Goal: Task Accomplishment & Management: Manage account settings

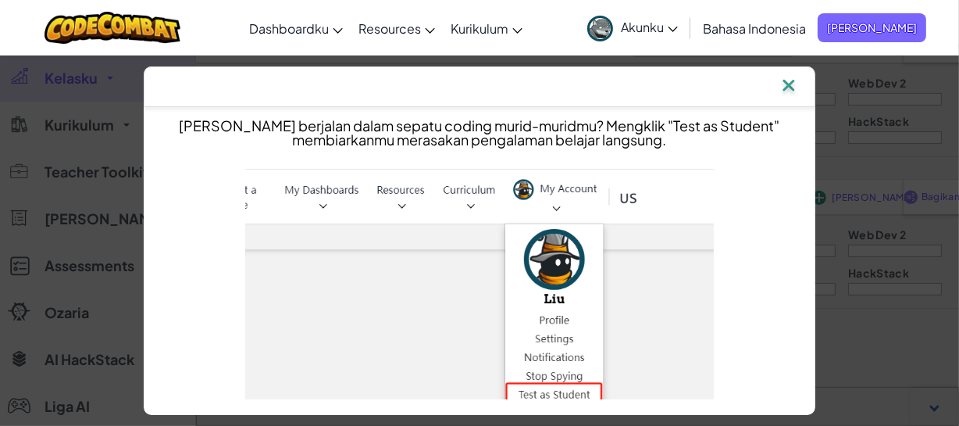
scroll to position [925, 0]
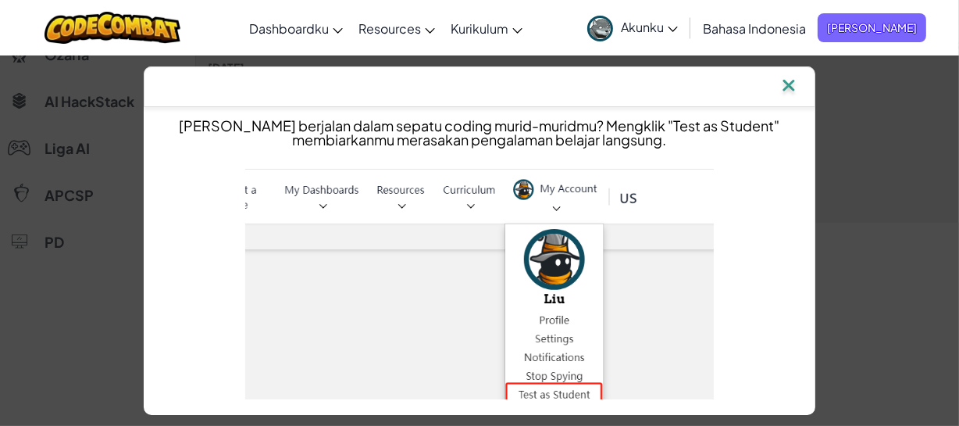
click at [791, 84] on img at bounding box center [789, 86] width 20 height 23
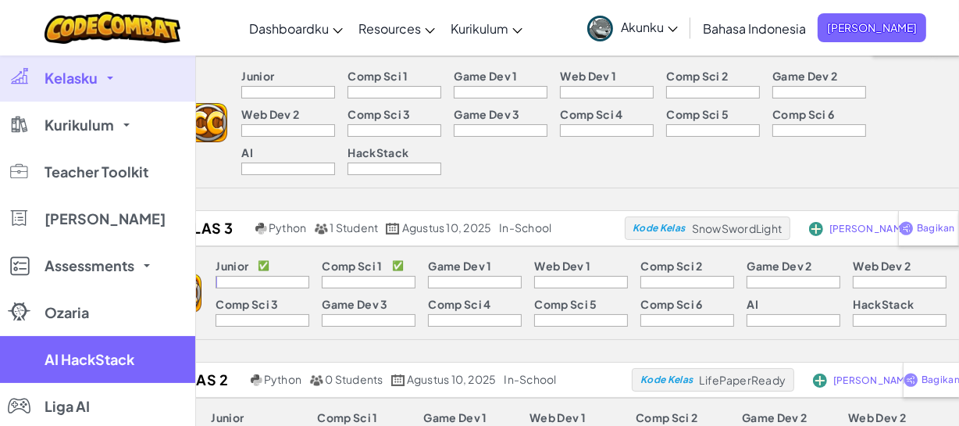
scroll to position [87, 0]
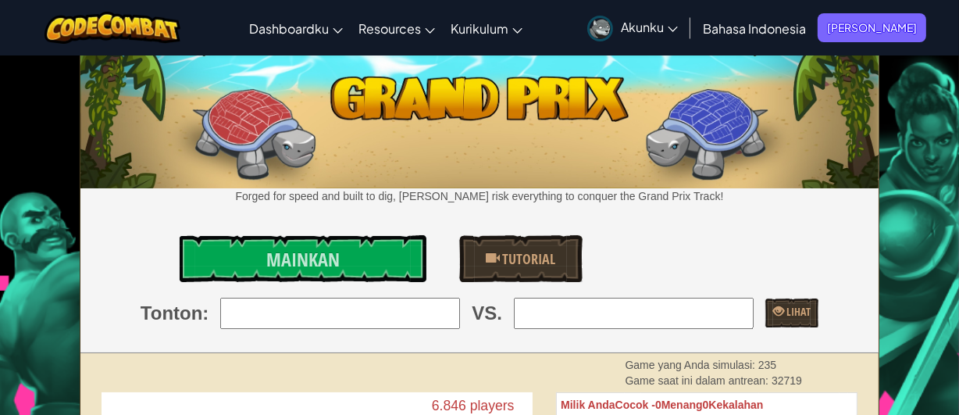
scroll to position [0, 34]
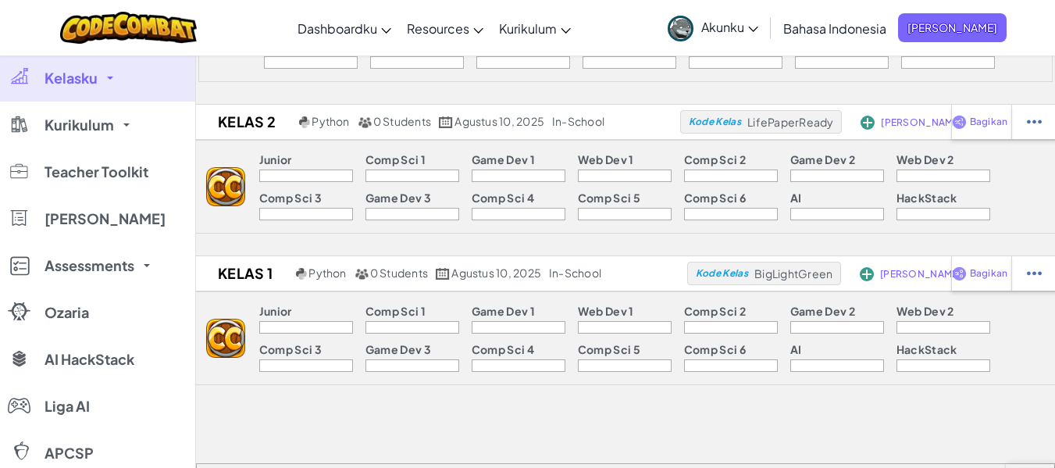
scroll to position [359, 0]
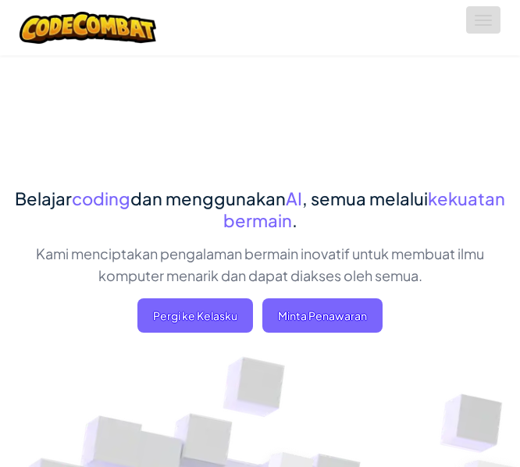
click at [487, 23] on button "Aktifkan navigasi" at bounding box center [483, 19] width 34 height 27
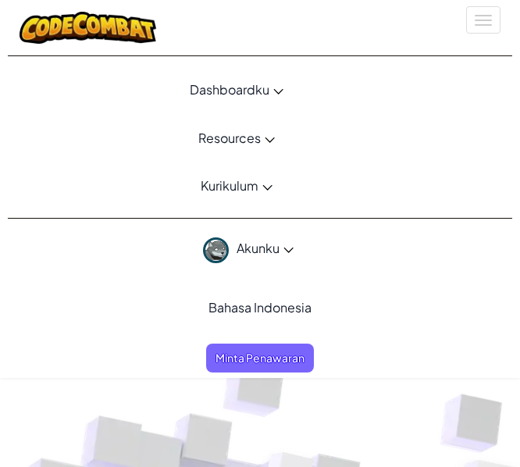
click at [266, 92] on span "Dashboardku" at bounding box center [230, 89] width 80 height 16
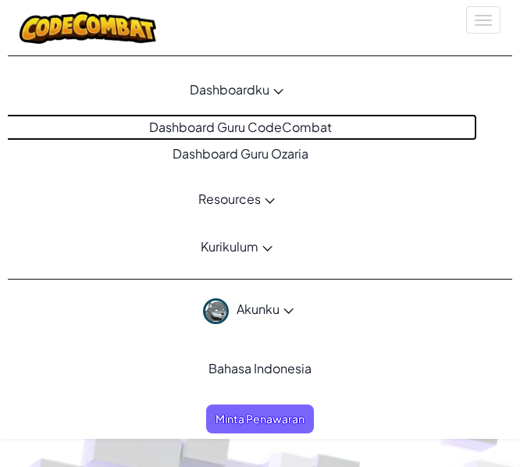
click at [247, 131] on link "Dashboard Guru CodeCombat" at bounding box center [236, 127] width 481 height 27
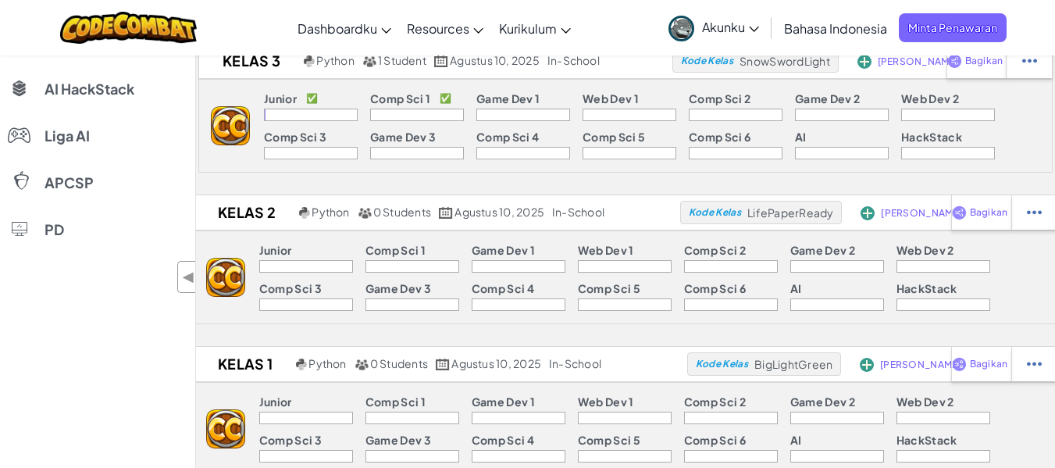
scroll to position [273, 0]
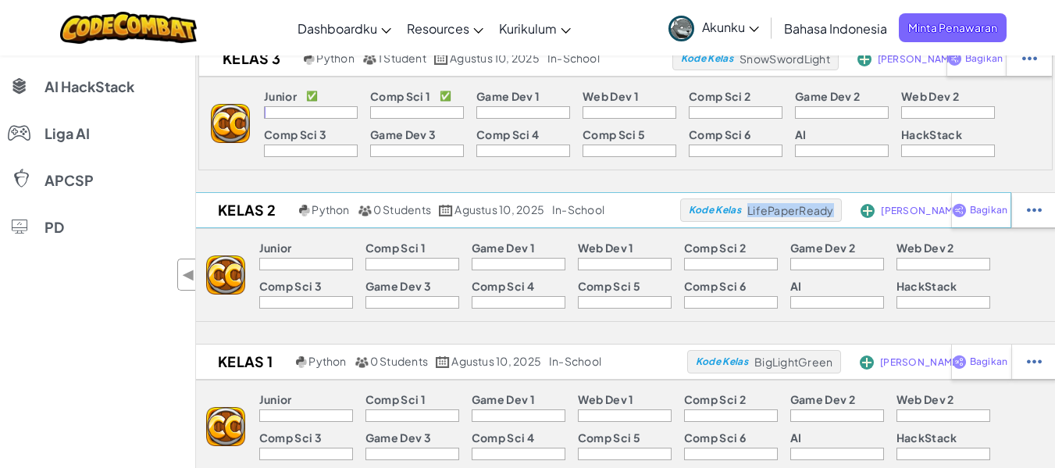
copy span "LifePaperReady"
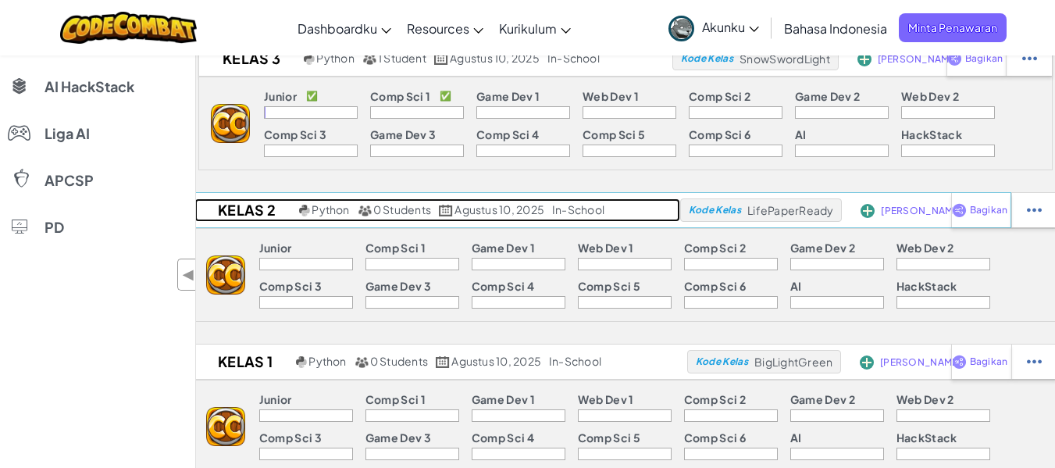
click at [261, 217] on h2 "Kelas 2" at bounding box center [245, 209] width 101 height 23
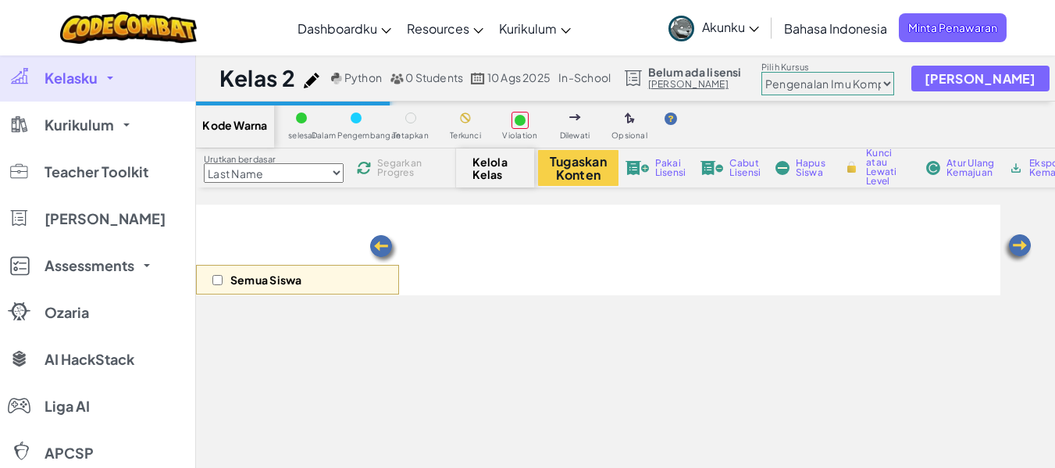
click at [880, 79] on select "Junior Pengenalan Imu Komputer Mengembangkan Game 1 Pengembangan Web 1 Ilmu Kom…" at bounding box center [828, 83] width 133 height 23
select select "65f32b6c87c07dbeb5ba1936"
click at [777, 72] on select "Junior Pengenalan Imu Komputer Mengembangkan Game 1 Pengembangan Web 1 Ilmu Kom…" at bounding box center [828, 83] width 133 height 23
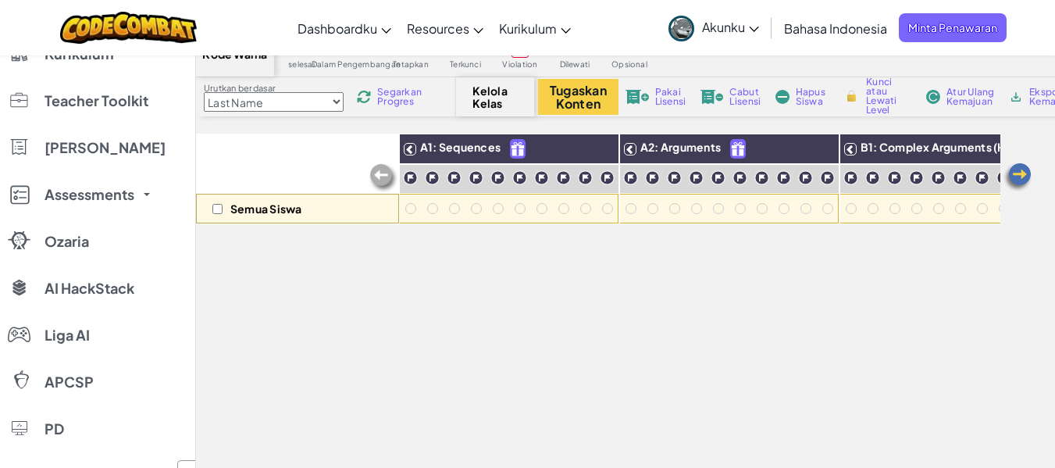
scroll to position [72, 0]
click at [329, 106] on select "Last Name first Name Progress (High to Low) Progress (Low to Hight)" at bounding box center [274, 101] width 140 height 20
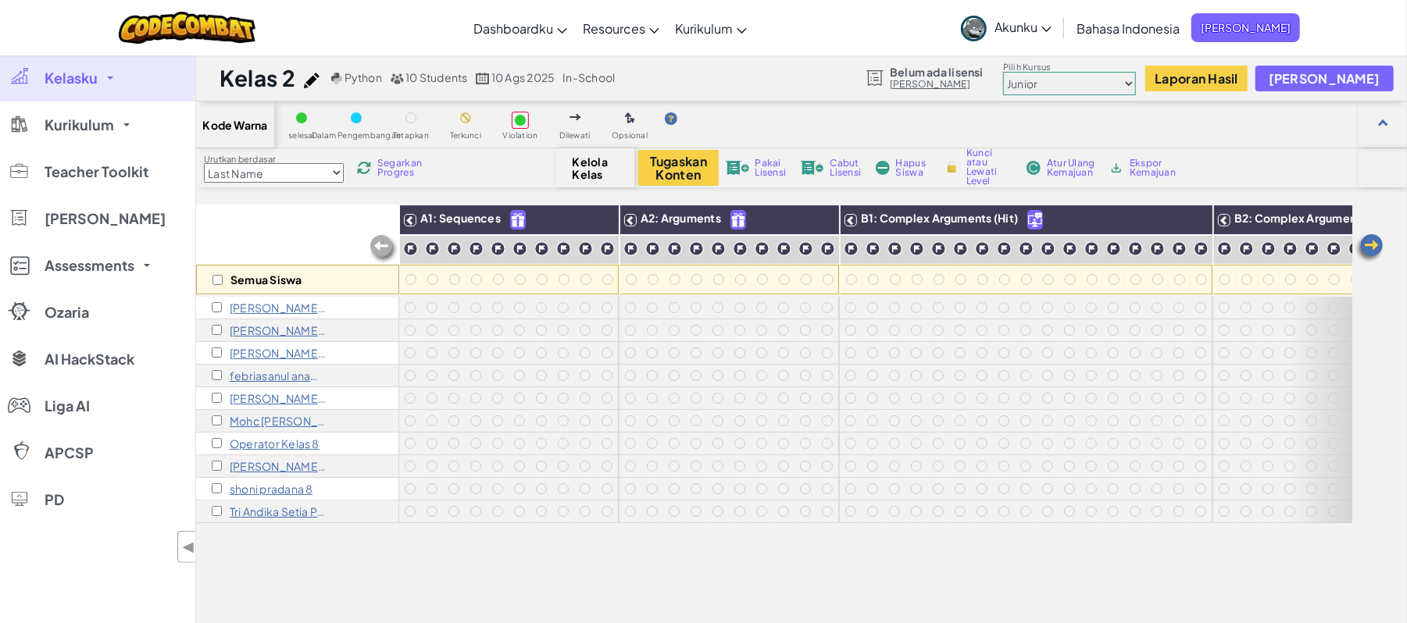
click at [1053, 82] on select "Junior Pengenalan Imu Komputer Mengembangkan Game 1 Pengembangan Web 1 Ilmu Kom…" at bounding box center [1069, 83] width 133 height 23
click at [297, 209] on div "Semua Siswa" at bounding box center [297, 250] width 203 height 91
click at [366, 177] on div "Urutkan berdasar Last Name first Name Progress (High to Low) Progress (Low to H…" at bounding box center [376, 168] width 360 height 30
click at [387, 166] on span "Segarkan Progres" at bounding box center [401, 168] width 48 height 19
click at [383, 245] on img at bounding box center [383, 249] width 31 height 31
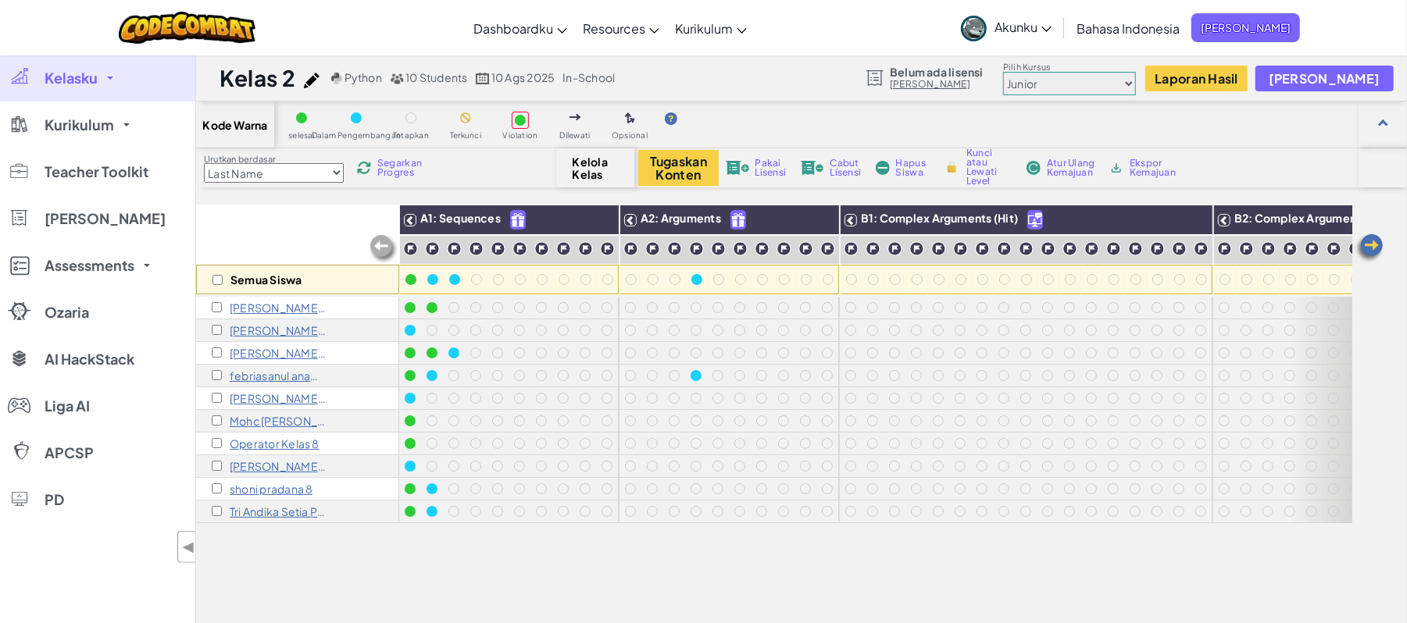
click at [383, 245] on img at bounding box center [383, 249] width 31 height 31
click at [381, 155] on div "Urutkan berdasar Last Name first Name Progress (High to Low) Progress (Low to H…" at bounding box center [376, 168] width 360 height 30
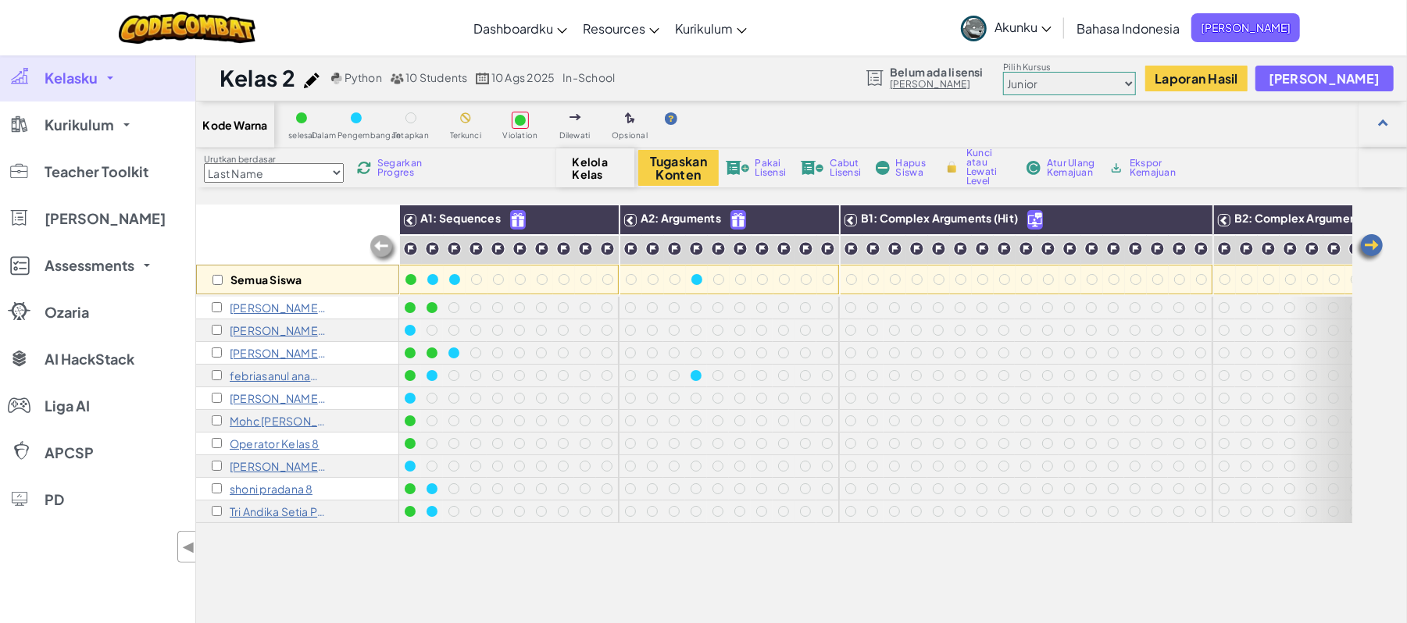
click at [406, 169] on span "Segarkan Progres" at bounding box center [401, 168] width 48 height 19
click at [394, 201] on div "Kode Warna selesai Dalam Pengembangan Tetapkan Terkunci Violation Dilewati Opsi…" at bounding box center [801, 435] width 1211 height 666
click at [394, 178] on div "Urutkan berdasar Last Name first Name Progress (High to Low) Progress (Low to H…" at bounding box center [376, 168] width 360 height 30
click at [387, 175] on span "Segarkan Progres" at bounding box center [401, 168] width 48 height 19
click at [395, 151] on div "Urutkan berdasar Last Name first Name Progress (High to Low) Progress (Low to H…" at bounding box center [801, 167] width 1211 height 39
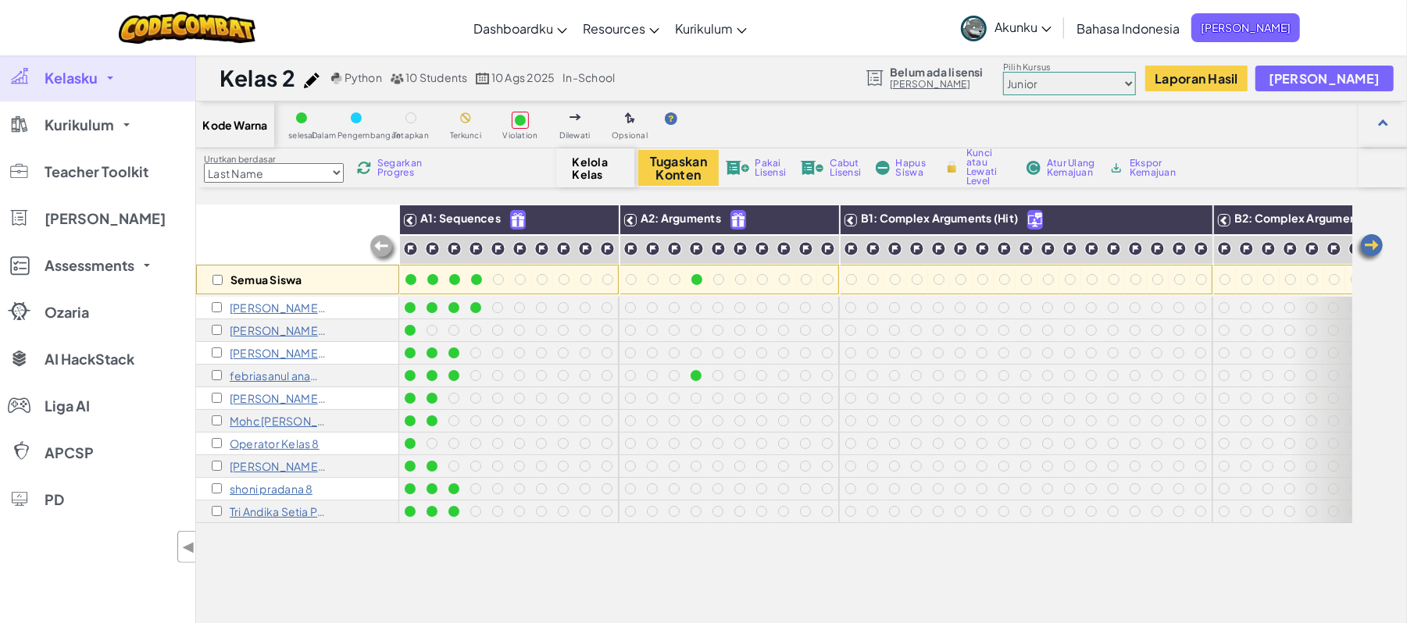
click at [394, 155] on div "Urutkan berdasar Last Name first Name Progress (High to Low) Progress (Low to H…" at bounding box center [376, 168] width 360 height 30
click at [394, 166] on span "Segarkan Progres" at bounding box center [401, 168] width 48 height 19
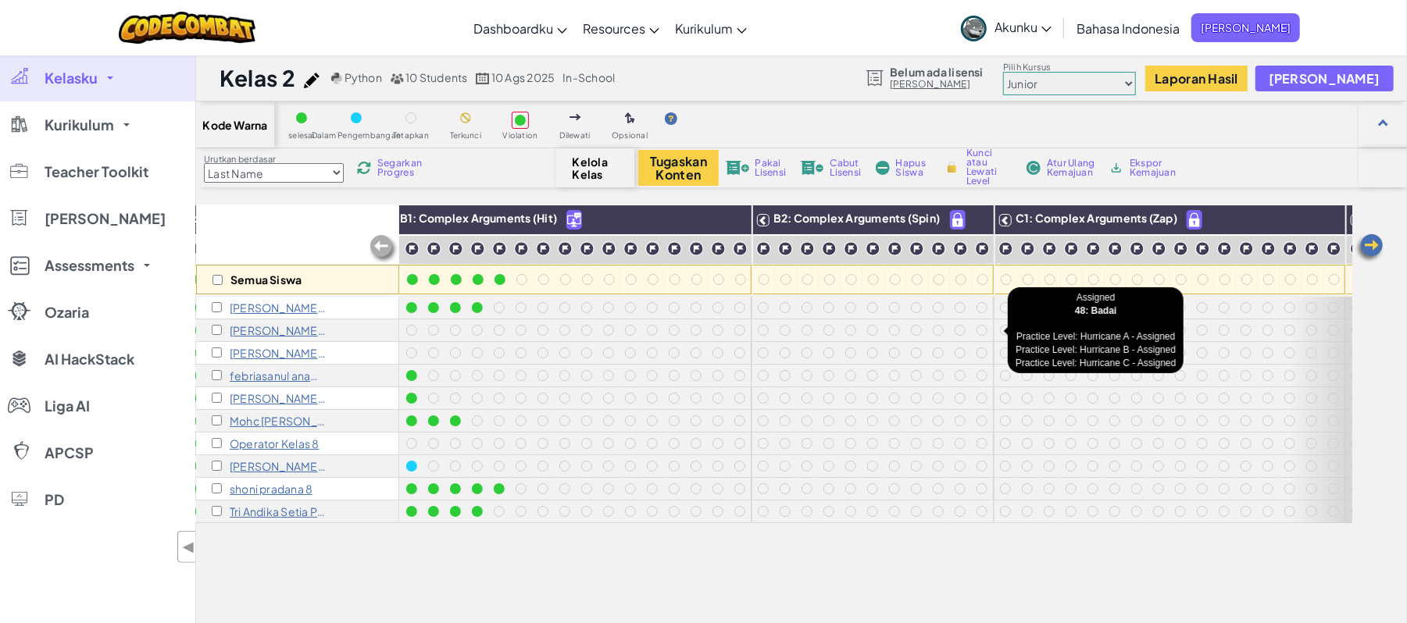
scroll to position [0, 462]
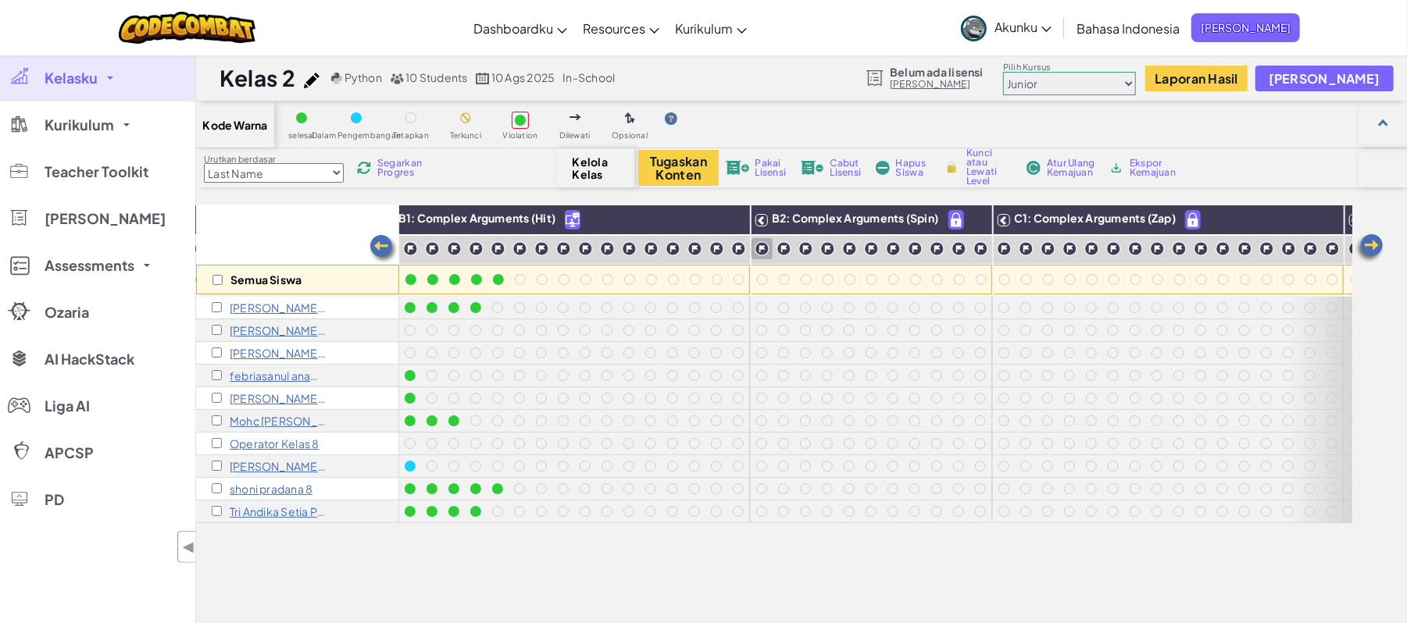
click at [770, 257] on div at bounding box center [761, 248] width 21 height 21
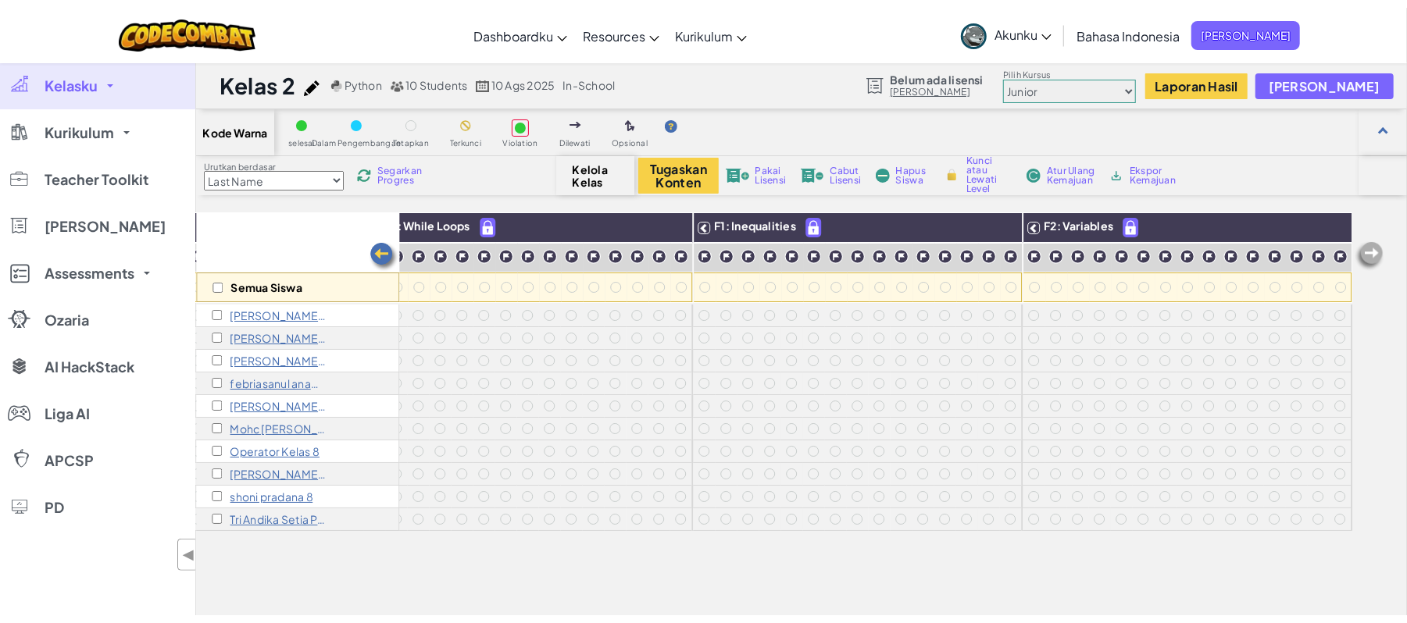
scroll to position [0, 0]
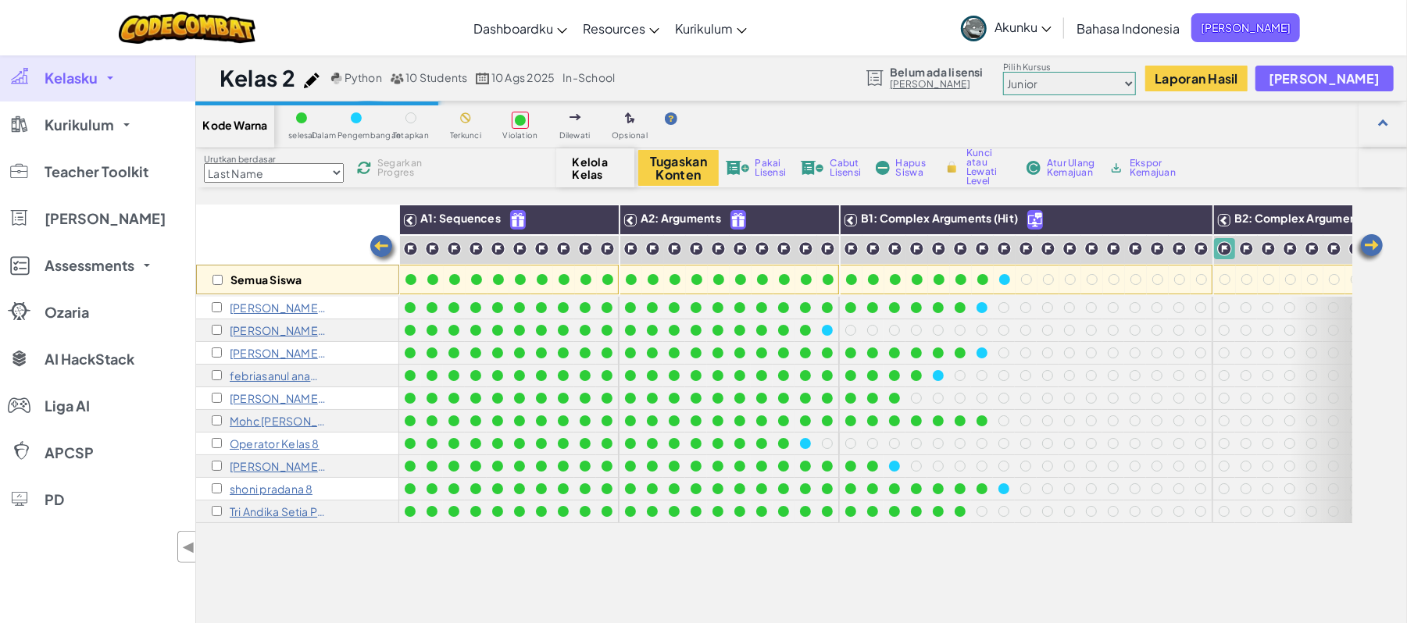
click at [259, 447] on p "Operator Kelas 8" at bounding box center [275, 443] width 90 height 12
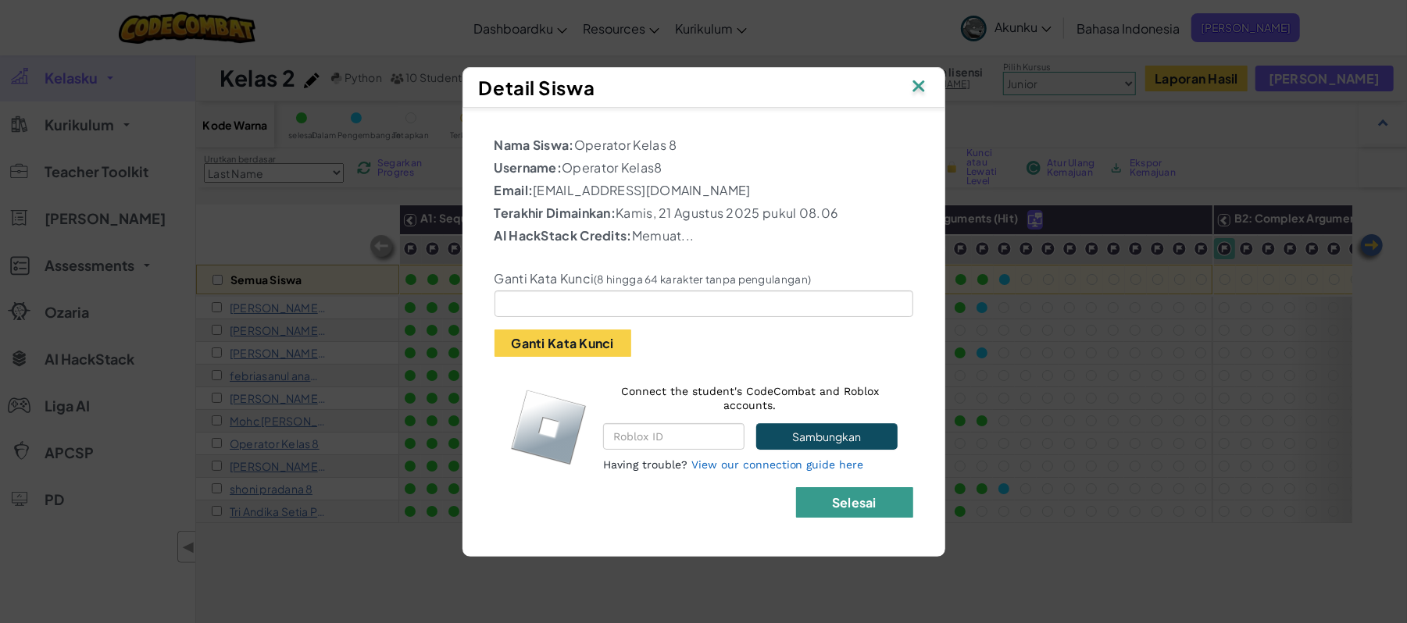
click at [872, 467] on button "Selesai" at bounding box center [854, 502] width 117 height 30
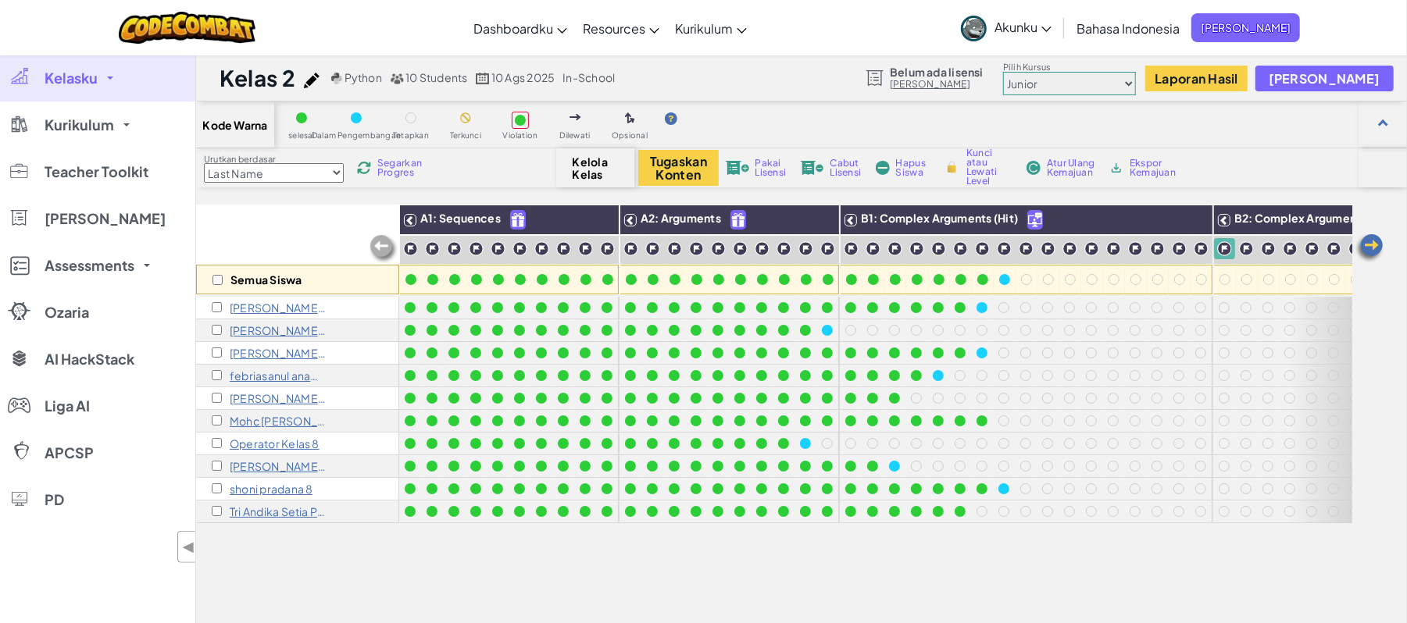
click at [211, 273] on div "Semua Siswa" at bounding box center [297, 280] width 203 height 30
drag, startPoint x: 1047, startPoint y: 248, endPoint x: 803, endPoint y: 127, distance: 272.8
click at [803, 127] on div "Kode Warna selesai Dalam Pengembangan Tetapkan Terkunci Violation Dilewati Opsi…" at bounding box center [801, 125] width 1211 height 47
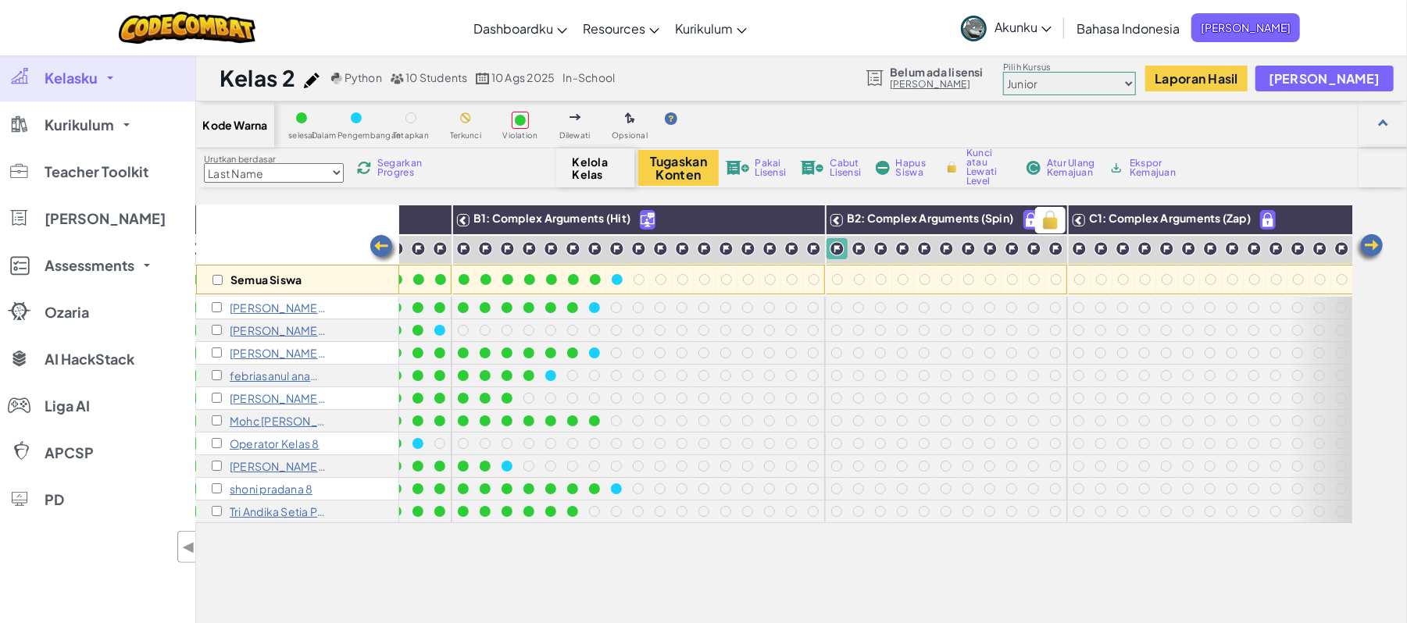
scroll to position [0, 388]
click at [1044, 216] on img at bounding box center [1049, 220] width 27 height 23
checkbox input "true"
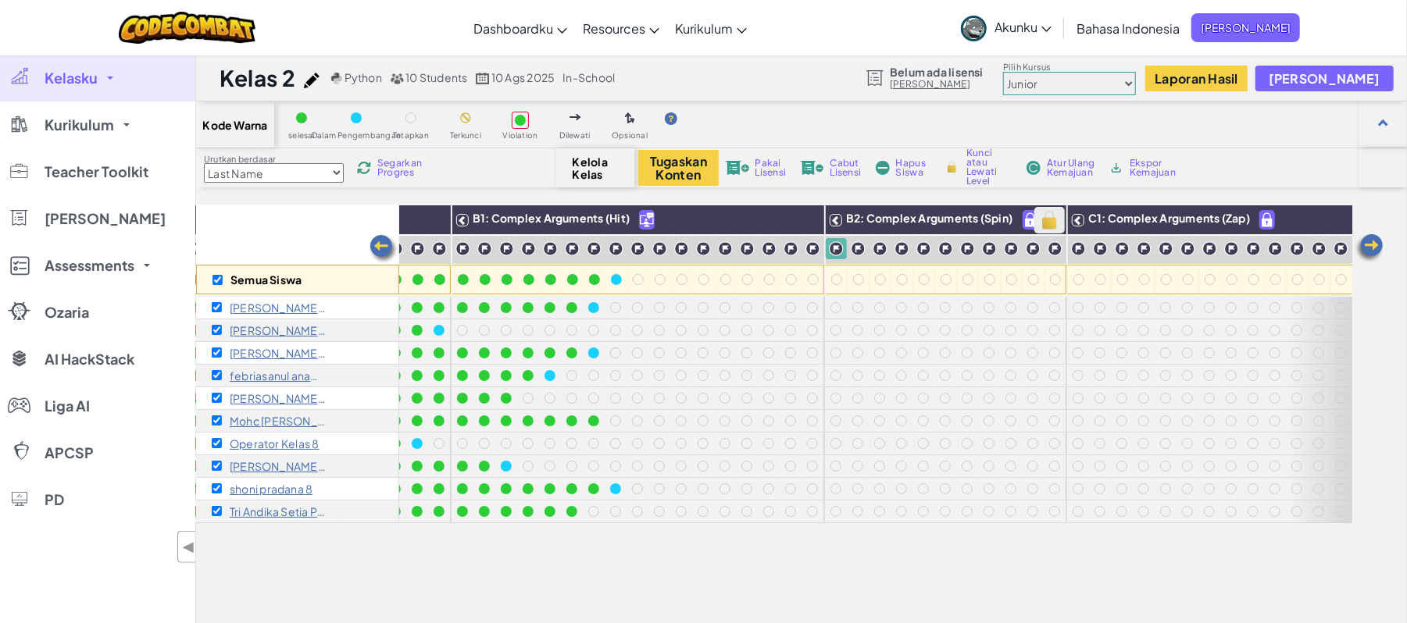
checkbox input "true"
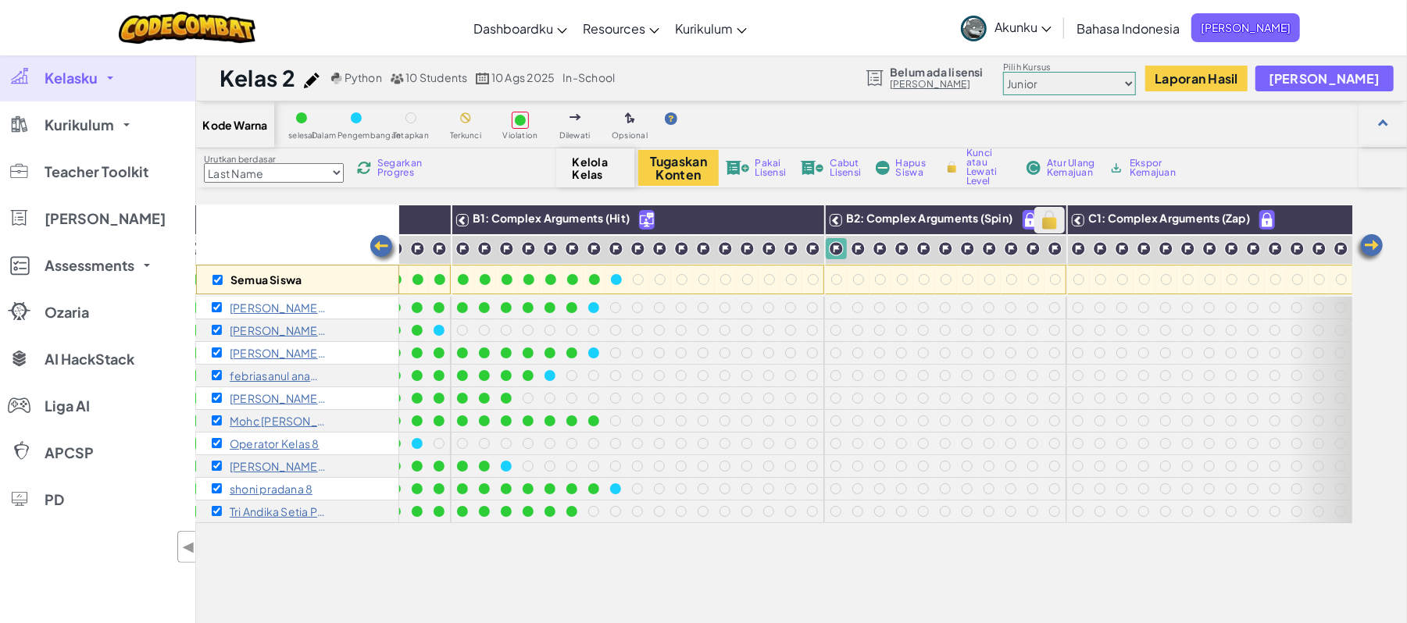
checkbox input "true"
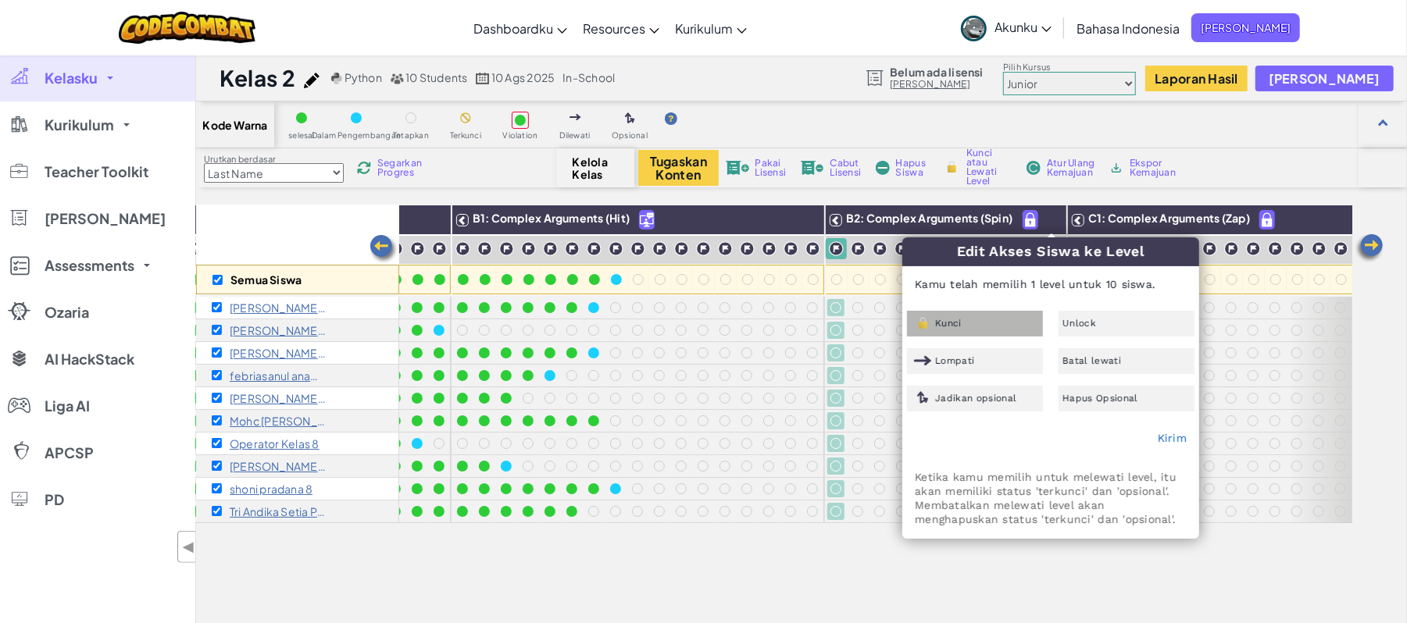
click at [997, 316] on div "Kunci" at bounding box center [975, 324] width 136 height 26
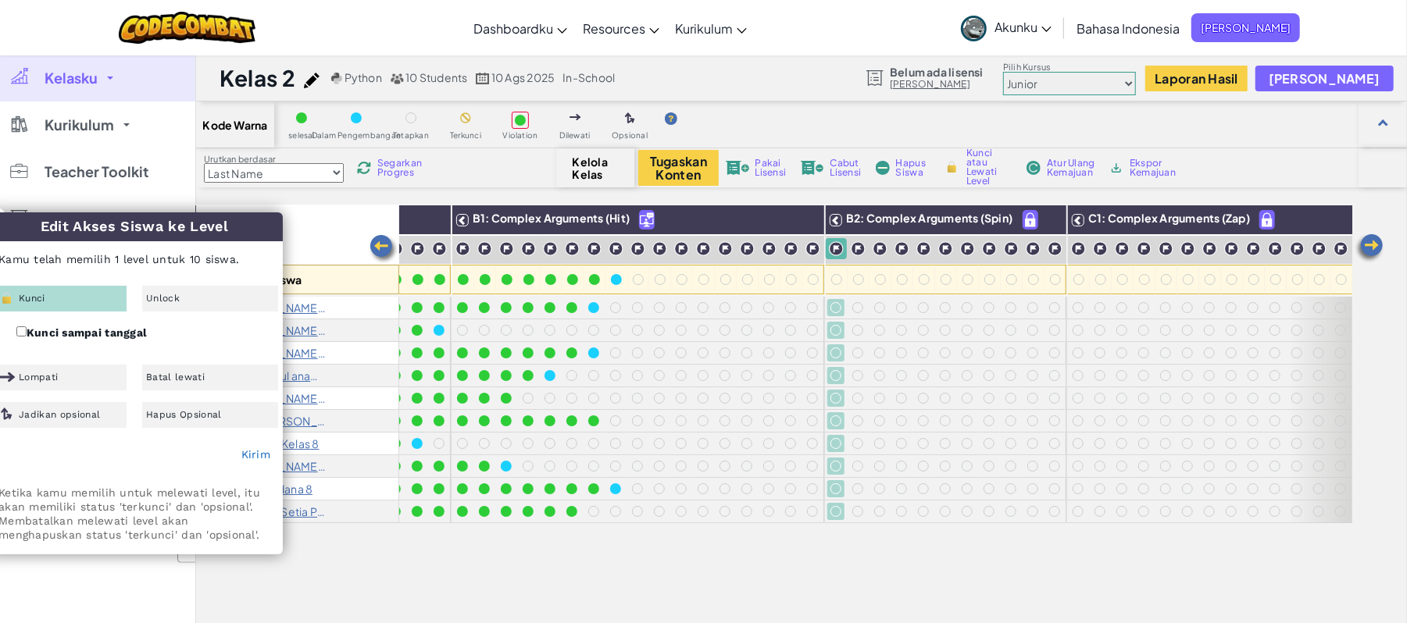
click at [94, 298] on div "Kunci" at bounding box center [59, 299] width 136 height 26
click at [254, 450] on link "Kirim" at bounding box center [255, 454] width 29 height 12
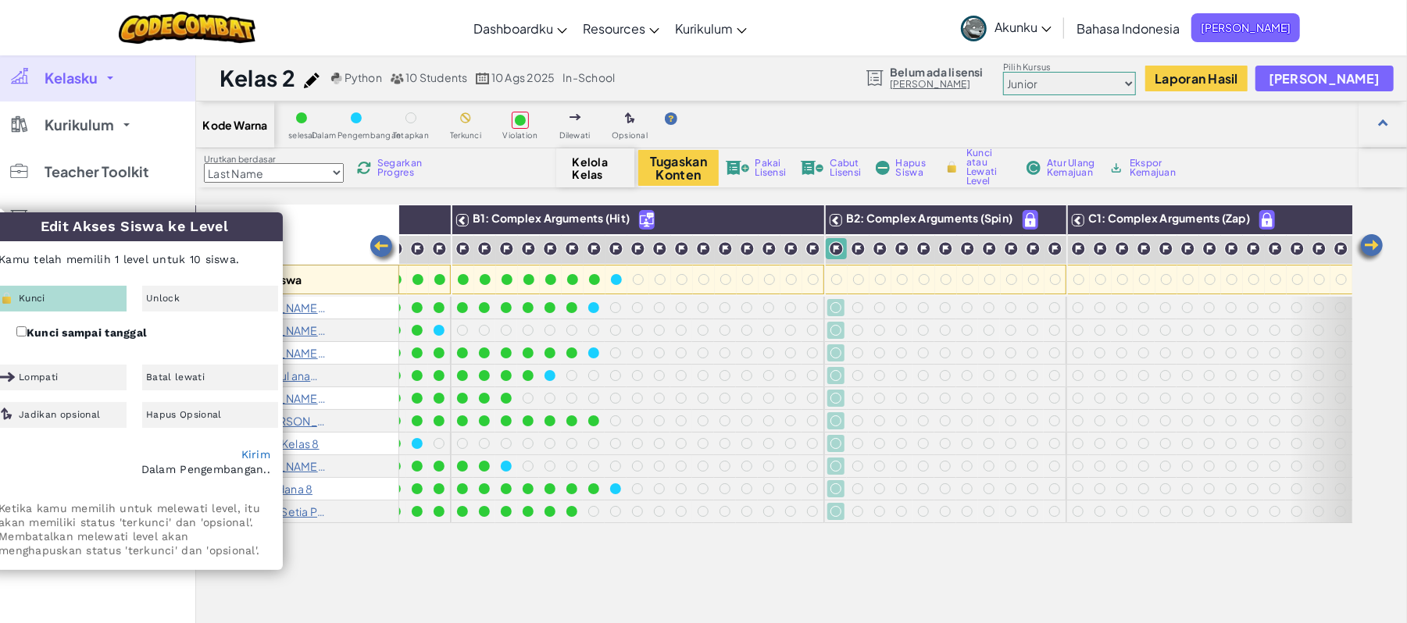
click at [645, 467] on div "Semua Siswa A1: Sequences A2: Arguments B1: Complex Arguments (Hit) B2: Complex…" at bounding box center [774, 477] width 1156 height 545
checkbox input "false"
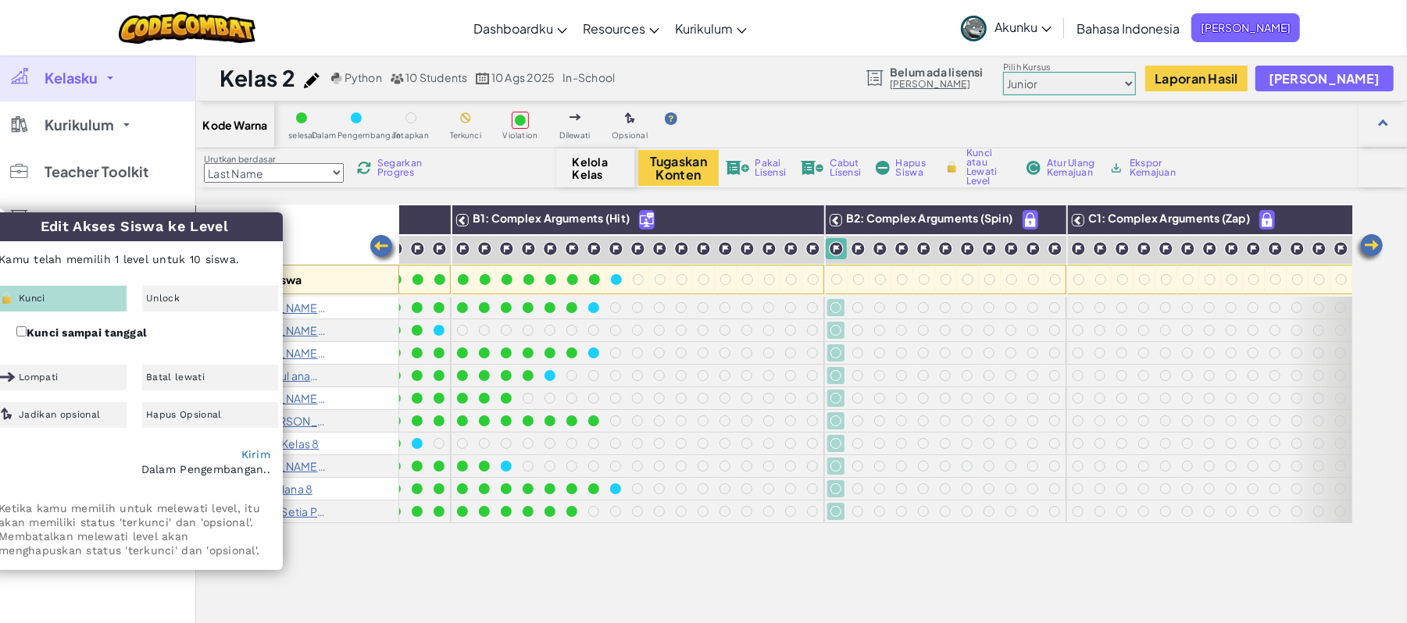
checkbox input "false"
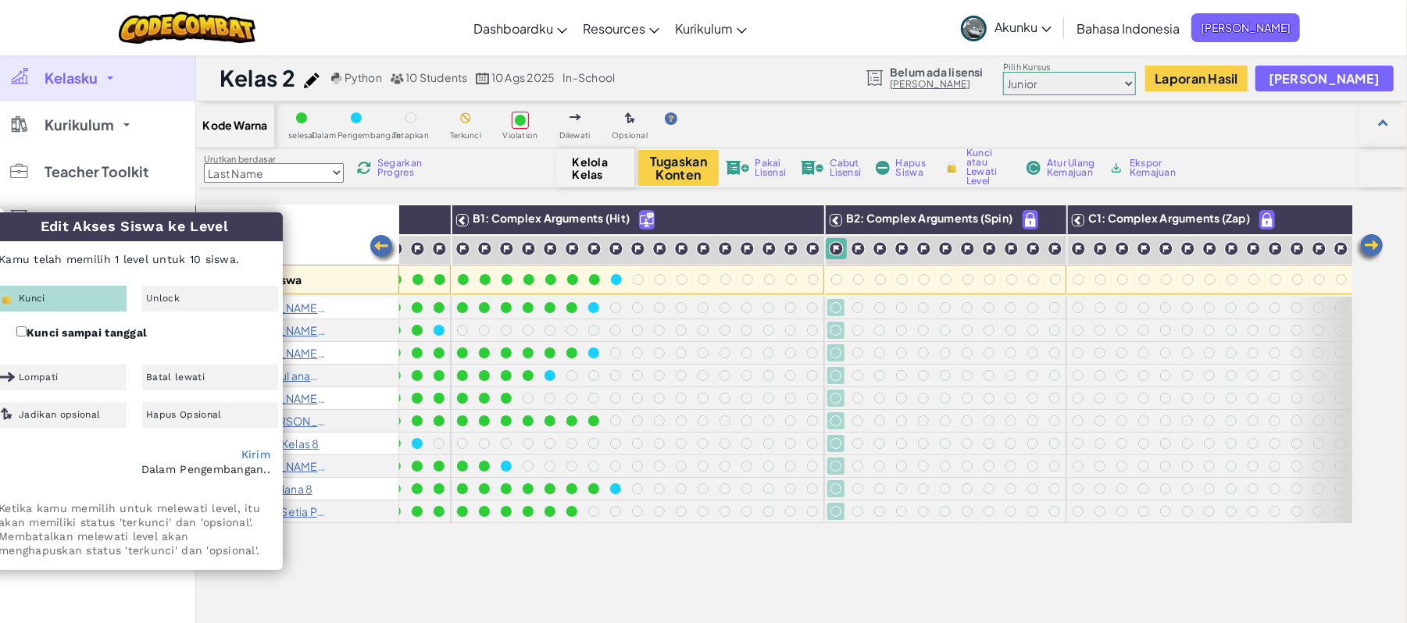
checkbox input "false"
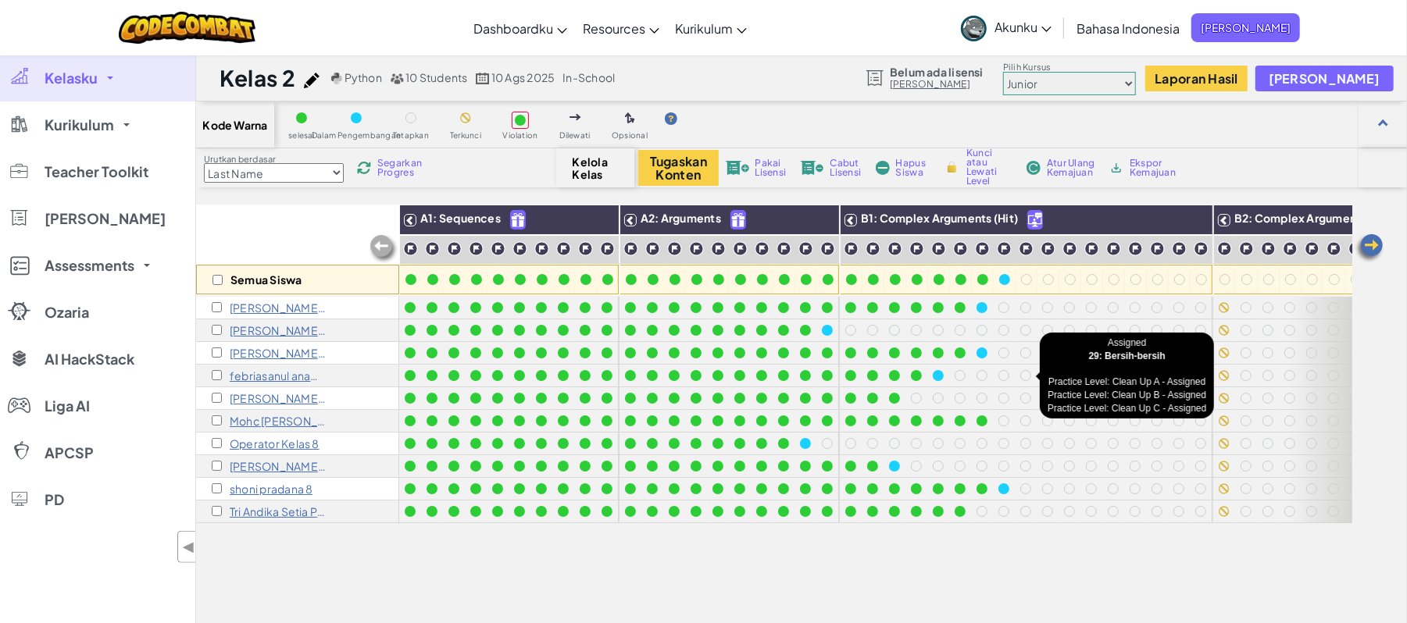
scroll to position [1, 0]
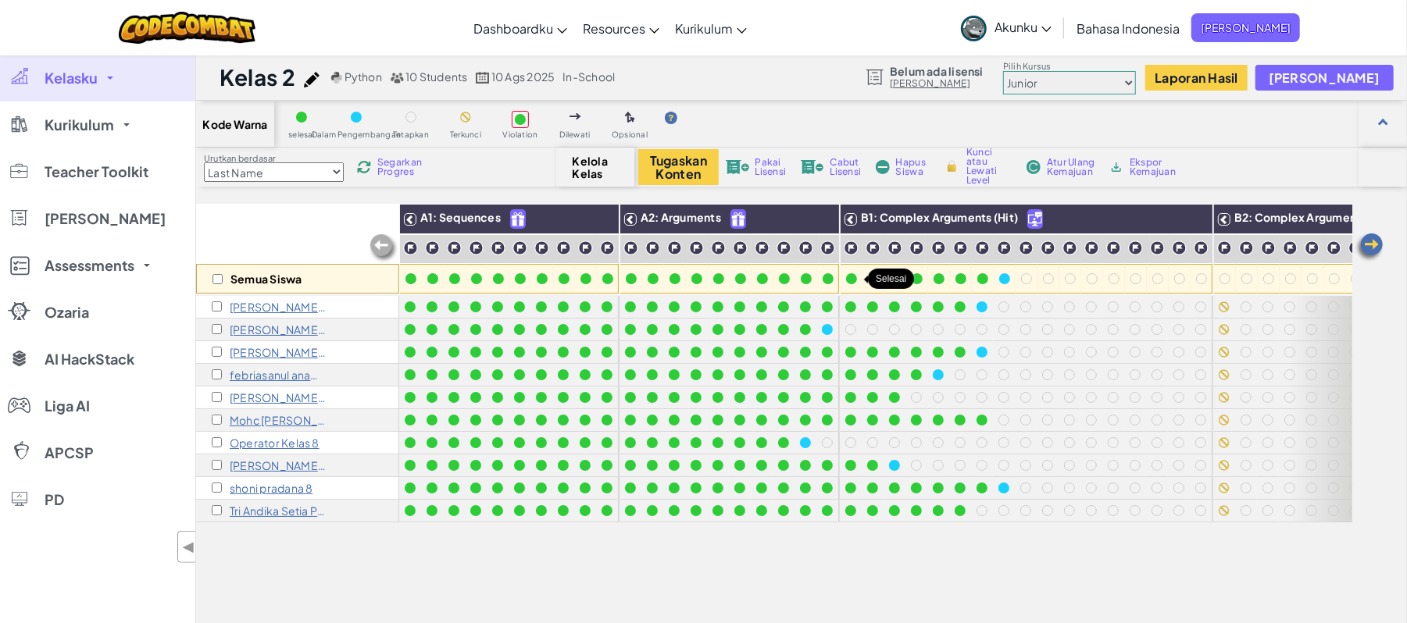
click at [853, 277] on div at bounding box center [851, 278] width 11 height 11
click at [411, 283] on div at bounding box center [410, 278] width 11 height 11
click at [755, 278] on div at bounding box center [762, 278] width 17 height 17
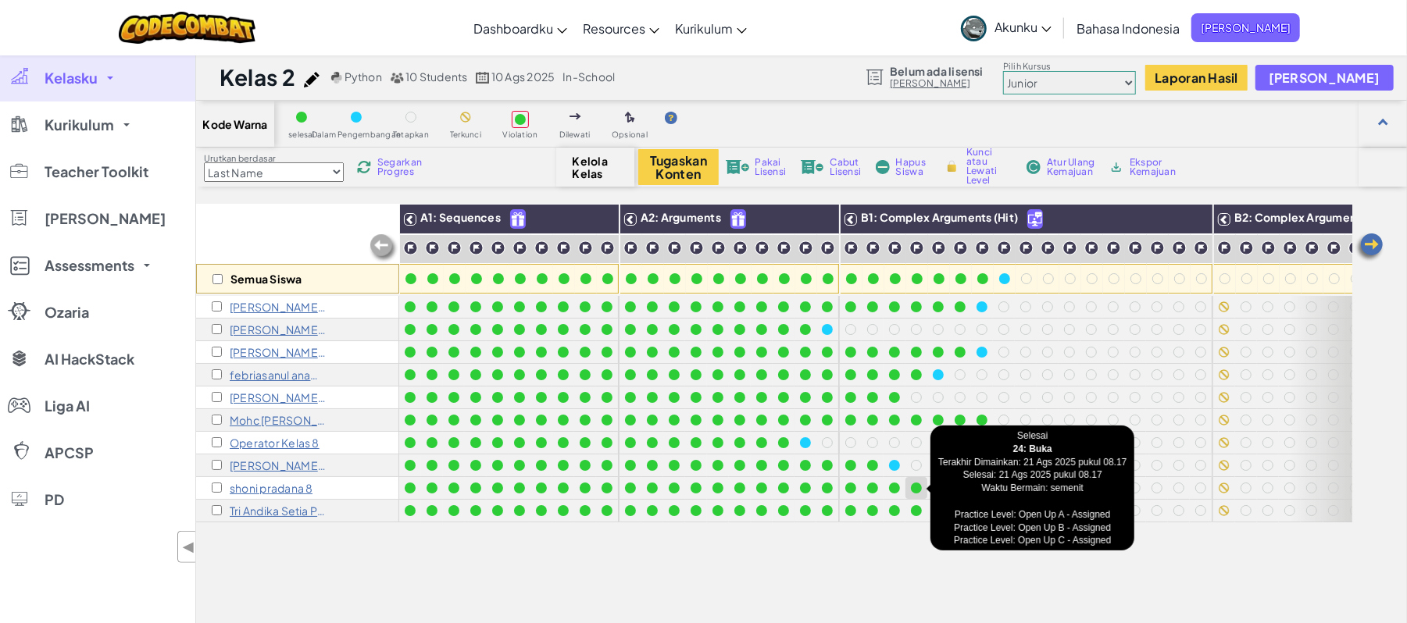
click at [919, 467] on div at bounding box center [916, 488] width 11 height 11
click at [0, 0] on div "Student Name" at bounding box center [0, 0] width 0 height 0
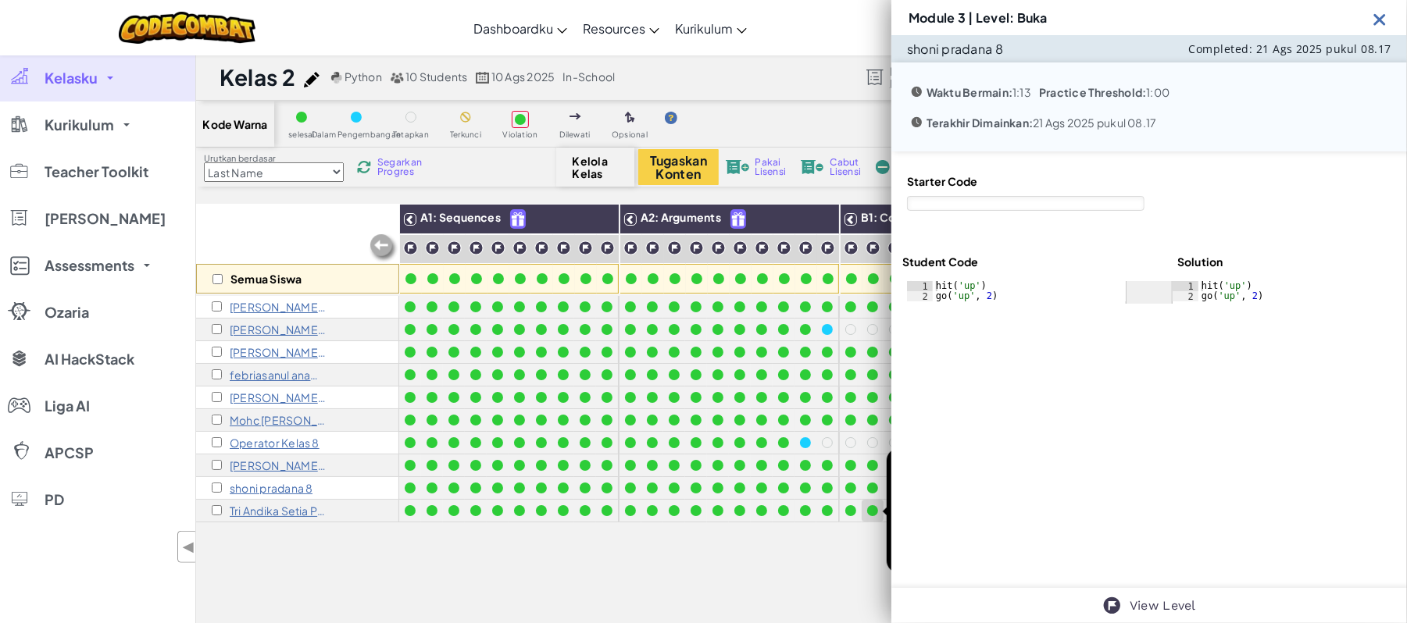
click at [869, 467] on div at bounding box center [872, 510] width 17 height 17
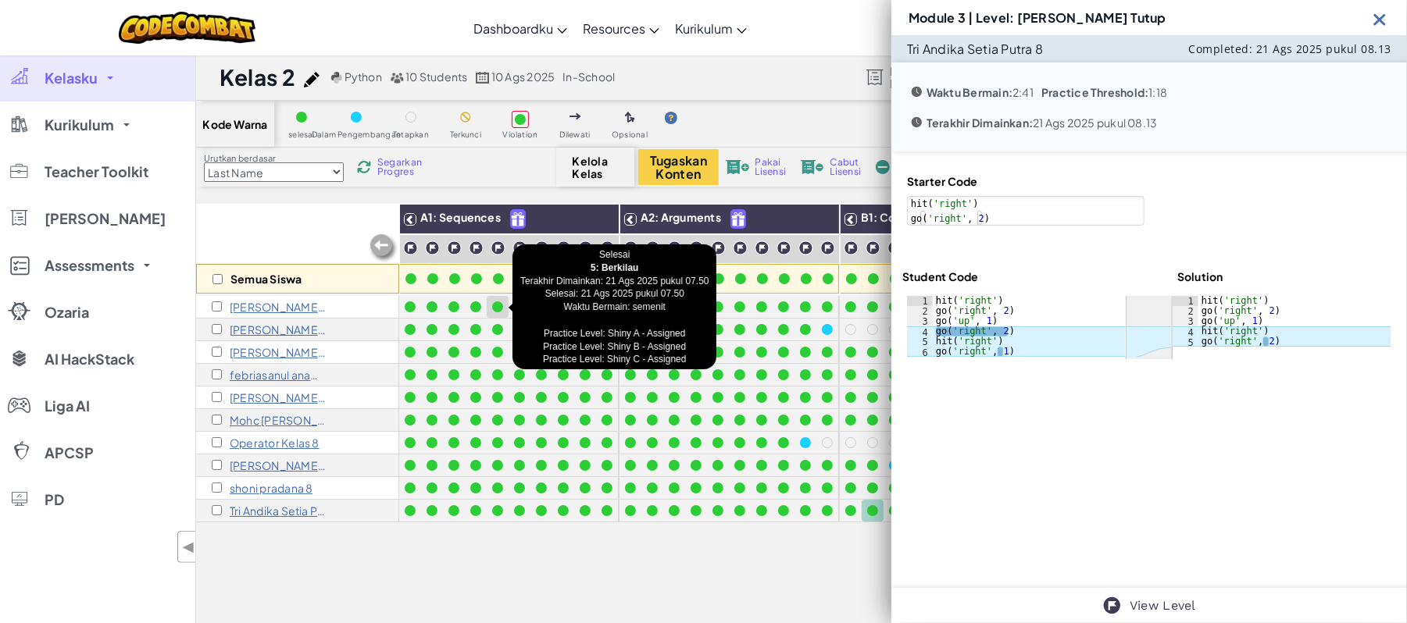
click at [495, 316] on div at bounding box center [498, 307] width 22 height 22
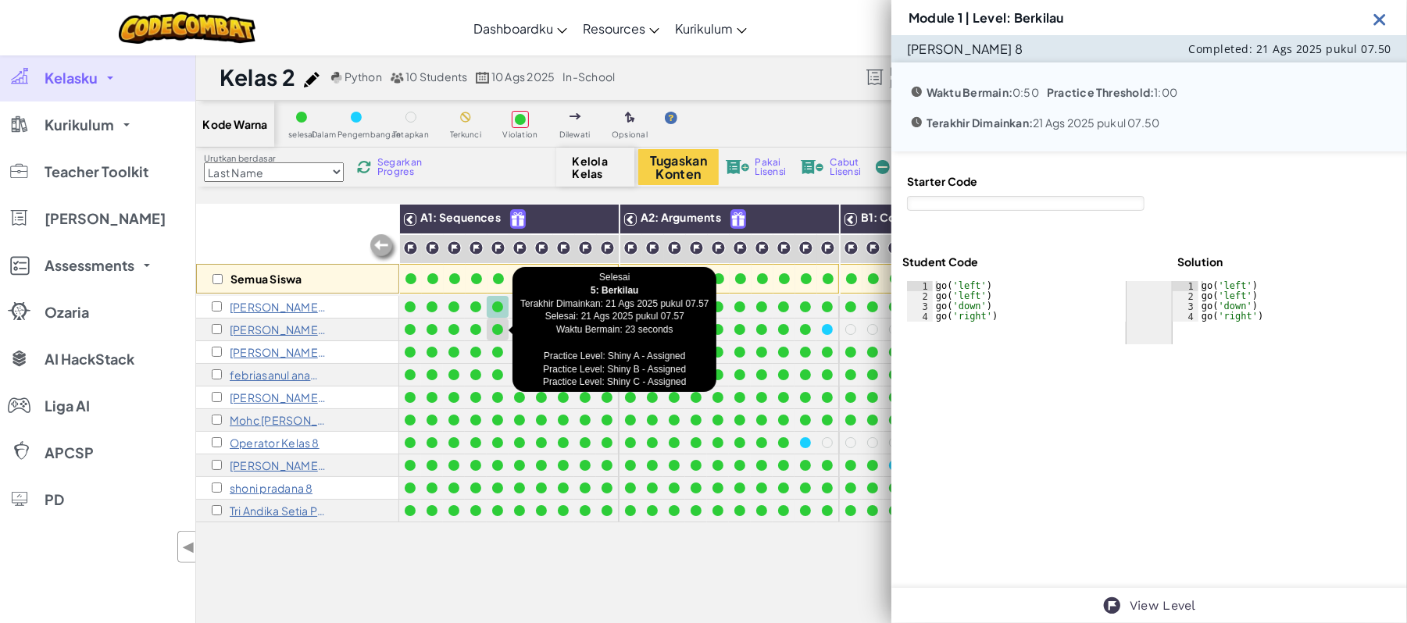
click at [494, 338] on div at bounding box center [498, 330] width 22 height 22
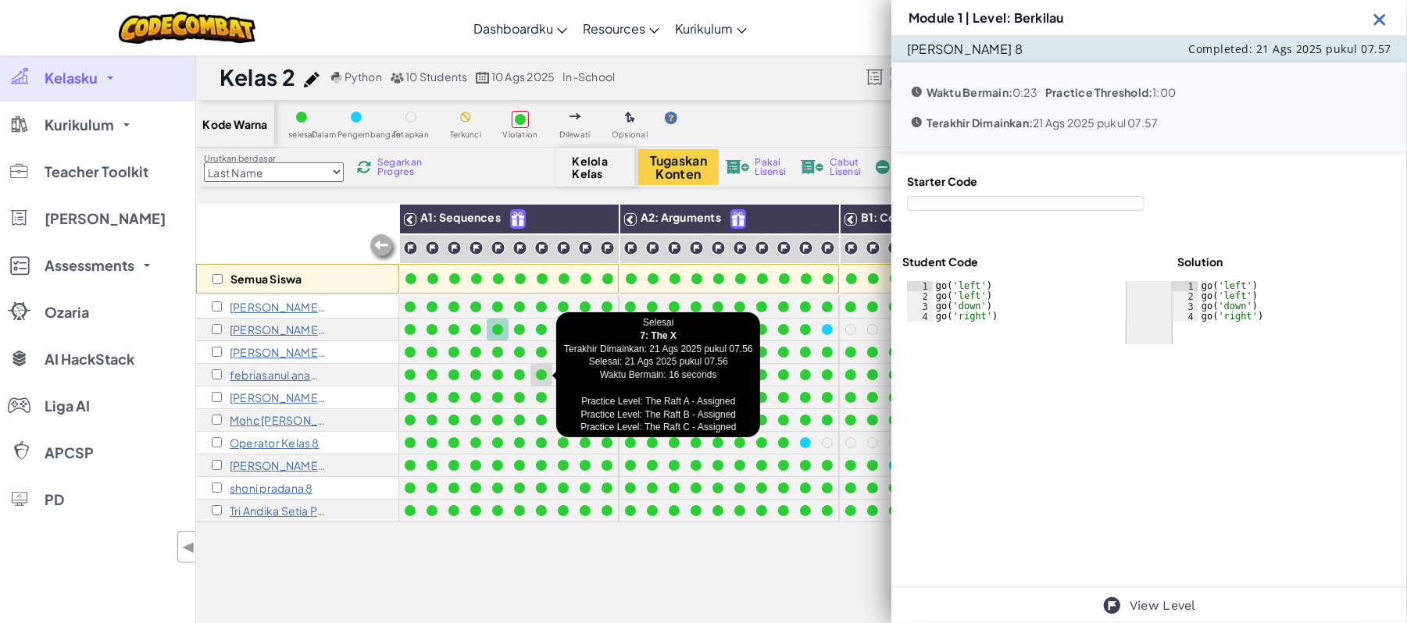
click at [545, 369] on div at bounding box center [541, 374] width 11 height 11
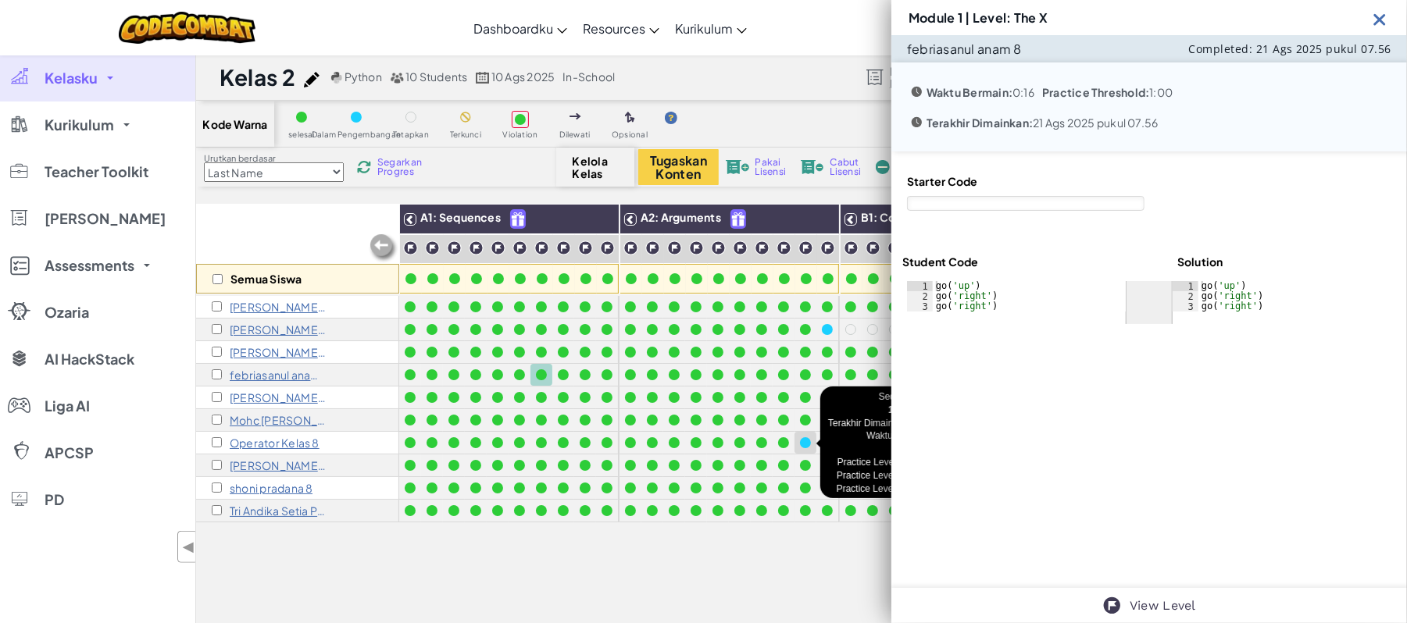
click at [806, 439] on div at bounding box center [805, 442] width 11 height 11
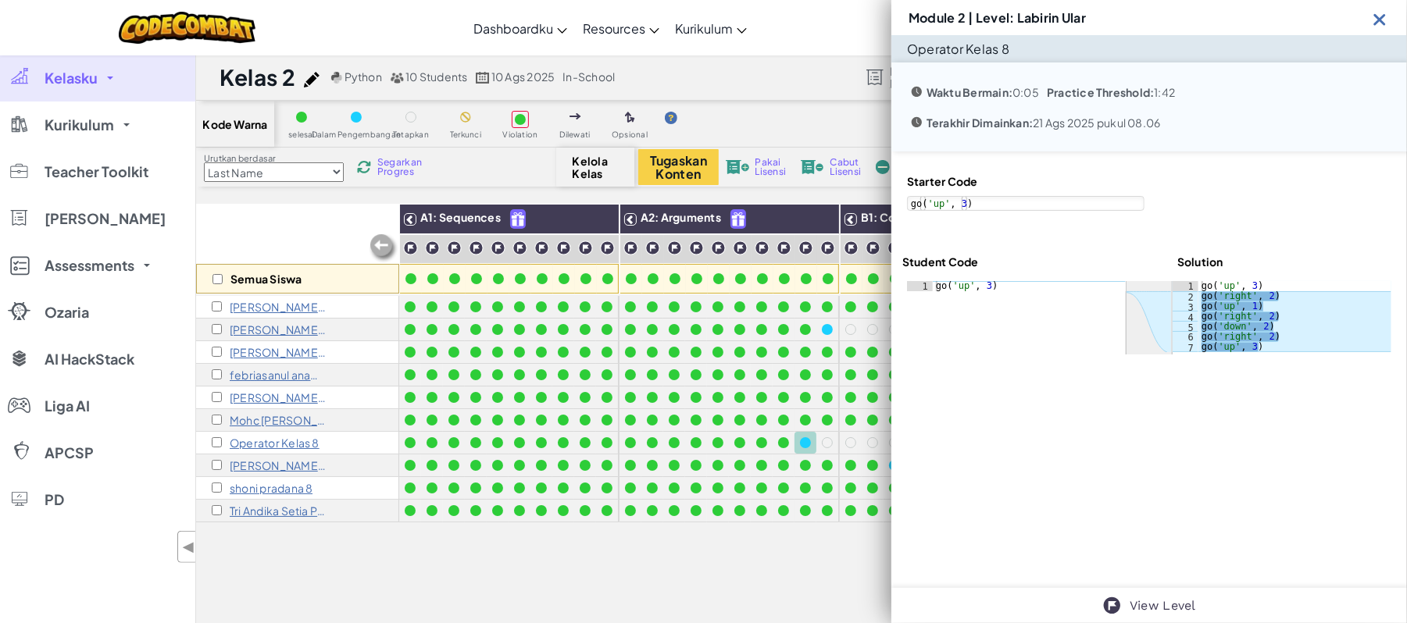
click at [372, 169] on img at bounding box center [364, 167] width 16 height 16
click at [1055, 16] on img at bounding box center [1380, 19] width 20 height 20
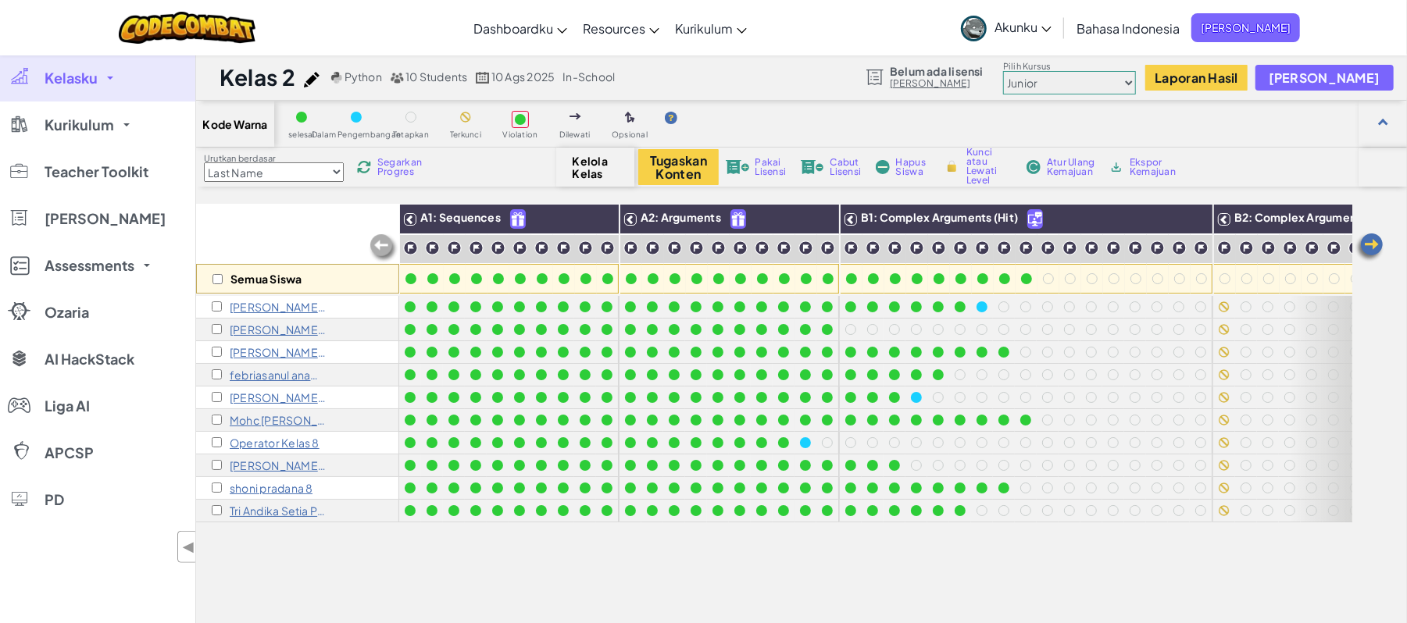
click at [389, 166] on span "Segarkan Progres" at bounding box center [401, 167] width 48 height 19
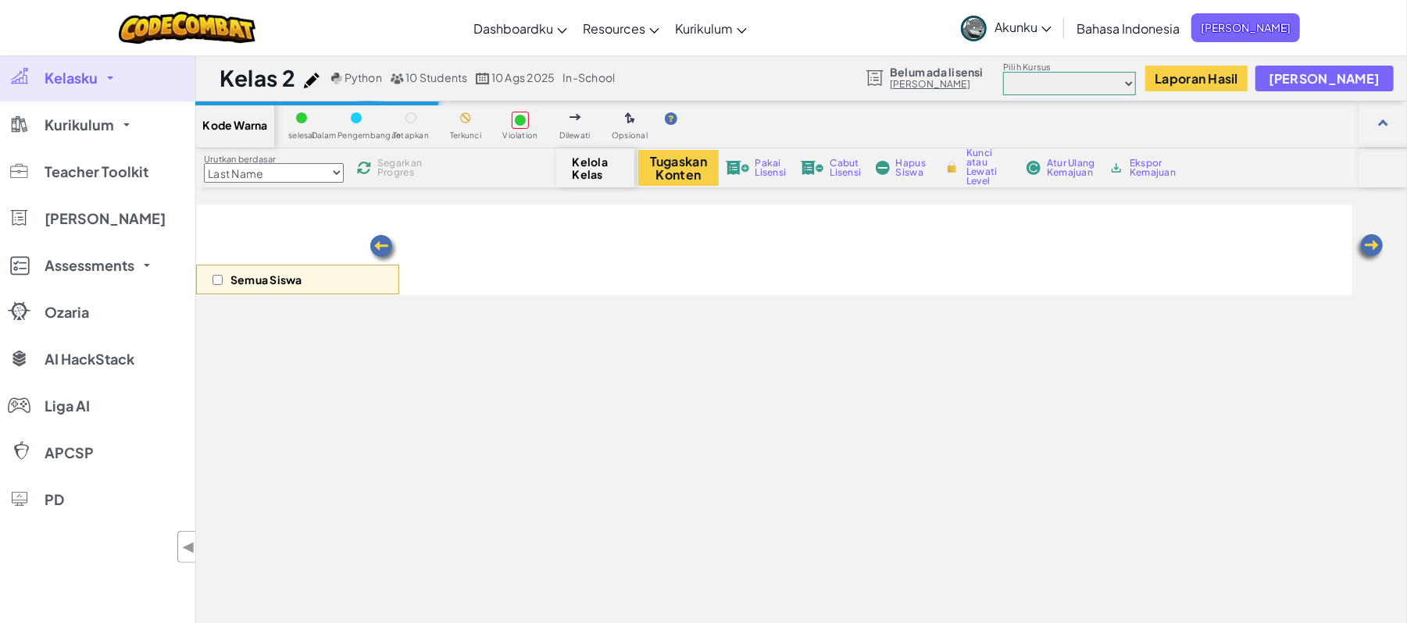
scroll to position [1, 0]
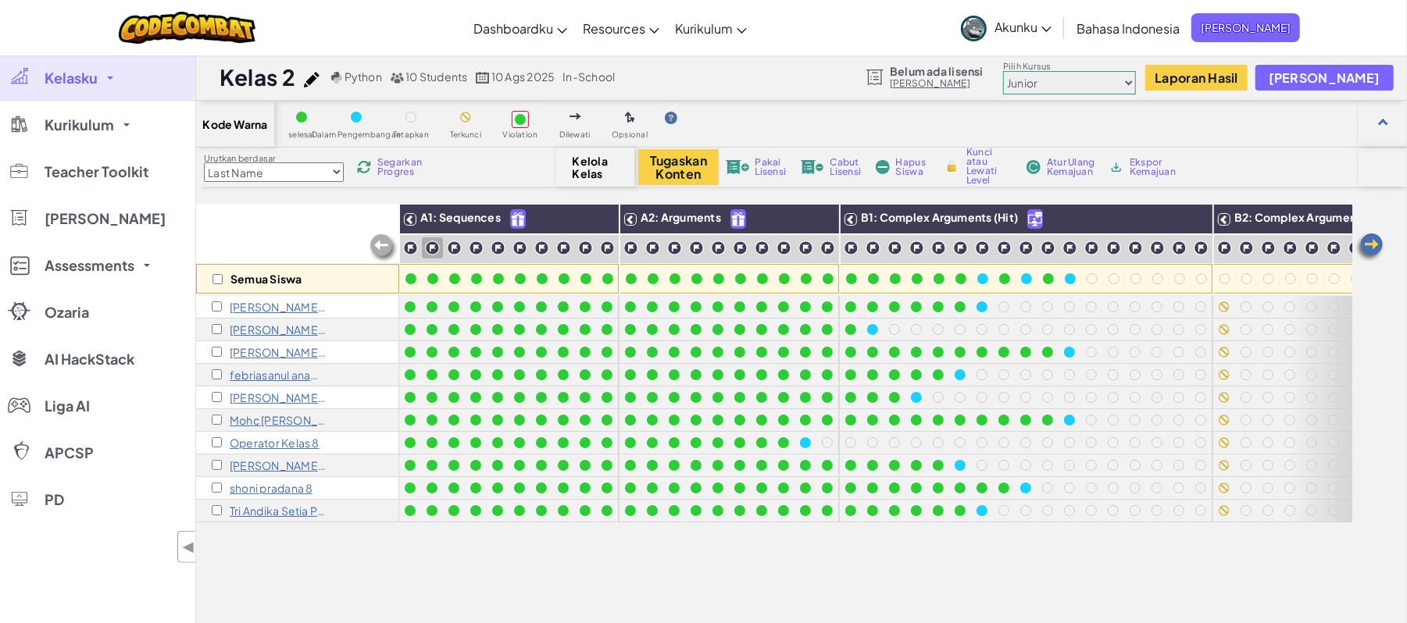
click at [409, 247] on img at bounding box center [410, 248] width 15 height 15
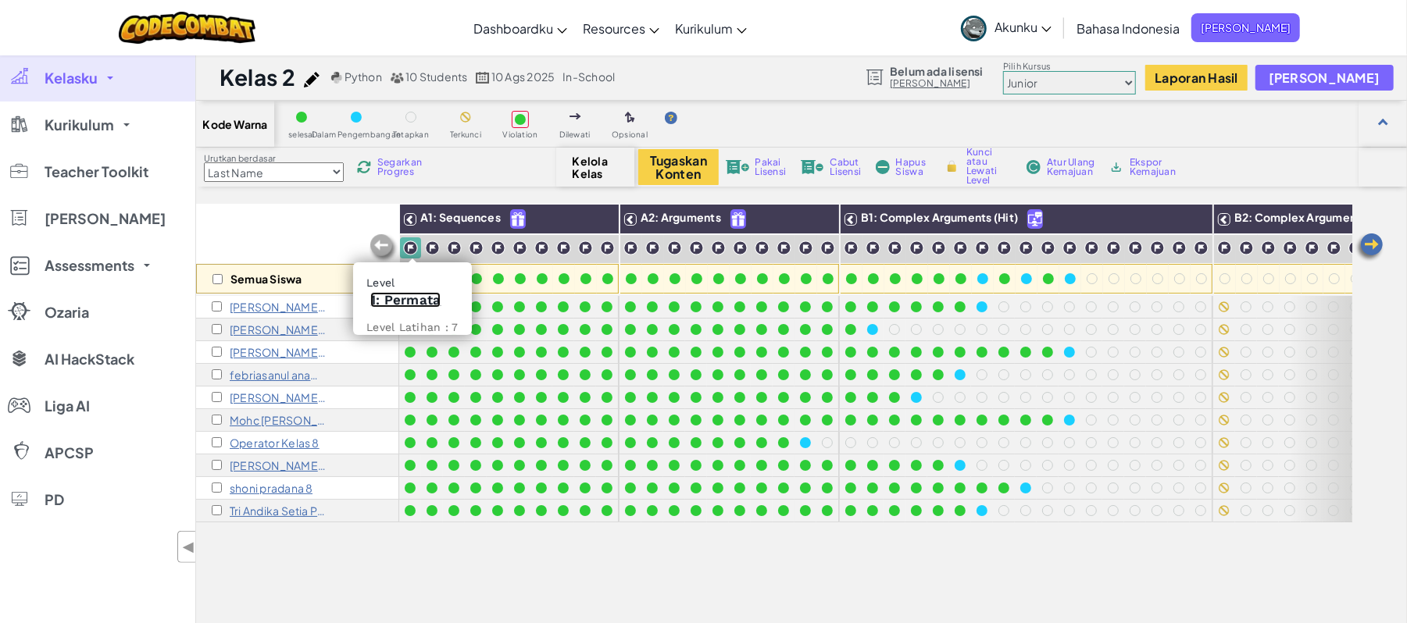
click at [419, 304] on link "1: Permata" at bounding box center [405, 300] width 70 height 16
click at [456, 573] on div "Semua Siswa A1: Sequences A2: Arguments B1: Complex Arguments (Hit) B2: Complex…" at bounding box center [774, 476] width 1156 height 545
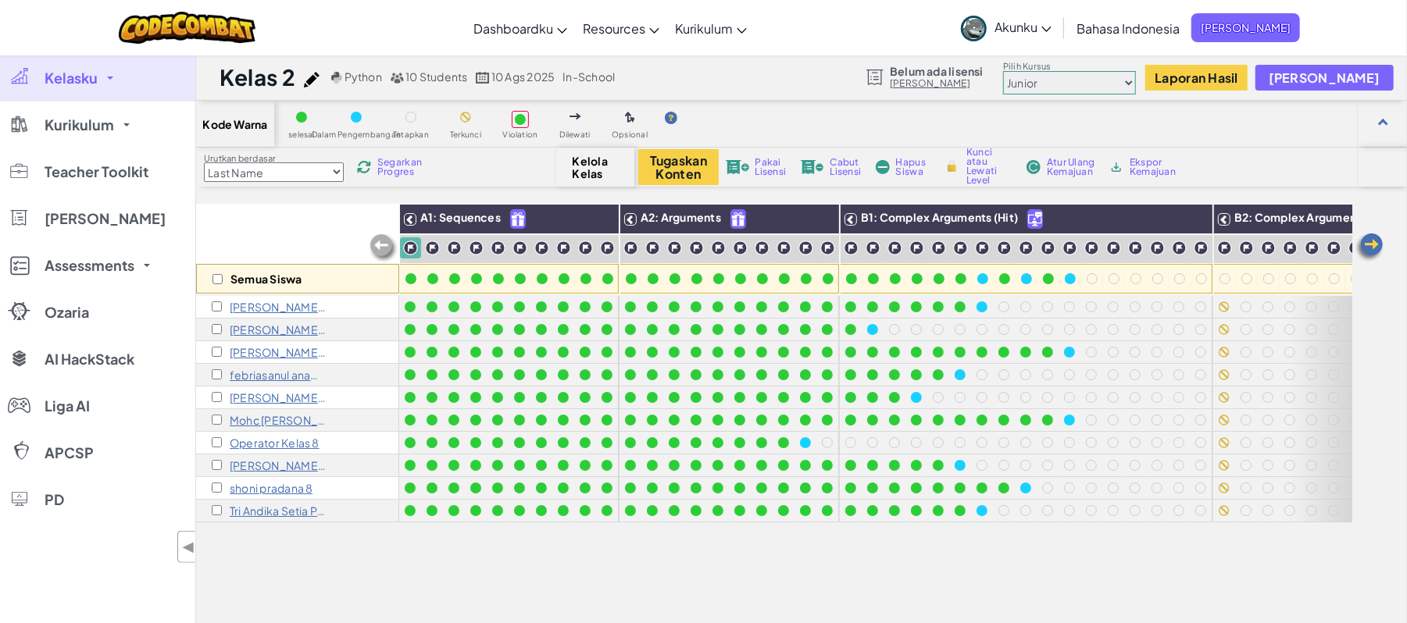
click at [109, 73] on link "Kelasku" at bounding box center [97, 78] width 195 height 47
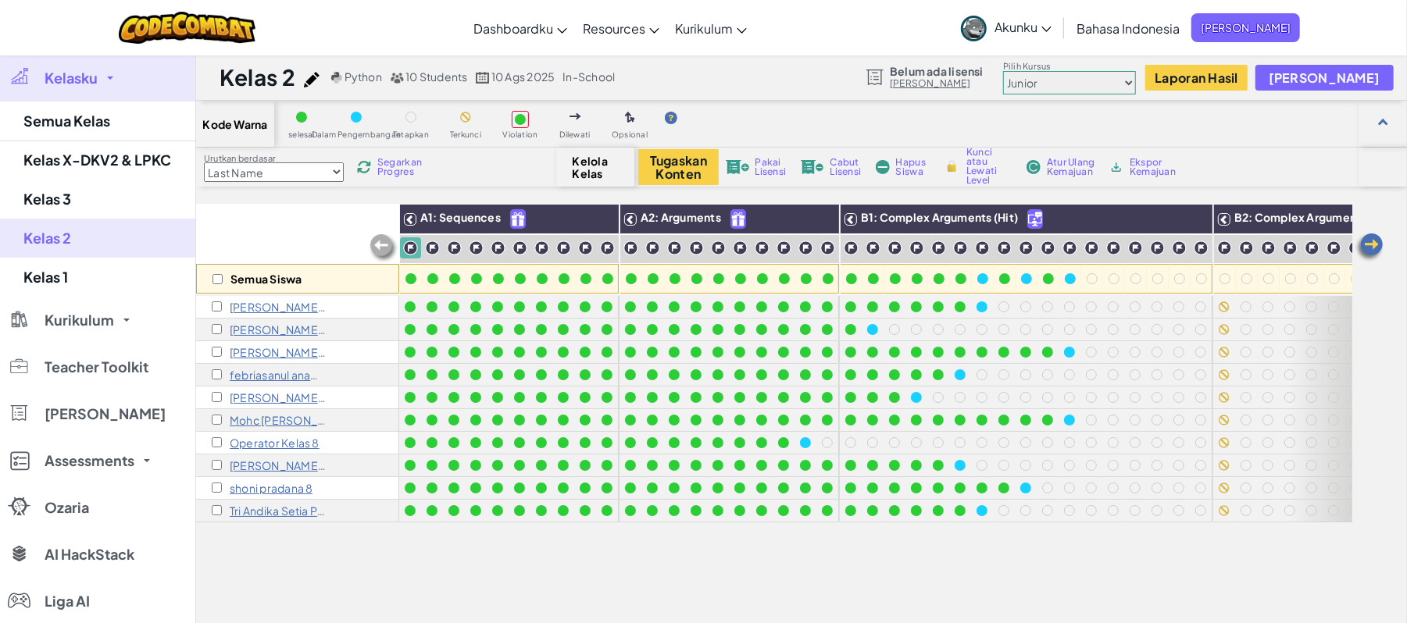
click at [109, 73] on link "Kelasku" at bounding box center [97, 78] width 195 height 47
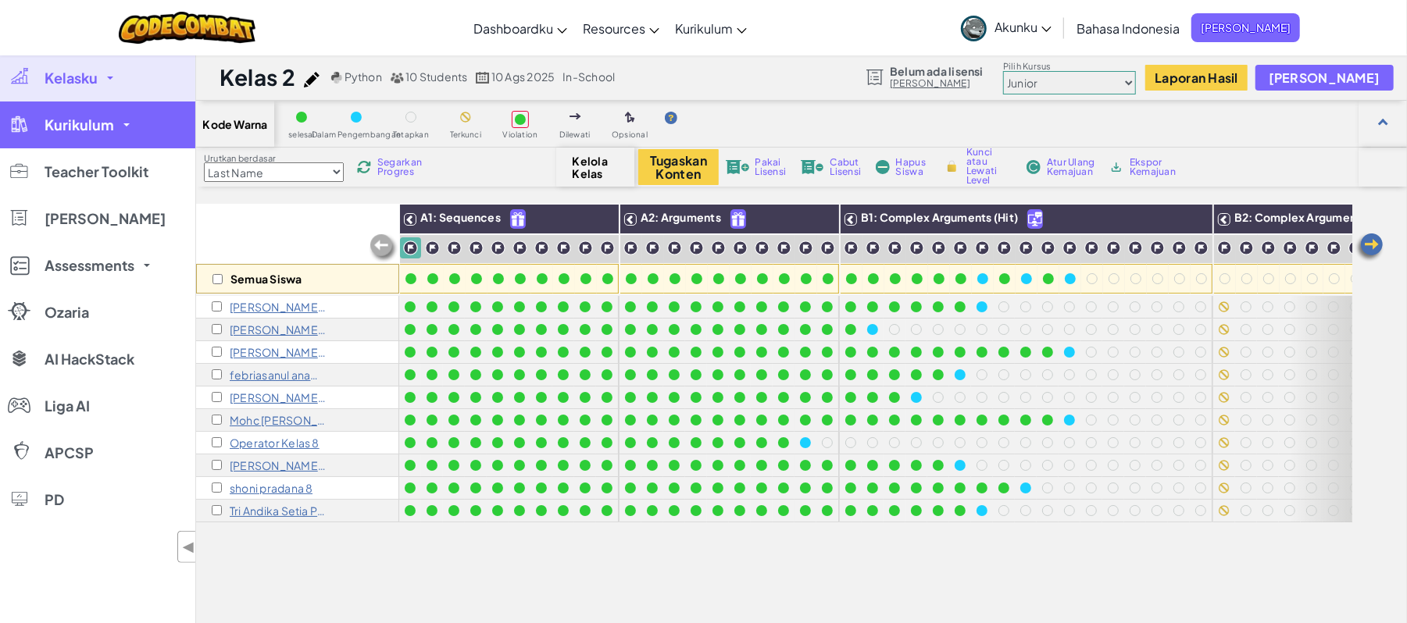
click at [122, 137] on link "Kurikulum" at bounding box center [97, 125] width 195 height 47
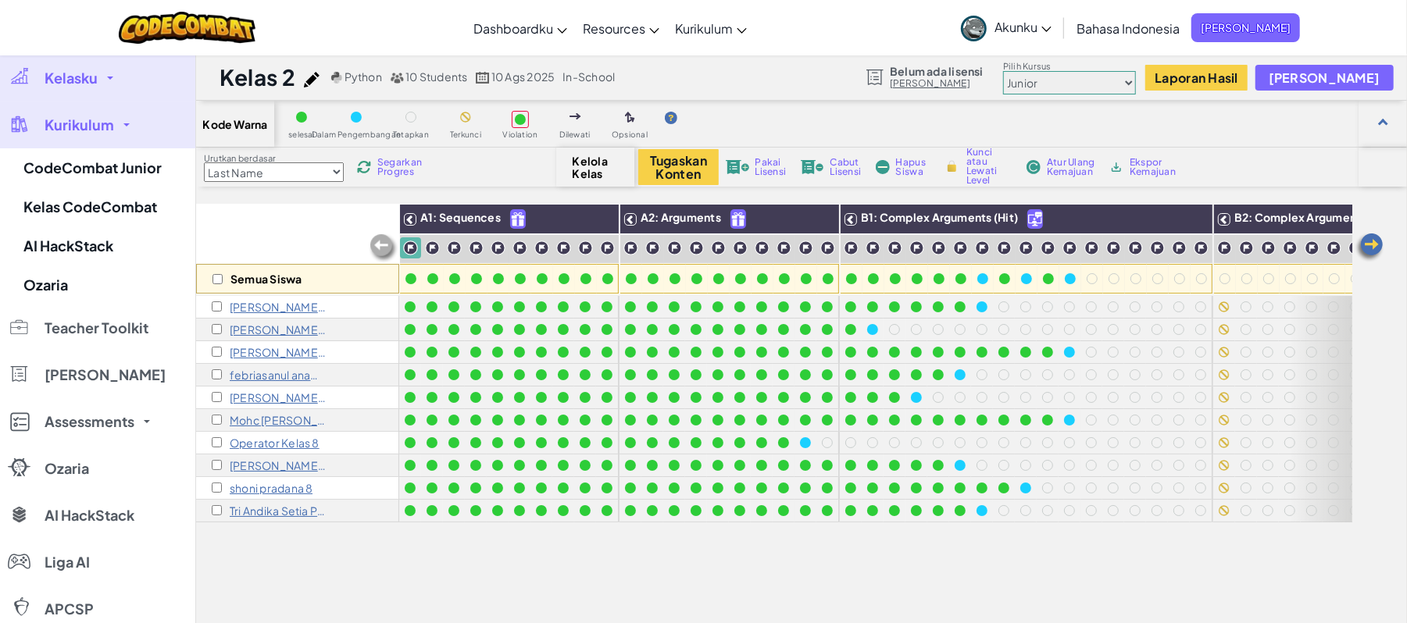
click at [122, 134] on link "Kurikulum" at bounding box center [97, 125] width 195 height 47
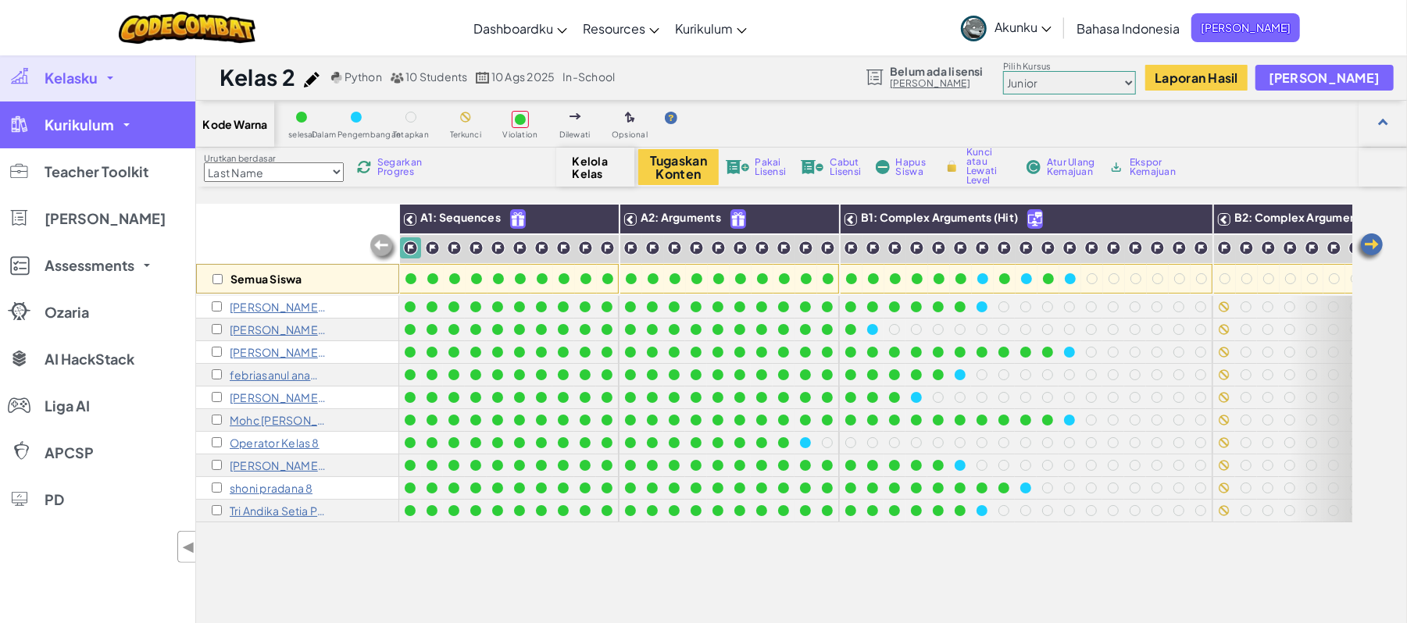
click at [122, 134] on link "Kurikulum" at bounding box center [97, 125] width 195 height 47
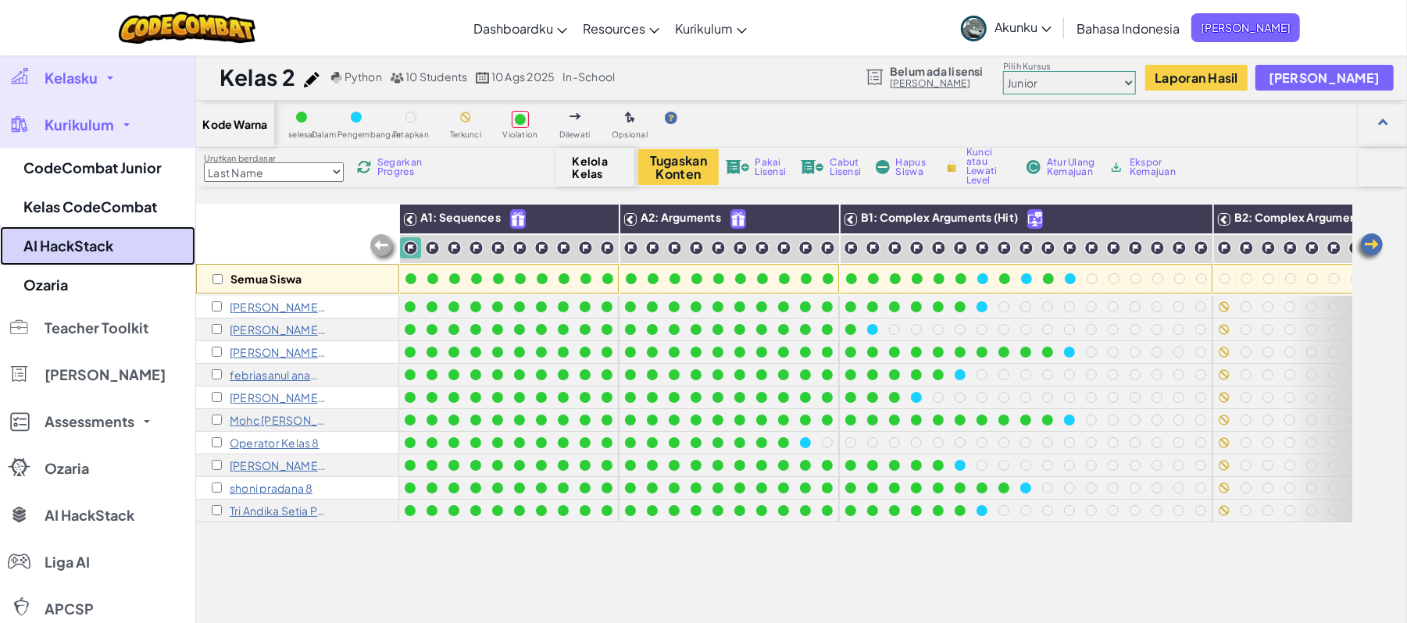
click at [107, 237] on link "AI HackStack" at bounding box center [97, 246] width 195 height 39
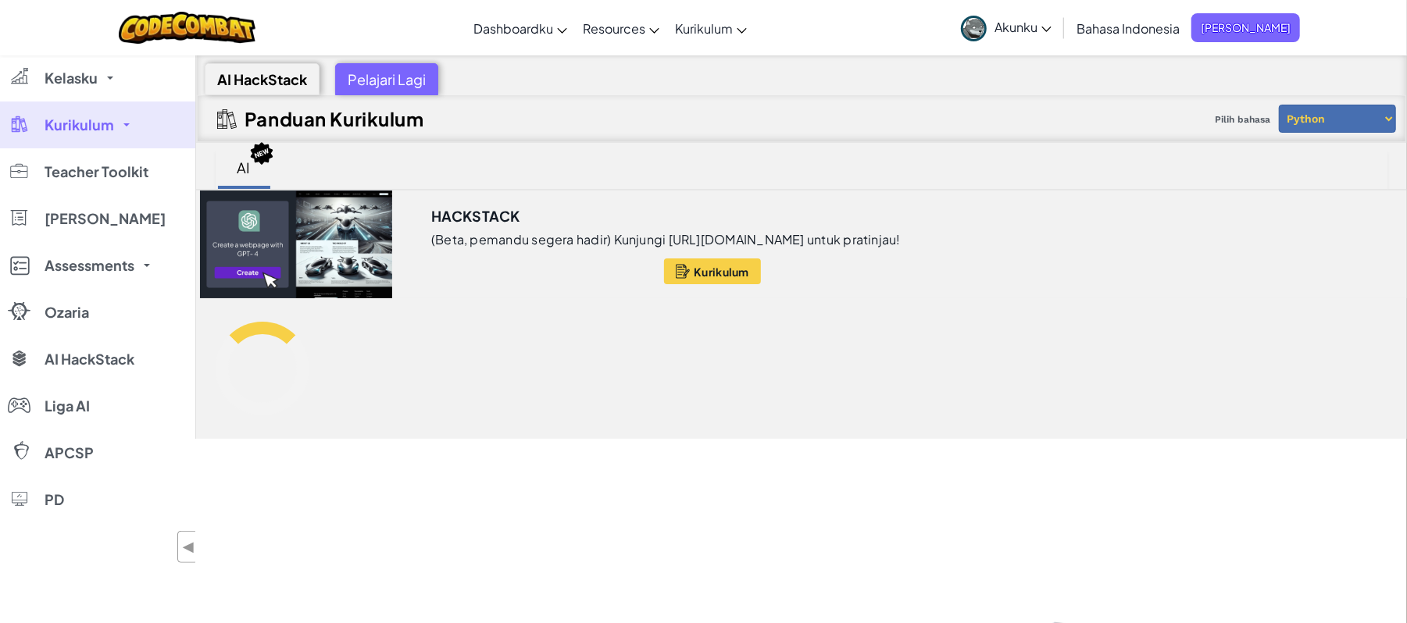
click at [112, 120] on link "Kurikulum" at bounding box center [97, 125] width 195 height 47
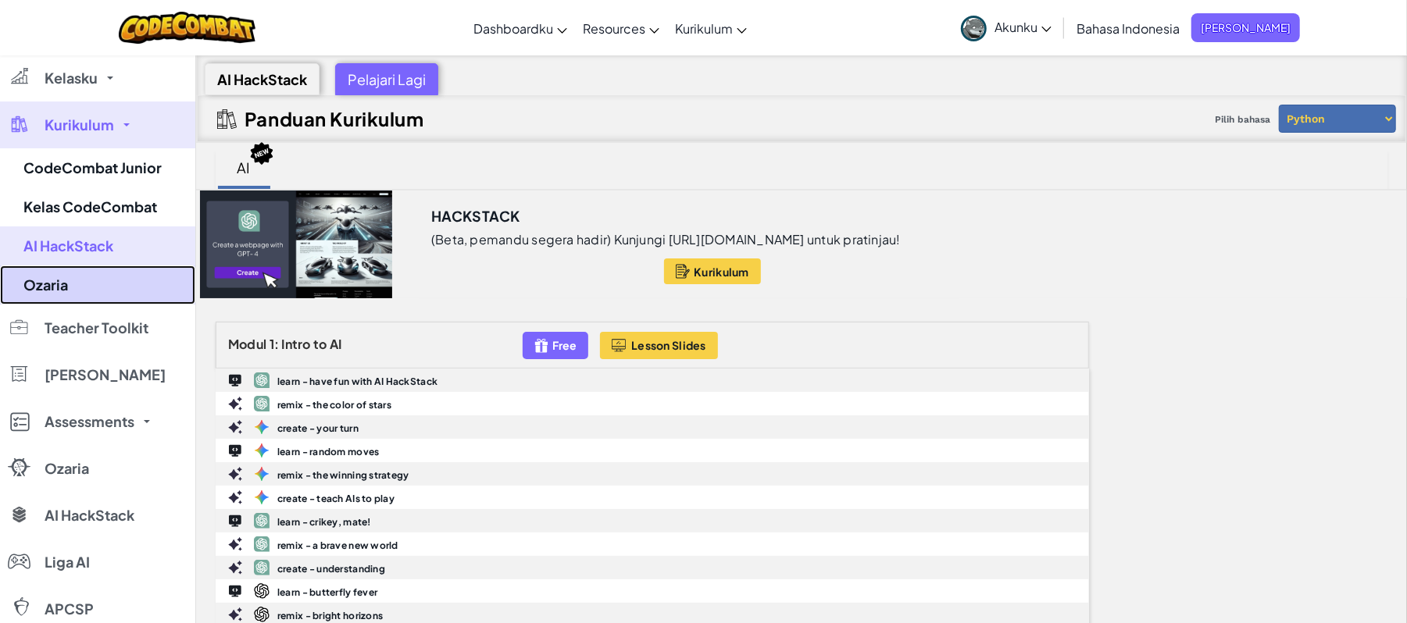
click at [66, 273] on link "Ozaria" at bounding box center [97, 285] width 195 height 39
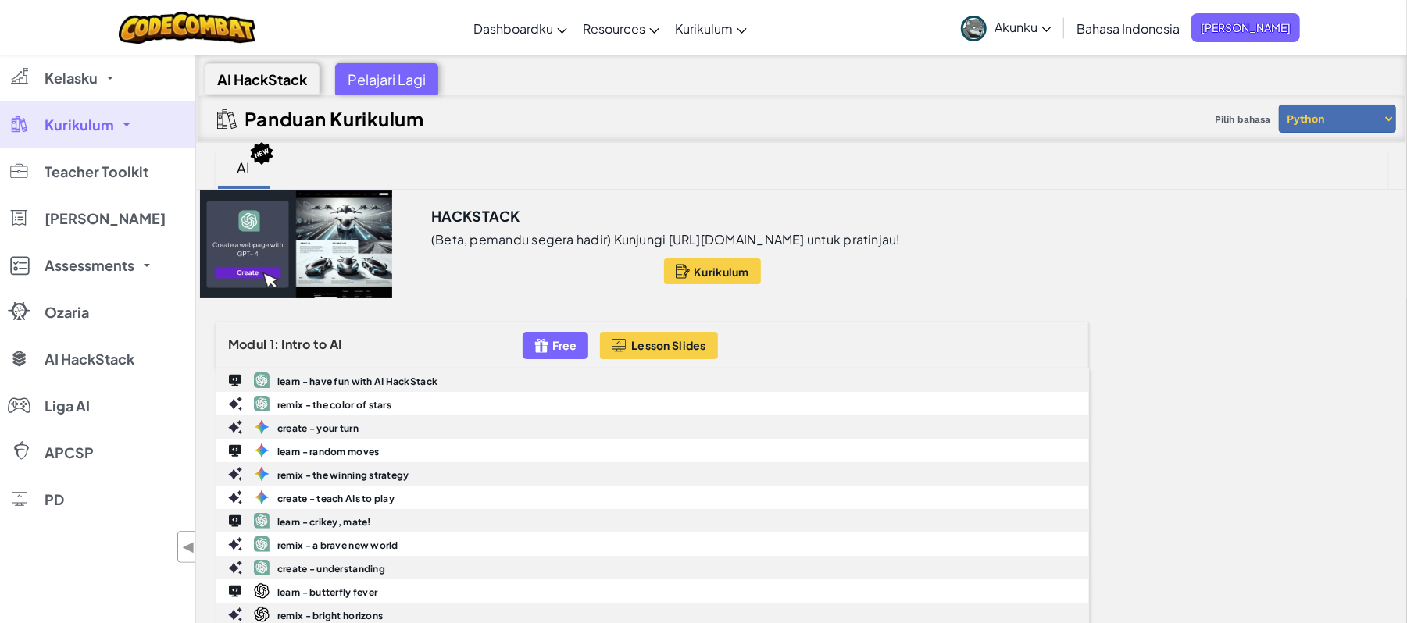
click at [88, 129] on span "Kurikulum" at bounding box center [80, 125] width 70 height 14
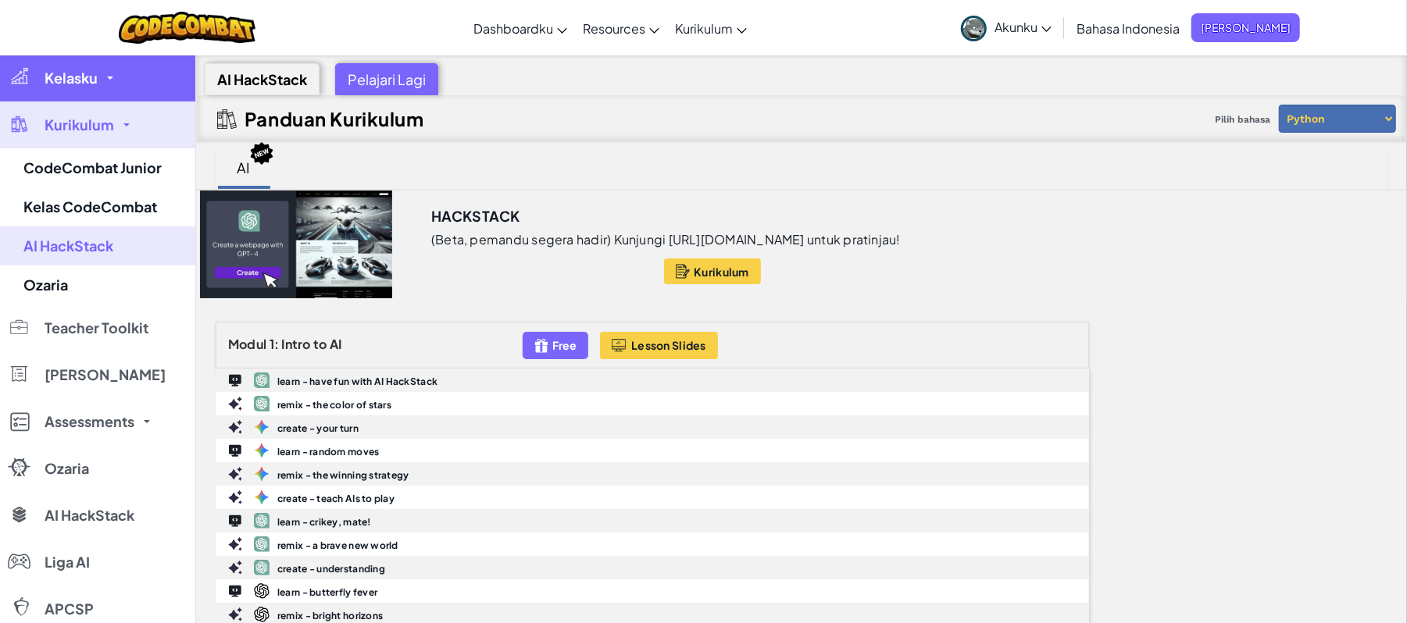
click at [66, 73] on span "Kelasku" at bounding box center [71, 78] width 53 height 14
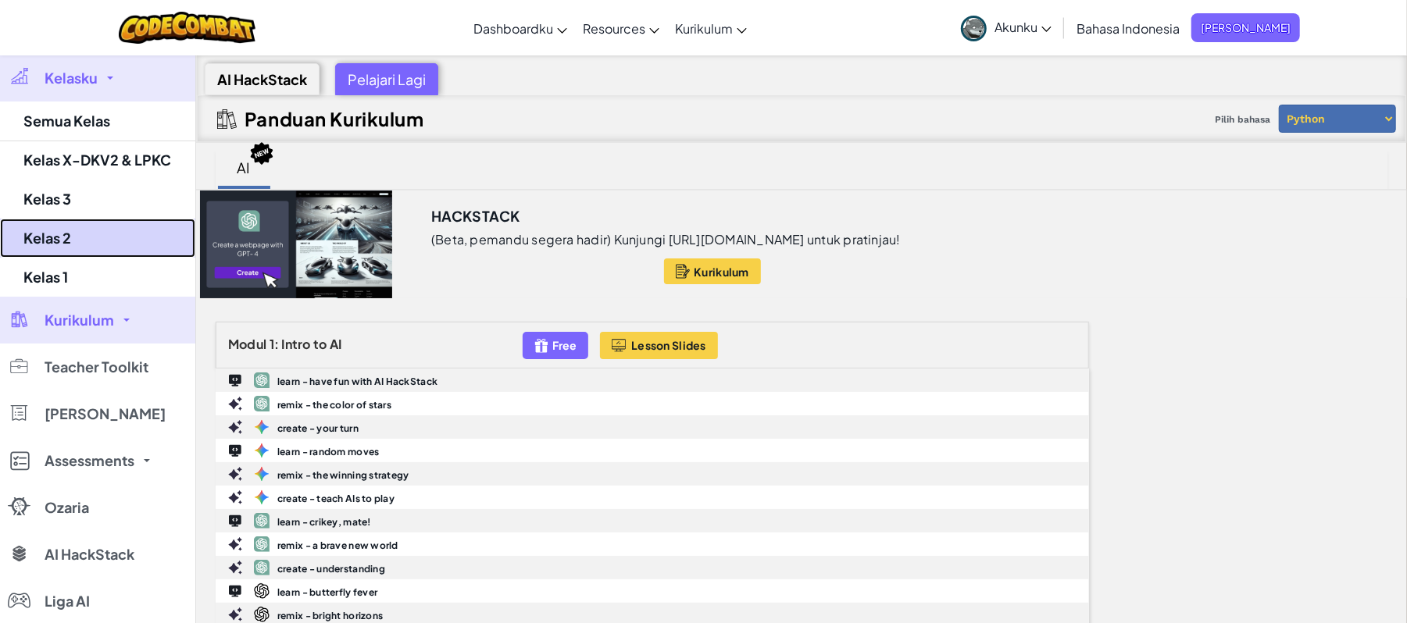
click at [70, 230] on link "Kelas 2" at bounding box center [97, 238] width 195 height 39
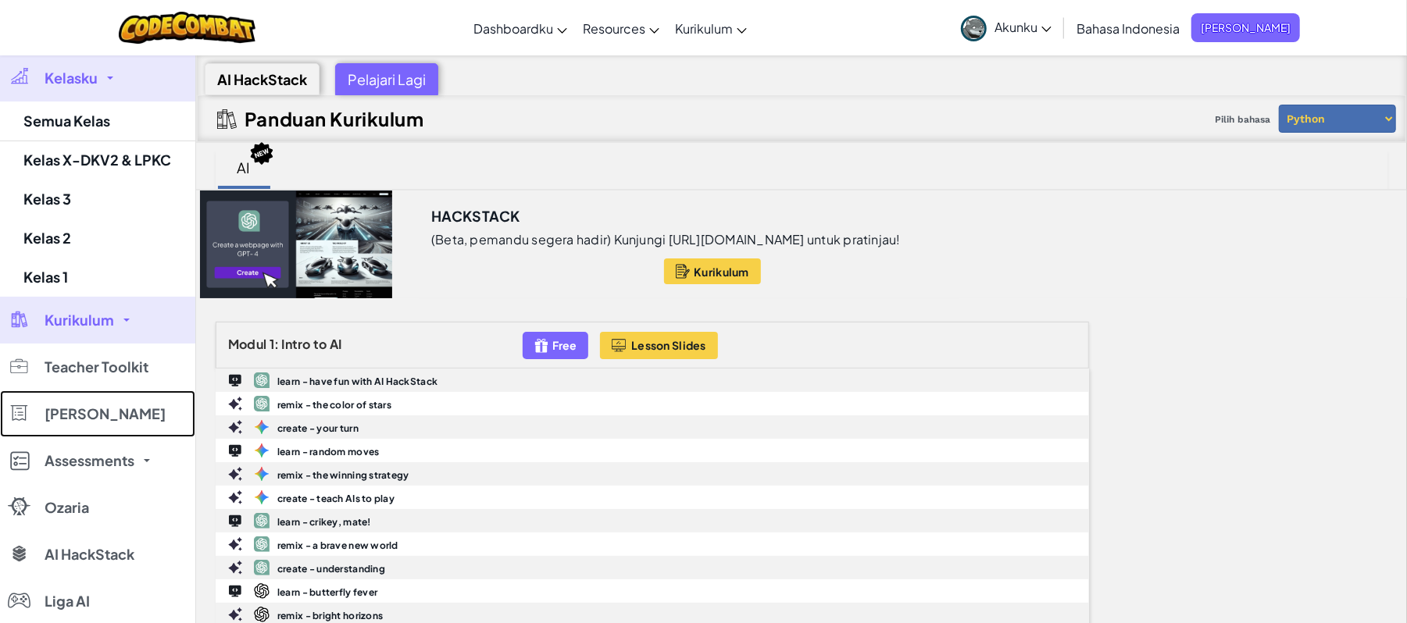
click at [47, 391] on link "[PERSON_NAME]" at bounding box center [97, 414] width 195 height 47
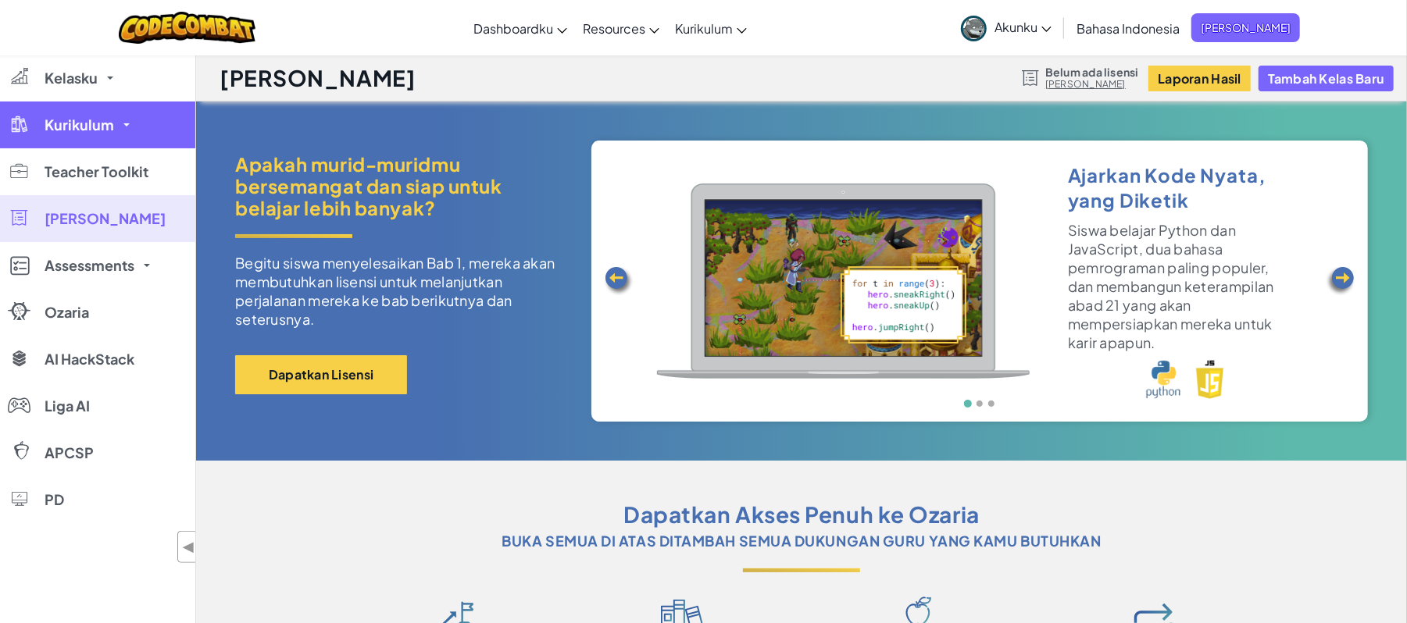
click at [70, 130] on span "Kurikulum" at bounding box center [80, 125] width 70 height 14
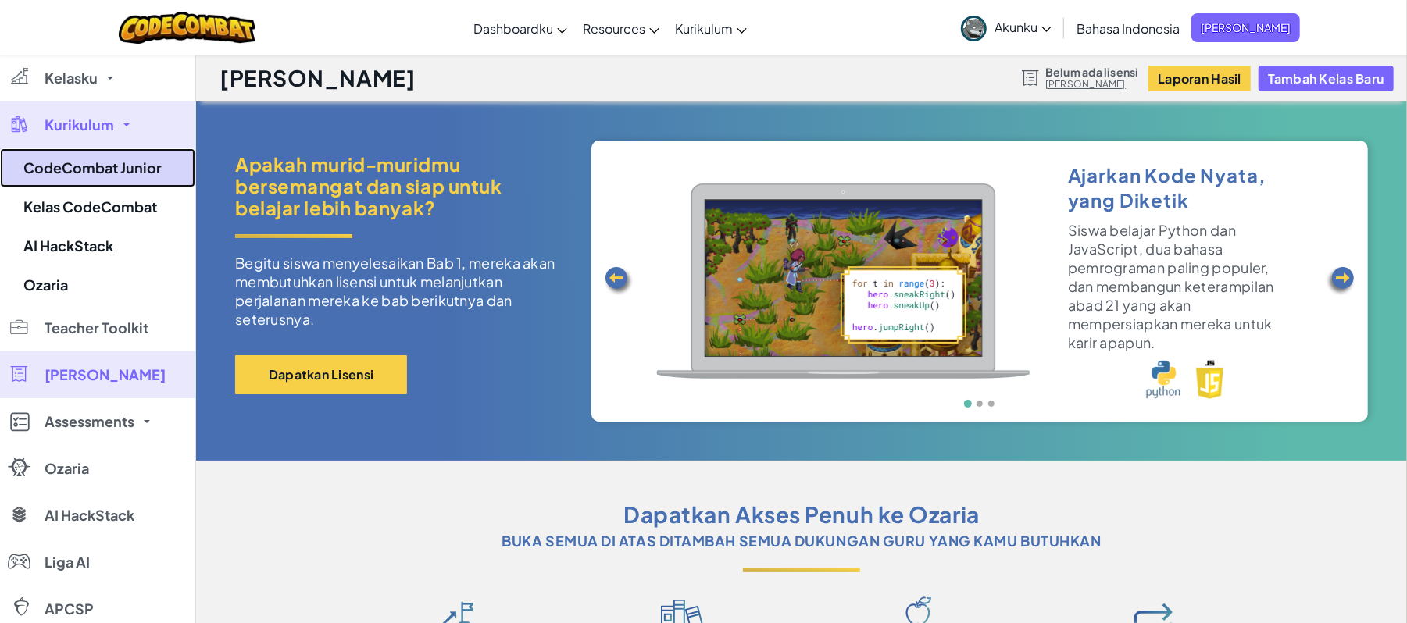
click at [79, 176] on link "CodeCombat Junior" at bounding box center [97, 167] width 195 height 39
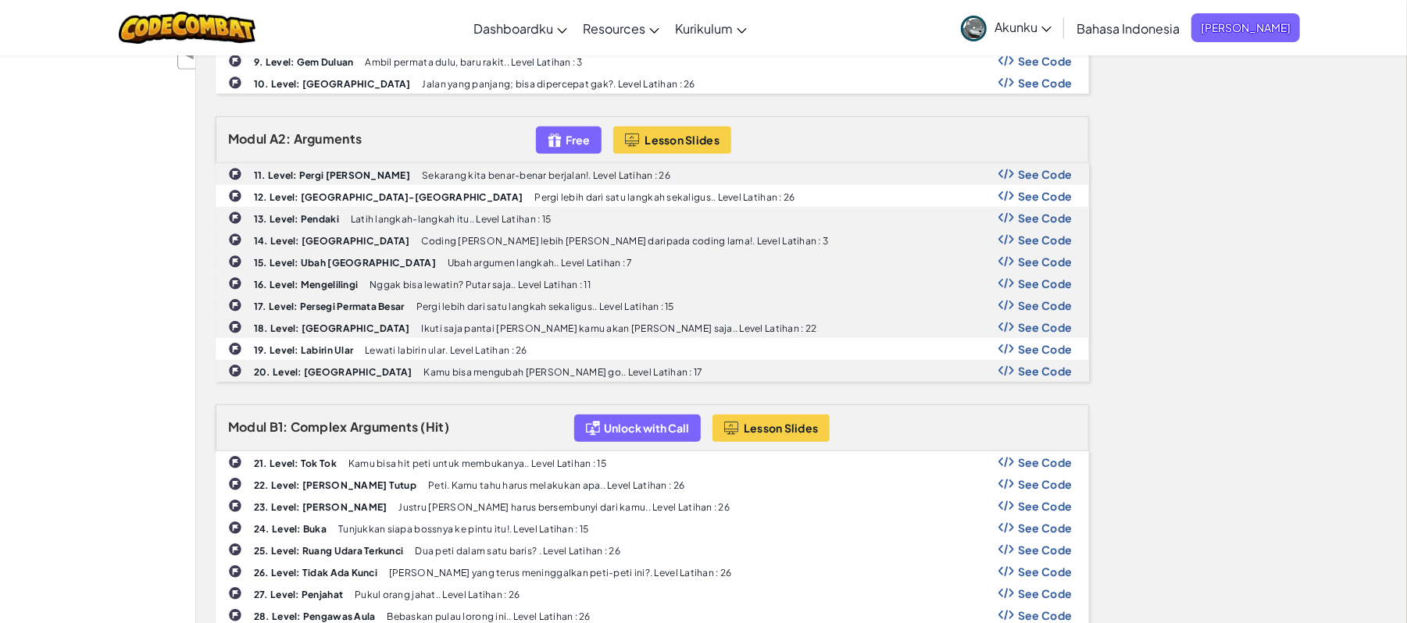
scroll to position [494, 0]
click at [1044, 468] on span "See Code" at bounding box center [1045, 461] width 55 height 12
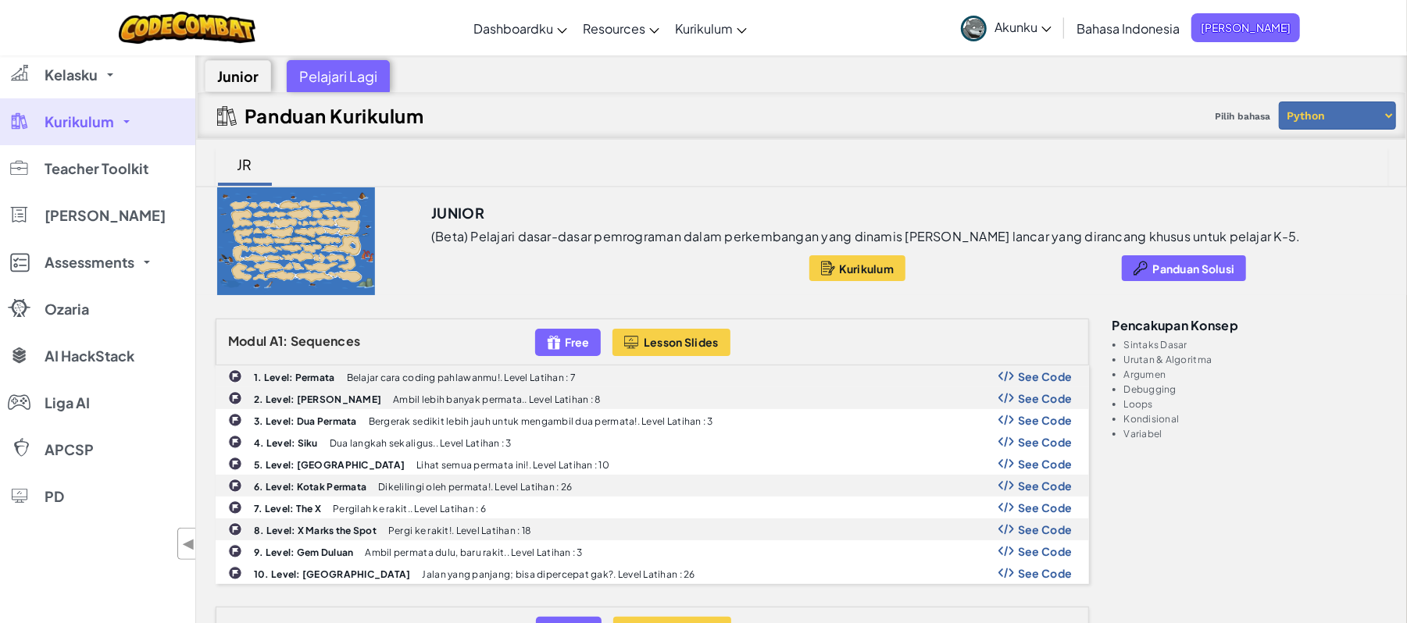
scroll to position [1, 0]
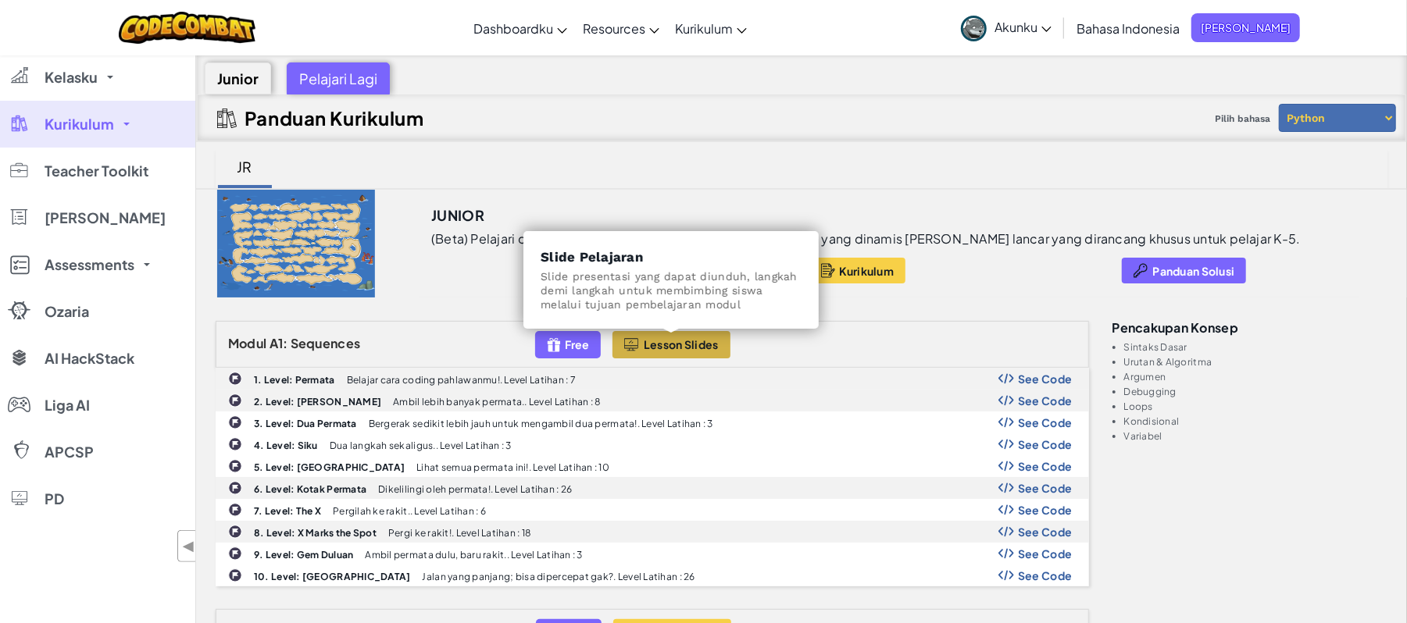
click at [660, 345] on span "Lesson Slides" at bounding box center [681, 344] width 75 height 12
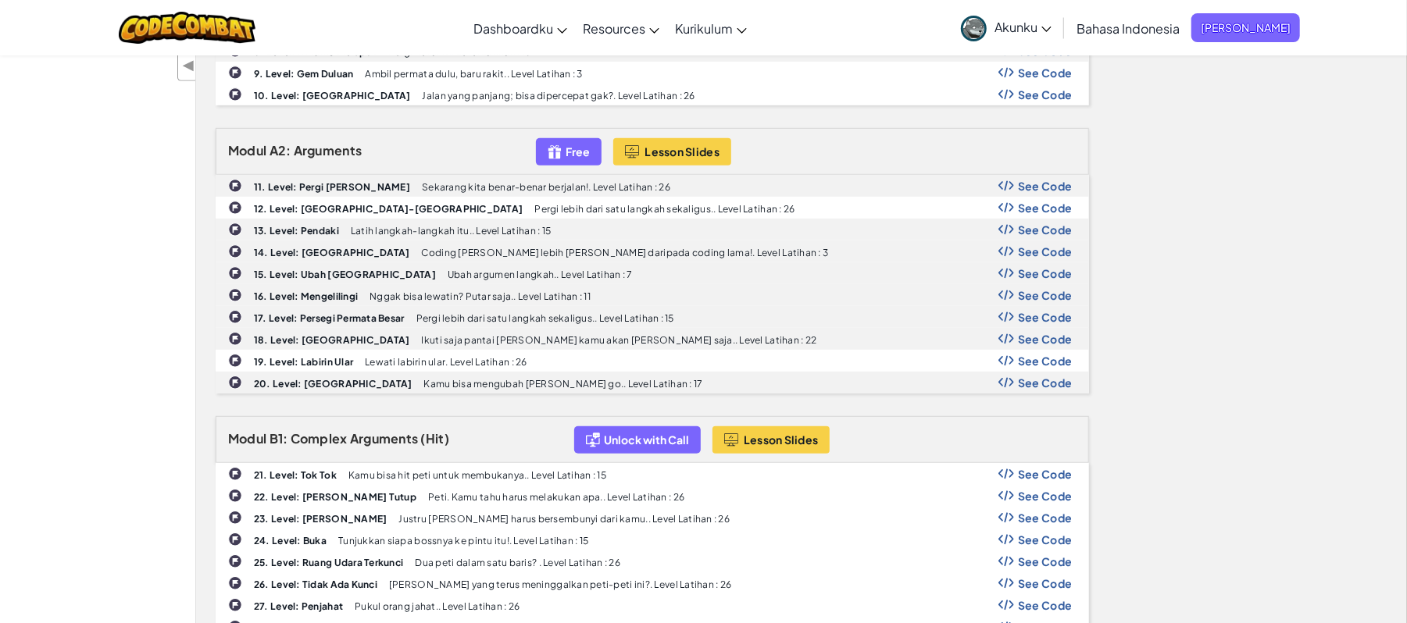
scroll to position [485, 0]
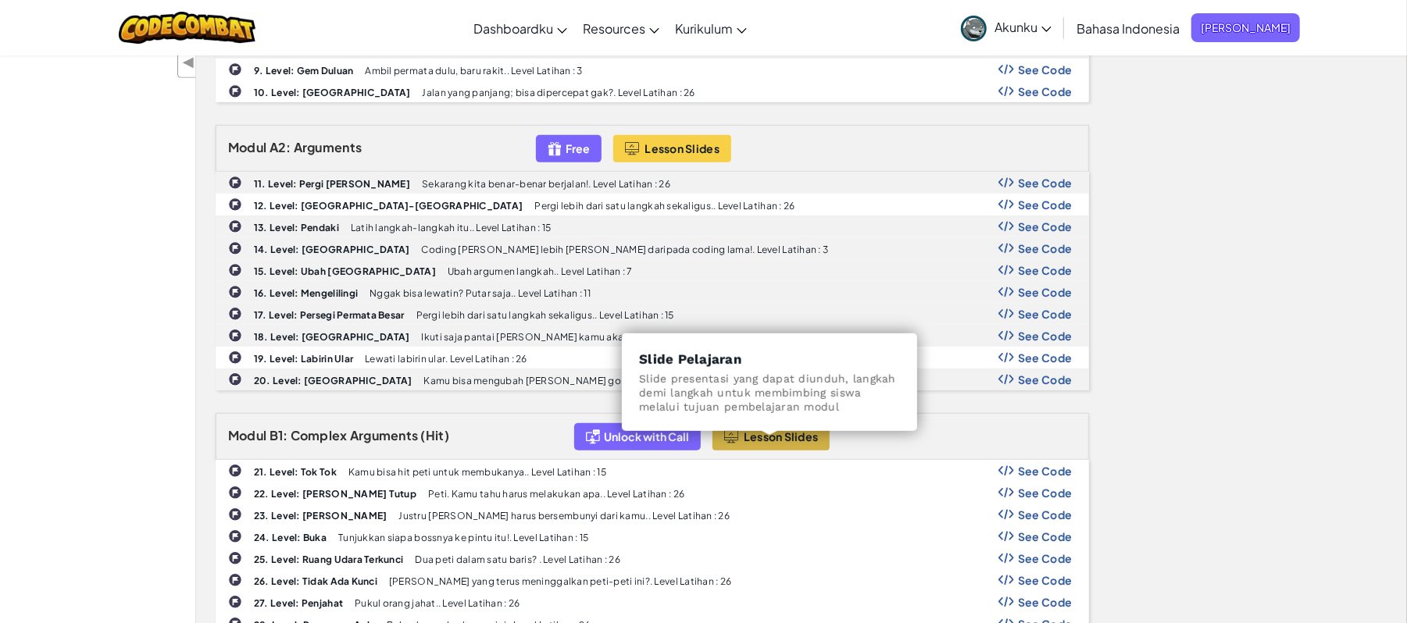
click at [792, 443] on span "Lesson Slides" at bounding box center [781, 436] width 75 height 12
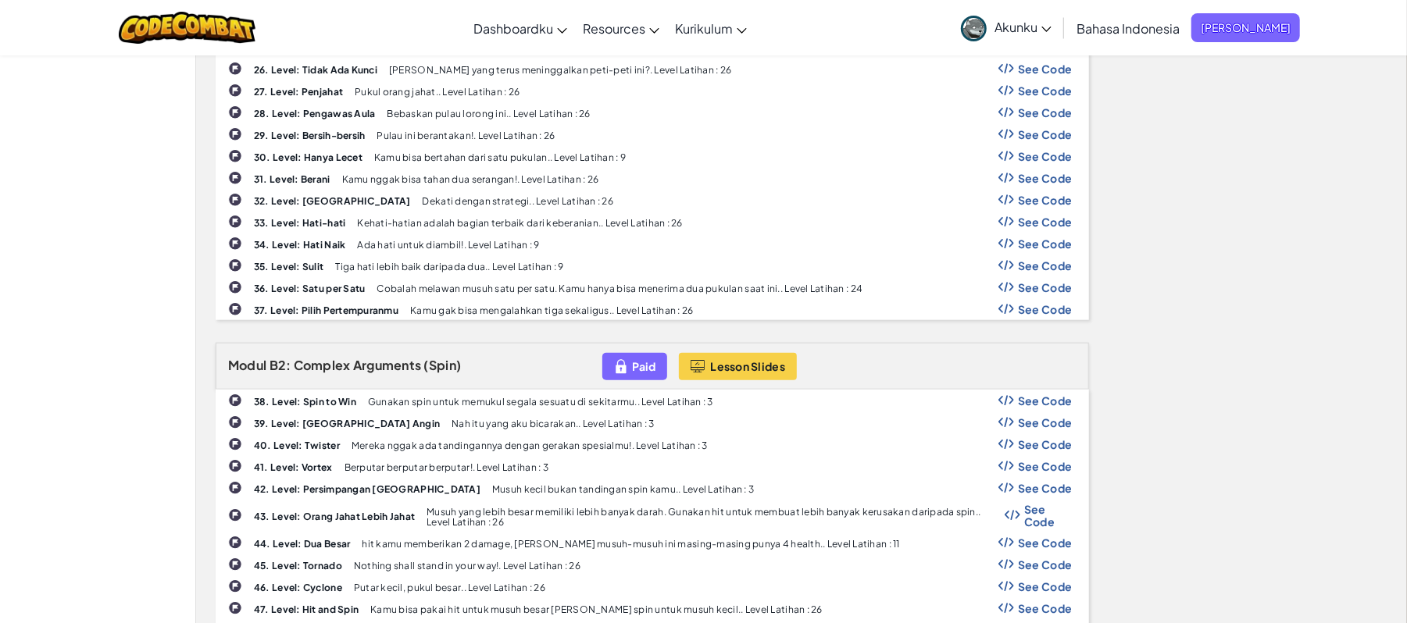
scroll to position [1003, 0]
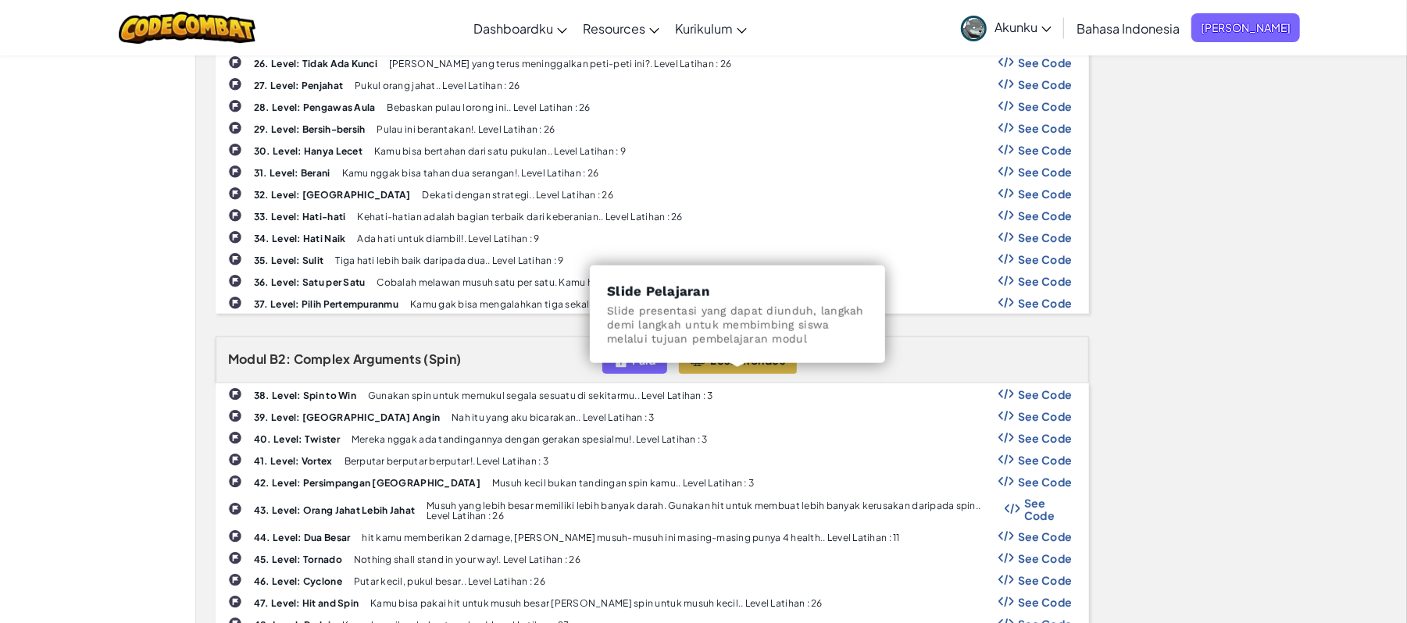
click at [744, 366] on span "Lesson Slides" at bounding box center [747, 360] width 75 height 12
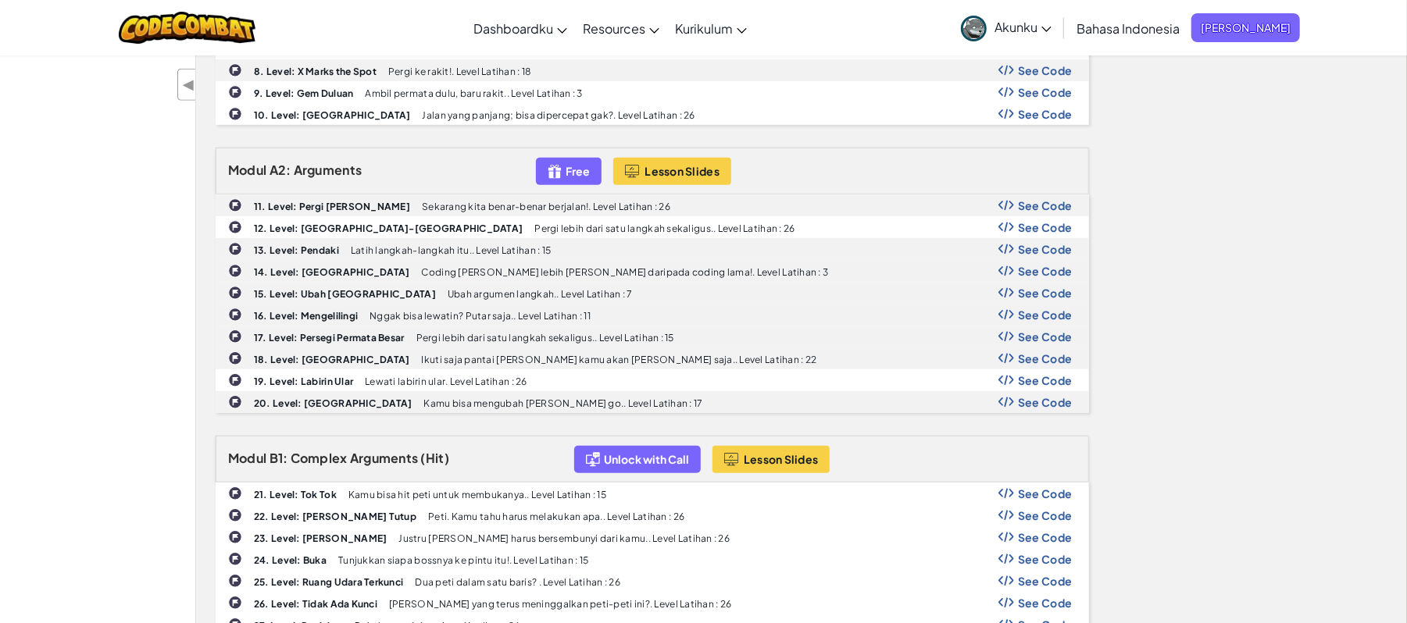
scroll to position [0, 0]
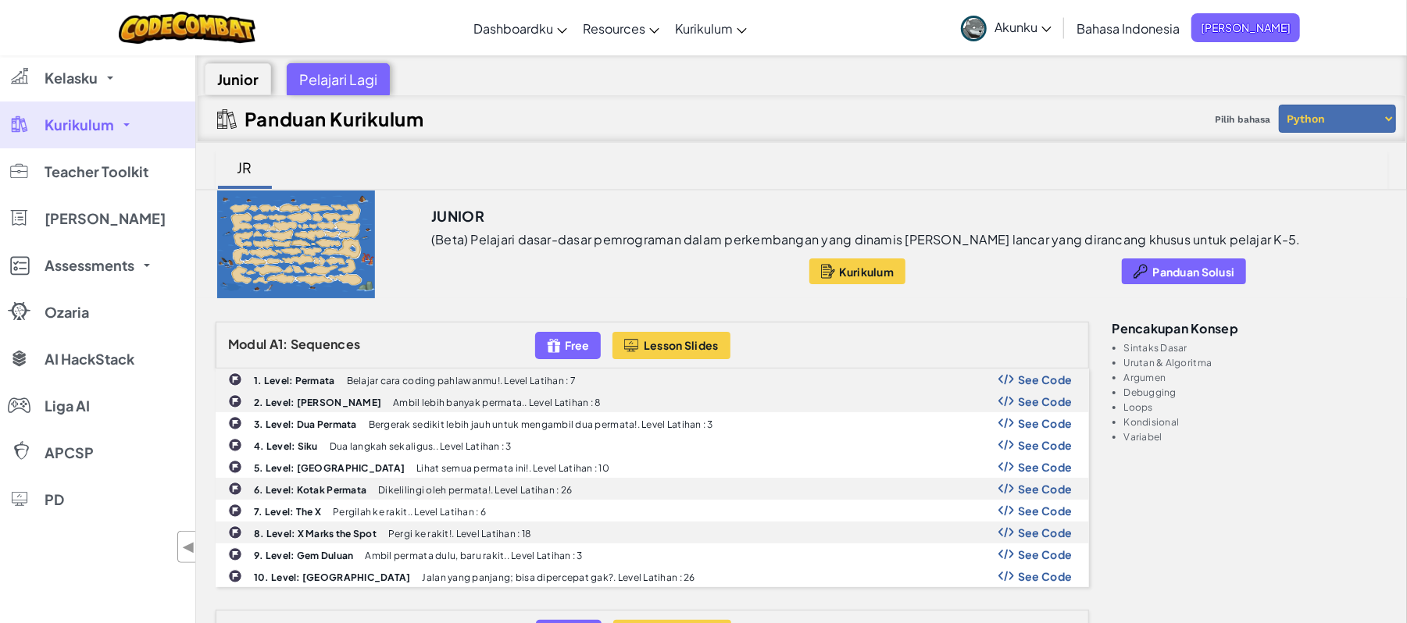
click at [81, 126] on span "Kurikulum" at bounding box center [80, 125] width 70 height 14
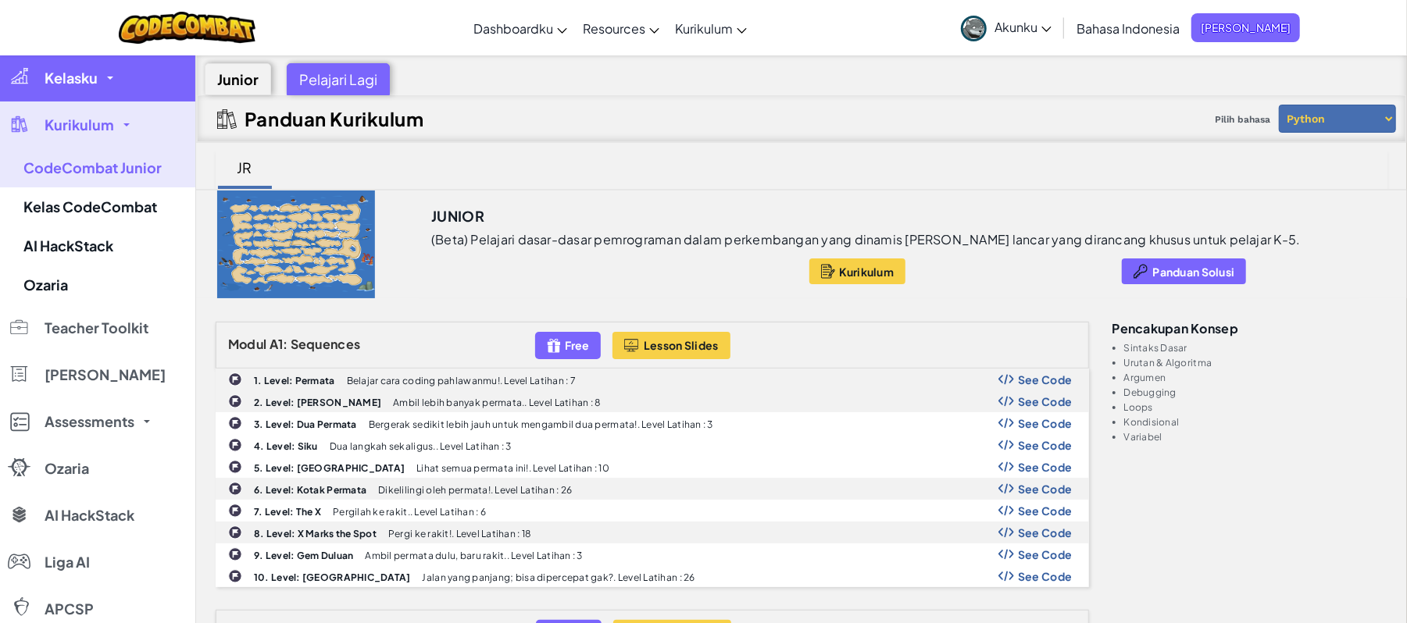
click at [72, 86] on link "Kelasku" at bounding box center [97, 78] width 195 height 47
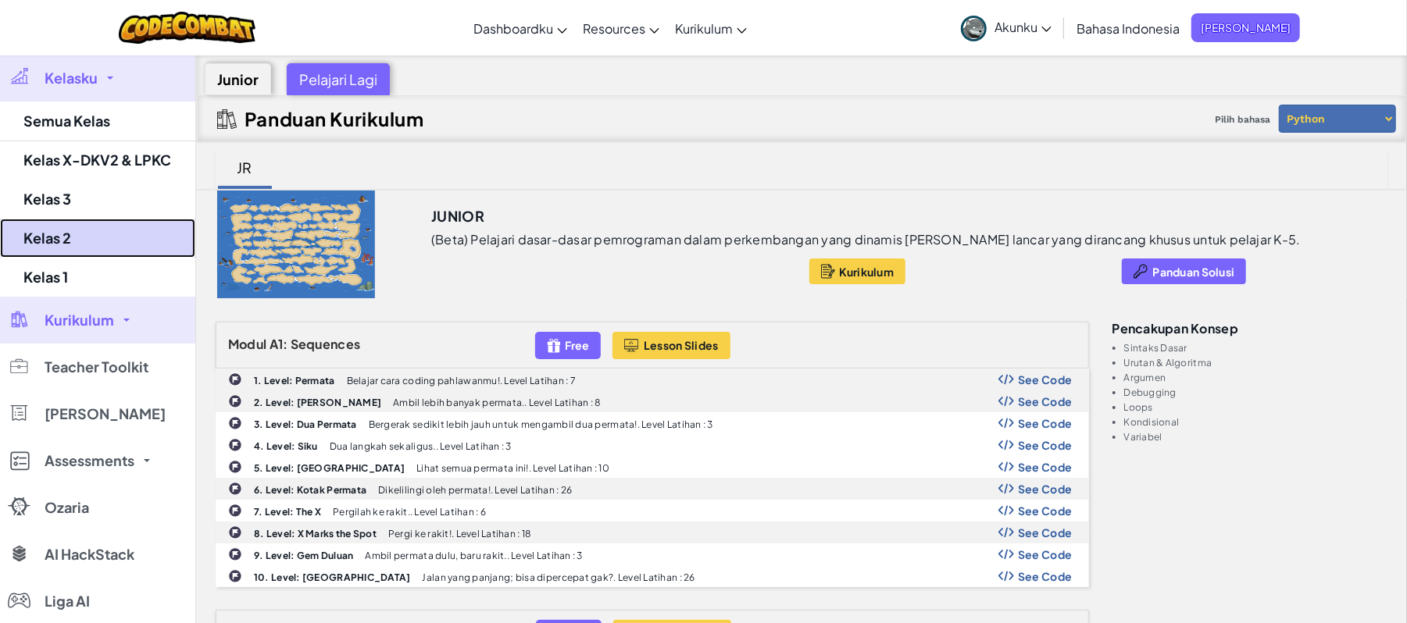
click at [77, 228] on link "Kelas 2" at bounding box center [97, 238] width 195 height 39
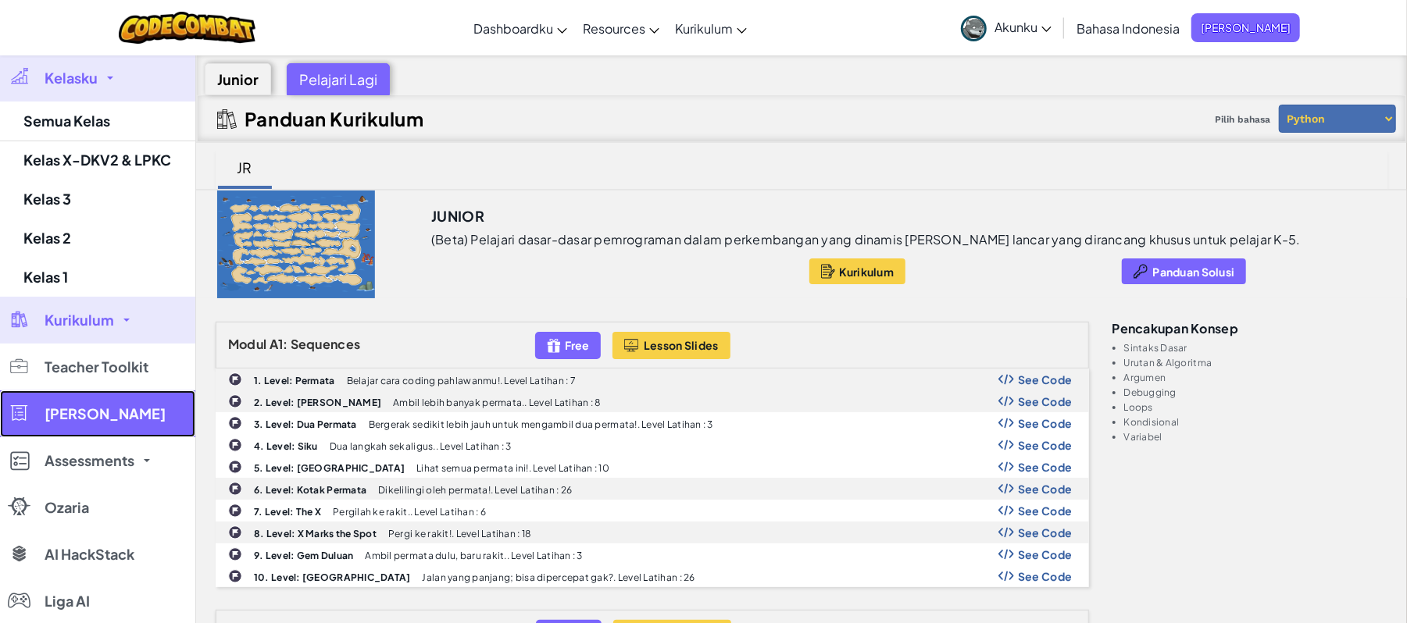
click at [48, 391] on link "[PERSON_NAME]" at bounding box center [97, 414] width 195 height 47
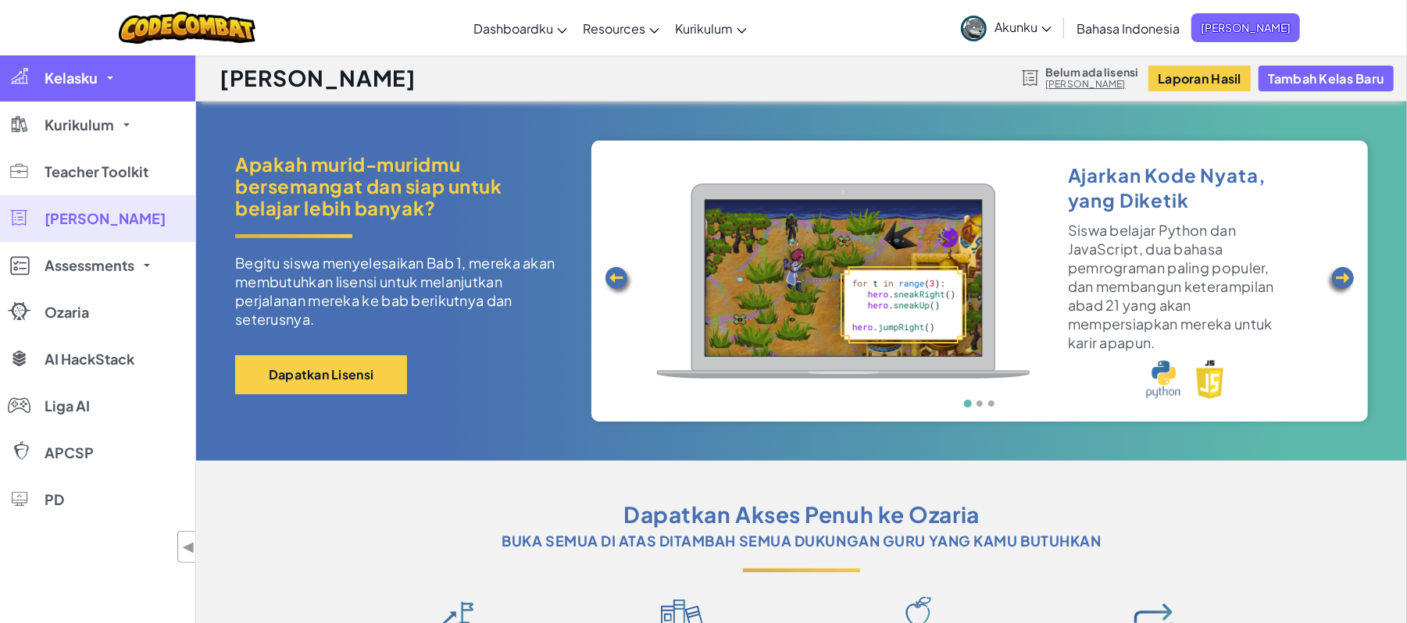
click at [77, 71] on span "Kelasku" at bounding box center [71, 78] width 53 height 14
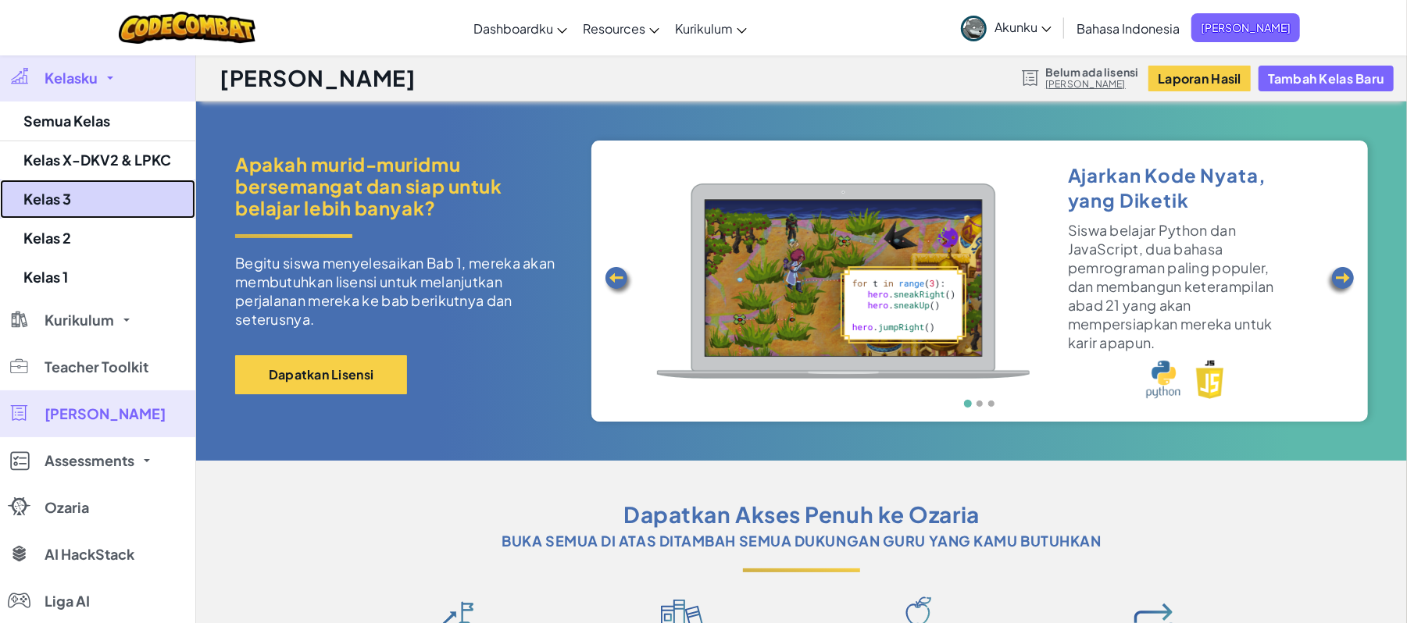
click at [62, 195] on link "Kelas 3" at bounding box center [97, 199] width 195 height 39
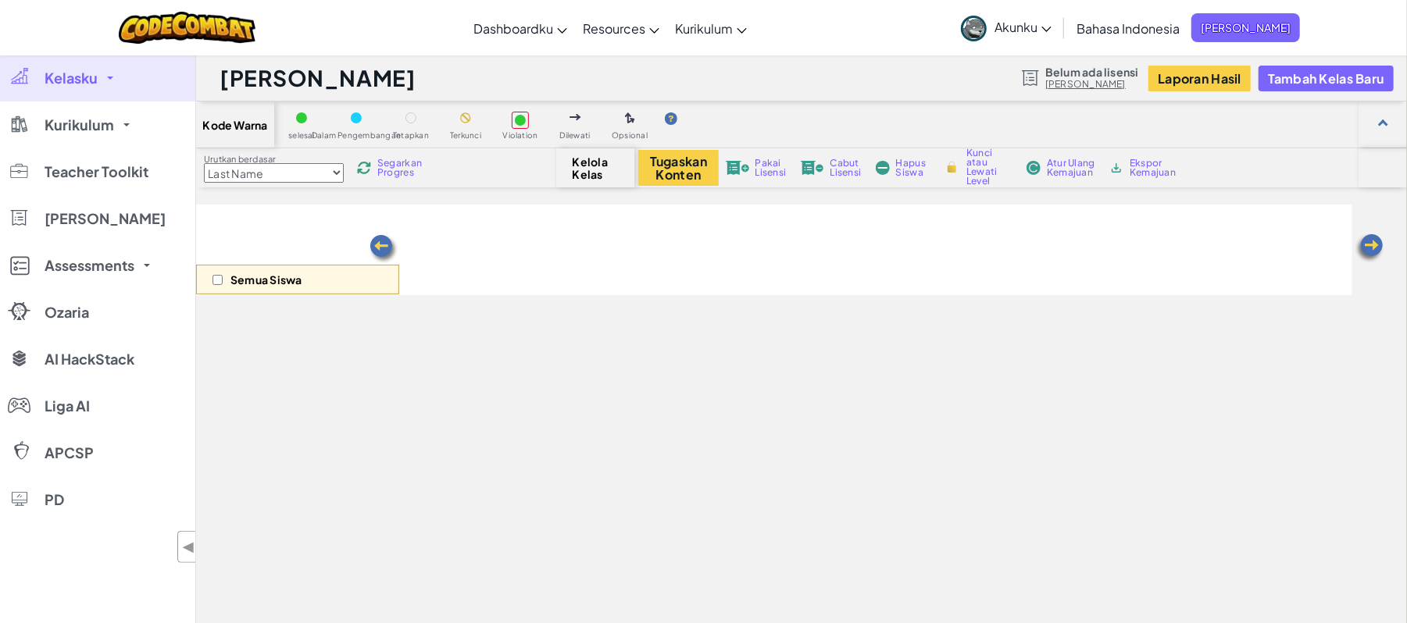
click at [66, 71] on span "Kelasku" at bounding box center [71, 78] width 53 height 14
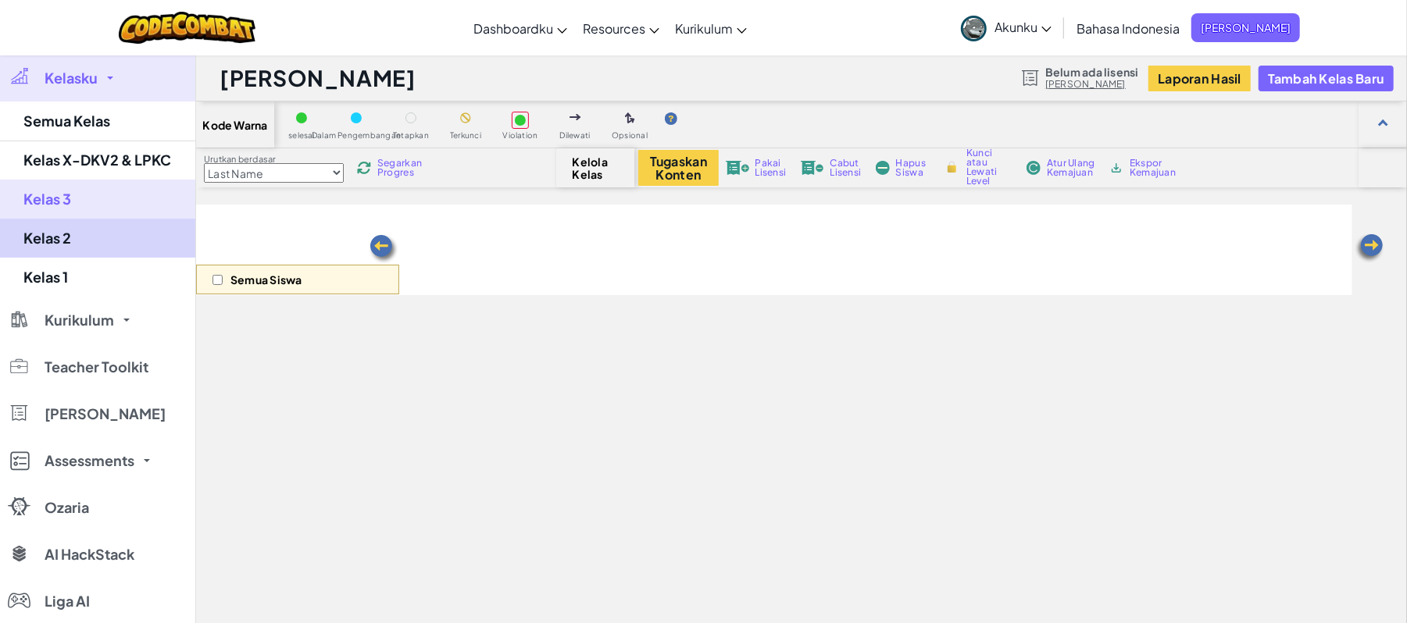
select select "560f1a9f22961295f9427742"
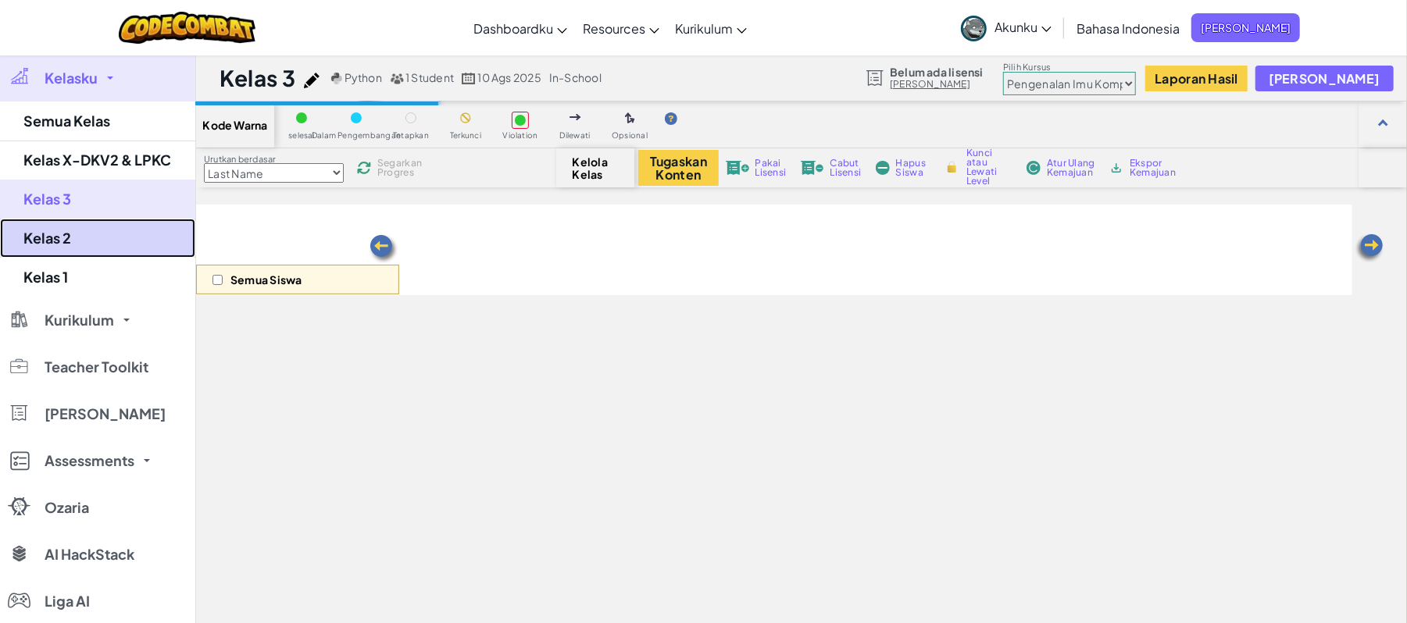
click at [60, 244] on link "Kelas 2" at bounding box center [97, 238] width 195 height 39
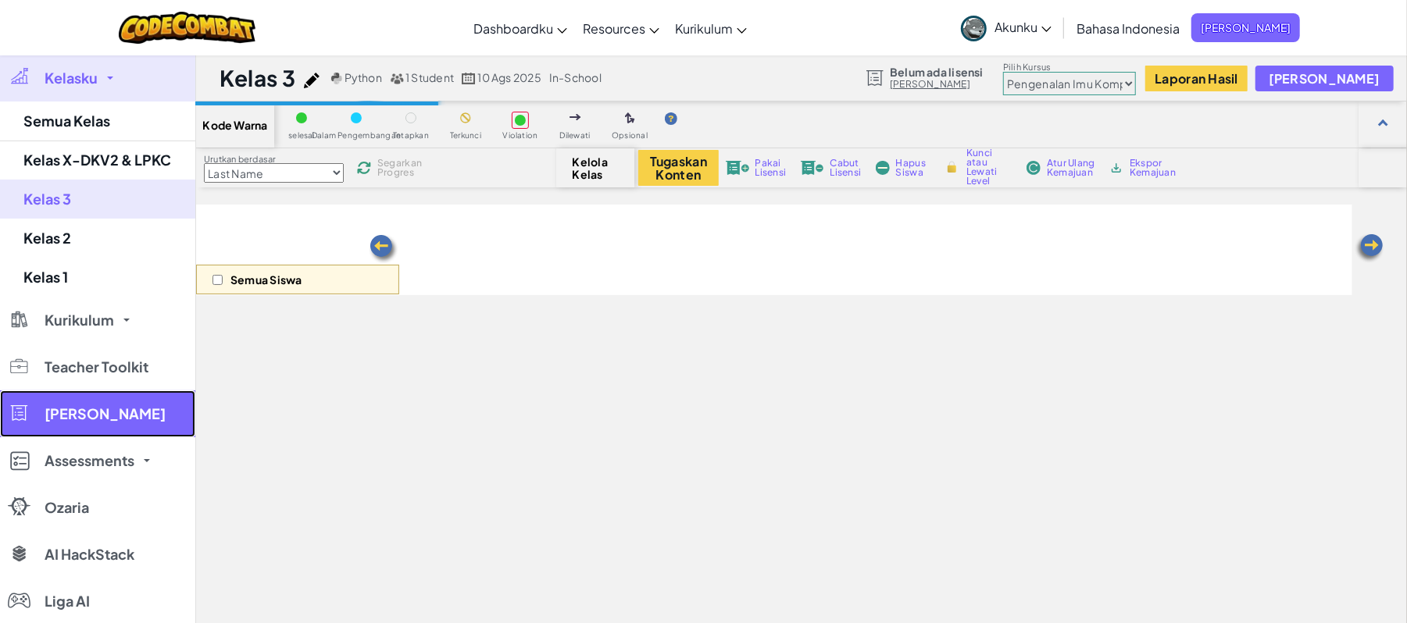
click at [66, 391] on link "[PERSON_NAME]" at bounding box center [97, 414] width 195 height 47
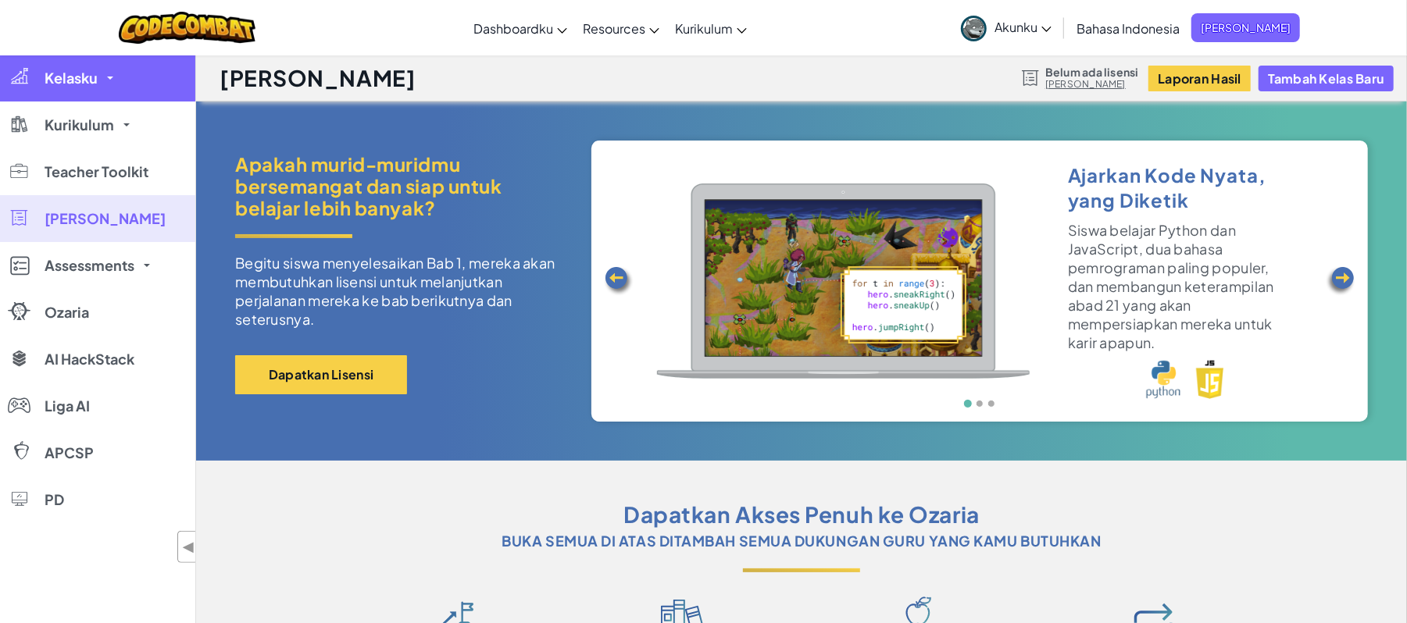
click at [79, 72] on span "Kelasku" at bounding box center [71, 78] width 53 height 14
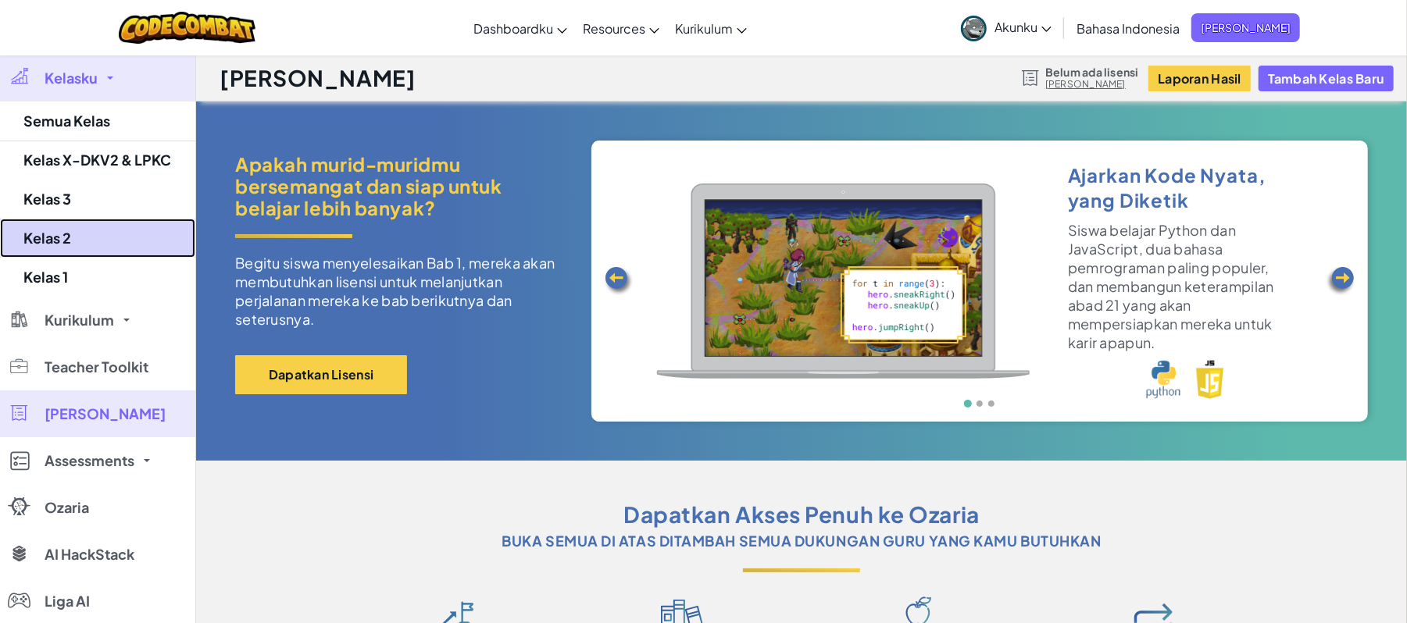
click at [75, 227] on link "Kelas 2" at bounding box center [97, 238] width 195 height 39
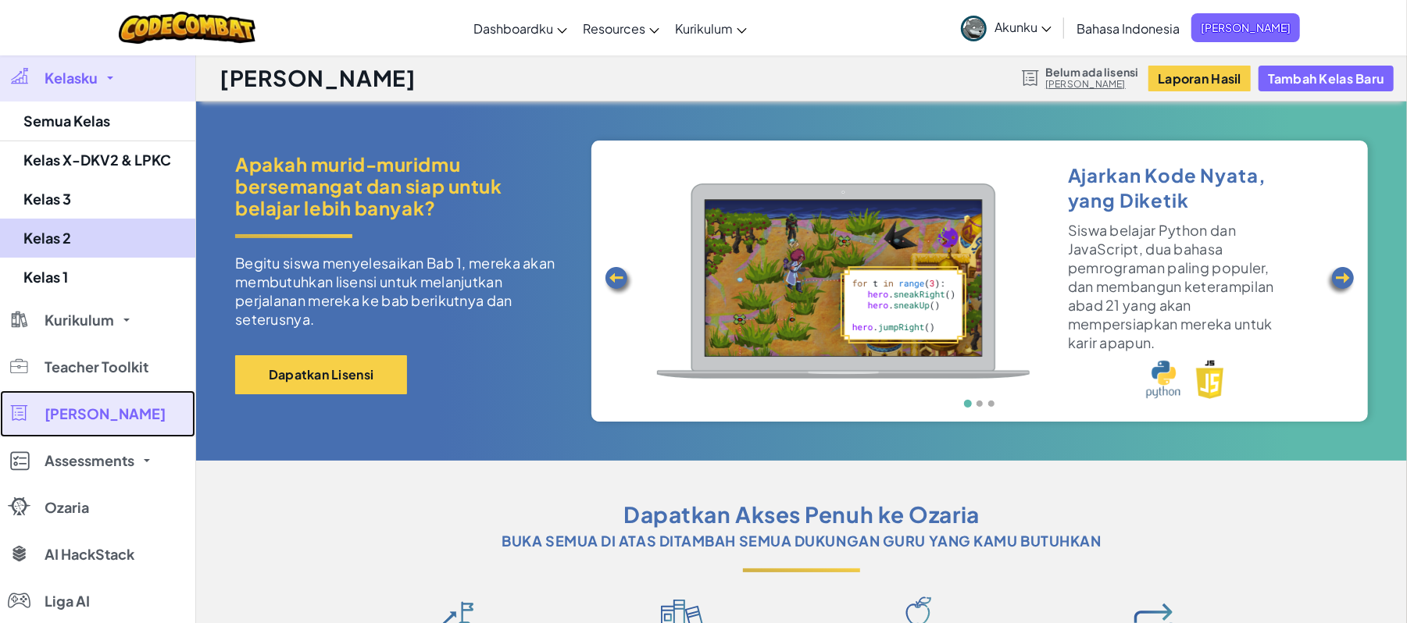
click at [75, 391] on link "[PERSON_NAME]" at bounding box center [97, 414] width 195 height 47
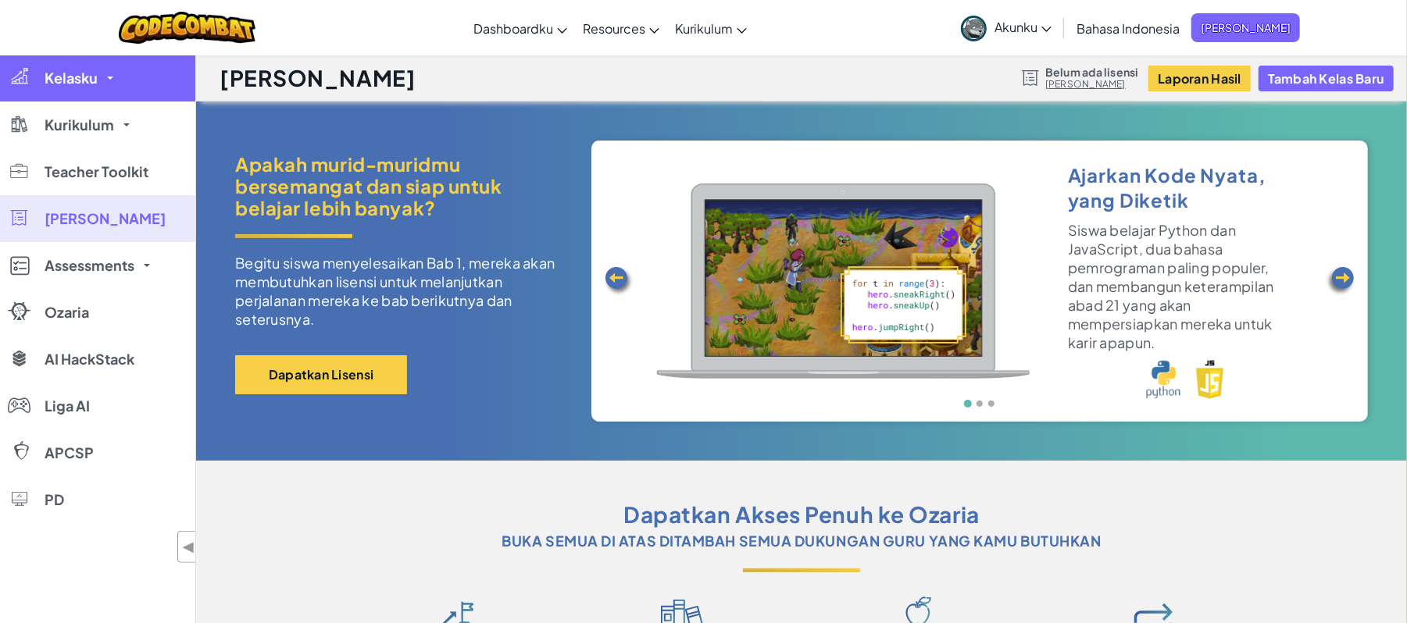
click at [70, 71] on span "Kelasku" at bounding box center [71, 78] width 53 height 14
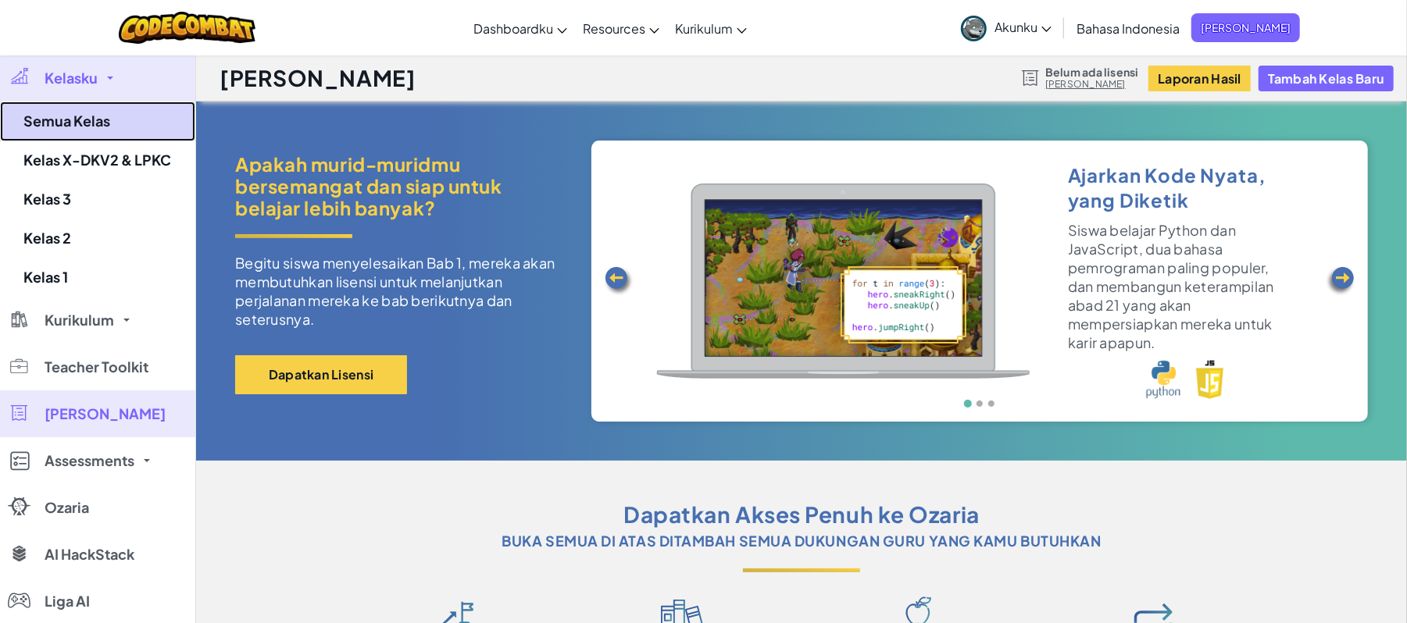
click at [84, 117] on link "Semua Kelas" at bounding box center [97, 122] width 195 height 40
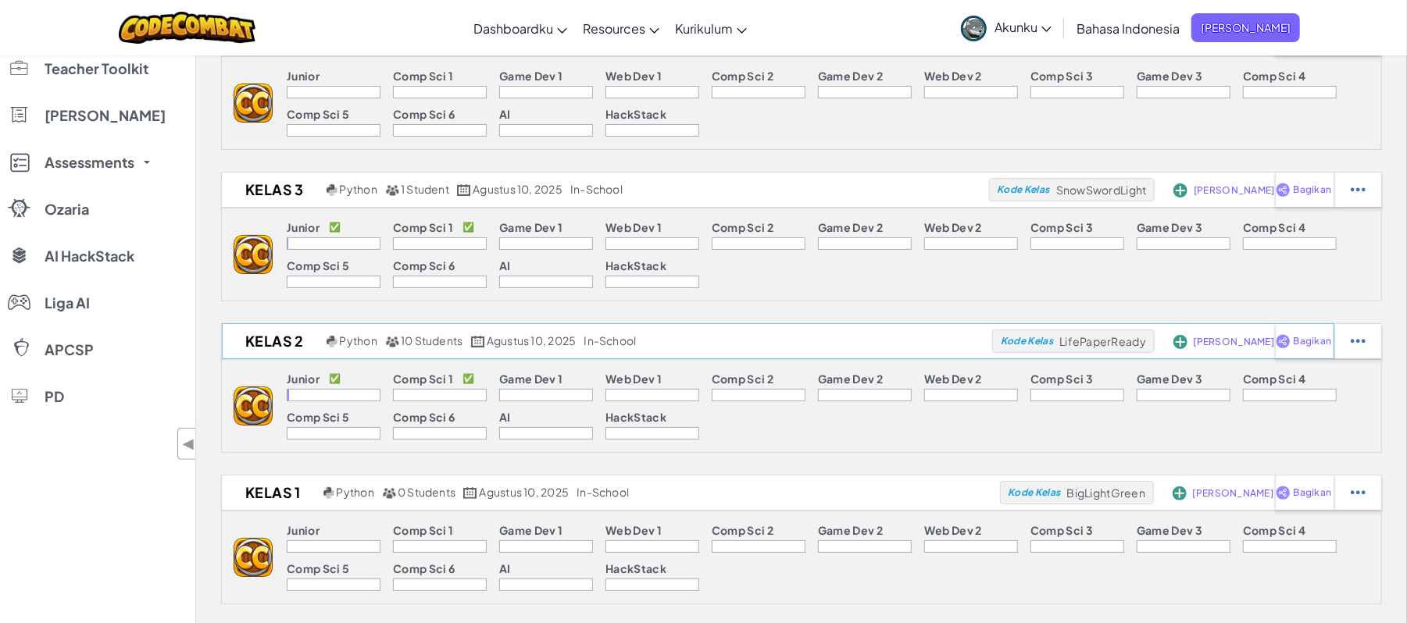
scroll to position [104, 0]
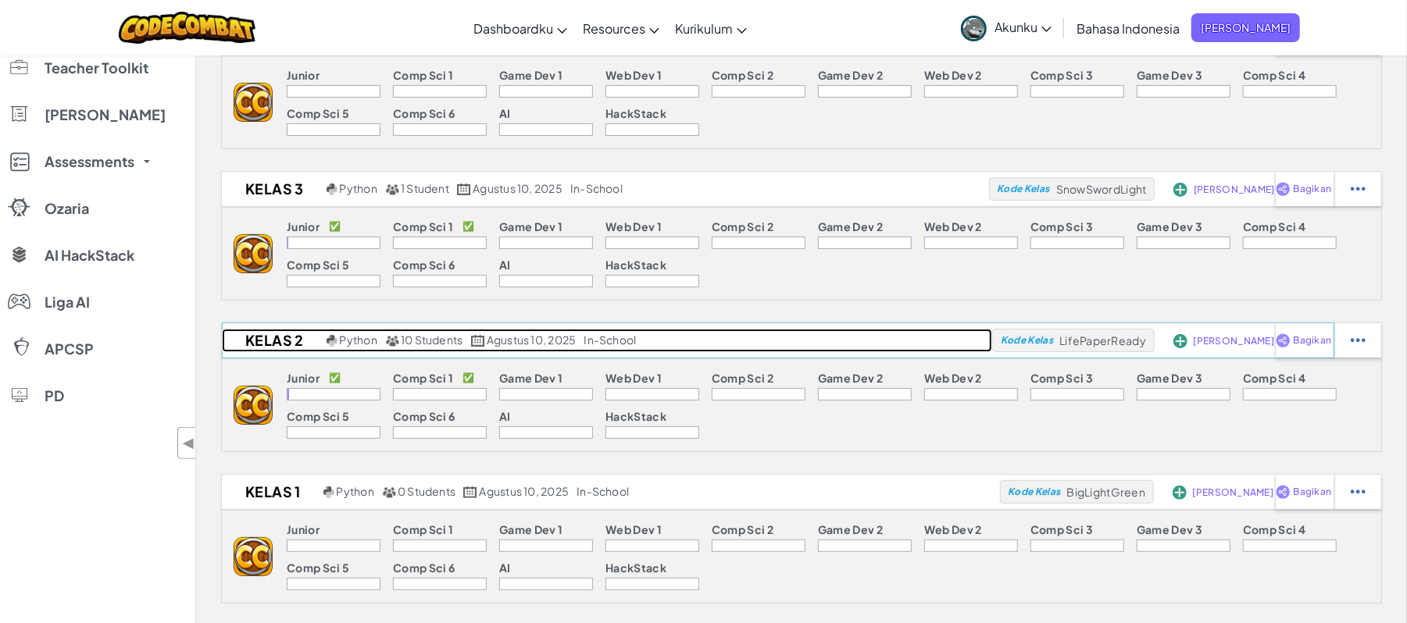
click at [286, 332] on h2 "Kelas 2" at bounding box center [272, 340] width 101 height 23
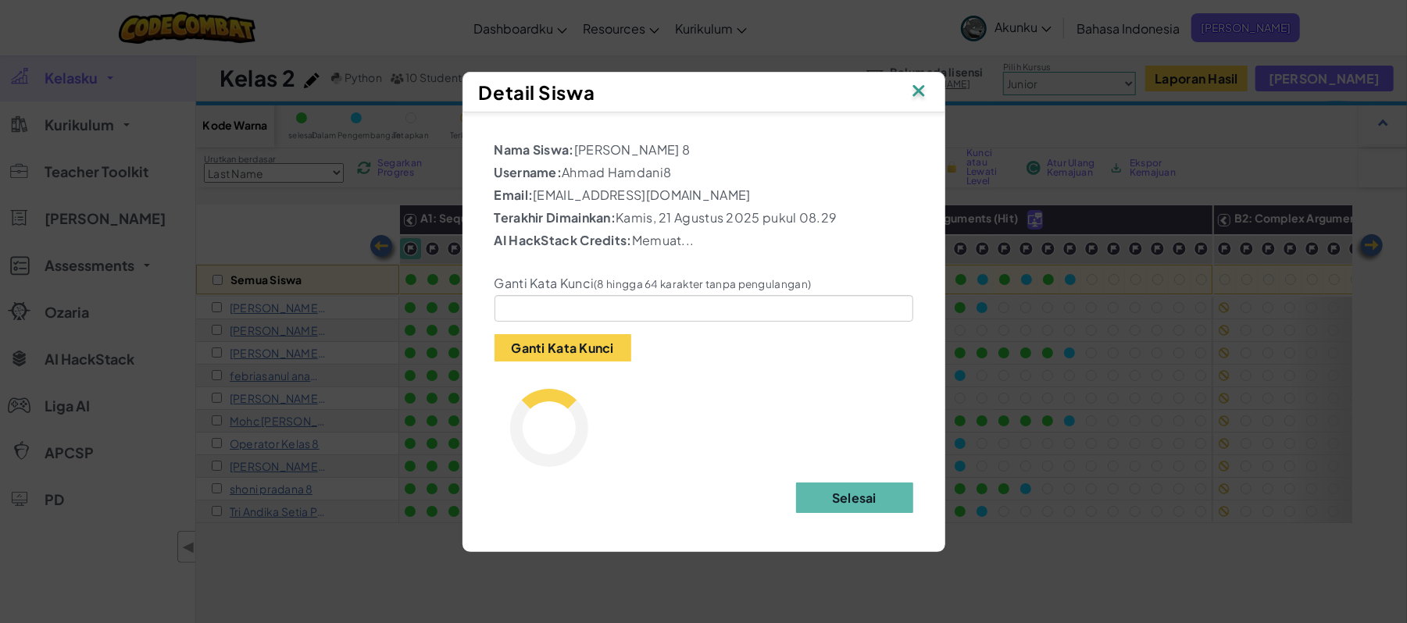
click at [914, 92] on img at bounding box center [918, 91] width 20 height 23
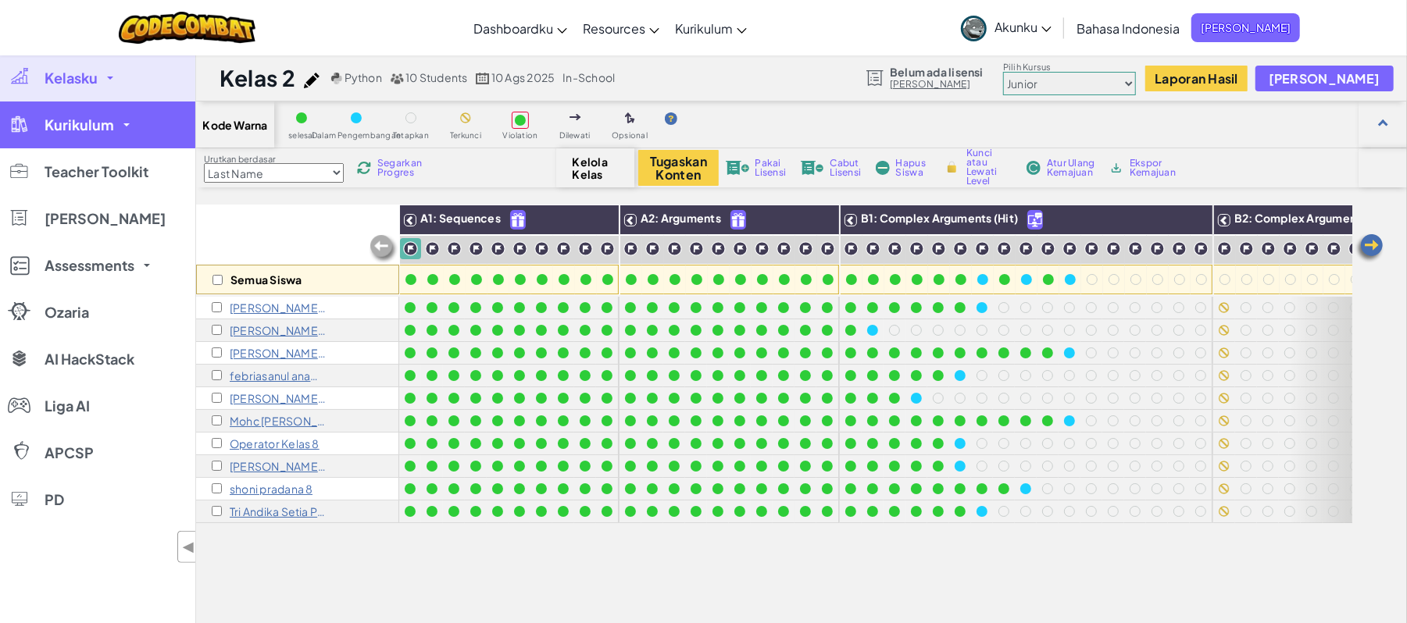
click at [126, 122] on link "Kurikulum" at bounding box center [97, 125] width 195 height 47
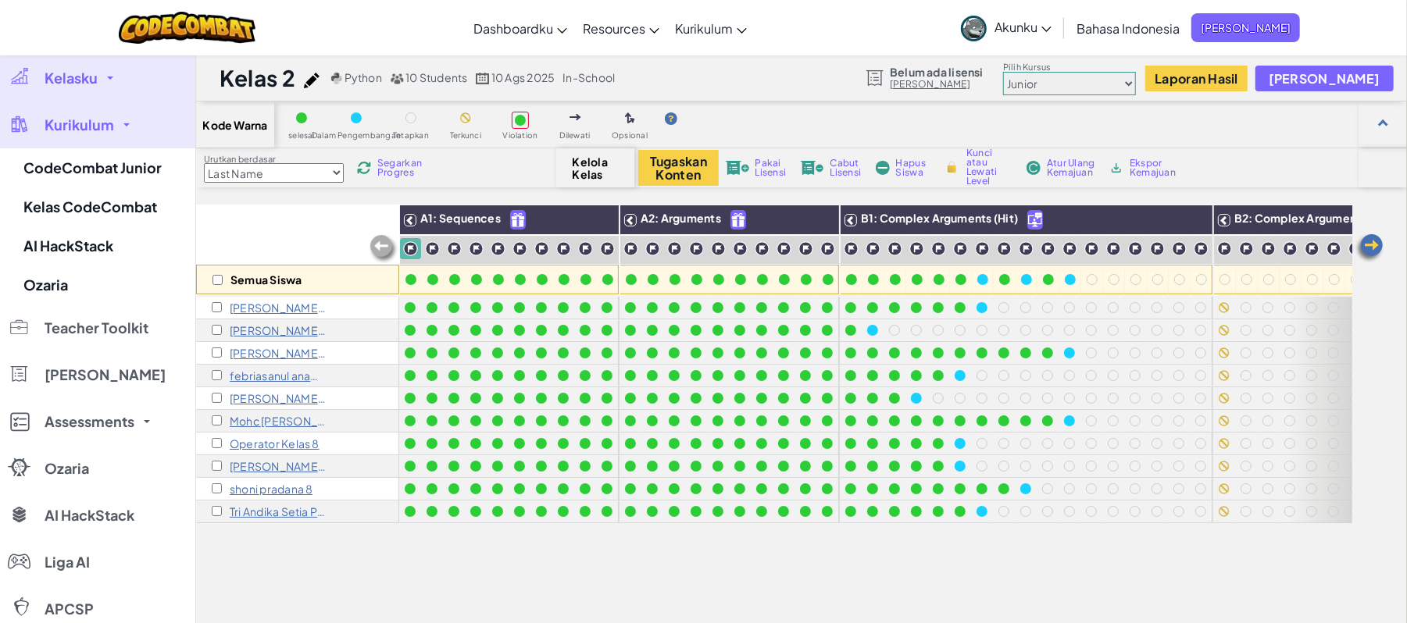
click at [1136, 75] on select "Junior Pengenalan Imu Komputer Mengembangkan Game 1 Pengembangan Web 1 Ilmu Kom…" at bounding box center [1069, 83] width 133 height 23
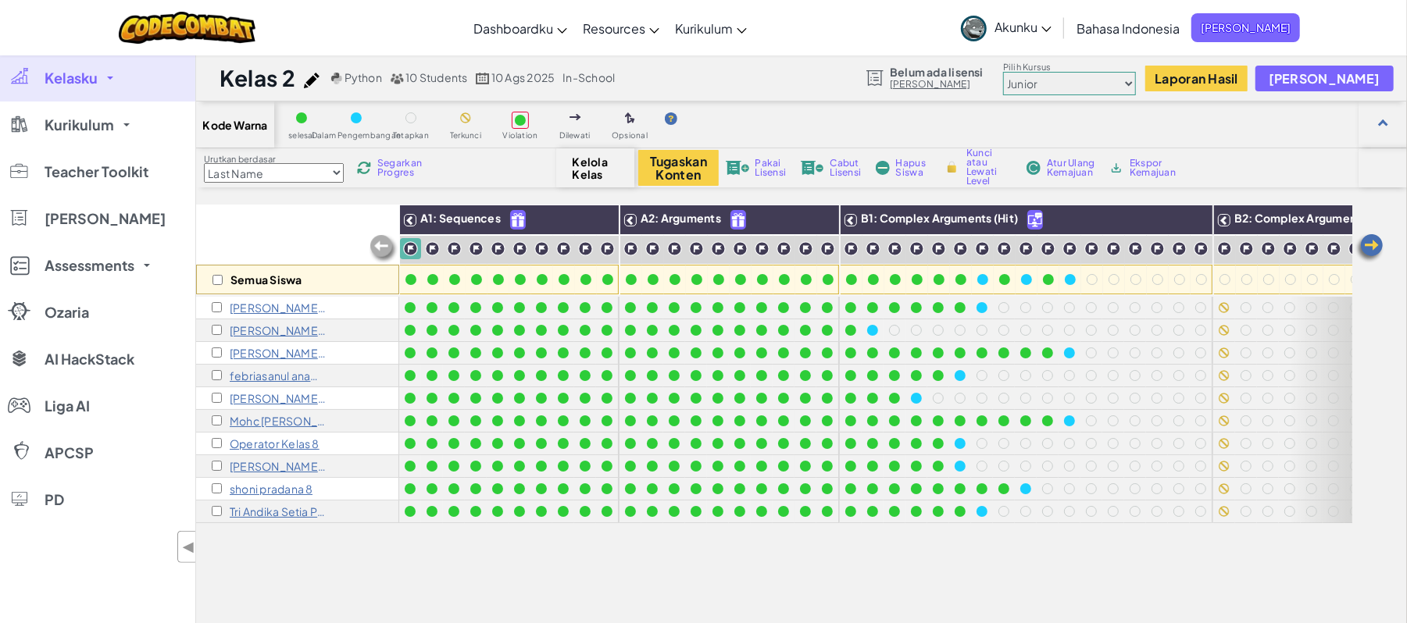
click at [1136, 75] on select "Junior Pengenalan Imu Komputer Mengembangkan Game 1 Pengembangan Web 1 Ilmu Kom…" at bounding box center [1069, 83] width 133 height 23
click at [576, 172] on span "Kelola Kelas" at bounding box center [596, 167] width 46 height 25
click at [598, 167] on span "Kelola Kelas" at bounding box center [596, 167] width 46 height 25
click at [219, 277] on input "checkbox" at bounding box center [217, 280] width 10 height 10
checkbox input "true"
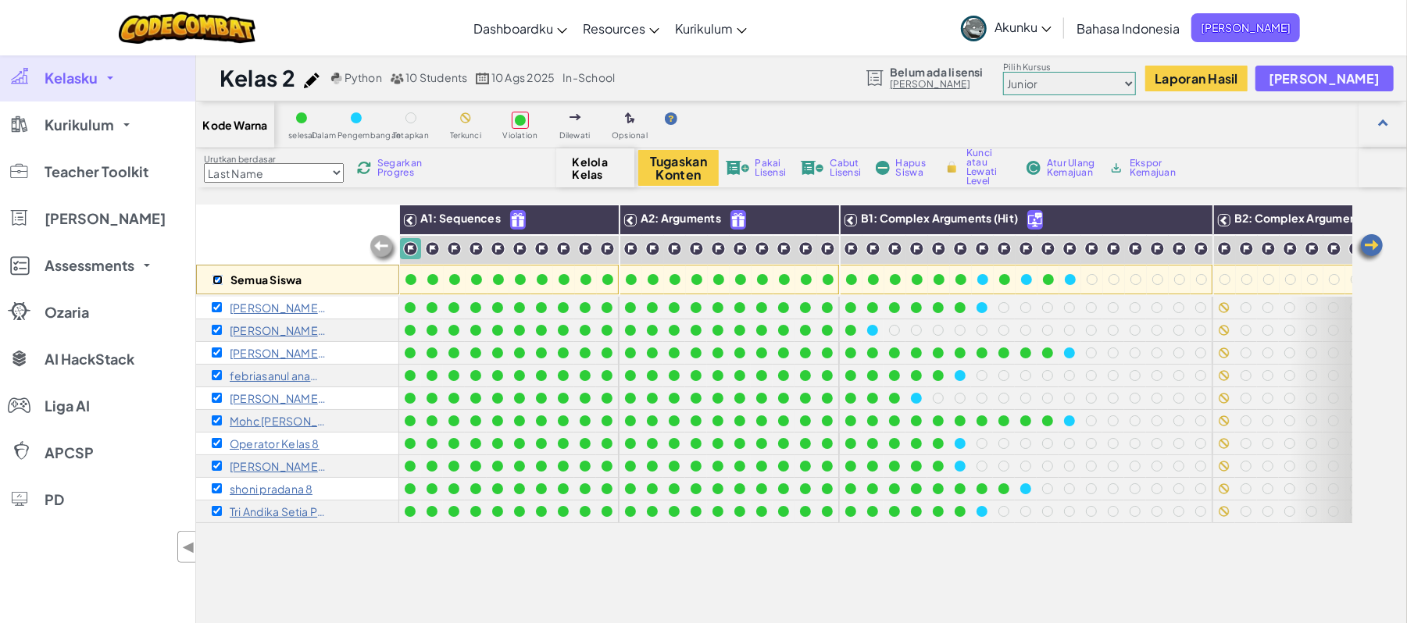
checkbox input "true"
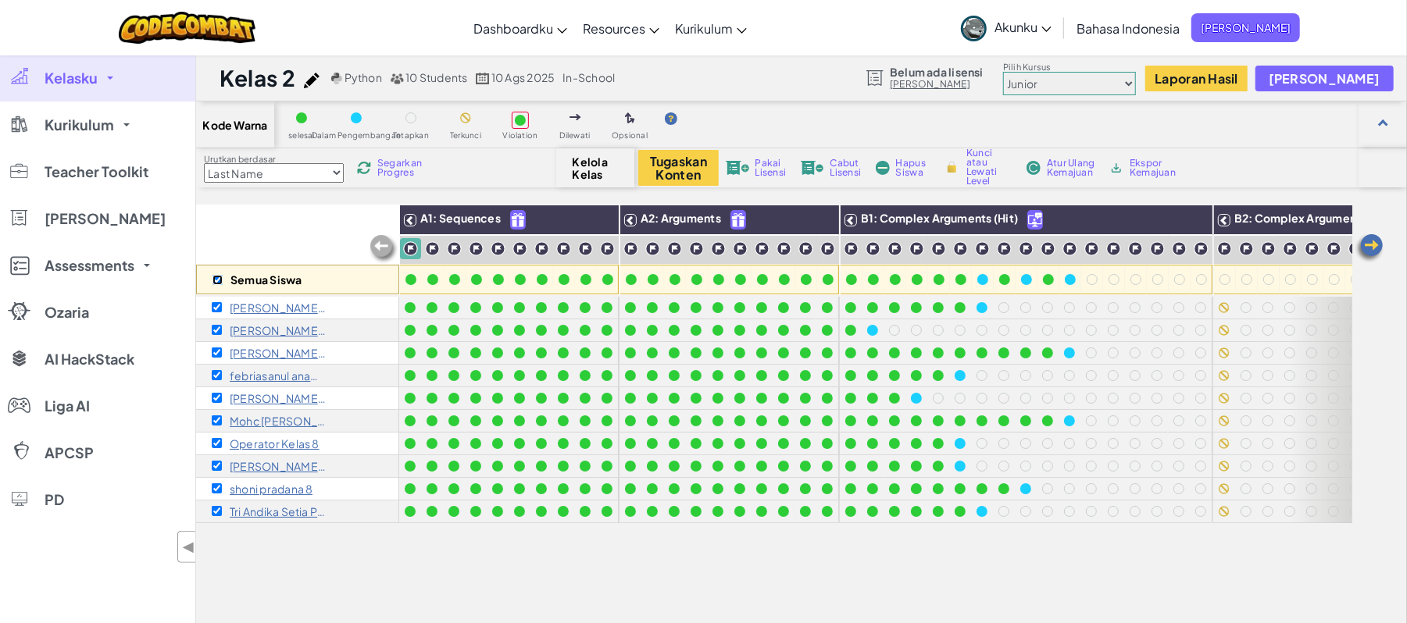
checkbox input "true"
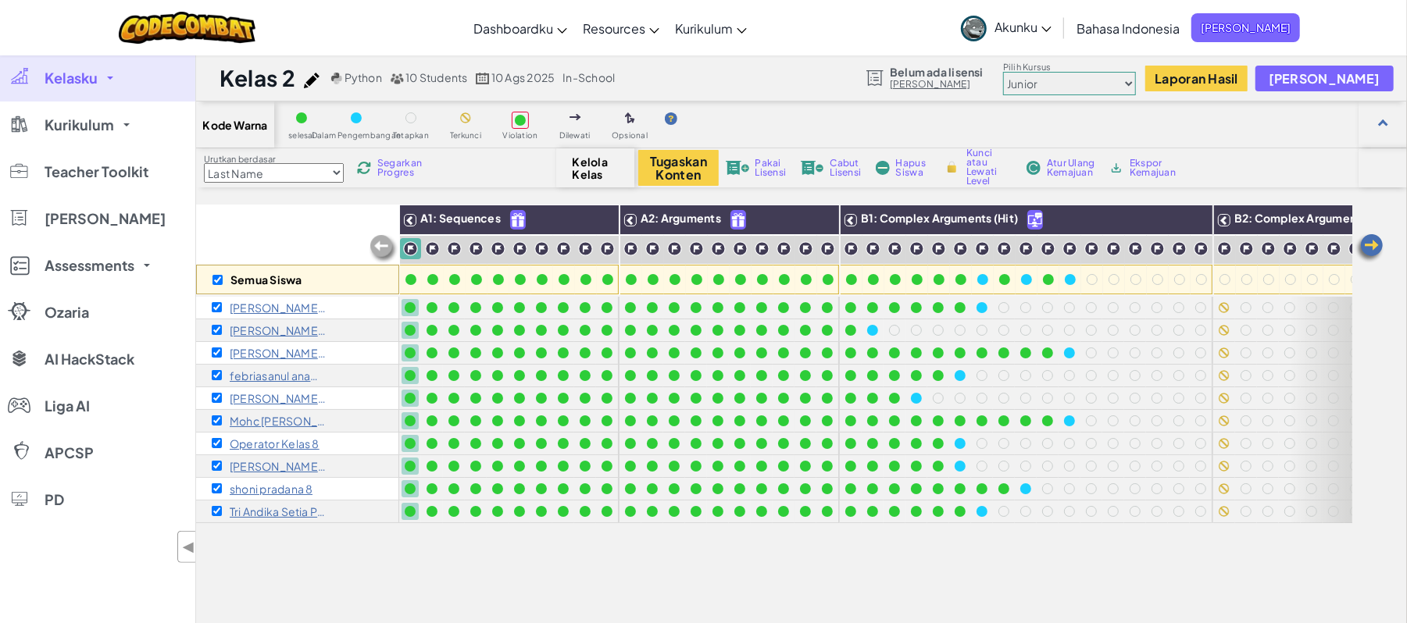
click at [594, 161] on span "Kelola Kelas" at bounding box center [596, 167] width 46 height 25
click at [686, 162] on button "Tugaskan Konten" at bounding box center [678, 168] width 80 height 36
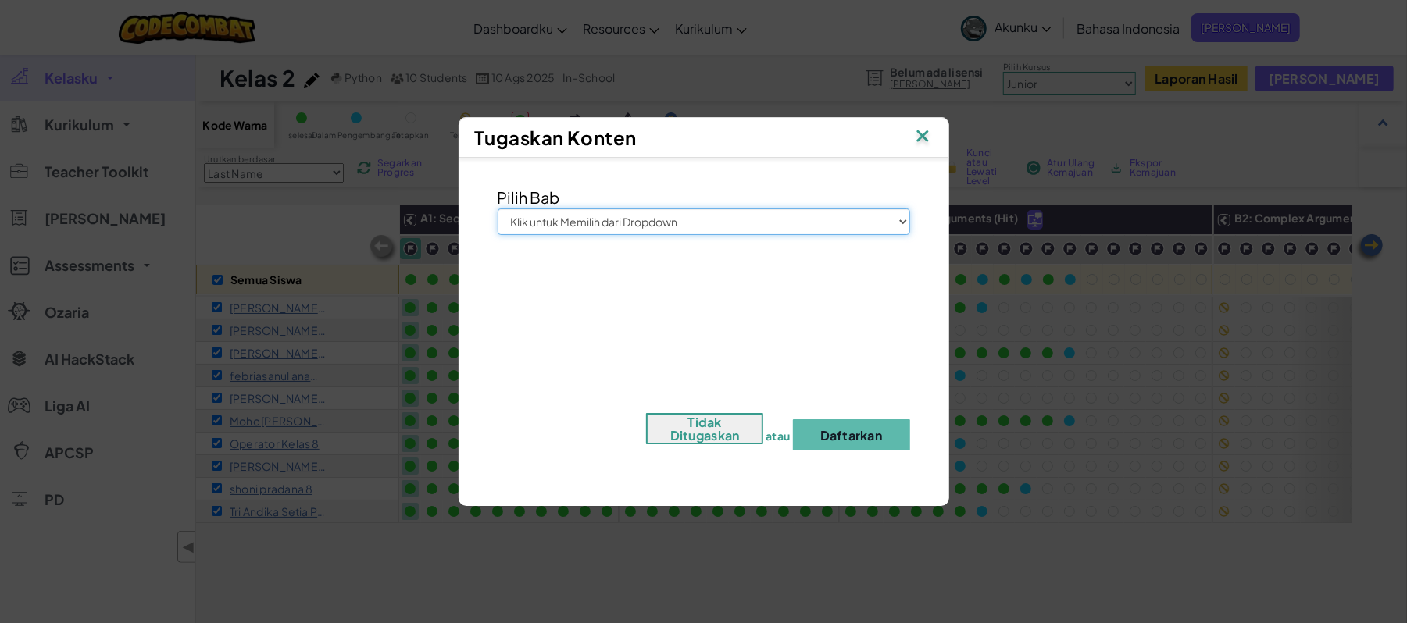
click at [655, 219] on select "Klik untuk Memilih dari Dropdown Junior Pengenalan Imu Komputer Mengembangkan G…" at bounding box center [704, 222] width 412 height 27
click at [922, 138] on img at bounding box center [922, 137] width 20 height 23
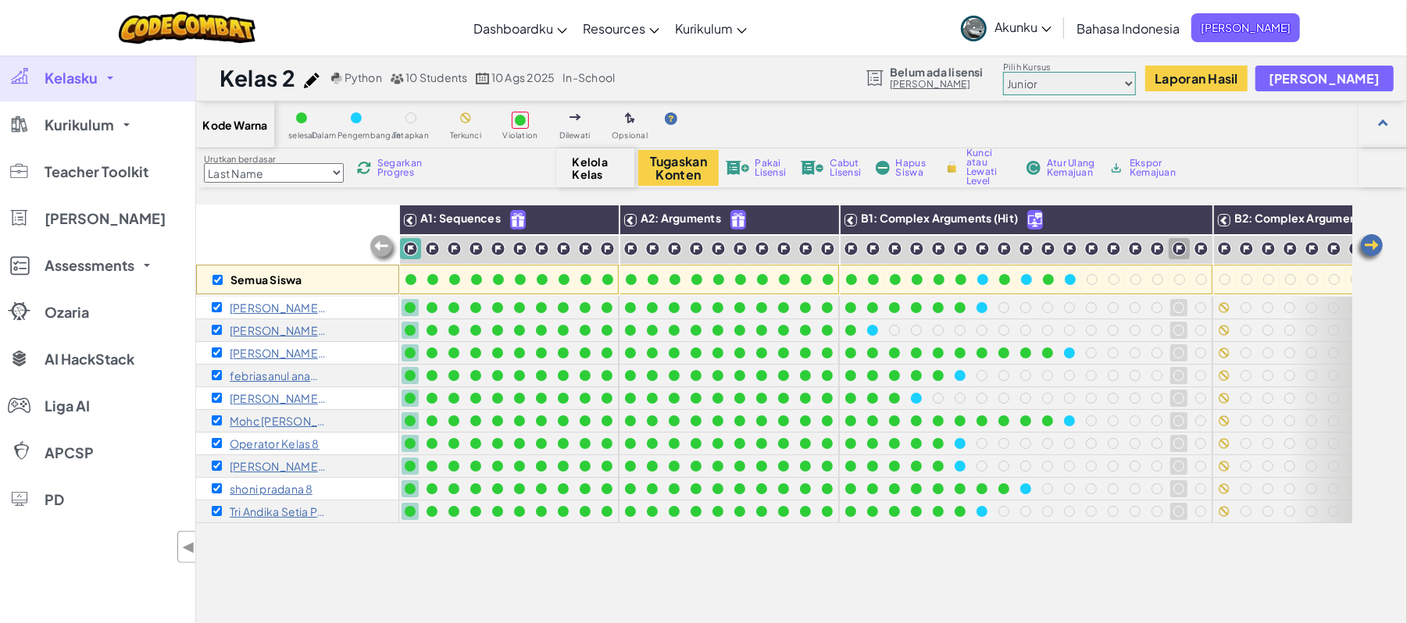
click at [1372, 239] on img at bounding box center [1369, 248] width 31 height 31
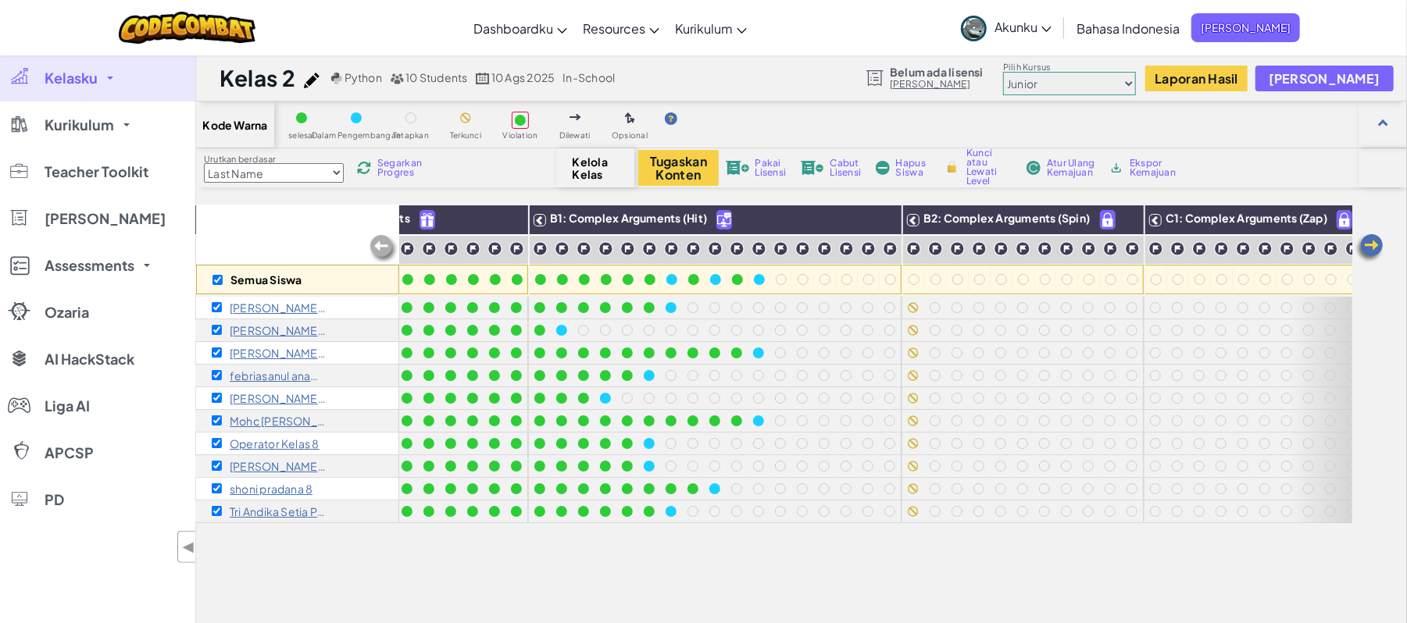
scroll to position [0, 312]
click at [242, 169] on select "Last Name first Name Progress (High to Low) Progress (Low to Hight)" at bounding box center [274, 173] width 140 height 20
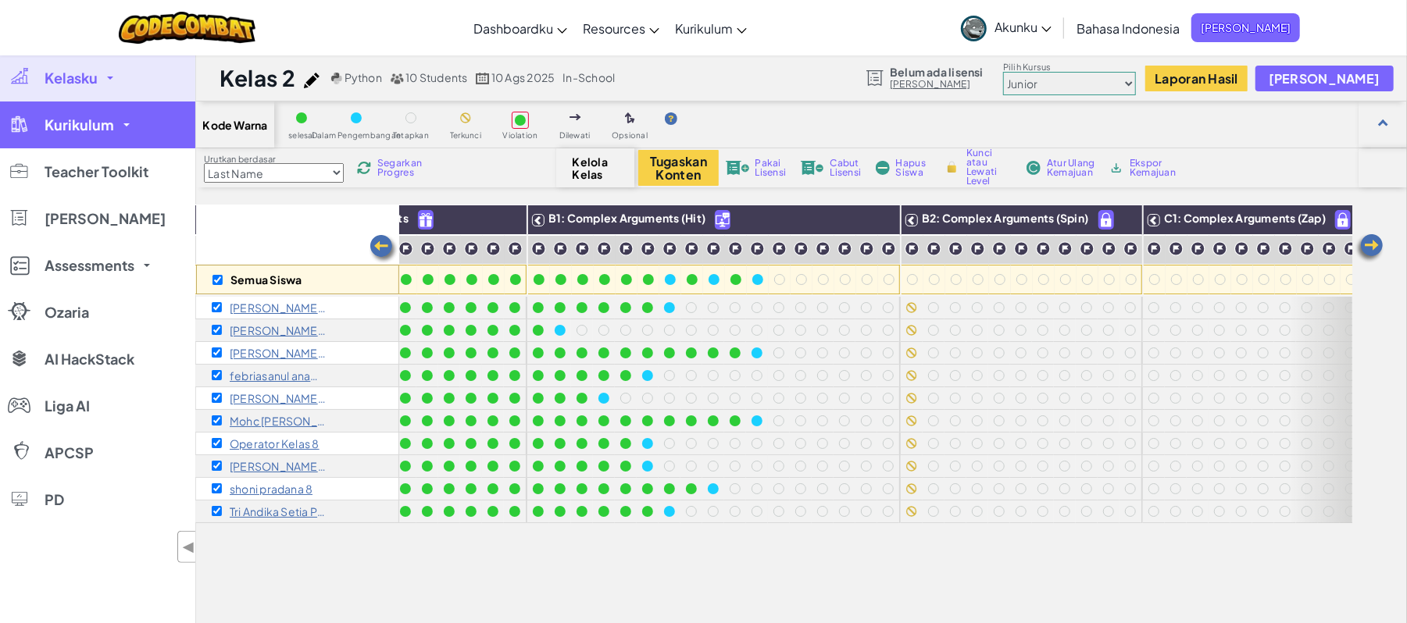
click at [116, 117] on link "Kurikulum" at bounding box center [97, 125] width 195 height 47
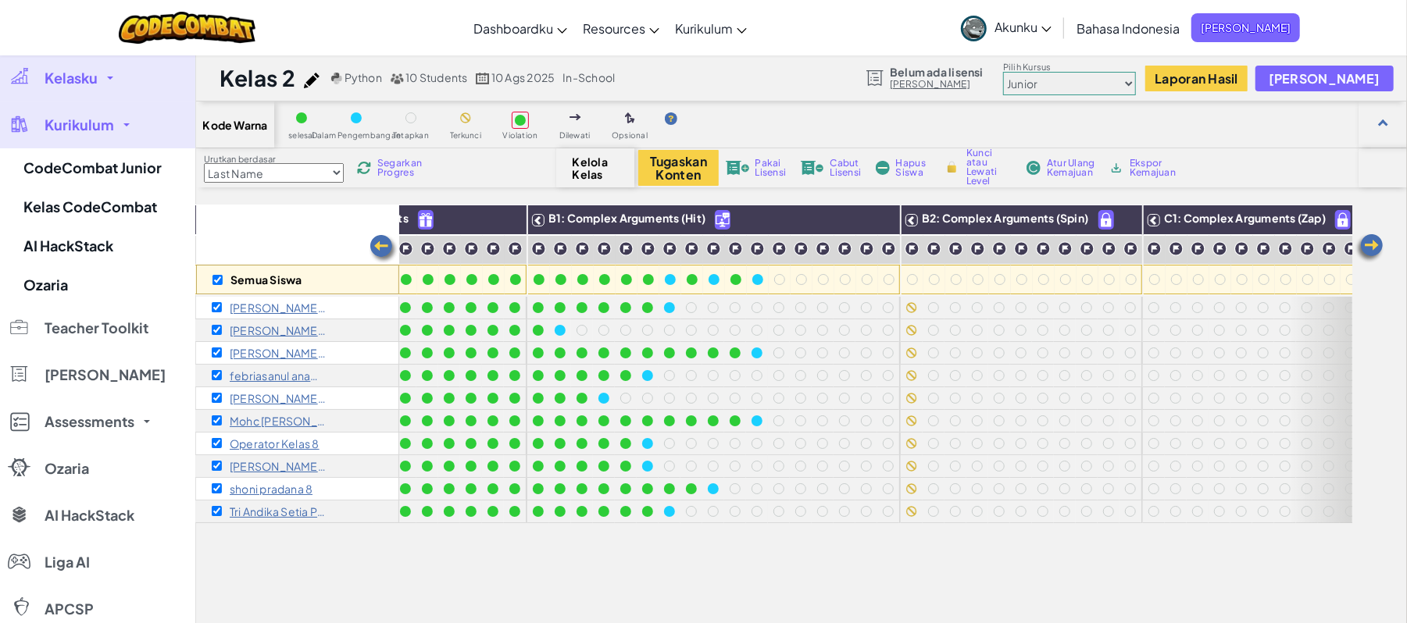
click at [308, 78] on img at bounding box center [312, 81] width 16 height 16
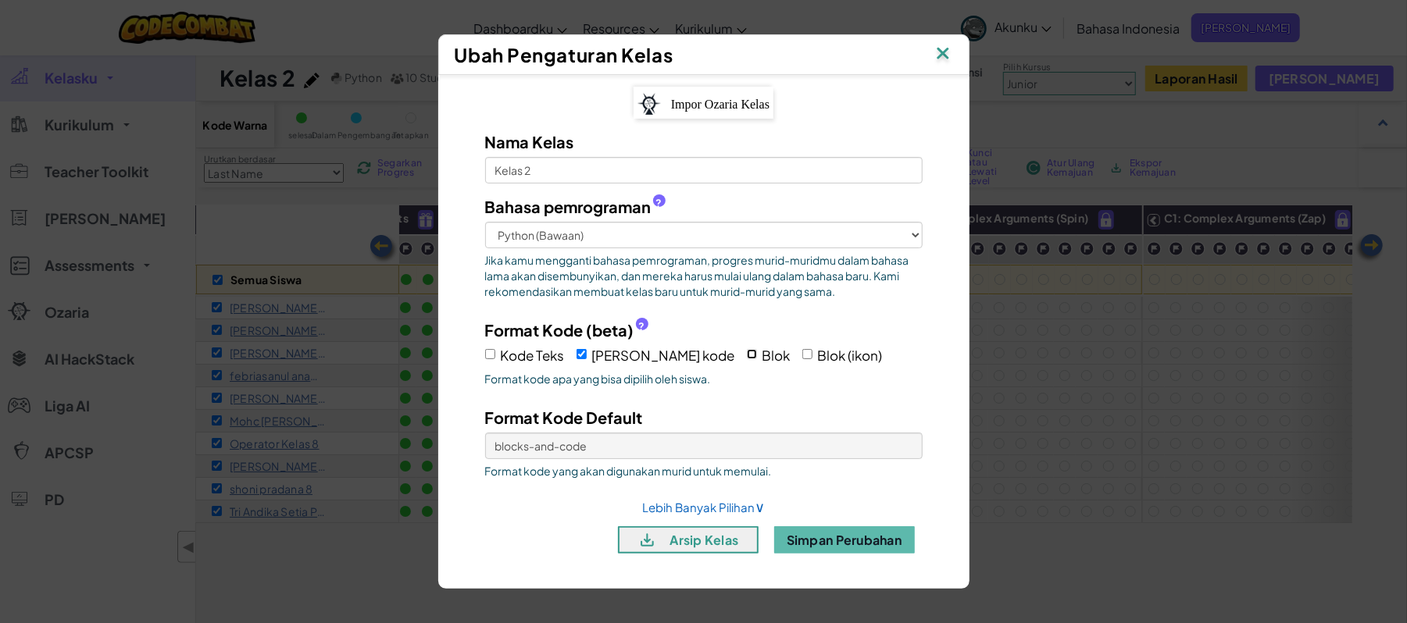
click at [747, 350] on input "Blok" at bounding box center [752, 354] width 10 height 10
checkbox input "true"
click at [622, 356] on span "Blok dan kode" at bounding box center [663, 355] width 143 height 17
click at [587, 356] on input "Blok dan kode" at bounding box center [581, 354] width 10 height 10
checkbox input "false"
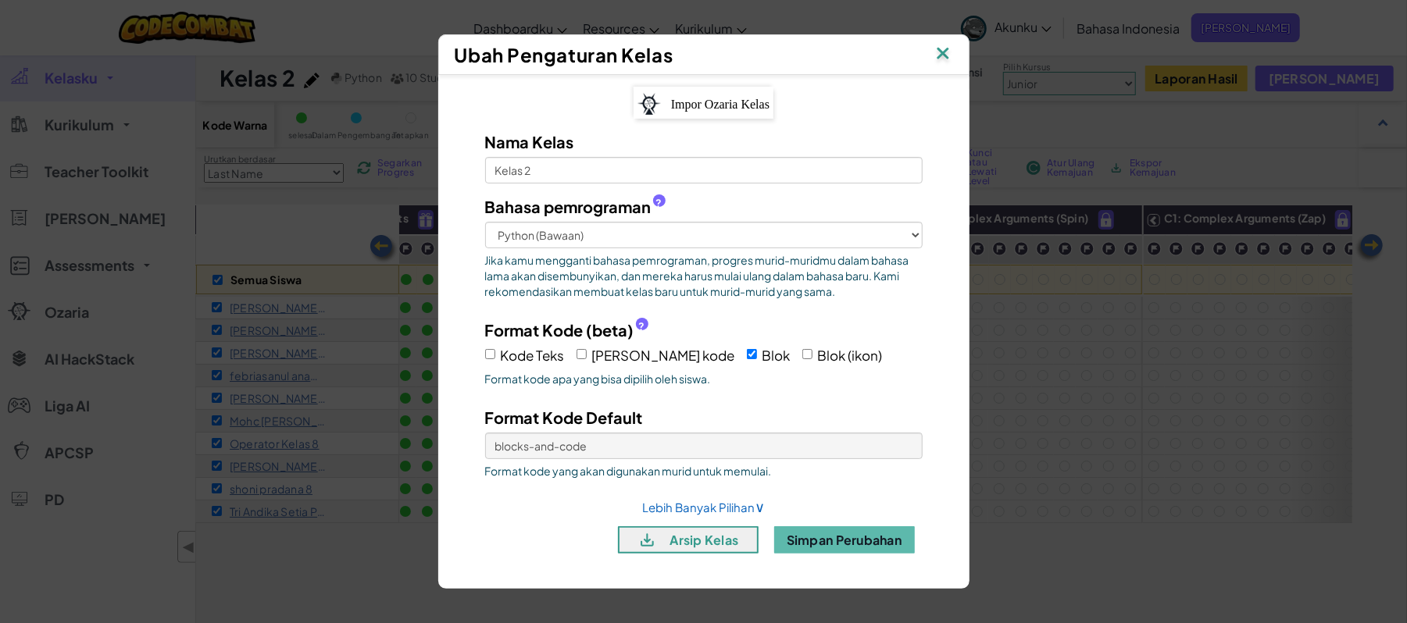
click at [802, 360] on label "Blok (ikon)" at bounding box center [842, 355] width 80 height 24
click at [802, 359] on input "Blok (ikon)" at bounding box center [807, 354] width 10 height 10
checkbox input "true"
select select
click at [747, 361] on label "Blok" at bounding box center [769, 355] width 44 height 24
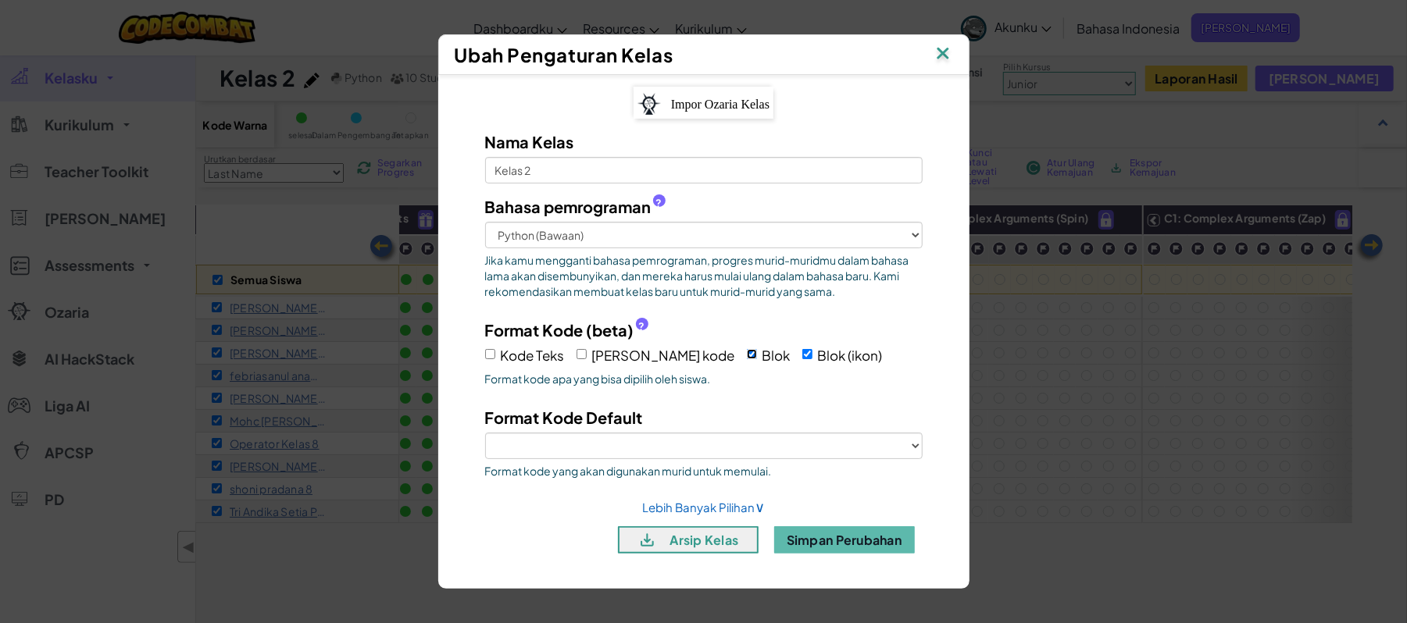
click at [747, 359] on input "Blok" at bounding box center [752, 354] width 10 height 10
checkbox input "false"
click at [801, 538] on button "Simpan Perubahan" at bounding box center [844, 539] width 141 height 27
checkbox input "true"
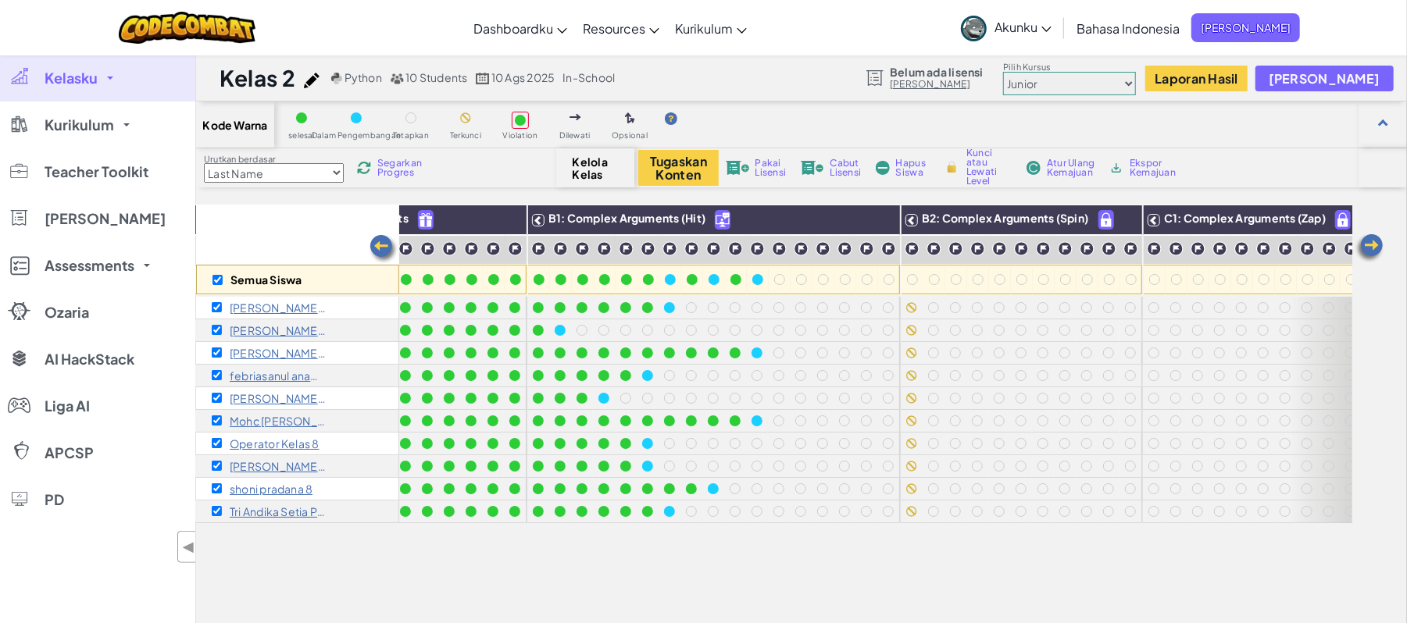
click at [312, 73] on img at bounding box center [312, 81] width 16 height 16
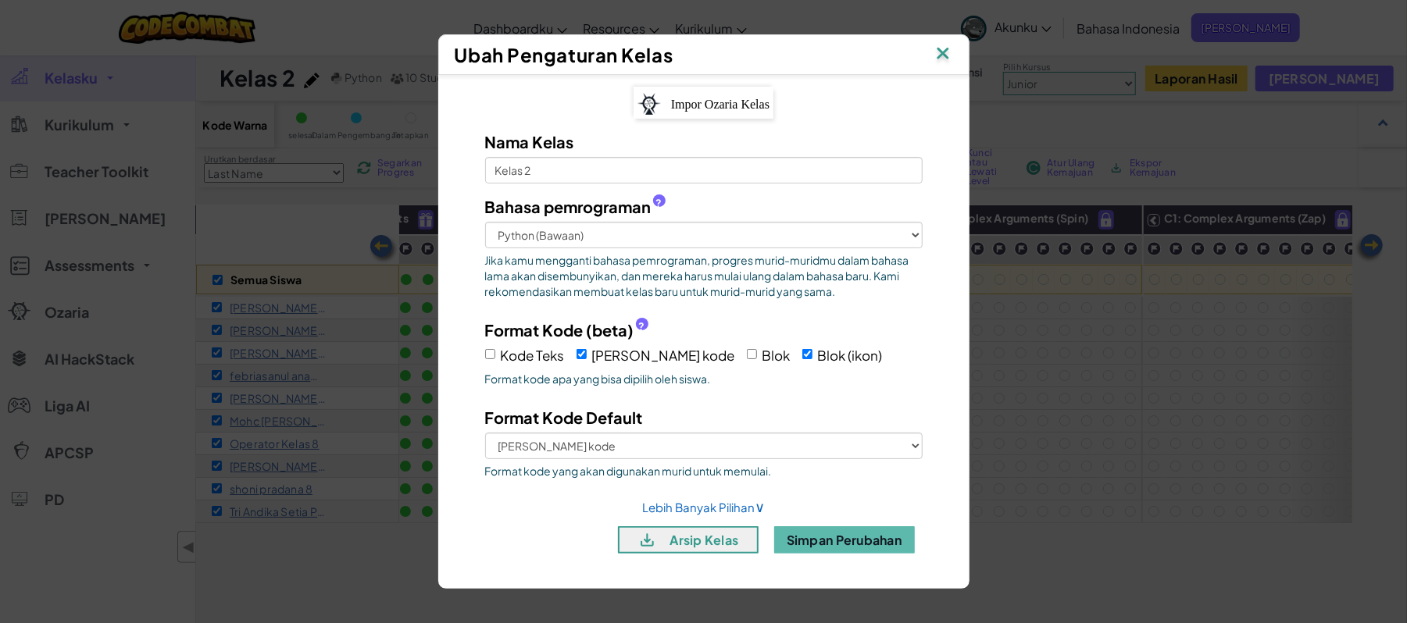
click at [641, 358] on span "Blok dan kode" at bounding box center [663, 355] width 143 height 17
click at [587, 358] on input "Blok dan kode" at bounding box center [581, 354] width 10 height 10
click at [838, 539] on button "Simpan Perubahan" at bounding box center [844, 539] width 141 height 27
checkbox input "true"
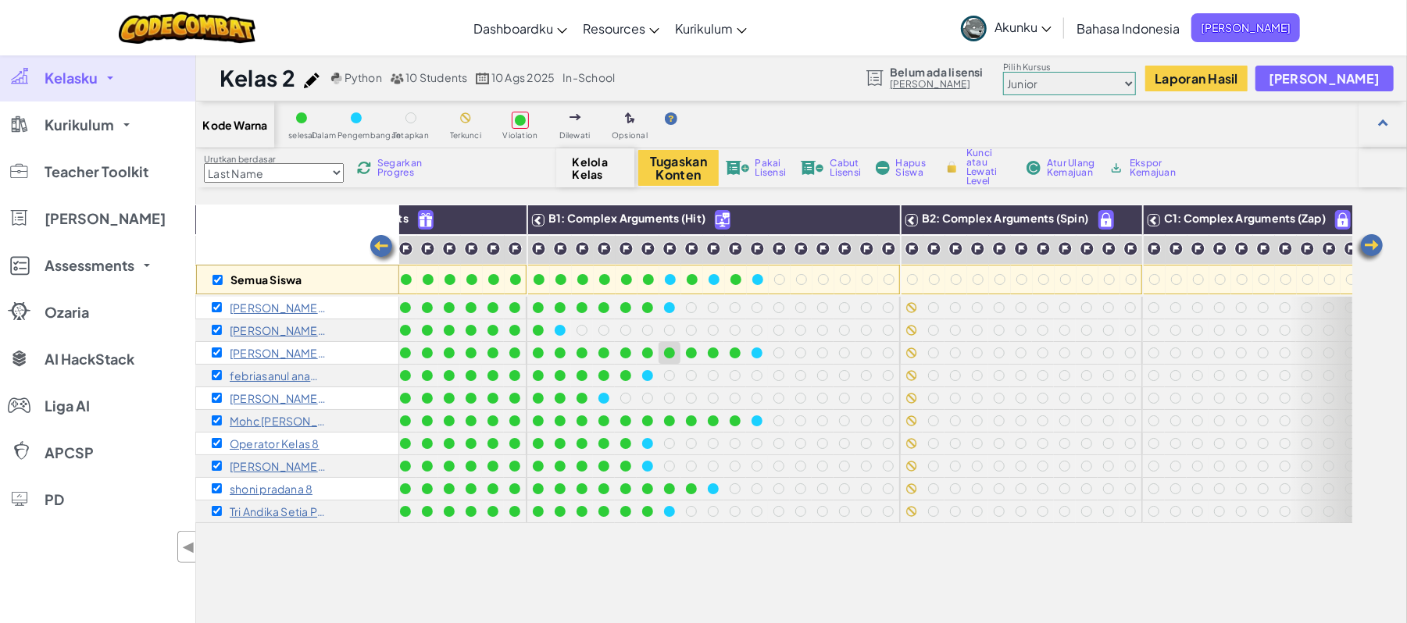
drag, startPoint x: 610, startPoint y: 345, endPoint x: 670, endPoint y: 353, distance: 60.7
click at [670, 353] on div at bounding box center [713, 410] width 373 height 227
click at [311, 82] on img at bounding box center [312, 81] width 16 height 16
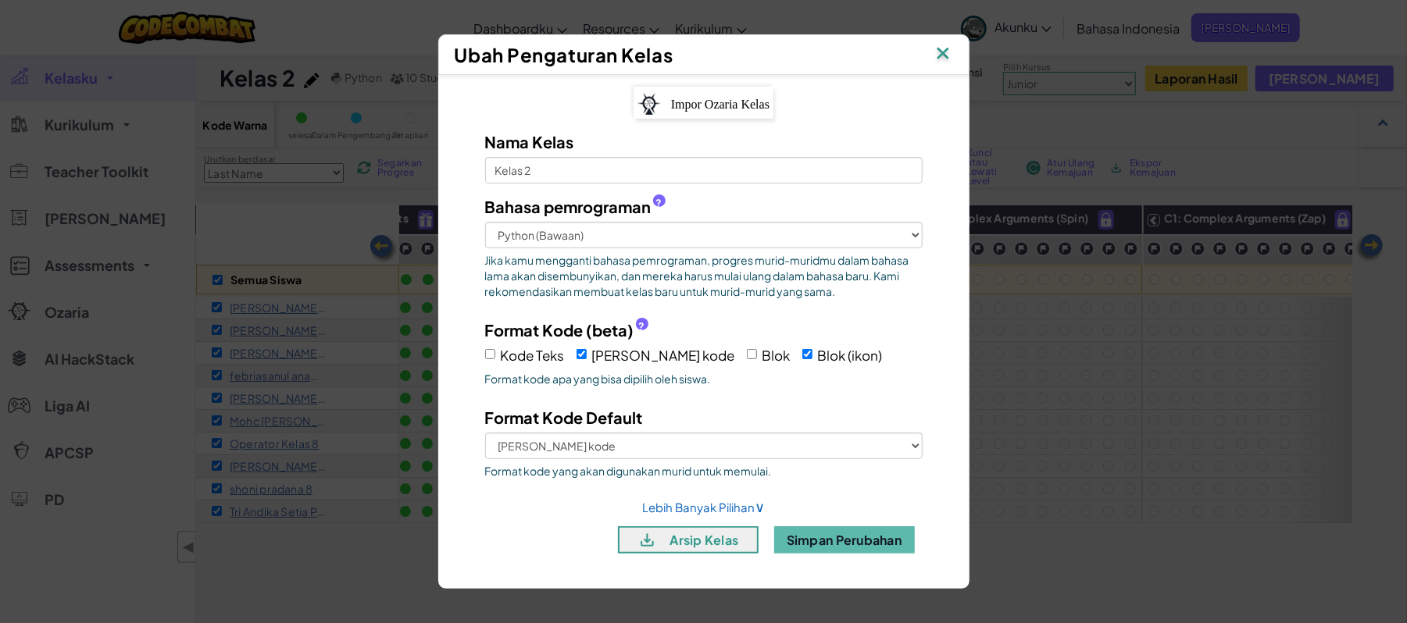
click at [576, 362] on label "Blok dan kode" at bounding box center [655, 355] width 159 height 24
click at [576, 359] on input "Blok dan kode" at bounding box center [581, 354] width 10 height 10
checkbox input "false"
click at [762, 352] on span "Blok" at bounding box center [776, 355] width 28 height 17
click at [747, 352] on input "Blok" at bounding box center [752, 354] width 10 height 10
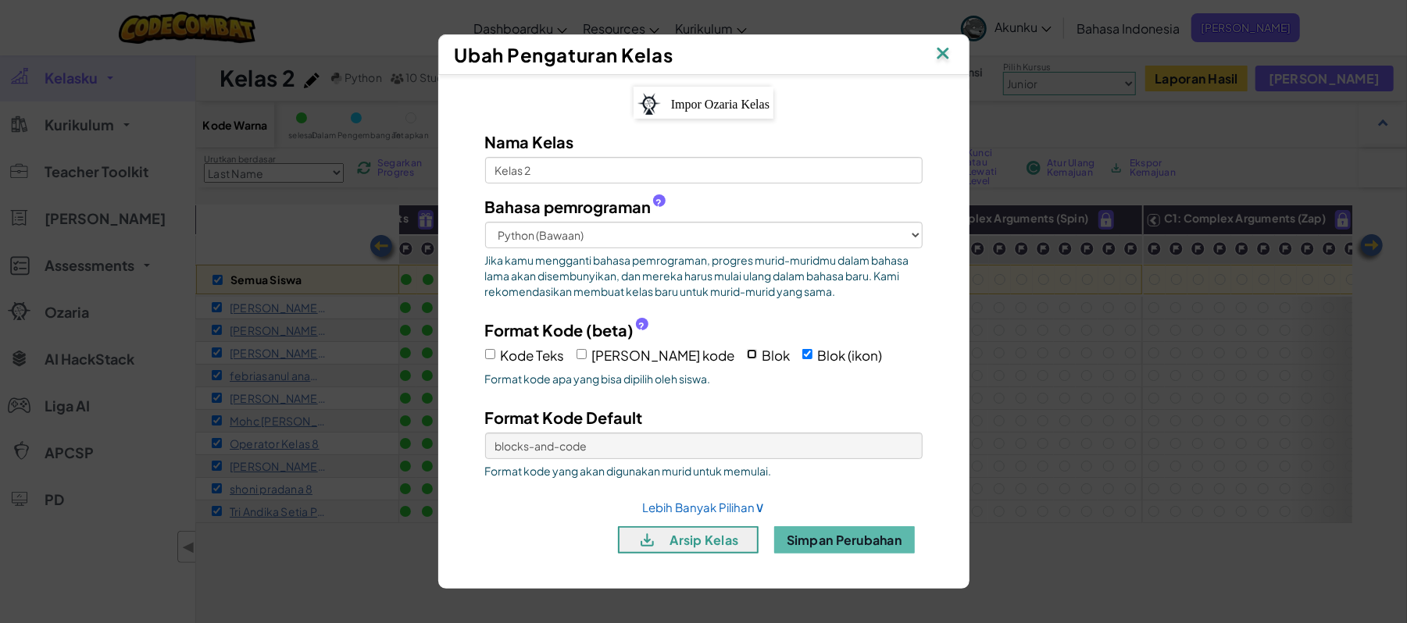
checkbox input "true"
click at [678, 445] on select "Blok Blok (ikon)" at bounding box center [703, 446] width 437 height 27
click at [485, 433] on select "Blok Blok (ikon)" at bounding box center [703, 446] width 437 height 27
click at [709, 448] on select "Blok Blok (ikon)" at bounding box center [703, 446] width 437 height 27
select select "blocks-icons"
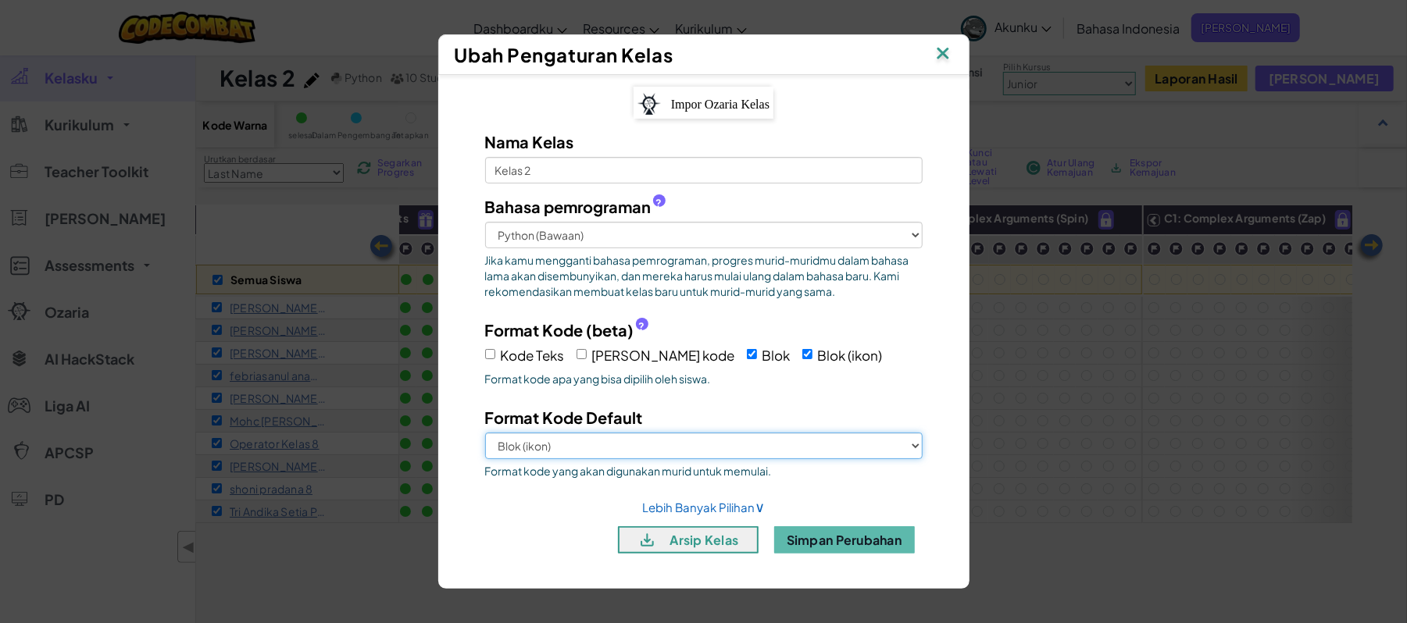
click at [485, 433] on select "Blok Blok (ikon)" at bounding box center [703, 446] width 437 height 27
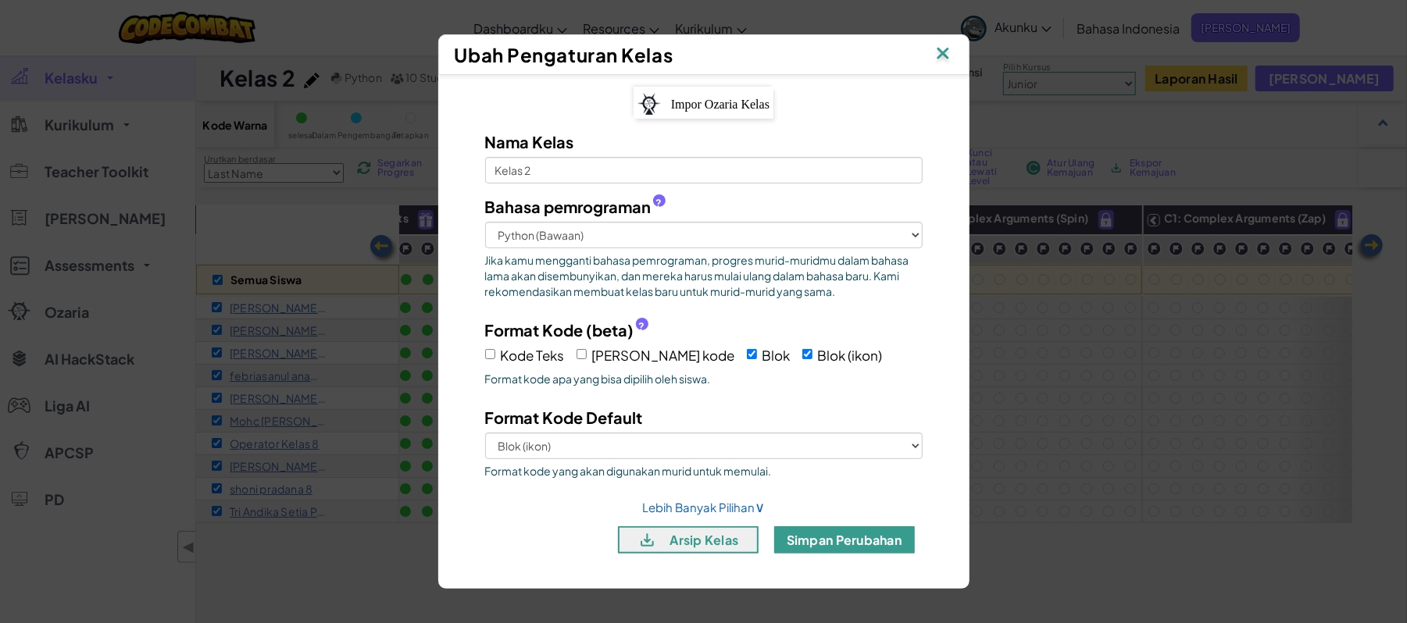
click at [841, 548] on button "Simpan Perubahan" at bounding box center [844, 539] width 141 height 27
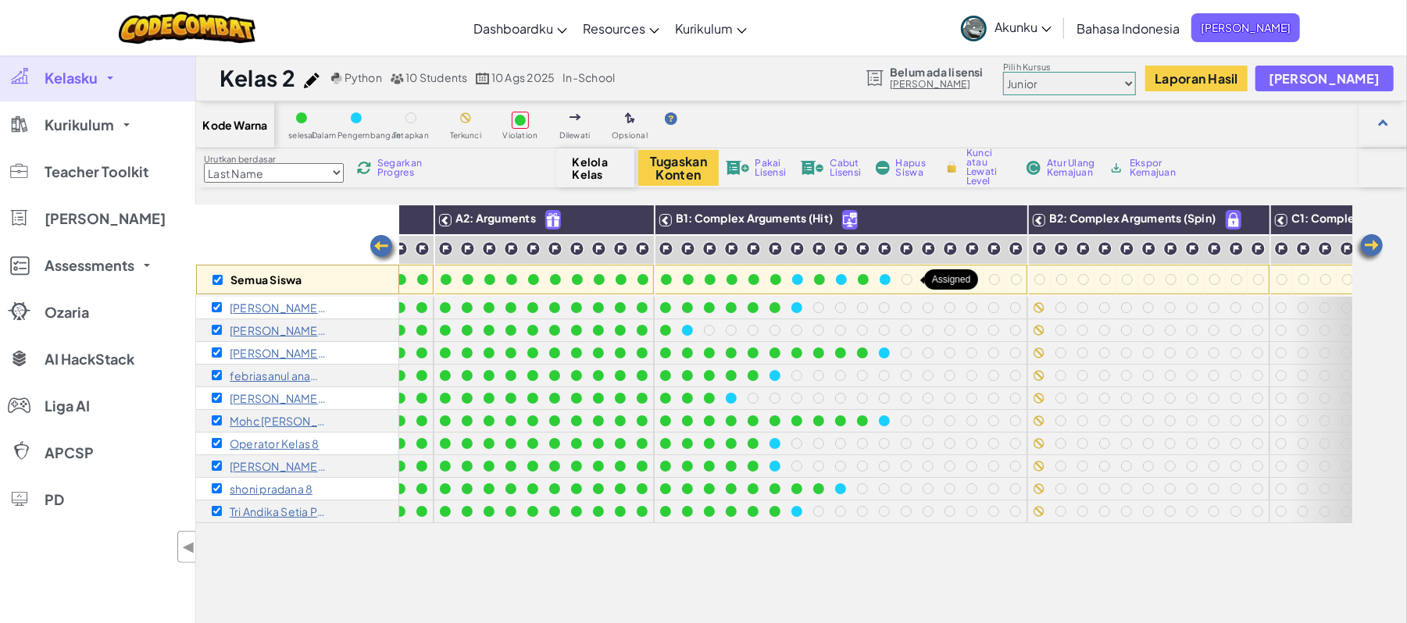
scroll to position [0, 184]
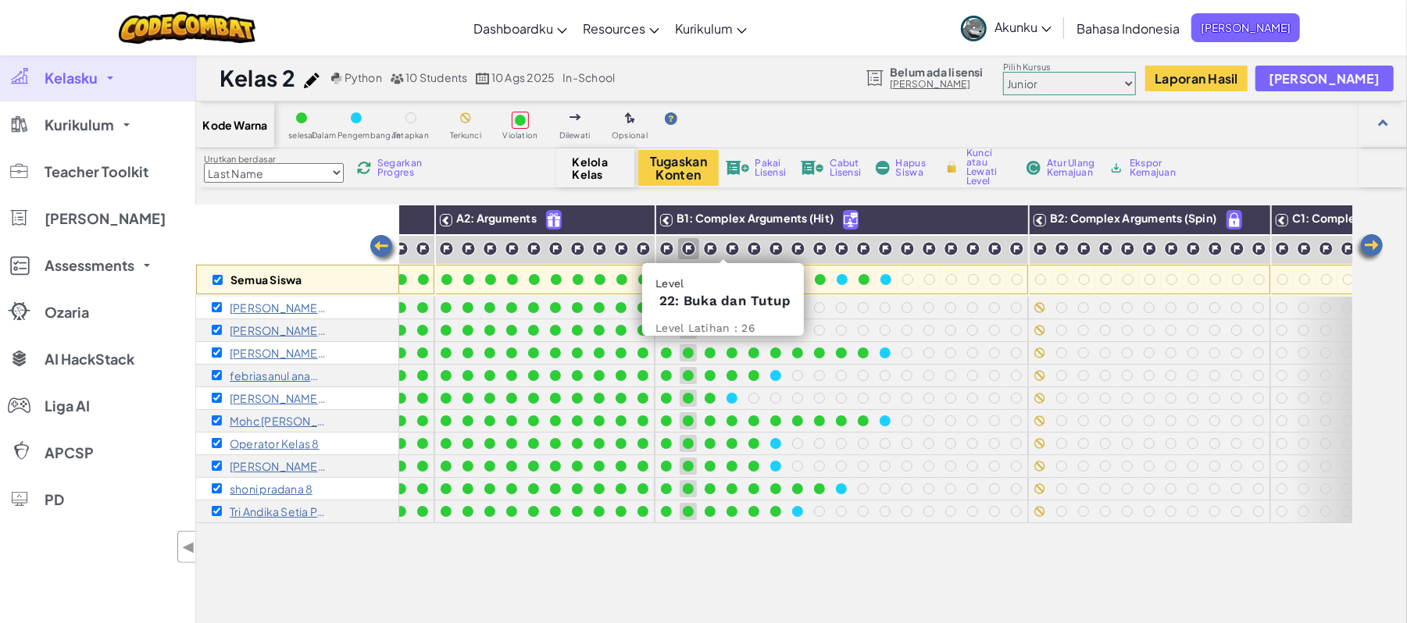
drag, startPoint x: 694, startPoint y: 245, endPoint x: 751, endPoint y: 253, distance: 57.6
click at [434, 222] on div "A1: Sequences" at bounding box center [325, 220] width 219 height 30
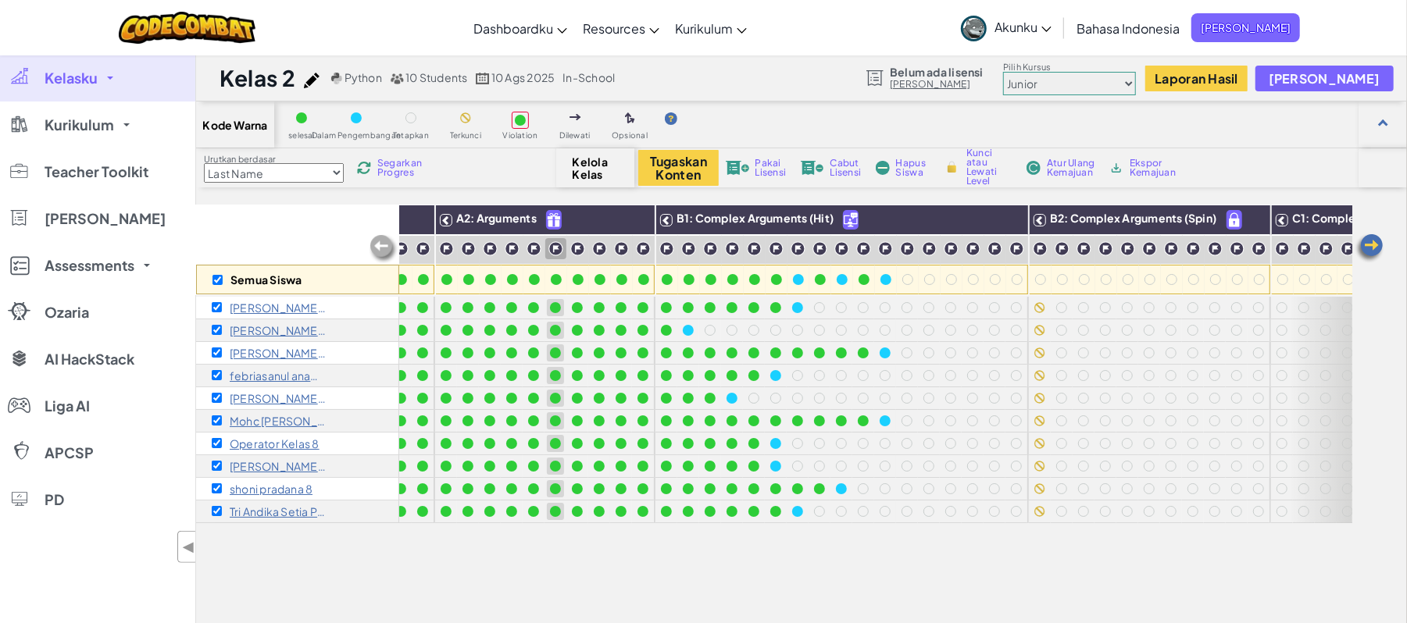
scroll to position [0, 0]
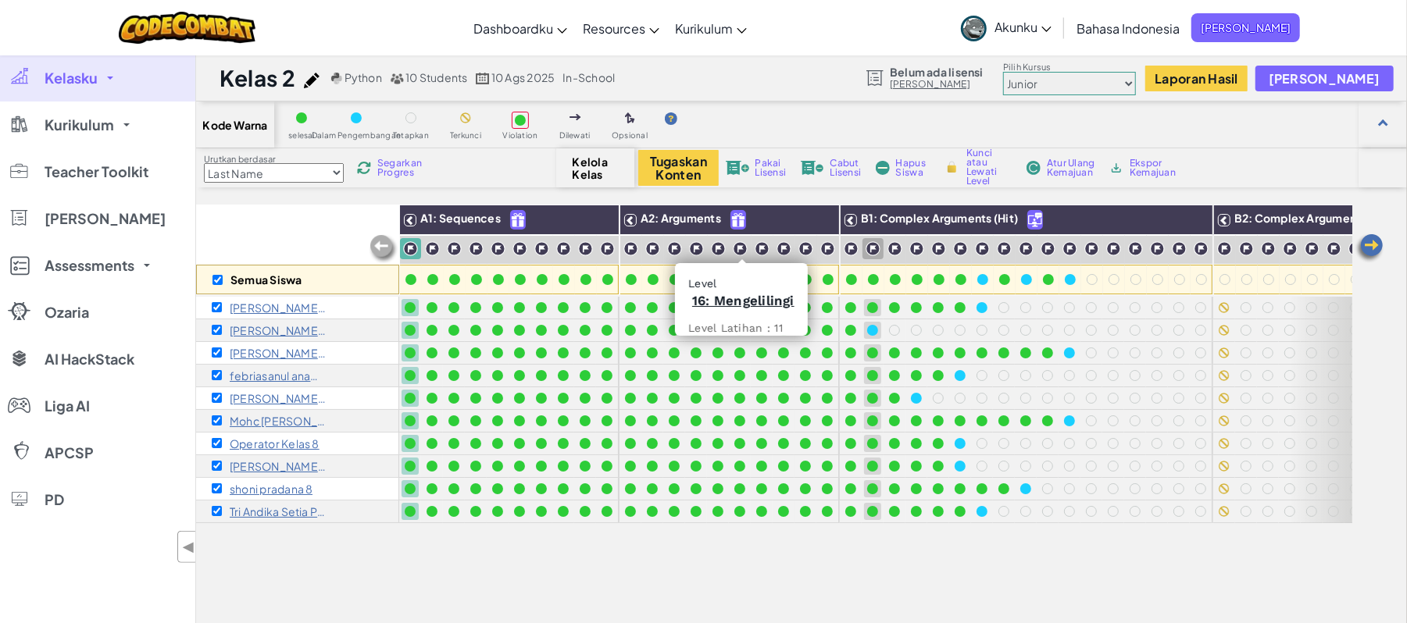
click at [873, 251] on img at bounding box center [872, 248] width 15 height 15
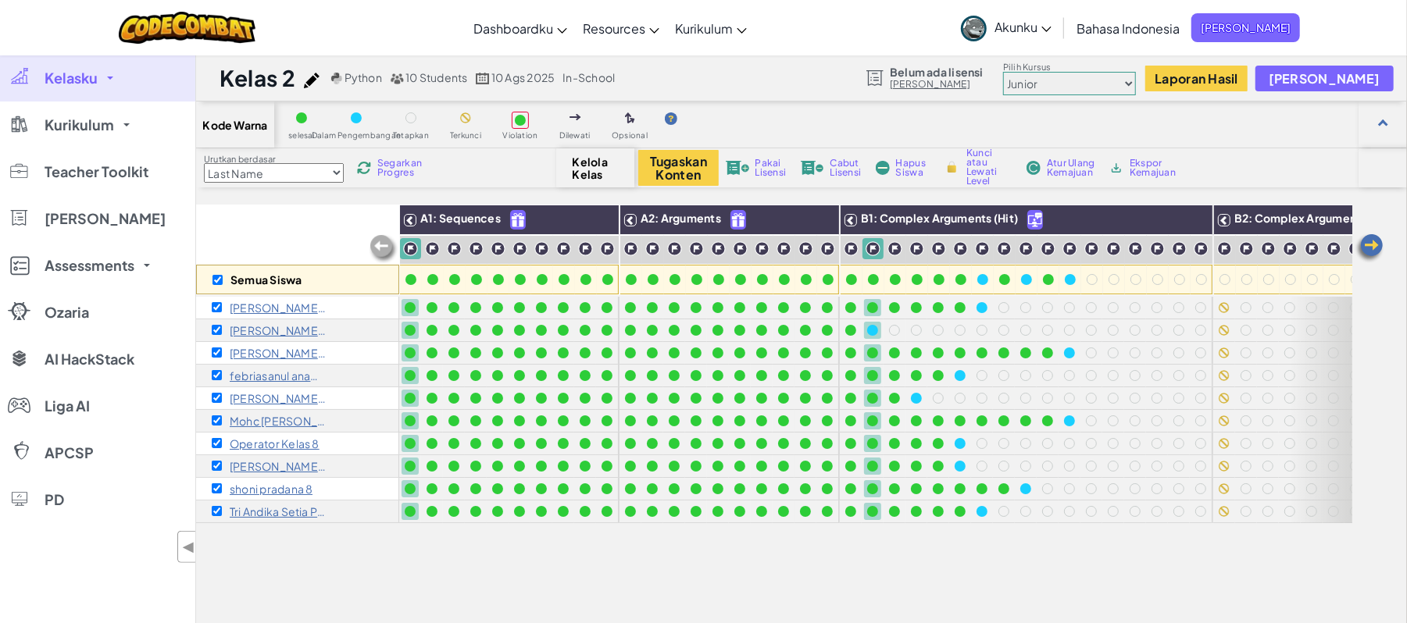
click at [976, 156] on span "Kunci atau Lewati Level" at bounding box center [989, 166] width 46 height 37
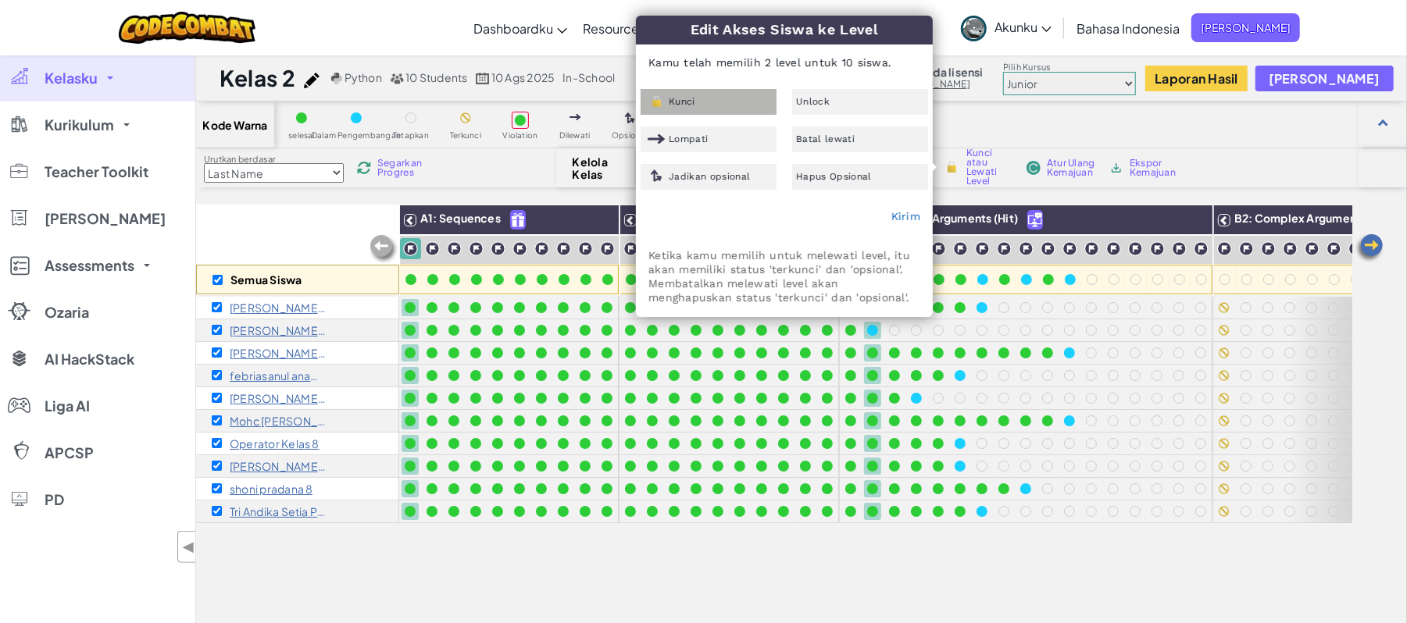
click at [726, 98] on div "Kunci" at bounding box center [709, 102] width 136 height 26
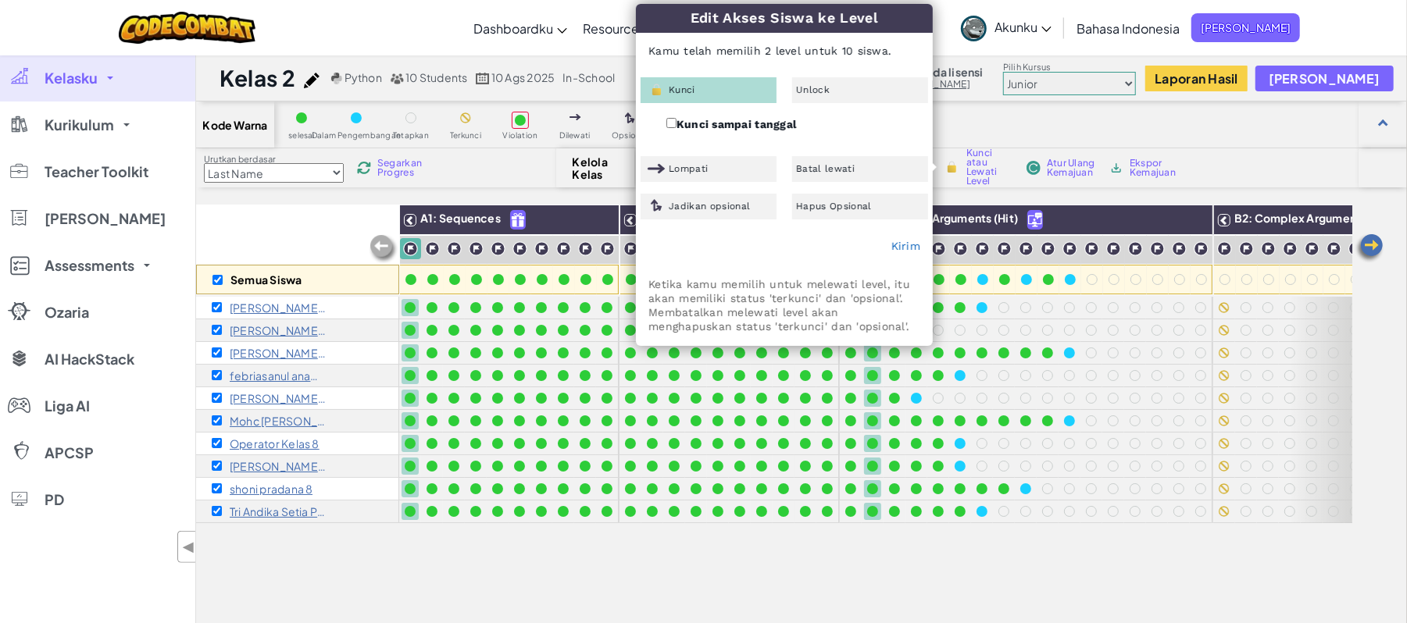
click at [735, 123] on label "Kunci sampai tanggal" at bounding box center [731, 124] width 130 height 18
click at [676, 123] on input "Kunci sampai tanggal" at bounding box center [671, 123] width 10 height 10
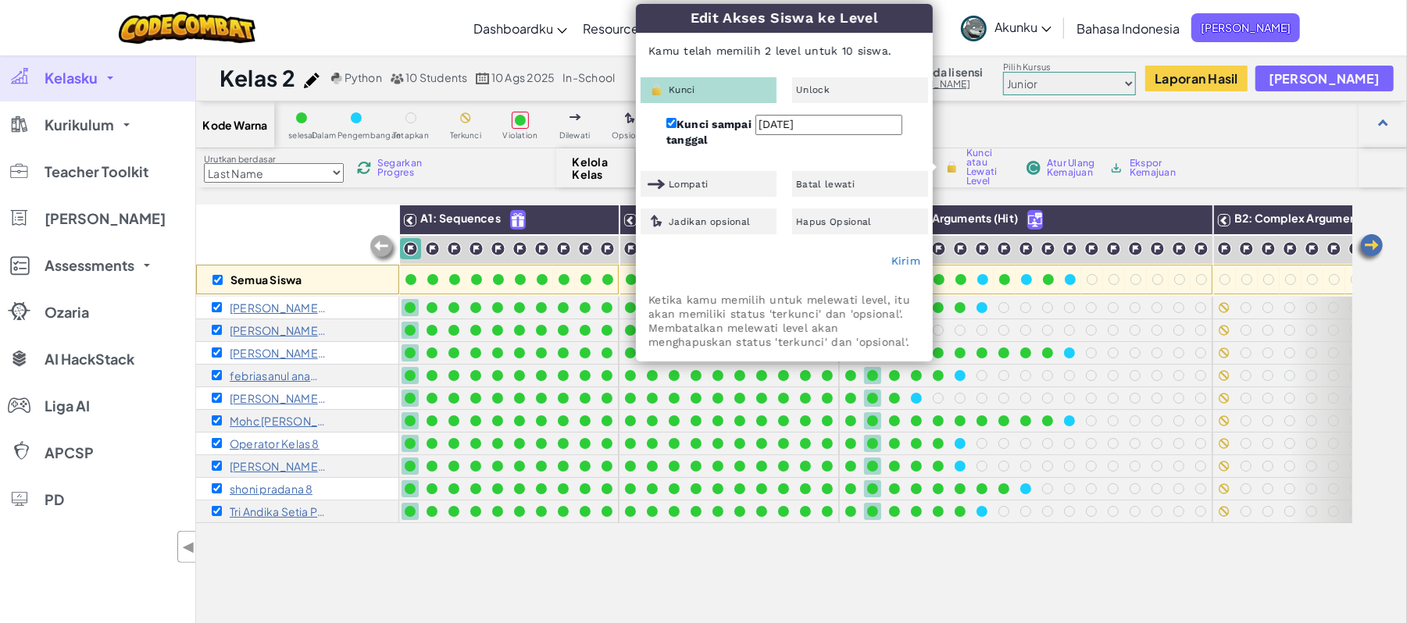
click at [732, 123] on label "Kunci sampai tanggal" at bounding box center [710, 131] width 89 height 33
click at [676, 123] on input "Kunci sampai tanggal" at bounding box center [671, 123] width 10 height 10
checkbox input "false"
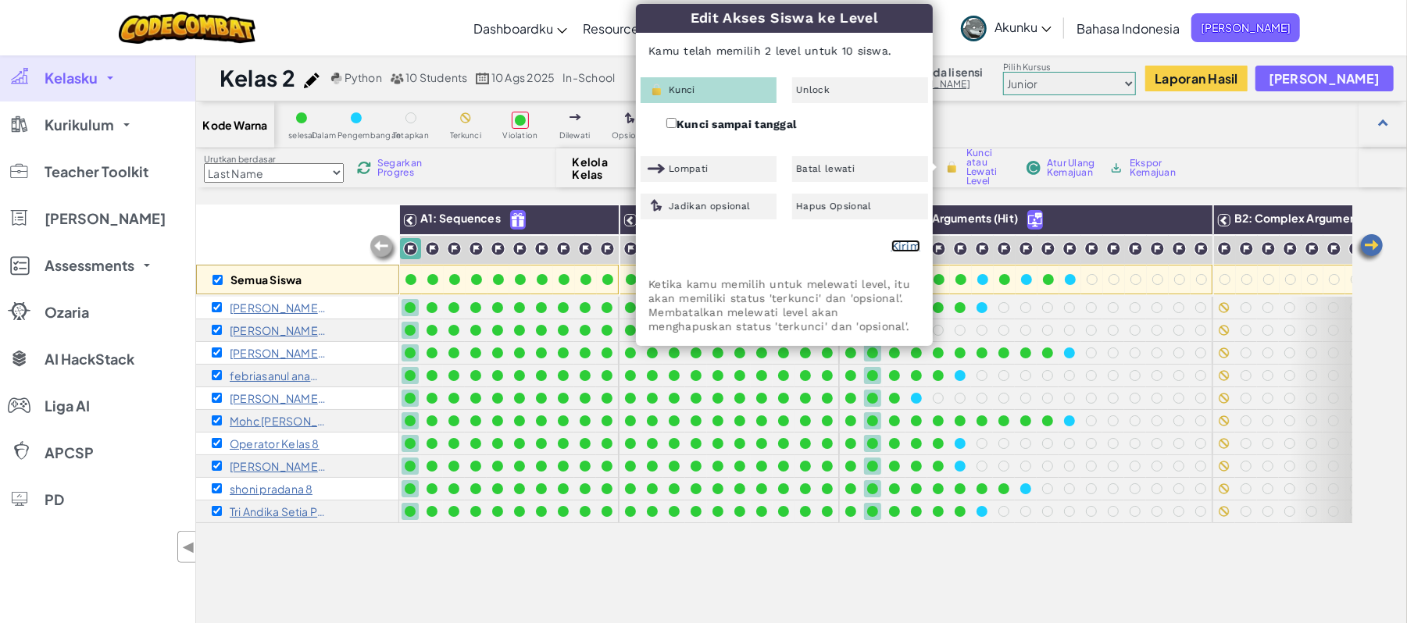
click at [905, 242] on link "Kirim" at bounding box center [905, 246] width 29 height 12
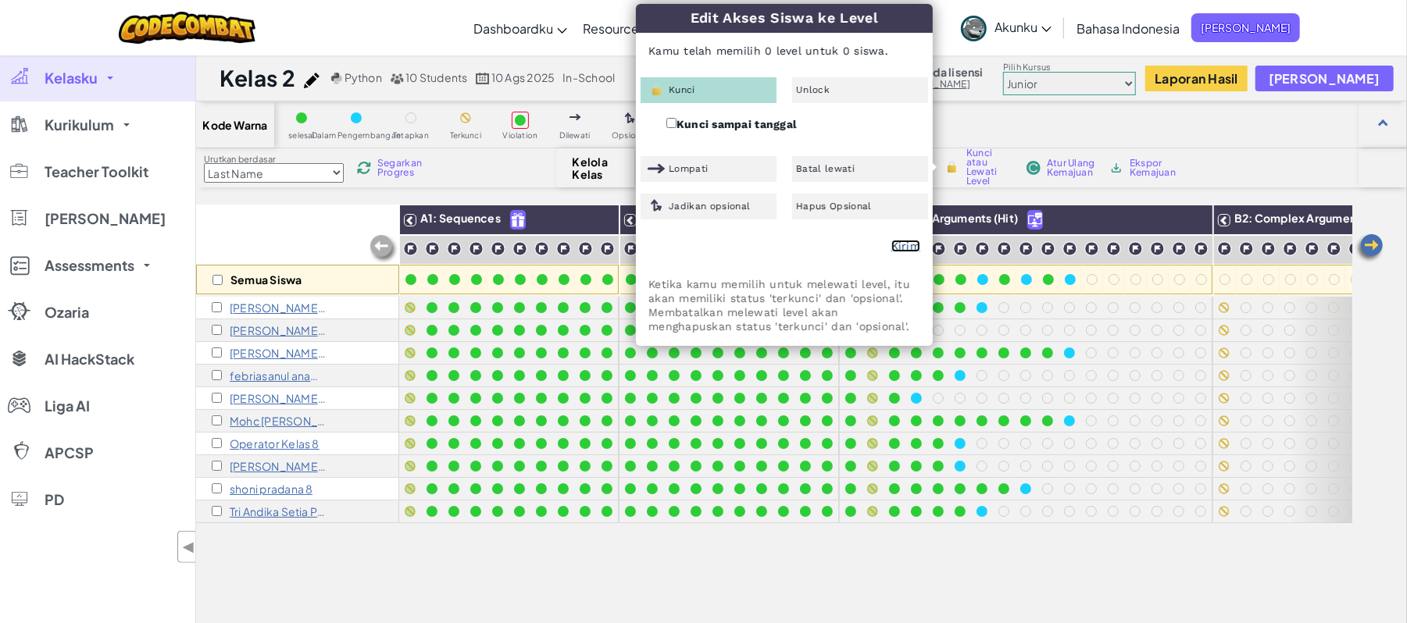
checkbox input "false"
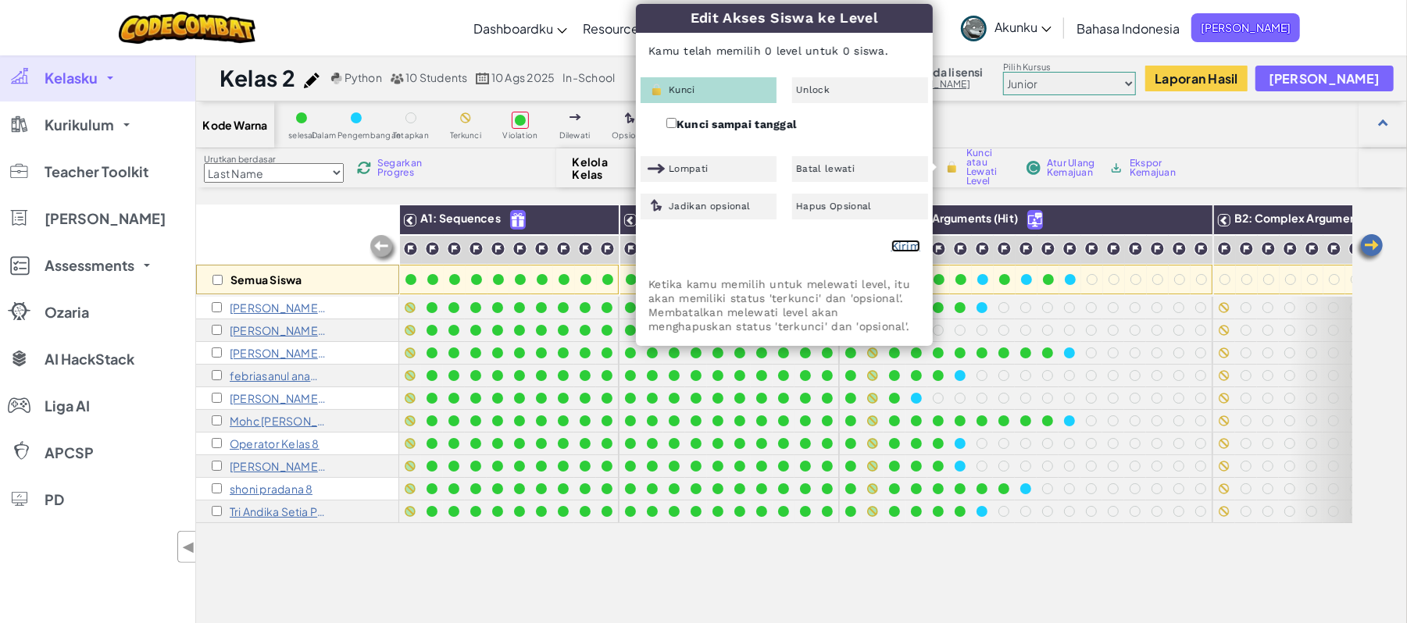
checkbox input "false"
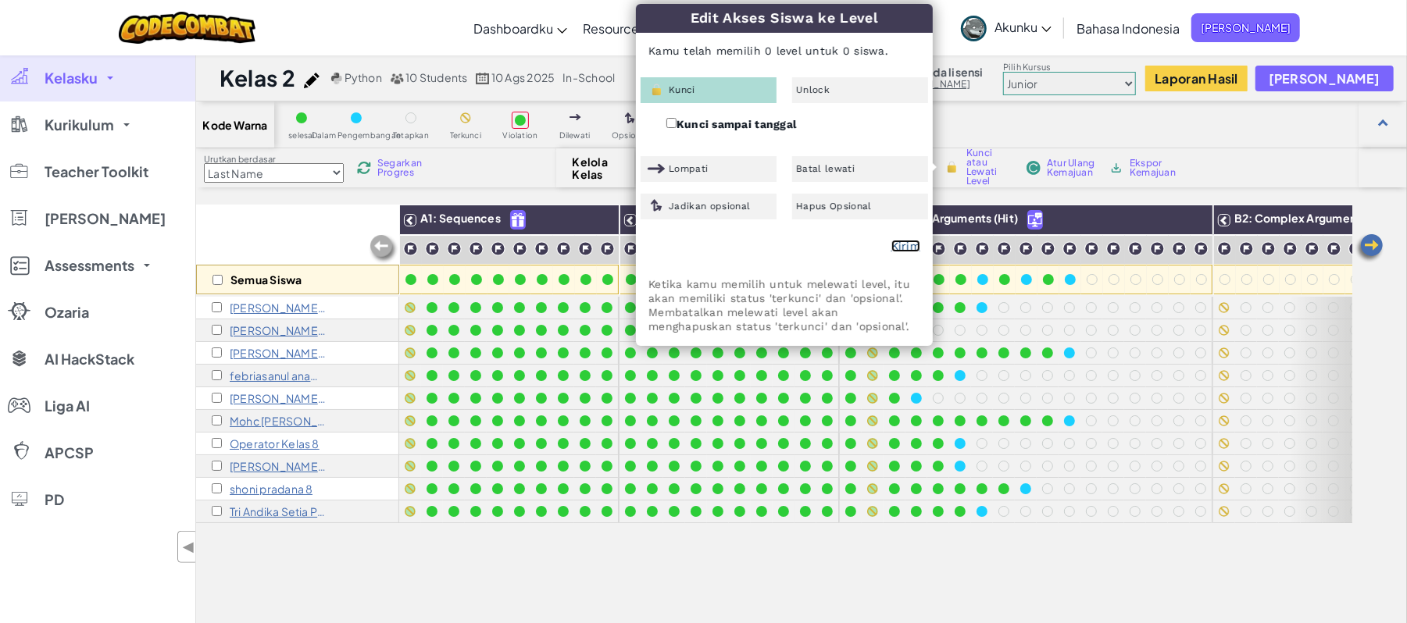
checkbox input "false"
click at [831, 551] on div "Semua Siswa A1: Sequences A2: Arguments B1: Complex Arguments (Hit) B2: Complex…" at bounding box center [774, 477] width 1156 height 545
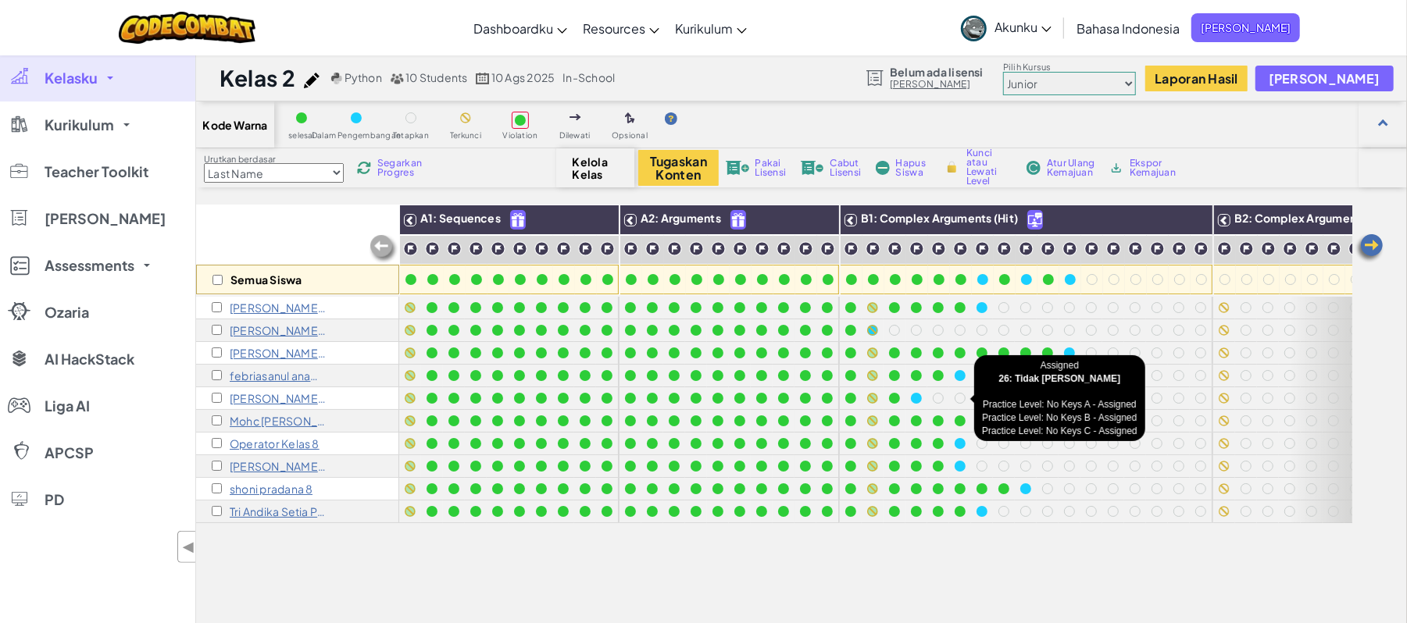
click at [954, 406] on div at bounding box center [959, 398] width 17 height 17
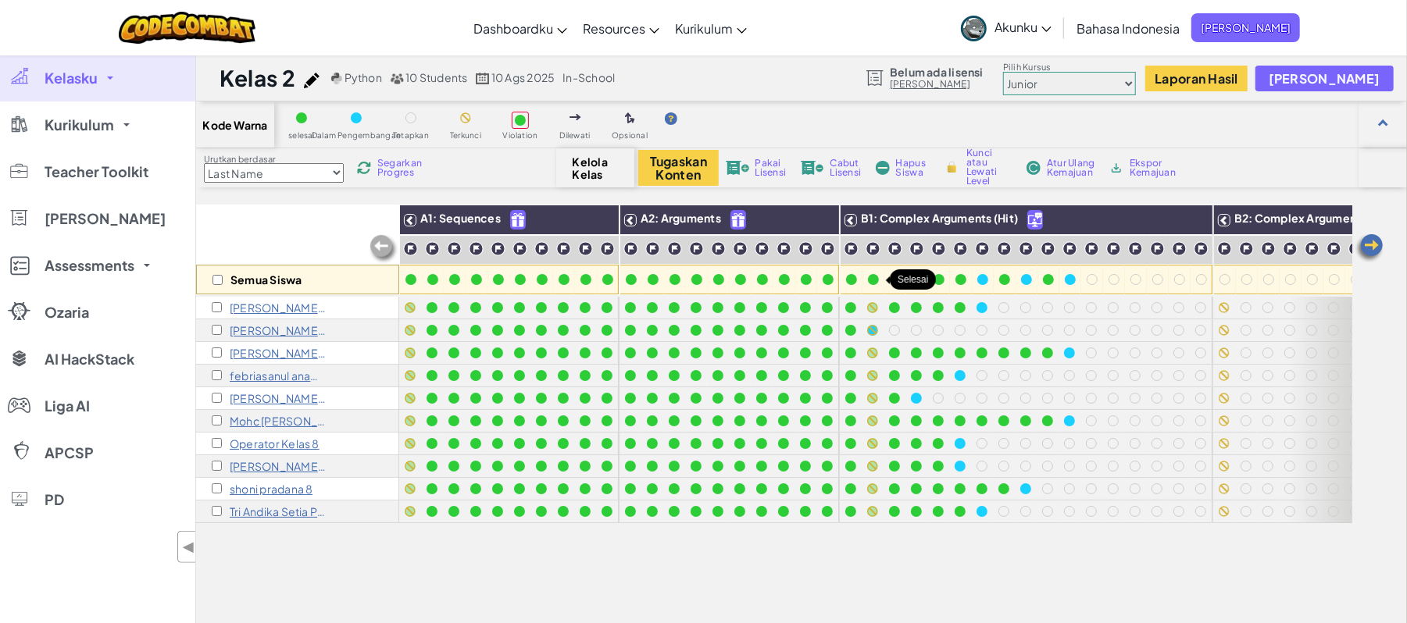
click at [872, 280] on div at bounding box center [873, 279] width 11 height 11
click at [882, 280] on div at bounding box center [873, 279] width 17 height 17
click at [876, 247] on img at bounding box center [872, 248] width 15 height 15
click at [1042, 170] on div "Atur Ulang Kemajuan" at bounding box center [1060, 167] width 75 height 11
click at [878, 280] on div at bounding box center [873, 279] width 11 height 11
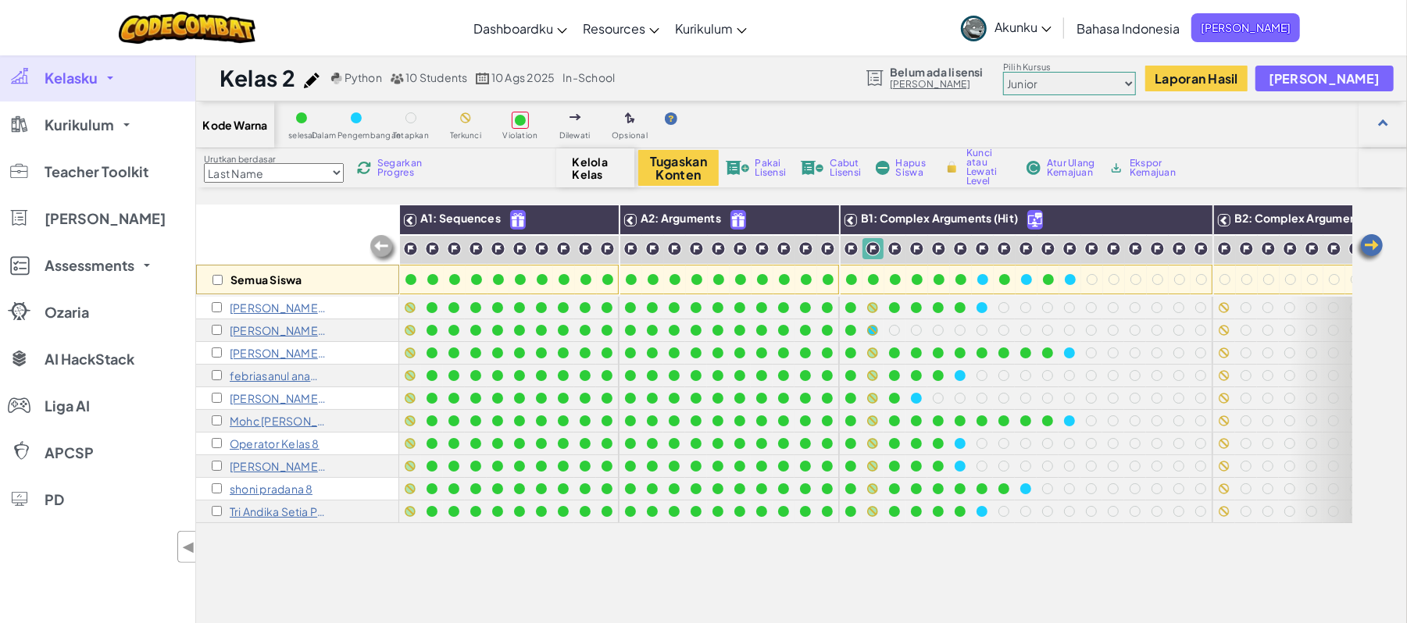
click at [878, 282] on div at bounding box center [873, 279] width 11 height 11
click at [916, 284] on div at bounding box center [917, 279] width 11 height 11
click at [894, 248] on img at bounding box center [894, 248] width 15 height 15
click at [1054, 250] on img at bounding box center [1047, 248] width 15 height 15
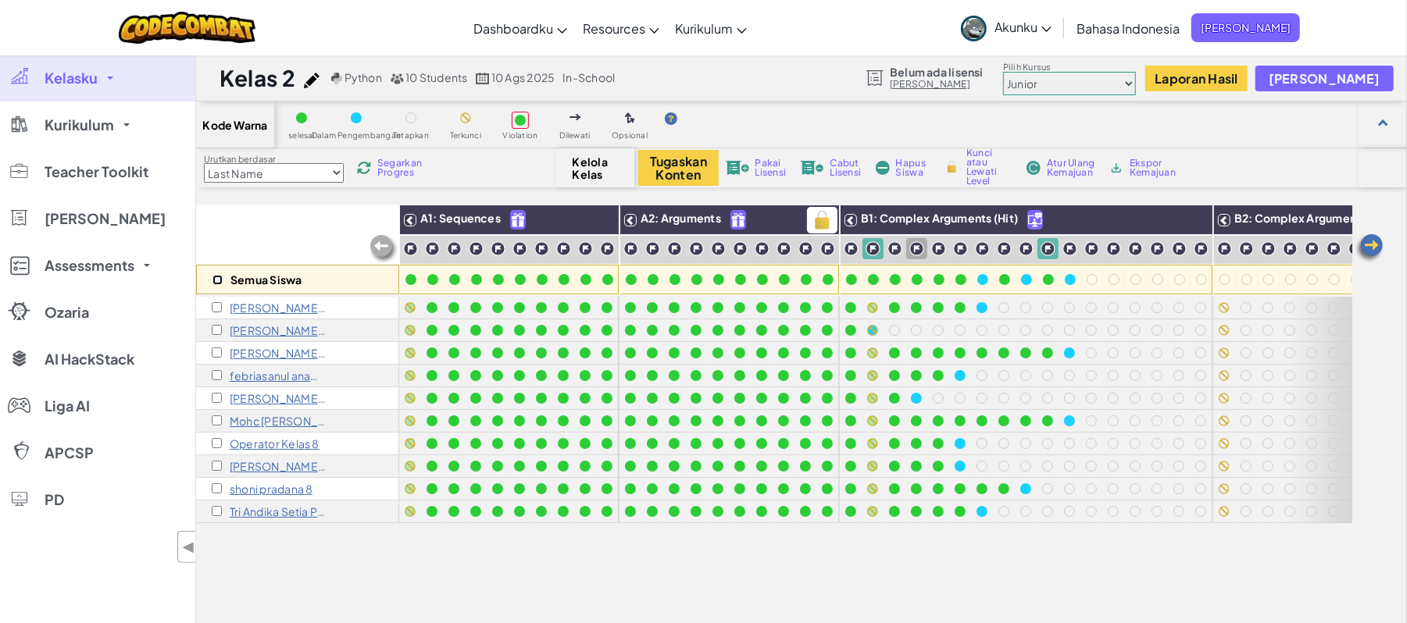
click at [216, 278] on input "checkbox" at bounding box center [217, 280] width 10 height 10
checkbox input "true"
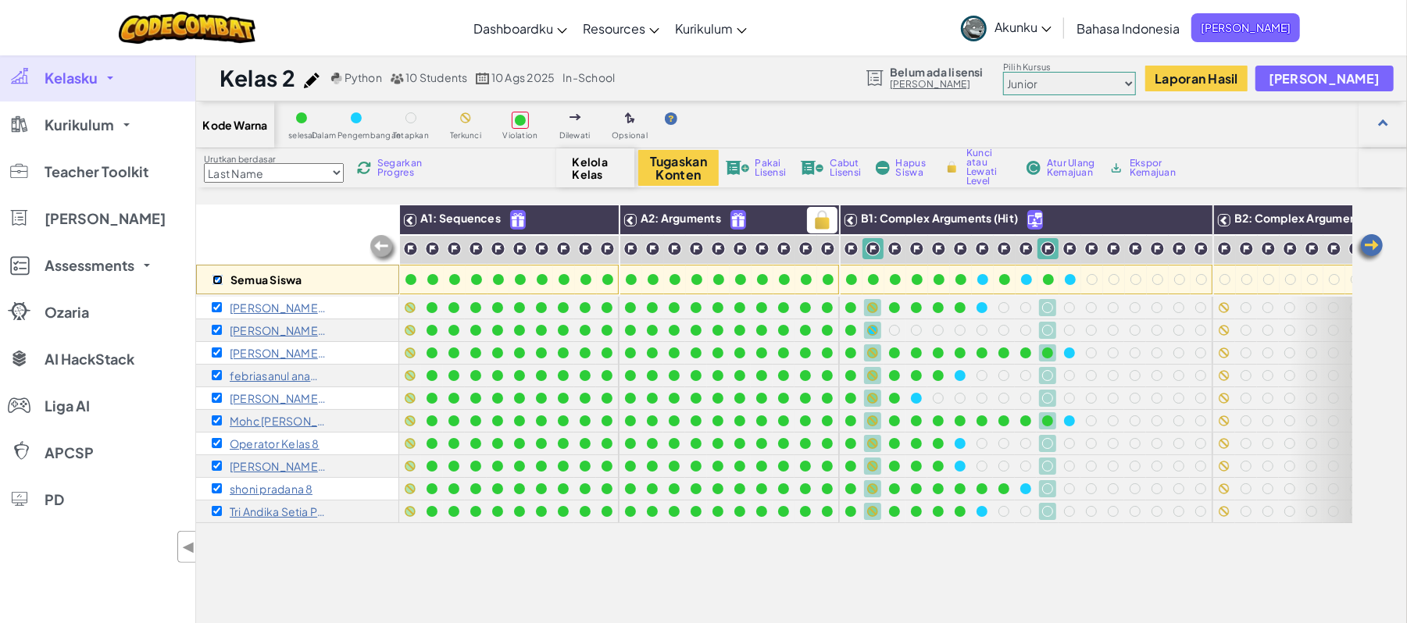
checkbox input "true"
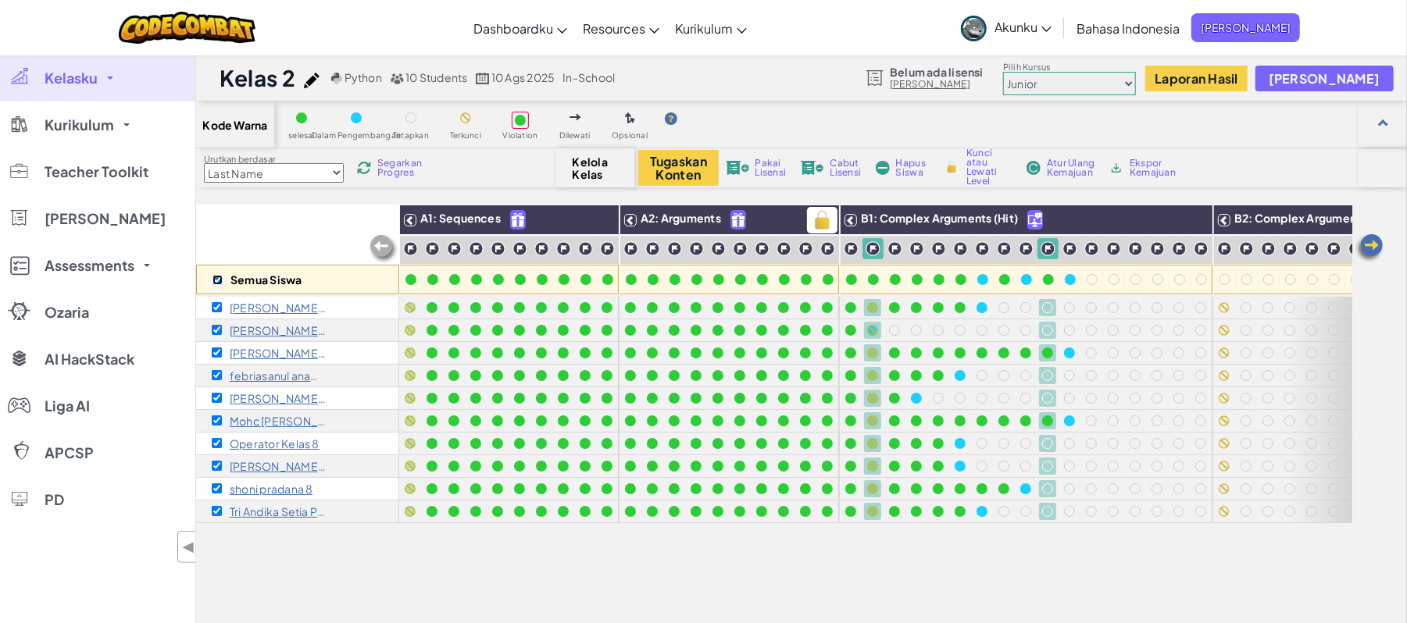
checkbox input "true"
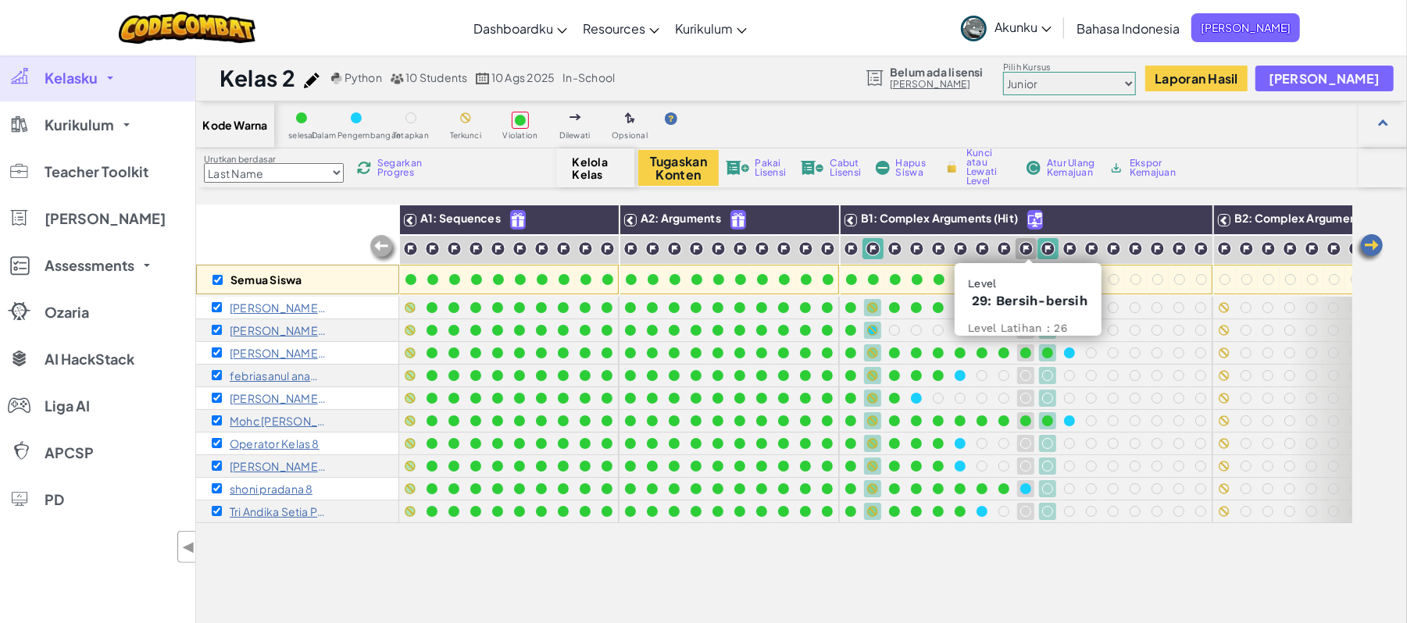
click at [1029, 250] on img at bounding box center [1026, 248] width 15 height 15
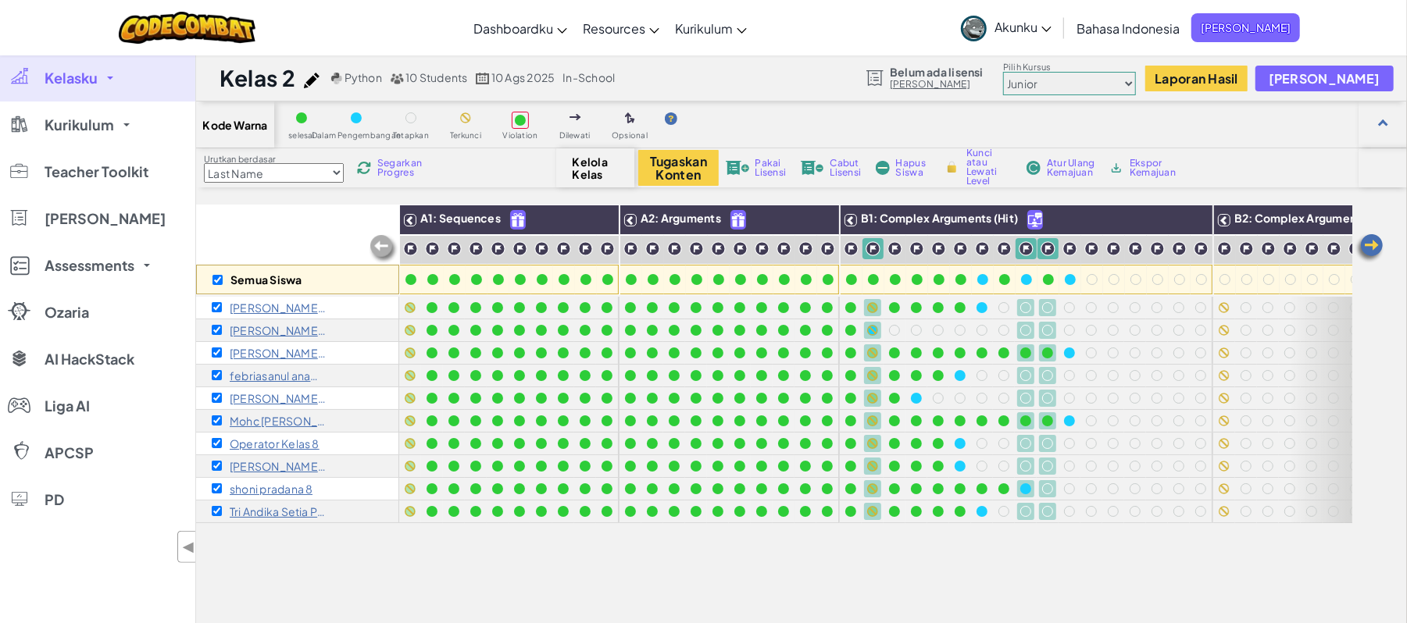
click at [1079, 247] on div at bounding box center [1069, 248] width 21 height 21
click at [1067, 248] on img at bounding box center [1069, 248] width 15 height 15
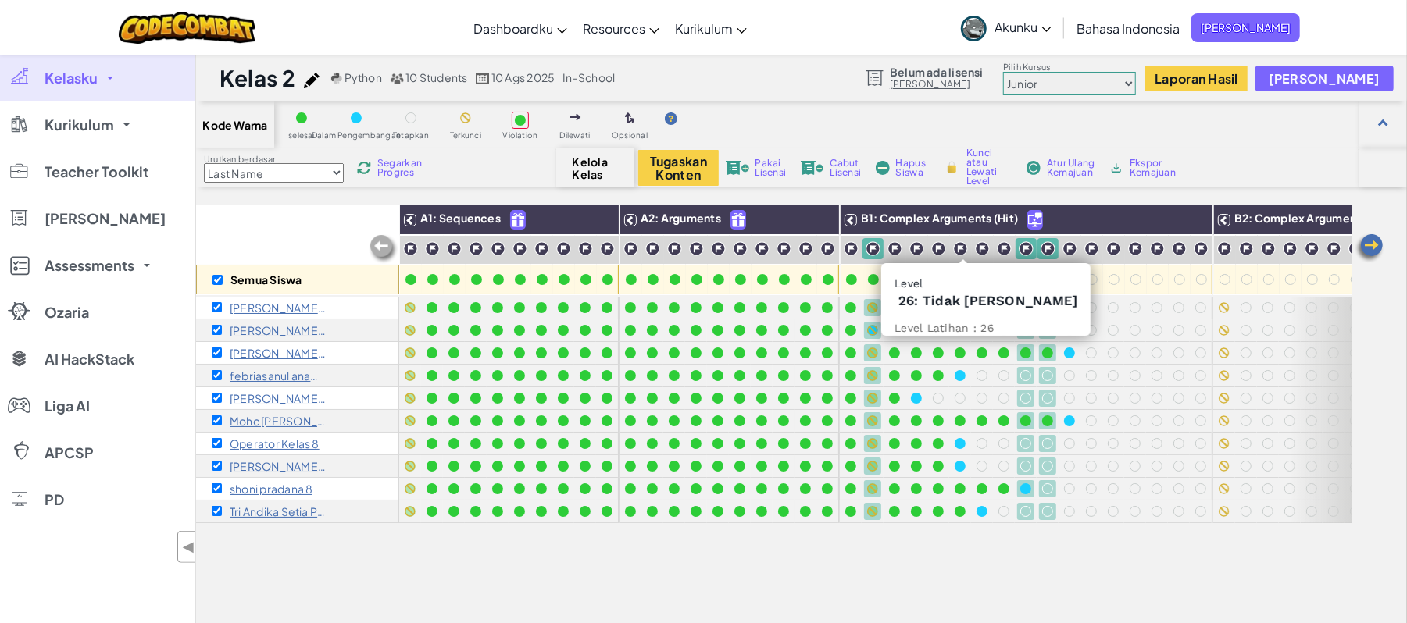
click at [1007, 248] on img at bounding box center [1004, 248] width 15 height 15
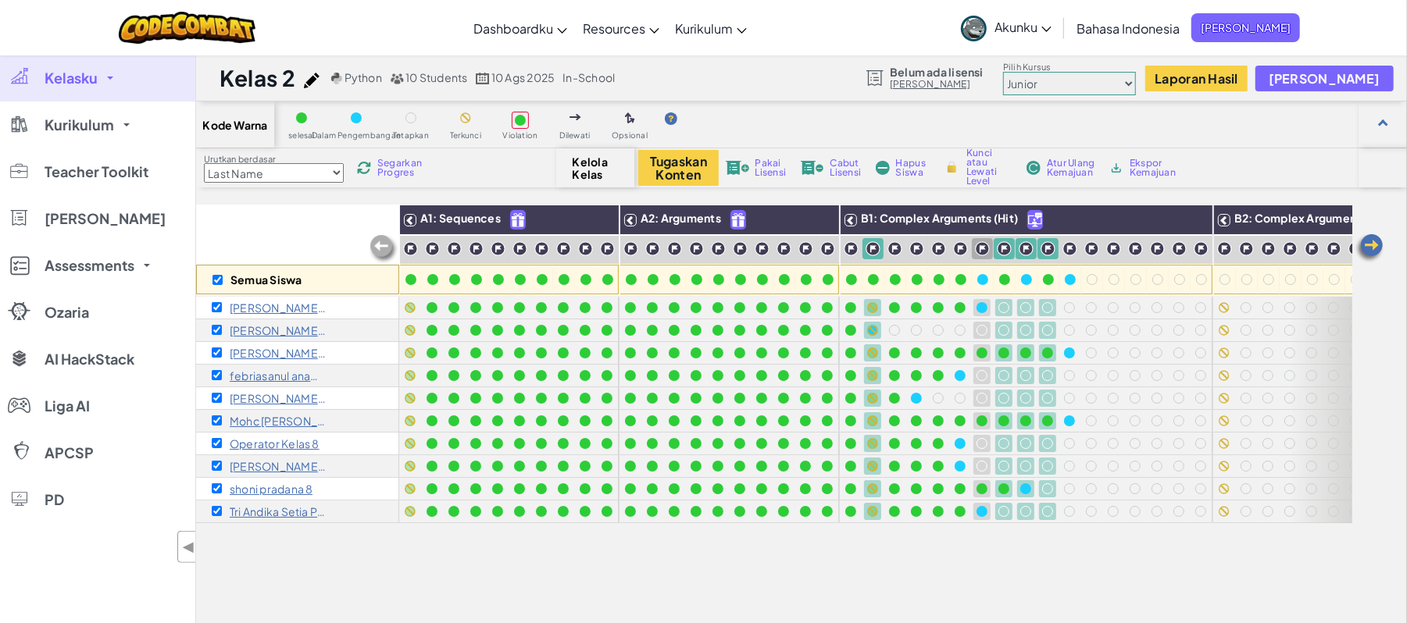
click at [901, 244] on img at bounding box center [894, 248] width 15 height 15
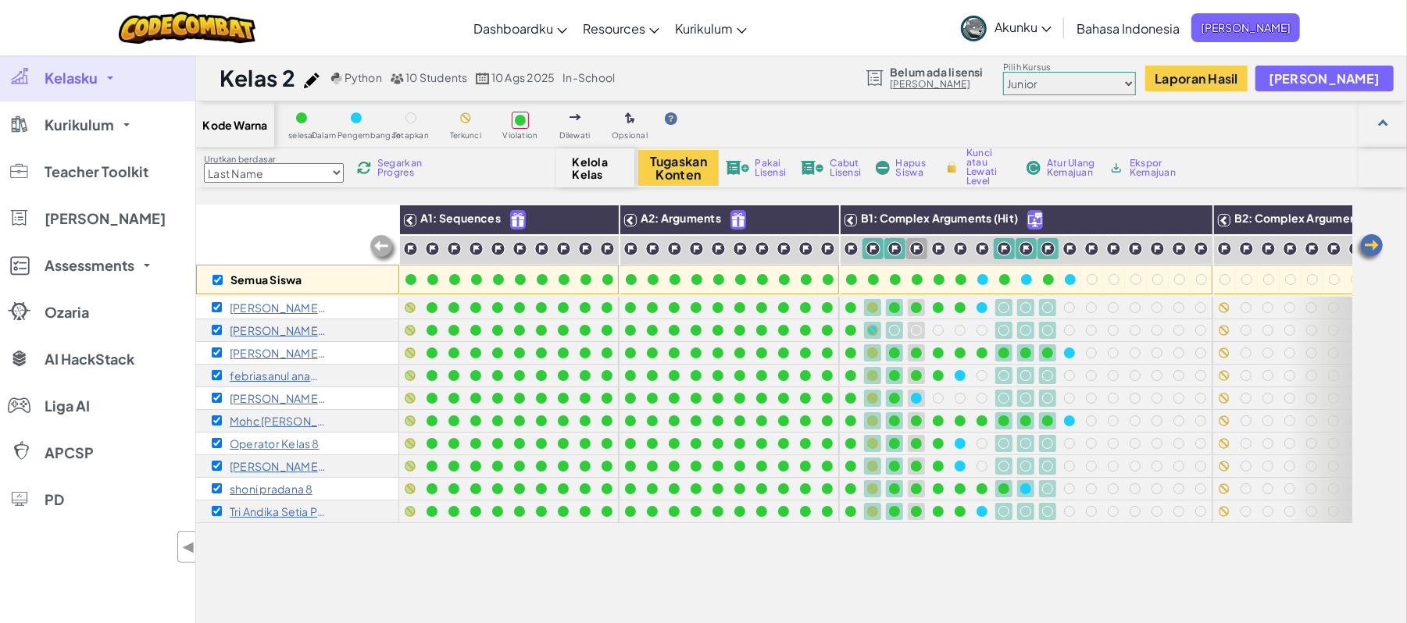
click at [923, 247] on img at bounding box center [916, 248] width 15 height 15
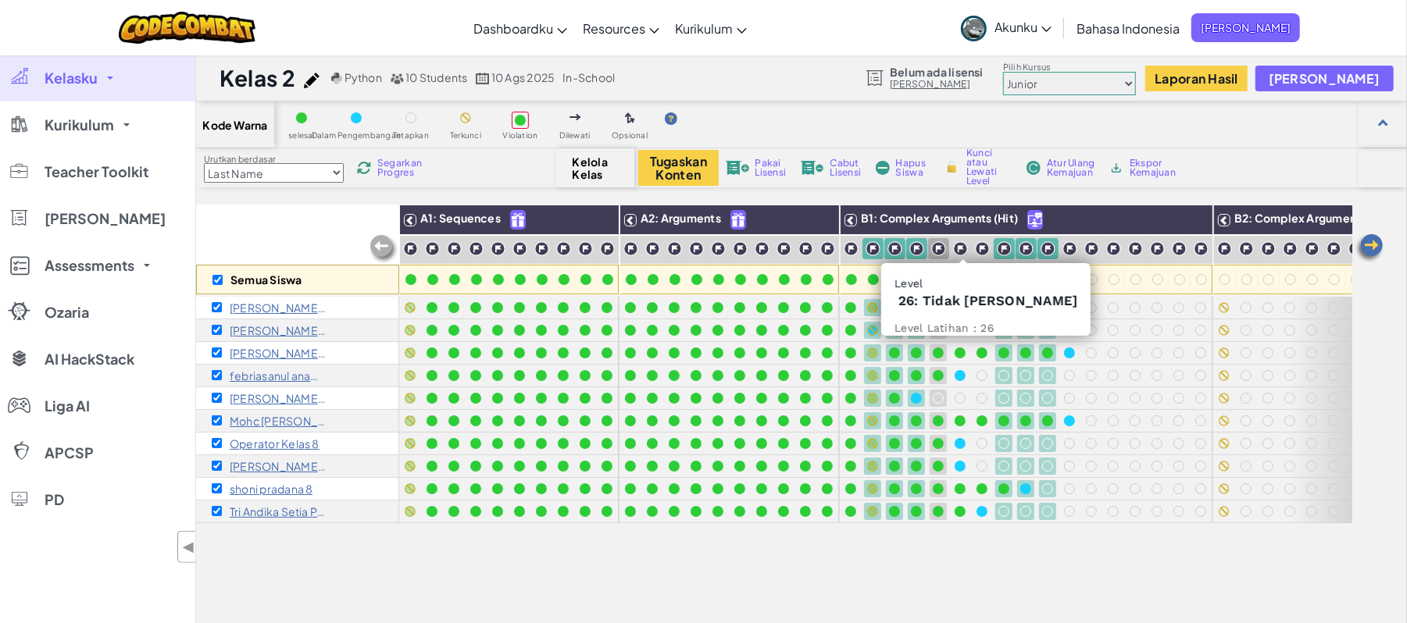
click at [935, 248] on img at bounding box center [938, 248] width 15 height 15
click at [984, 247] on img at bounding box center [982, 248] width 15 height 15
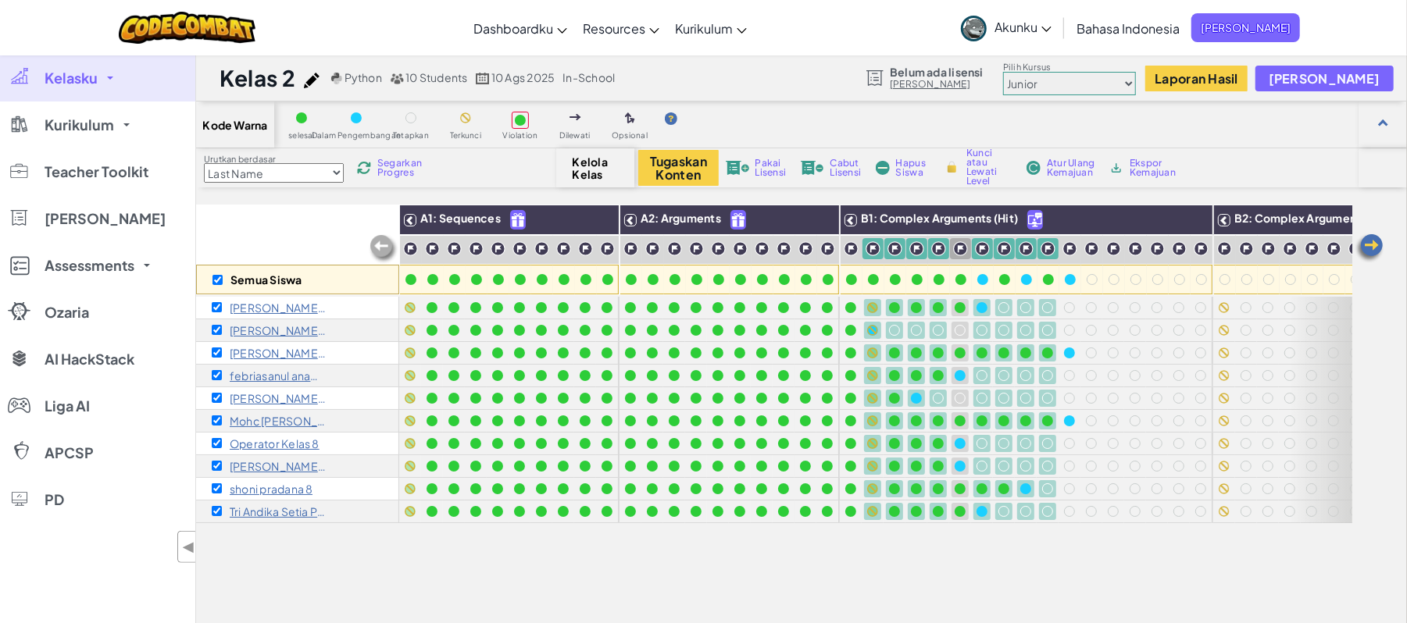
click at [956, 250] on img at bounding box center [960, 248] width 15 height 15
click at [1072, 248] on img at bounding box center [1069, 248] width 15 height 15
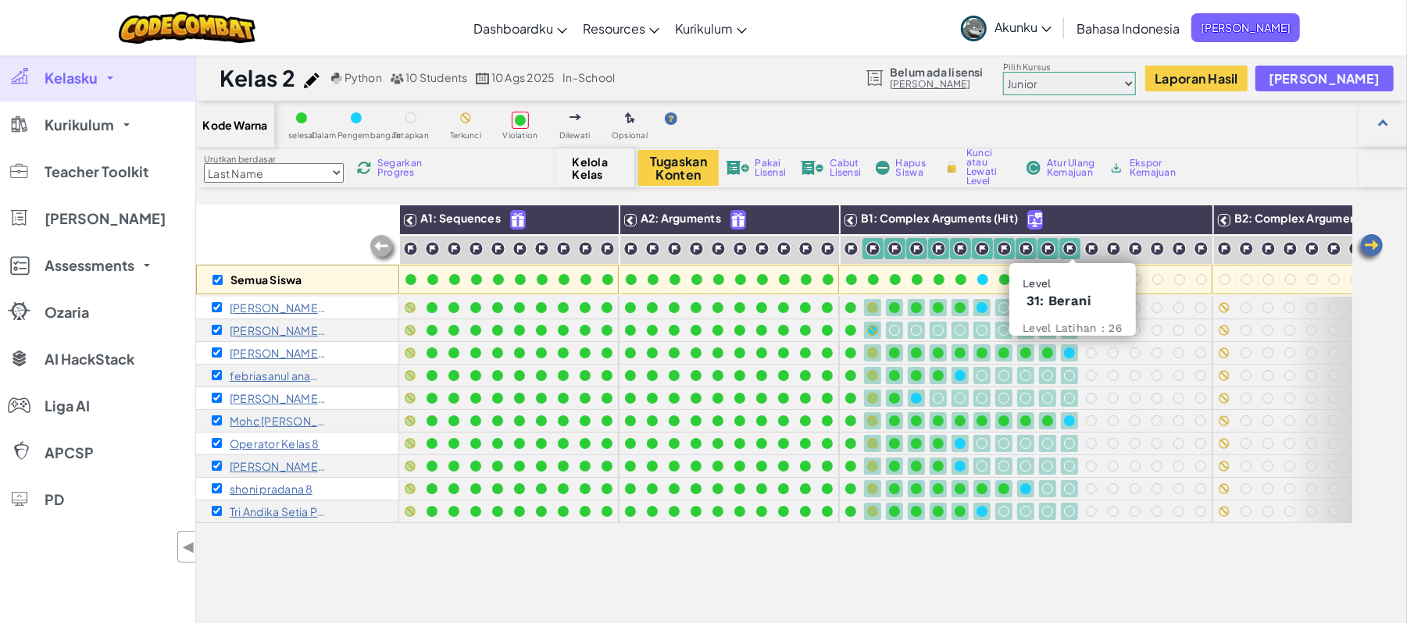
click at [1072, 248] on img at bounding box center [1069, 248] width 15 height 15
click at [1065, 173] on span "Atur Ulang Kemajuan" at bounding box center [1071, 168] width 48 height 19
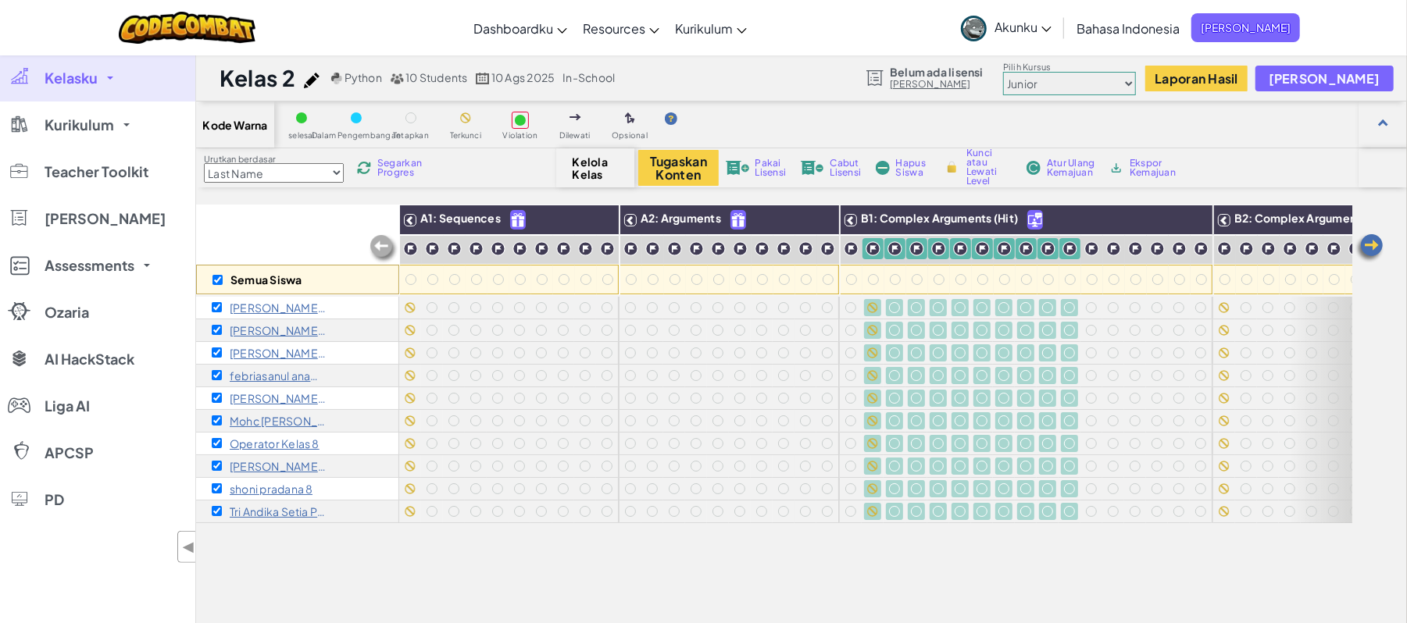
click at [412, 161] on span "Segarkan Progres" at bounding box center [401, 168] width 48 height 19
click at [219, 278] on input "checkbox" at bounding box center [217, 280] width 10 height 10
checkbox input "false"
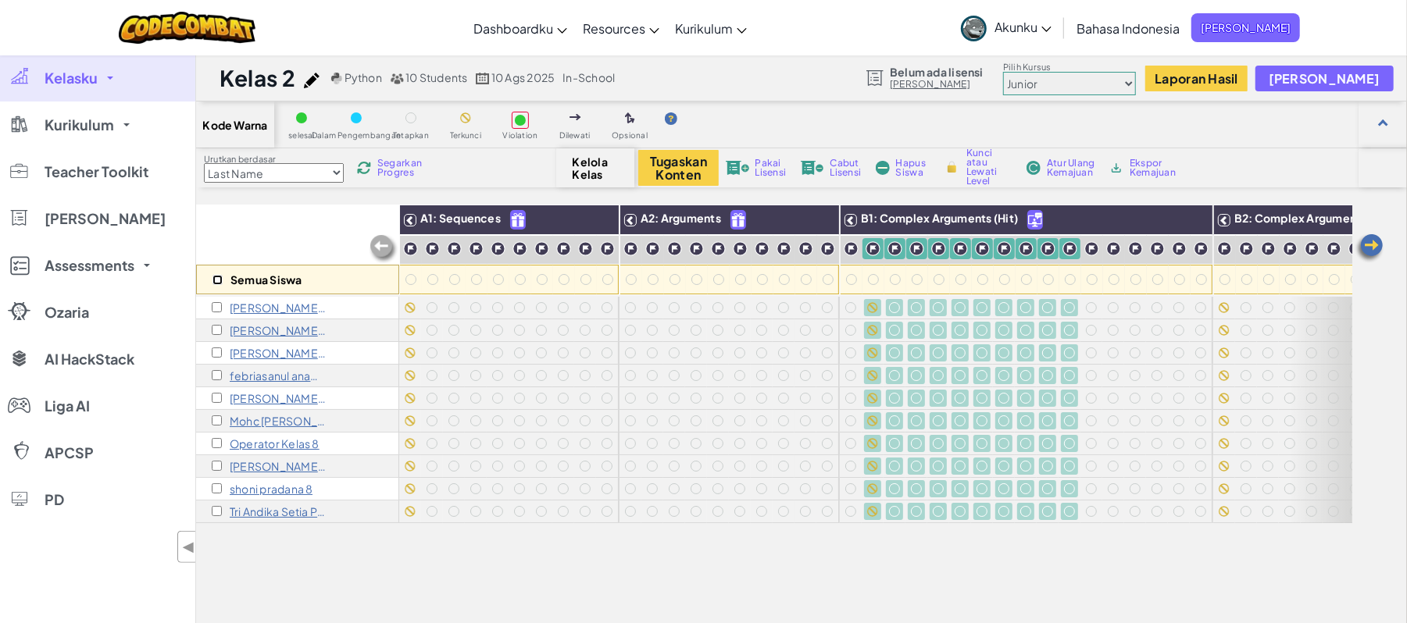
checkbox input "false"
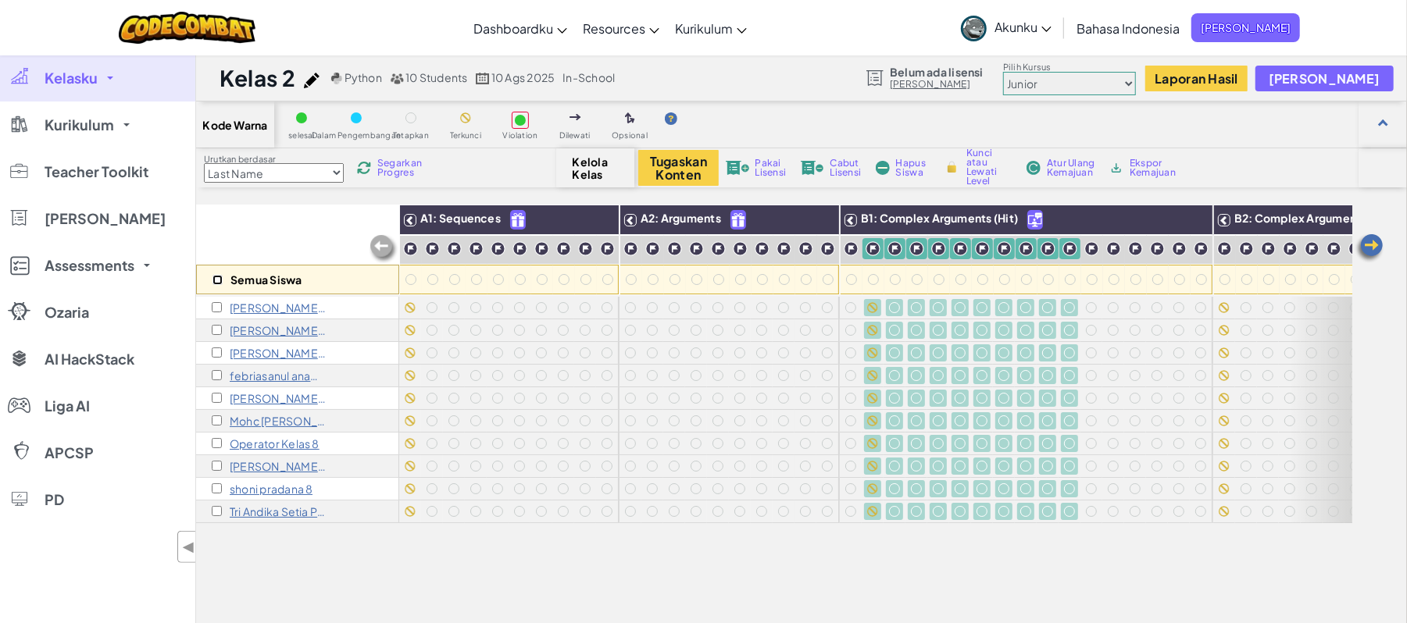
checkbox input "false"
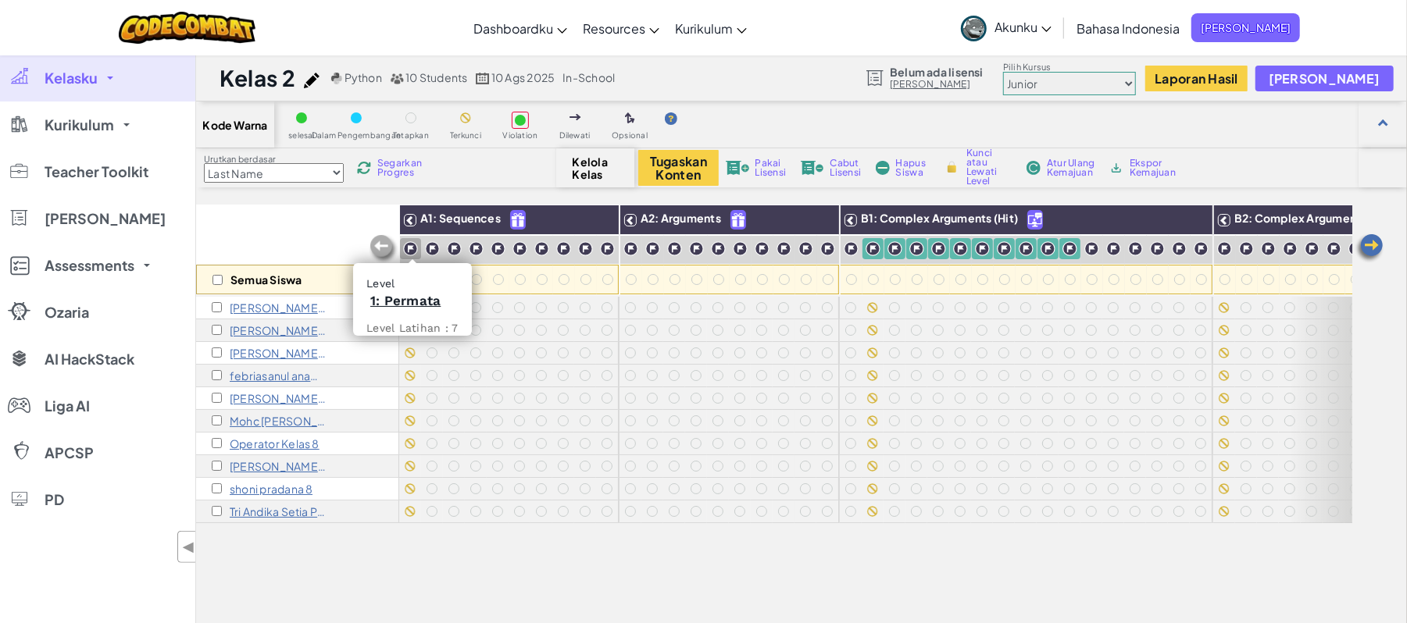
click at [409, 255] on img at bounding box center [410, 248] width 15 height 15
click at [409, 242] on img at bounding box center [410, 248] width 15 height 15
click at [408, 247] on img at bounding box center [410, 248] width 15 height 15
click at [966, 175] on span "Kunci atau Lewati Level" at bounding box center [989, 166] width 46 height 37
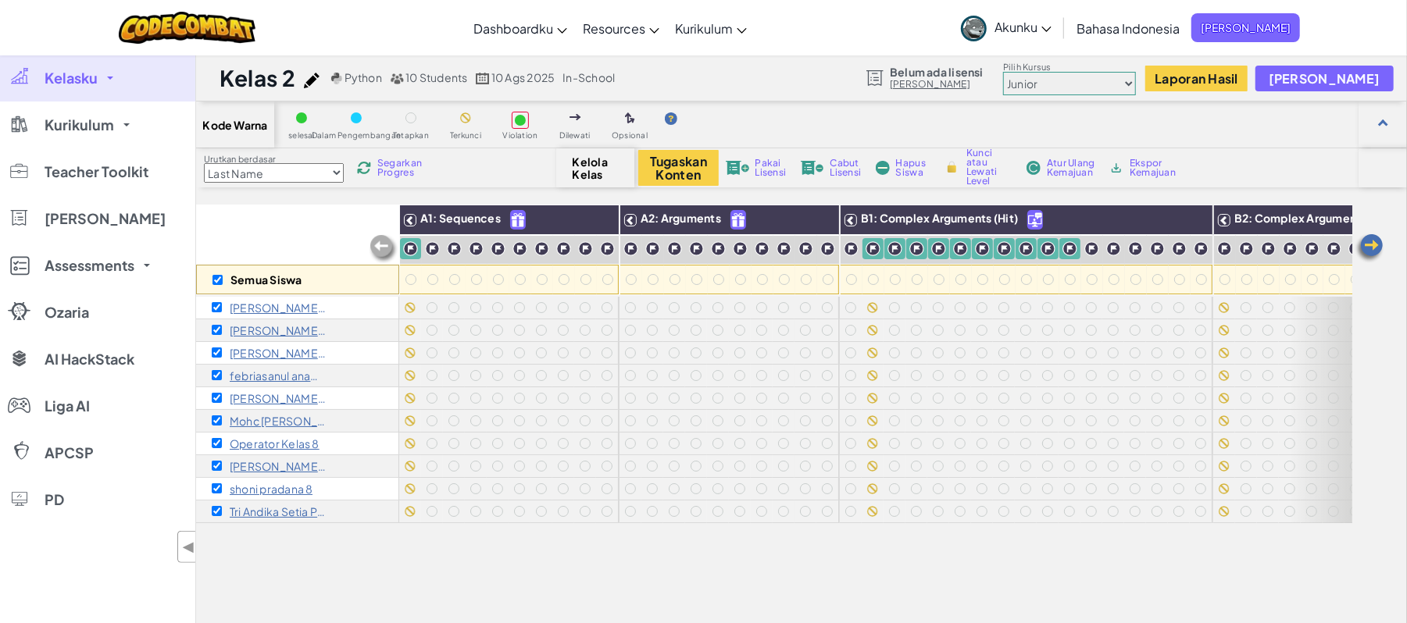
checkbox input "true"
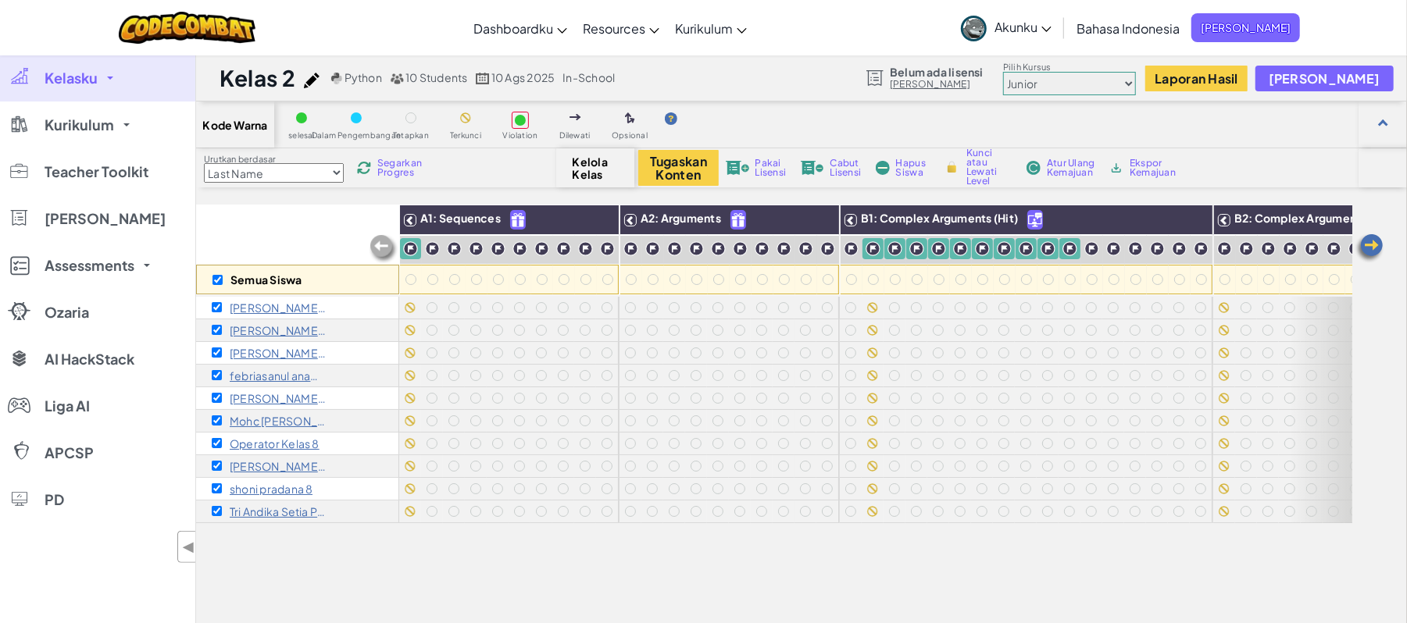
checkbox input "true"
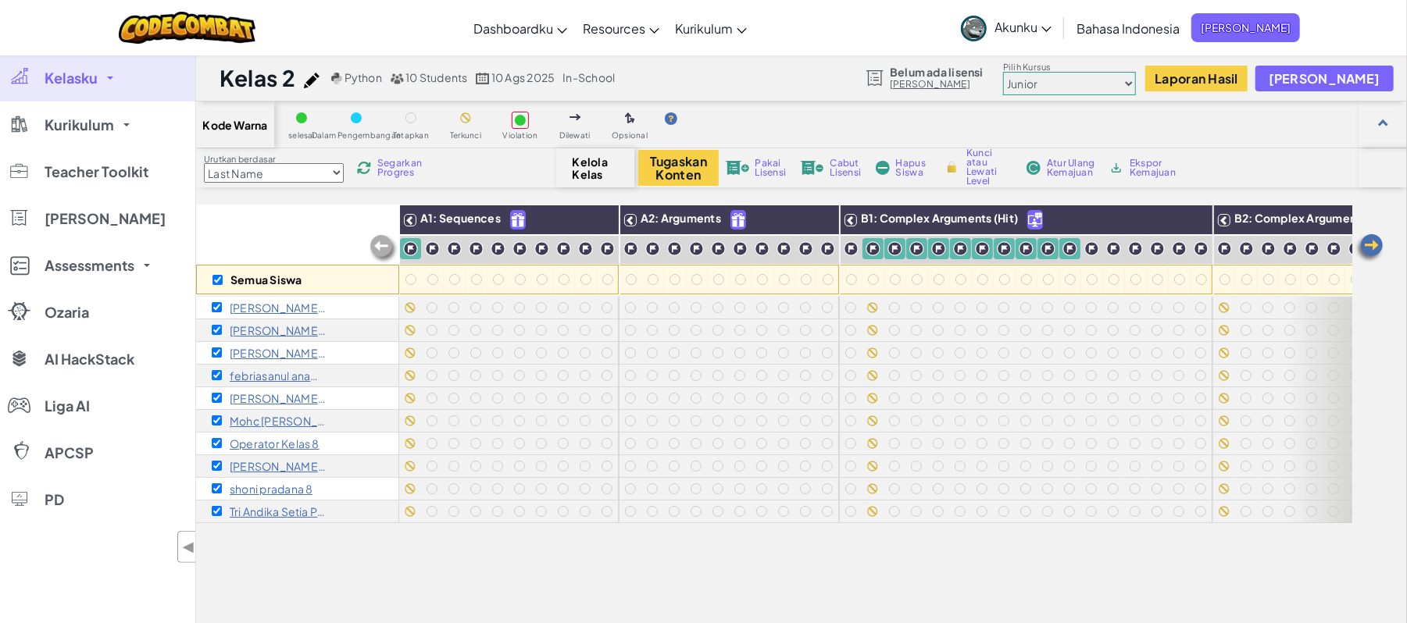
checkbox input "true"
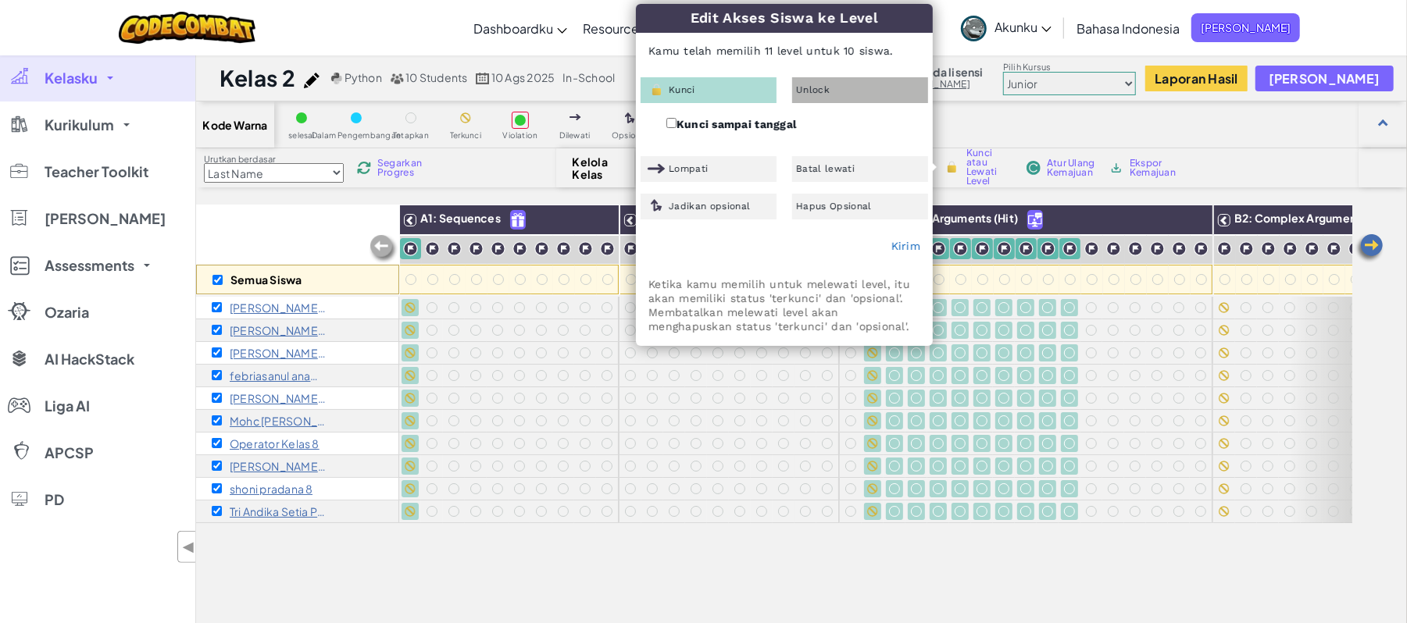
click at [837, 87] on div "Unlock" at bounding box center [860, 90] width 136 height 26
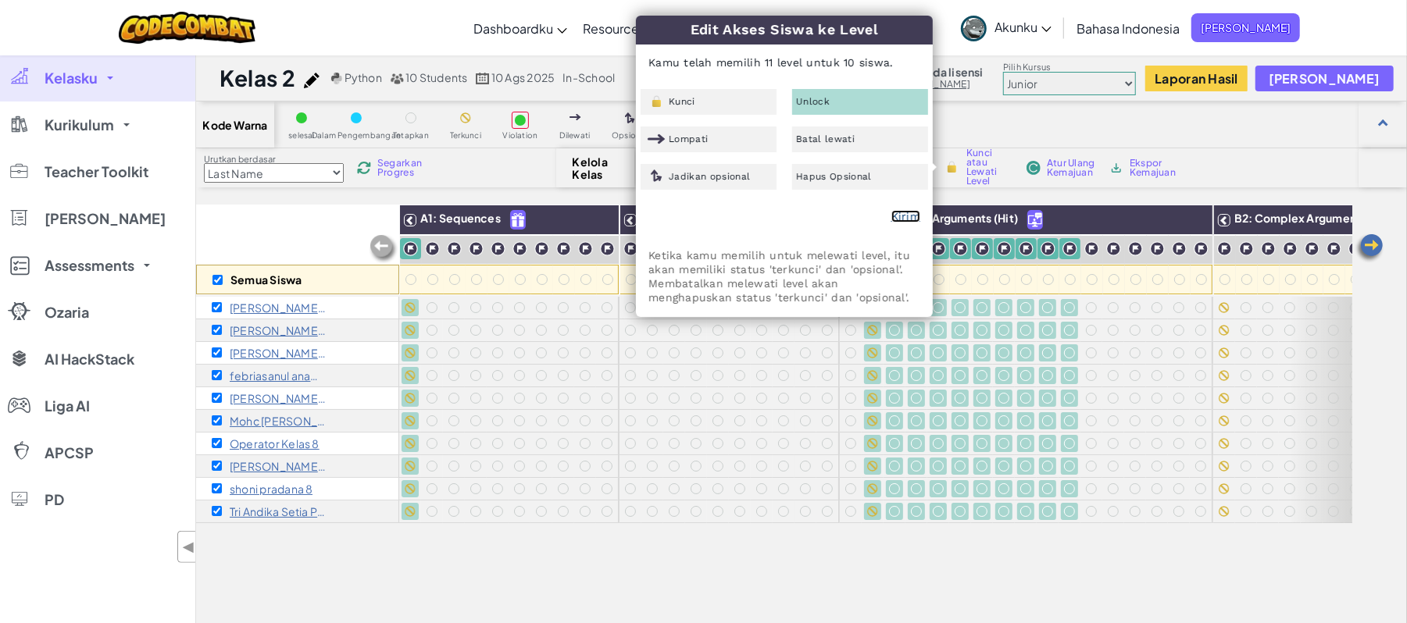
click at [909, 219] on link "Kirim" at bounding box center [905, 216] width 29 height 12
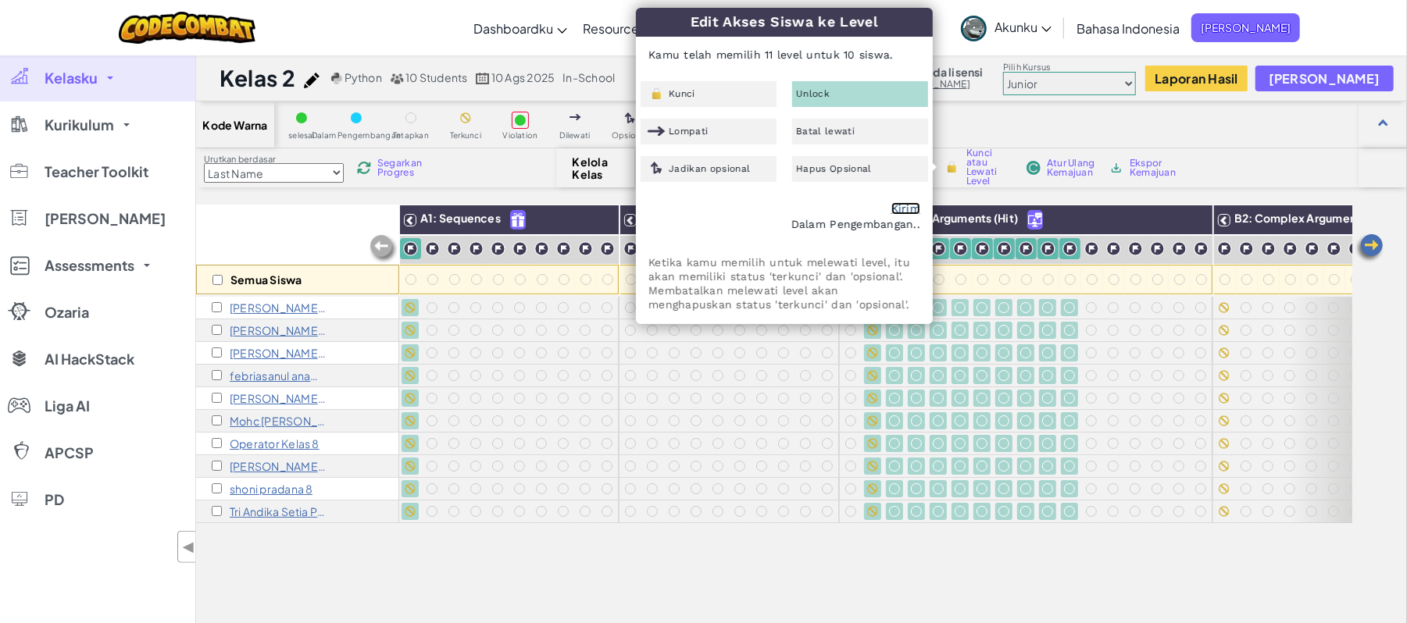
checkbox input "false"
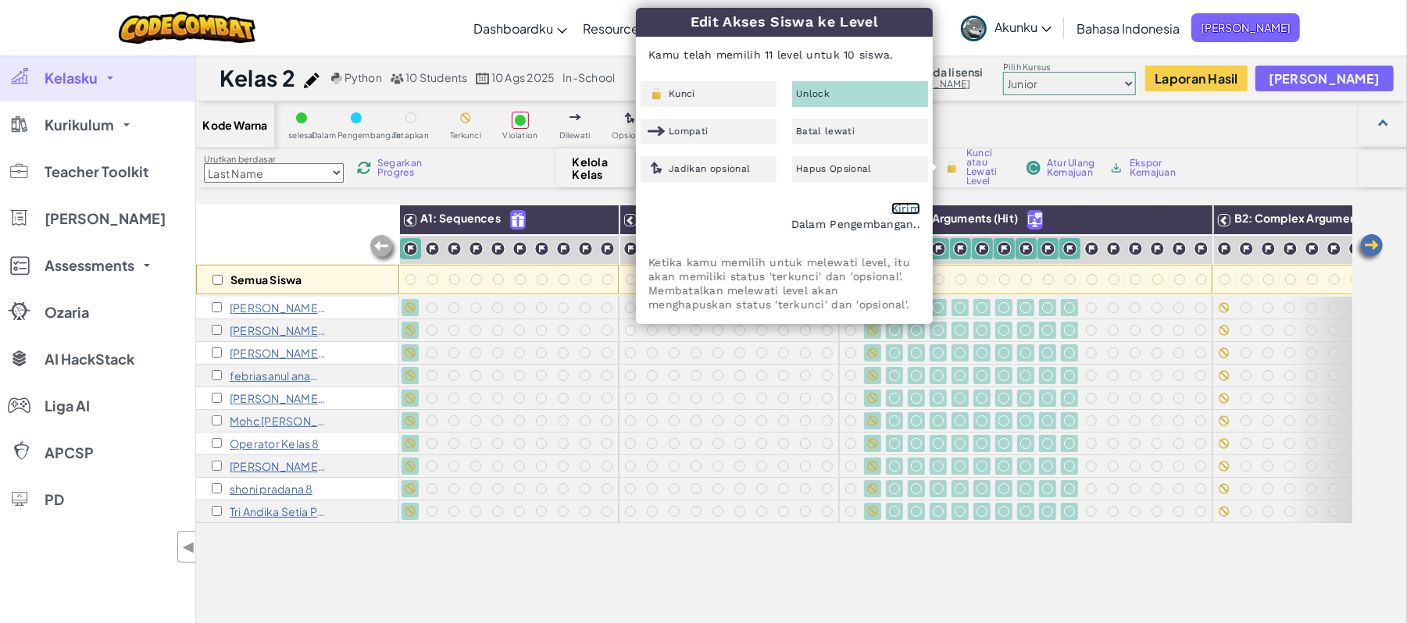
checkbox input "false"
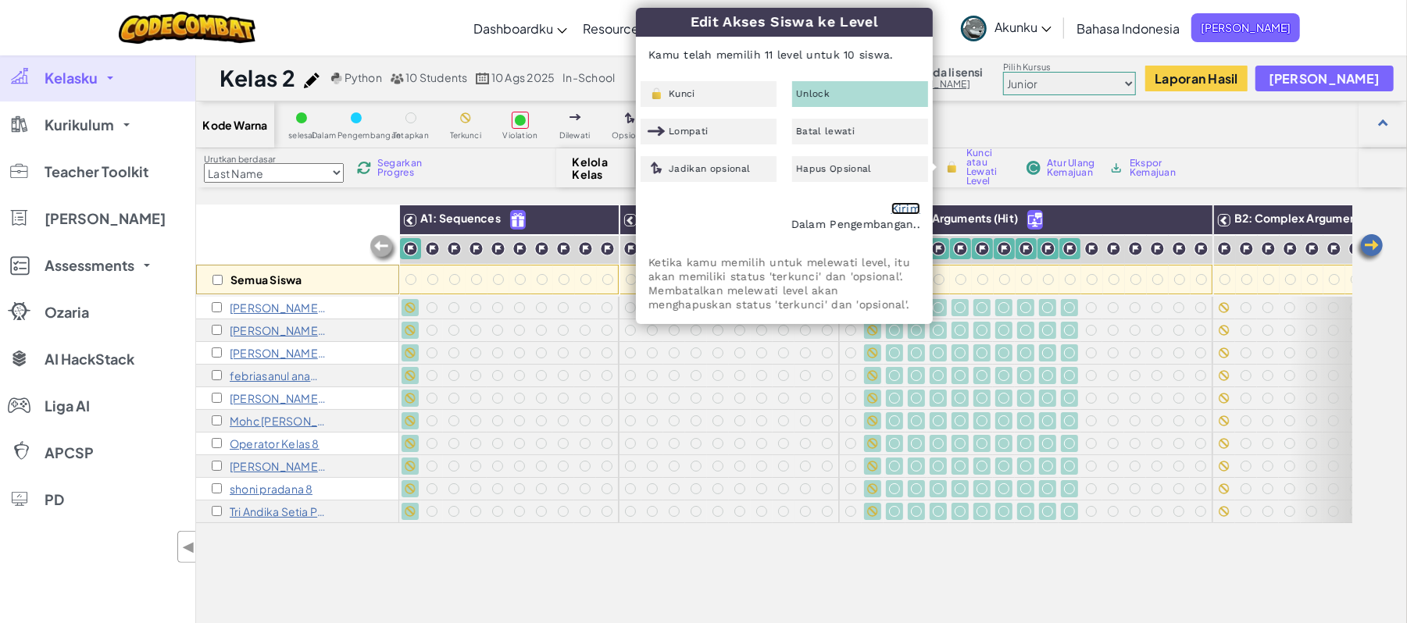
checkbox input "false"
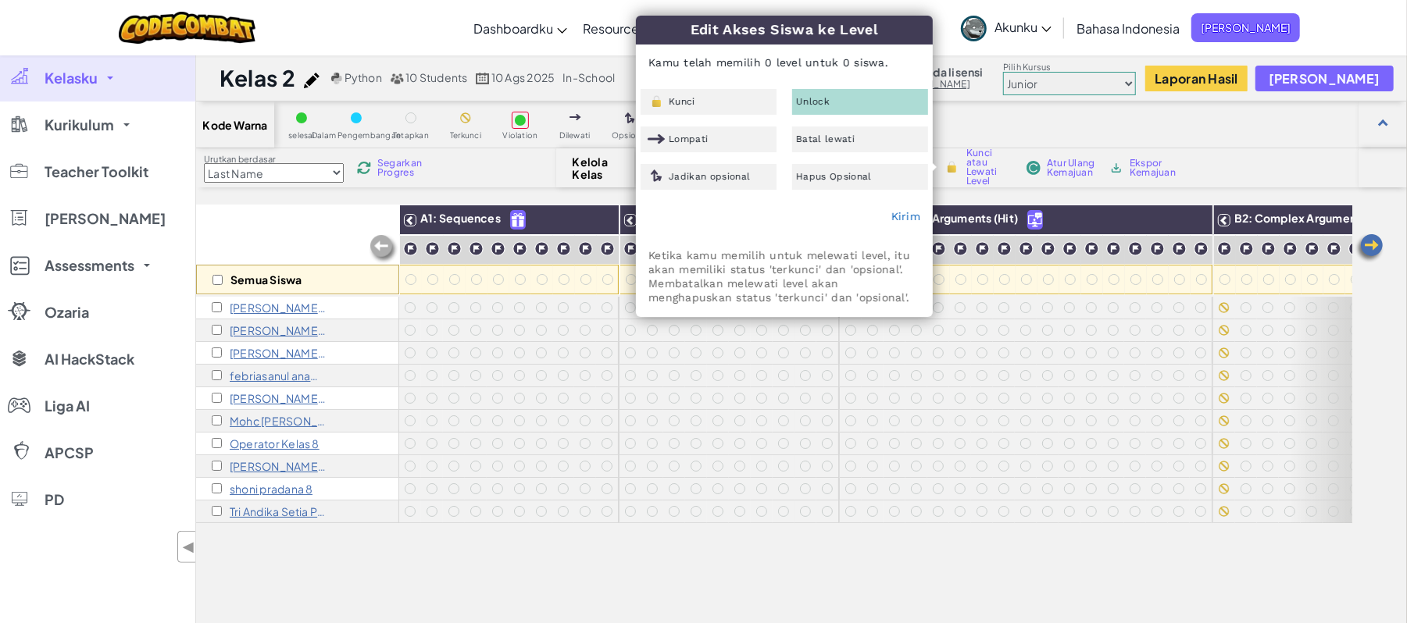
click at [897, 206] on div "Kirim" at bounding box center [784, 217] width 295 height 39
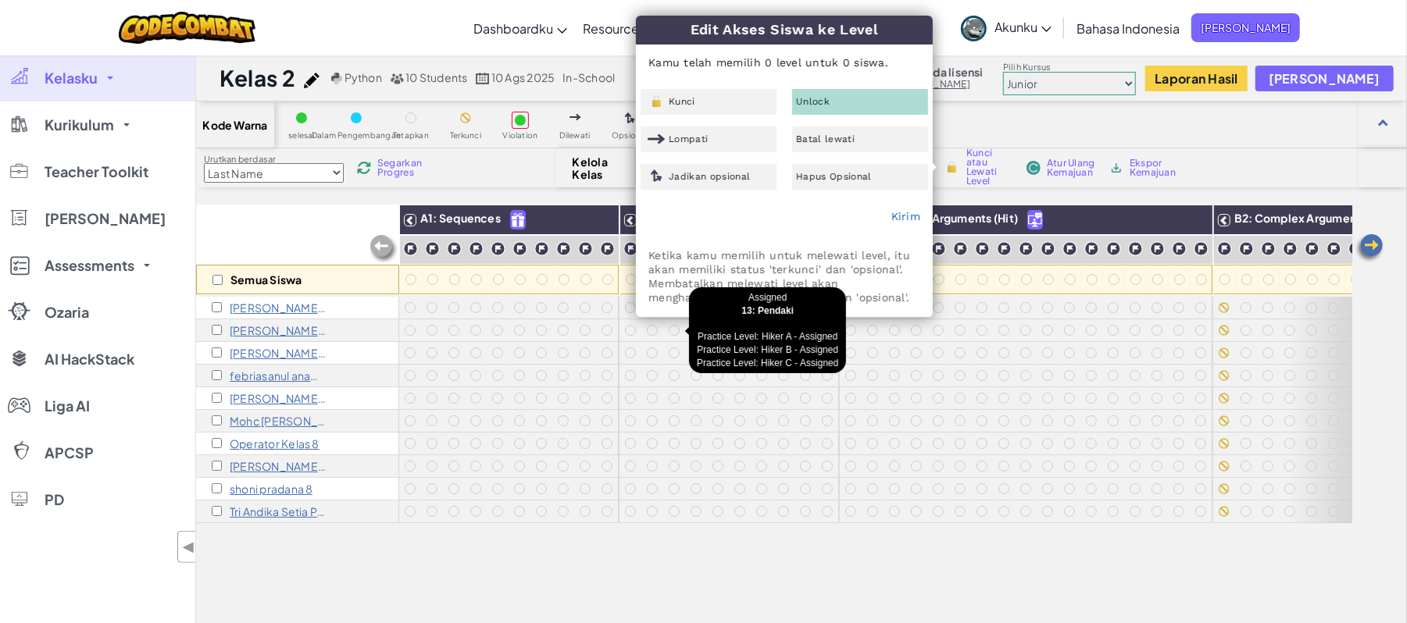
click at [666, 337] on div at bounding box center [674, 330] width 17 height 17
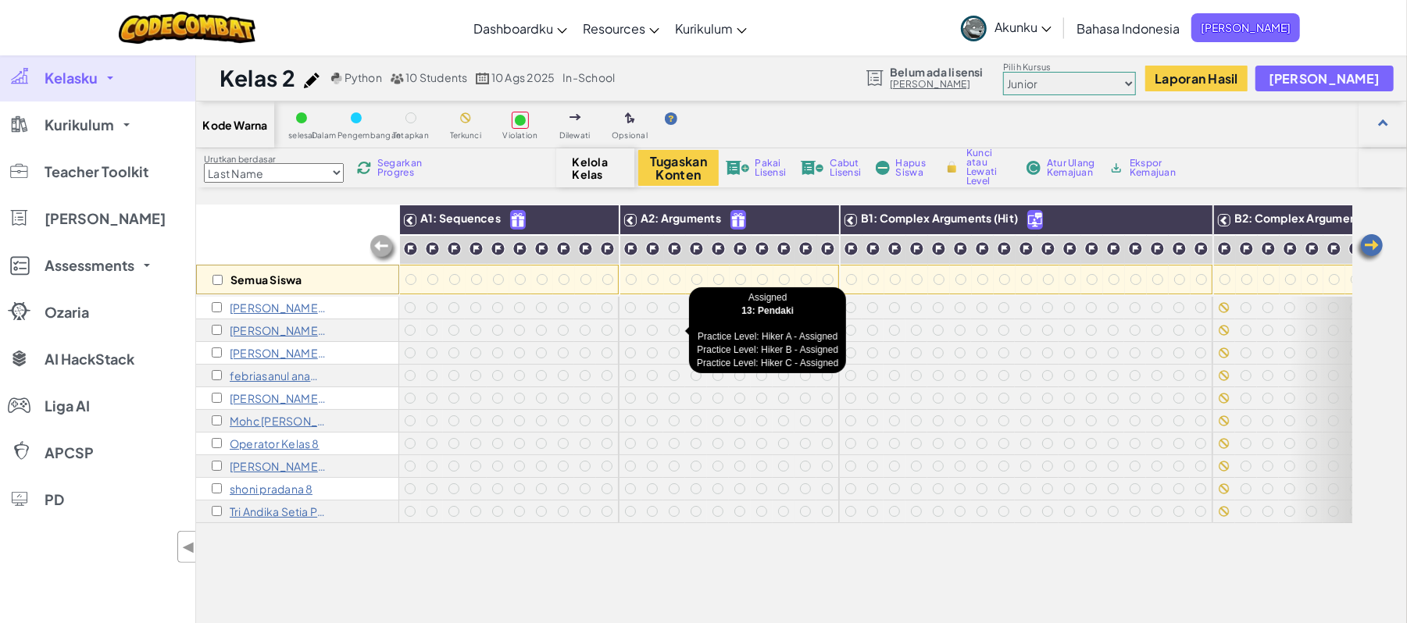
click at [675, 330] on div at bounding box center [674, 330] width 11 height 11
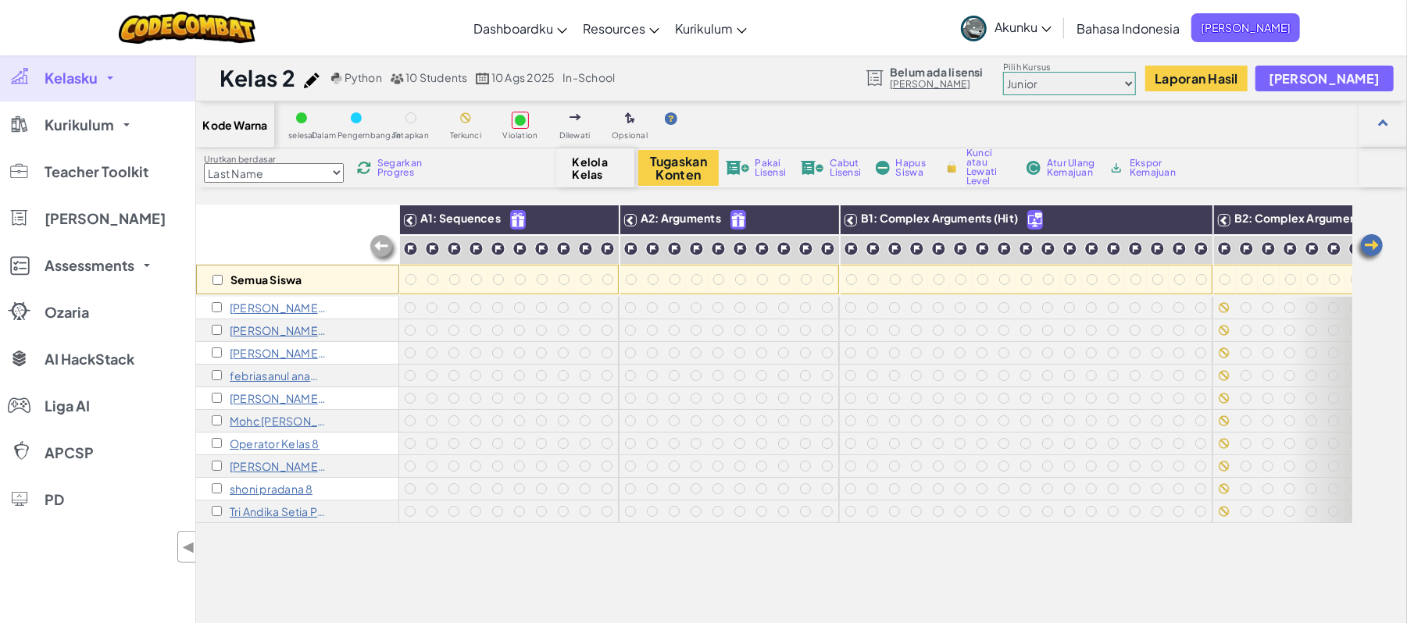
click at [408, 166] on span "Segarkan Progres" at bounding box center [401, 168] width 48 height 19
drag, startPoint x: 939, startPoint y: 273, endPoint x: 710, endPoint y: 334, distance: 236.8
click at [710, 334] on div at bounding box center [717, 330] width 17 height 17
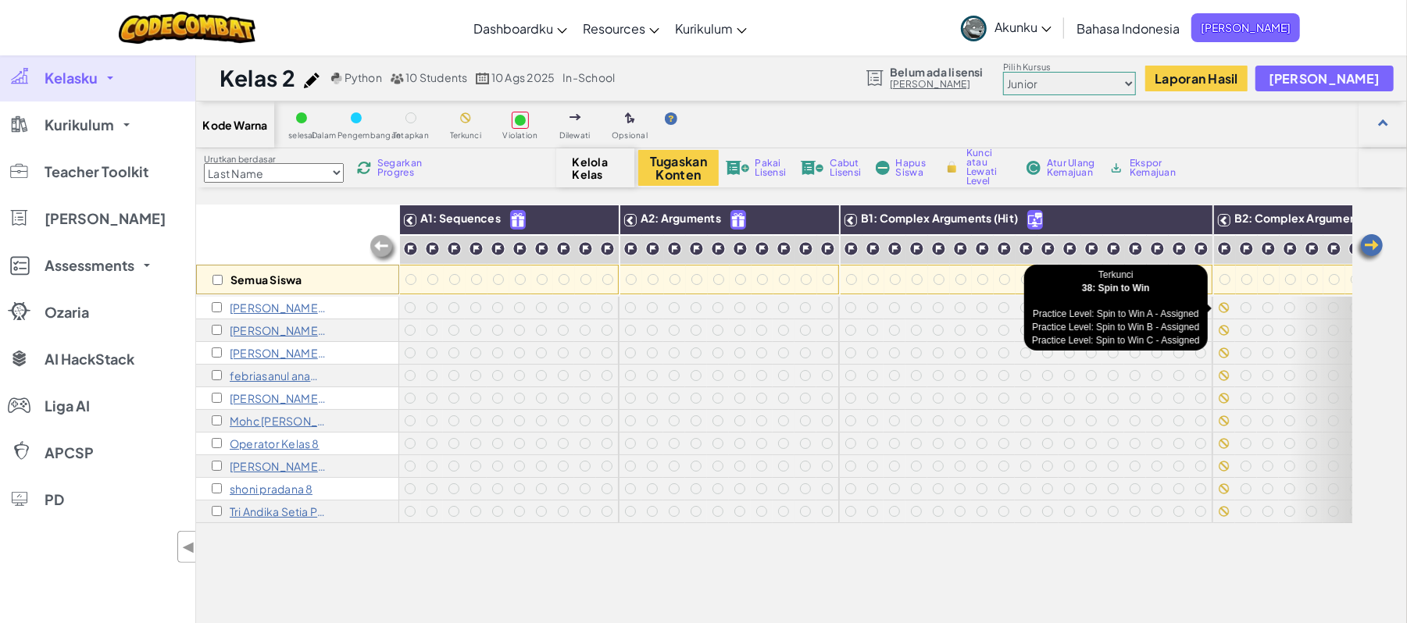
click at [1228, 297] on div at bounding box center [1224, 308] width 22 height 22
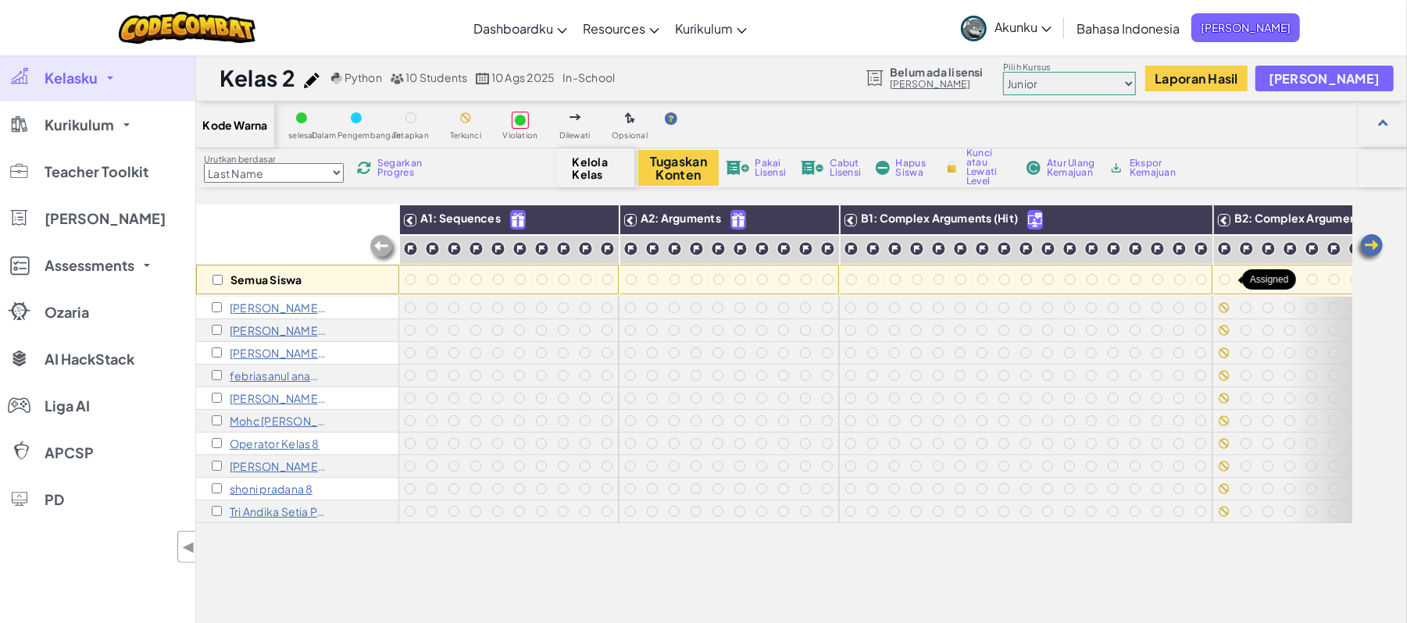
click at [1223, 278] on div at bounding box center [1224, 279] width 11 height 11
click at [1229, 251] on img at bounding box center [1224, 248] width 15 height 15
click at [955, 169] on img at bounding box center [952, 167] width 16 height 14
checkbox input "true"
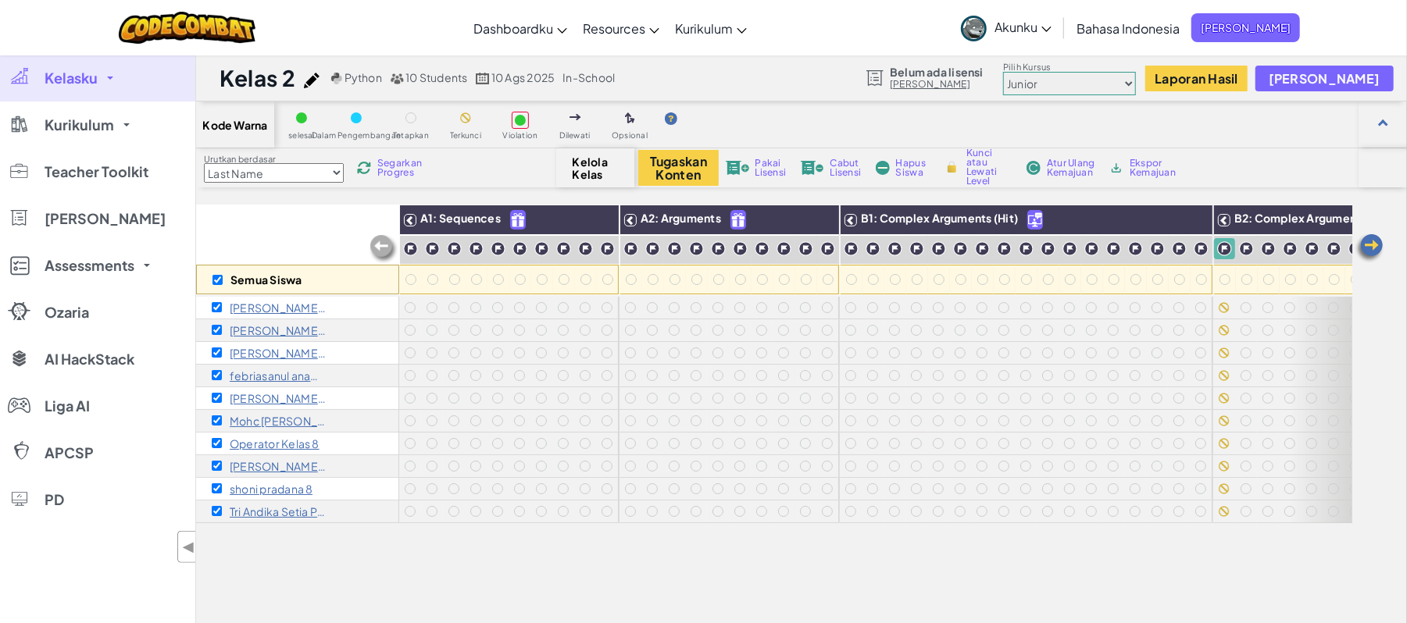
checkbox input "true"
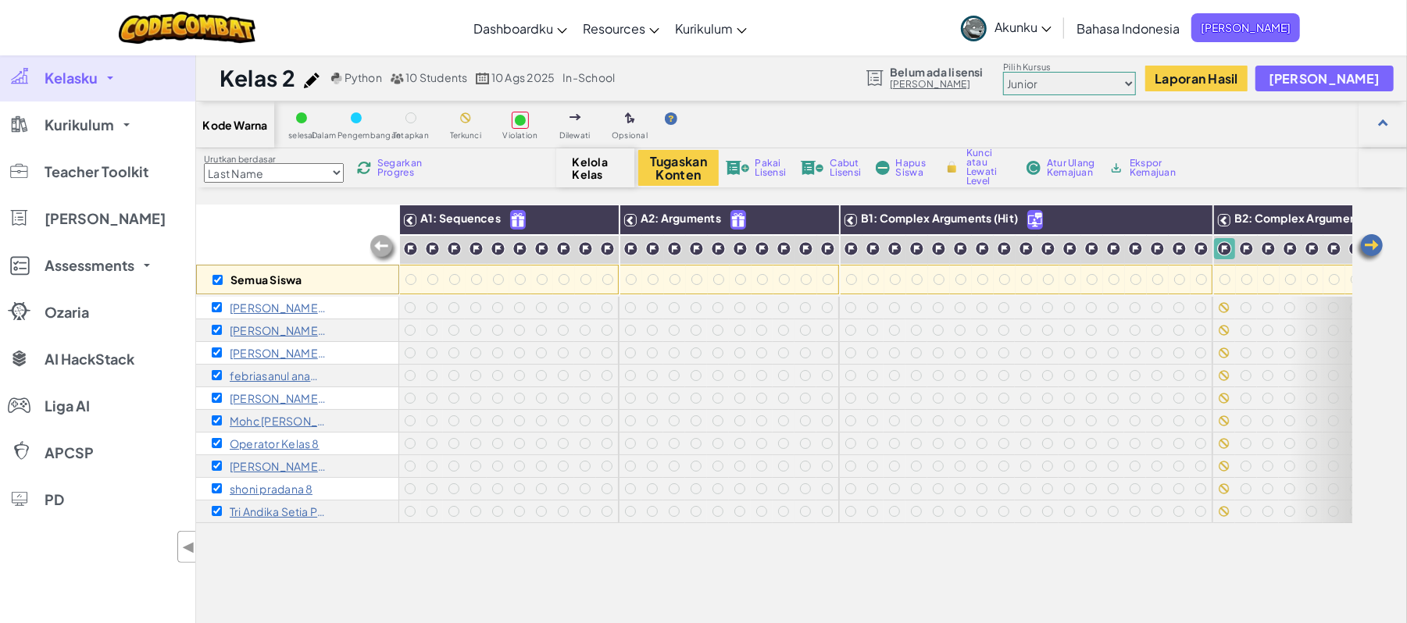
checkbox input "true"
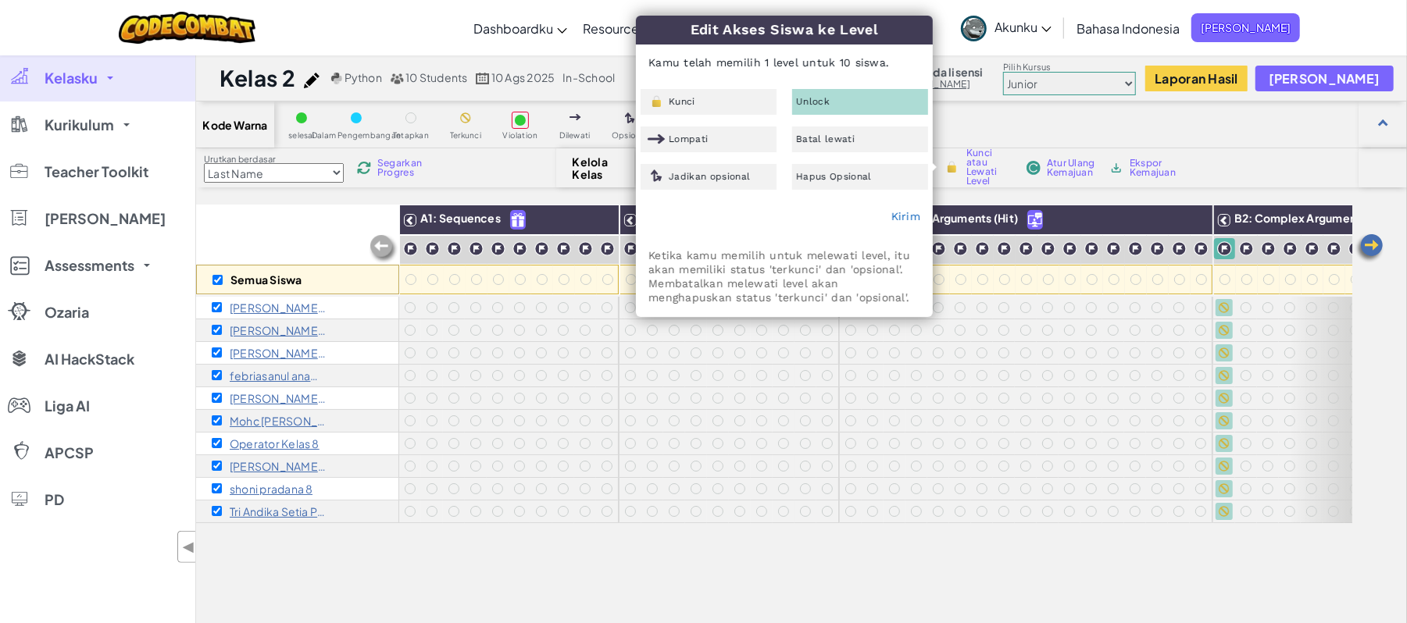
click at [812, 98] on span "Unlock" at bounding box center [813, 101] width 34 height 9
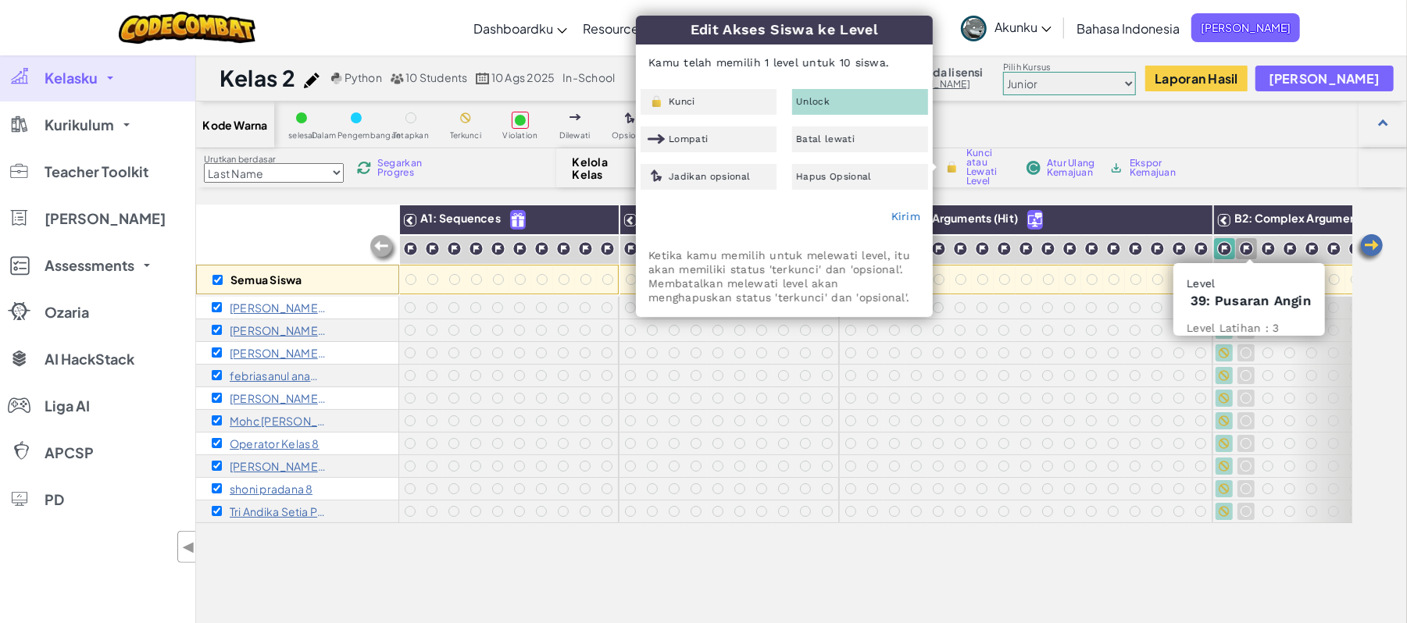
click at [1251, 248] on img at bounding box center [1246, 248] width 15 height 15
checkbox input "false"
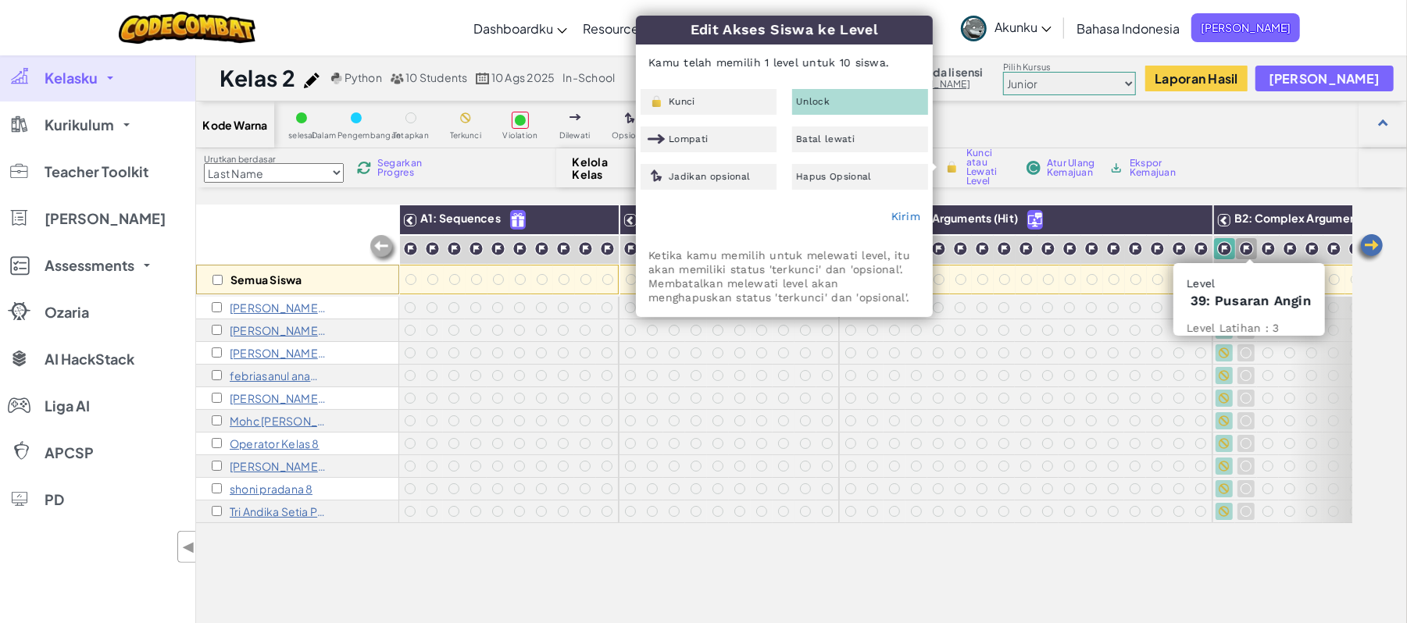
checkbox input "false"
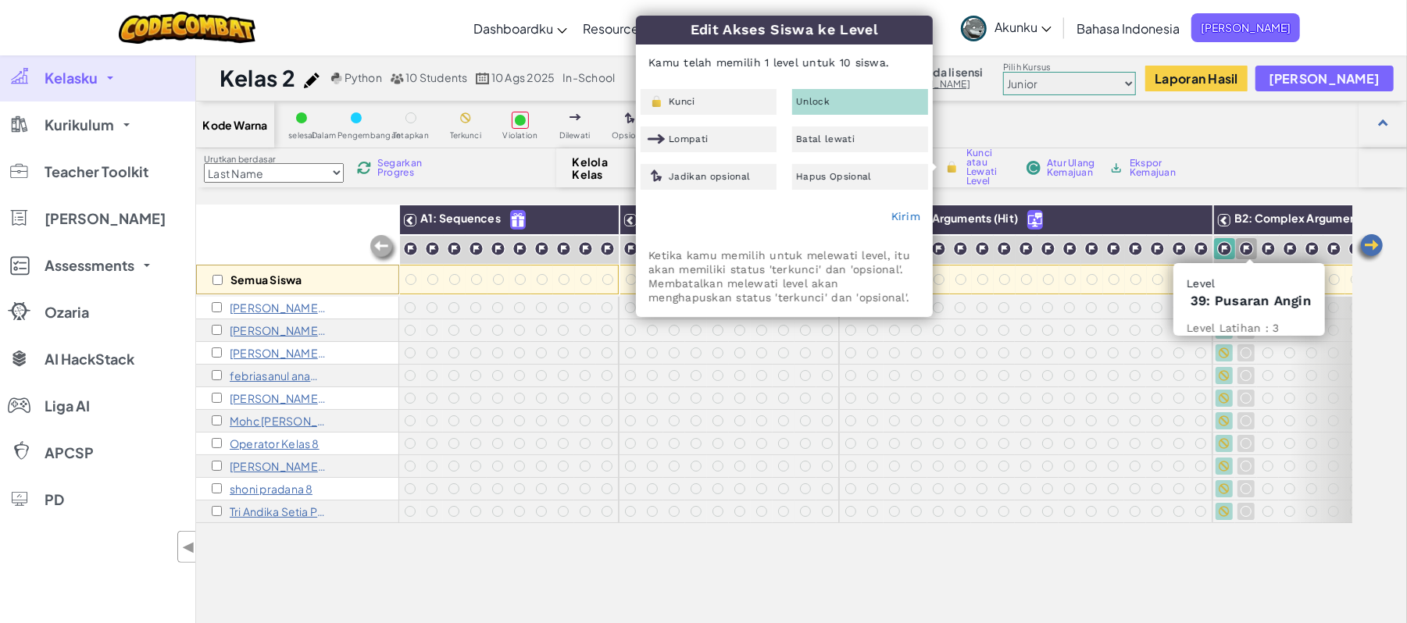
checkbox input "false"
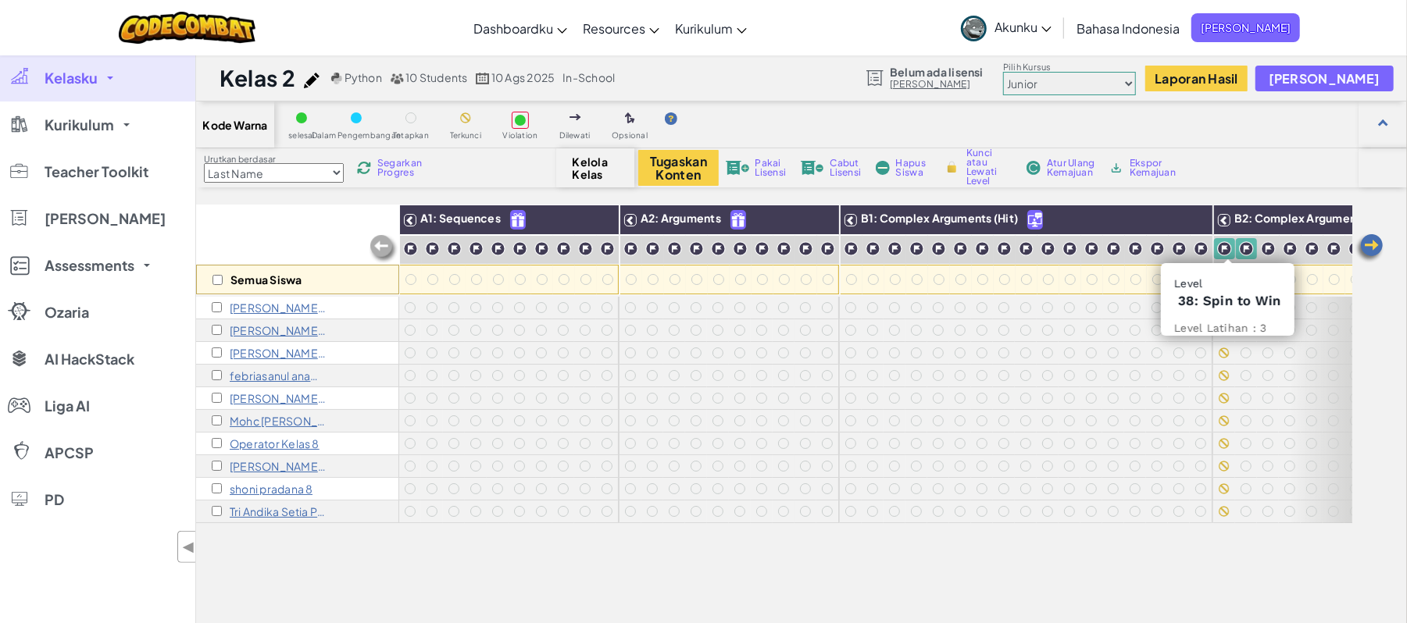
click at [1226, 250] on img at bounding box center [1224, 248] width 15 height 15
click at [1232, 254] on img at bounding box center [1224, 248] width 15 height 15
click at [1251, 253] on img at bounding box center [1246, 248] width 15 height 15
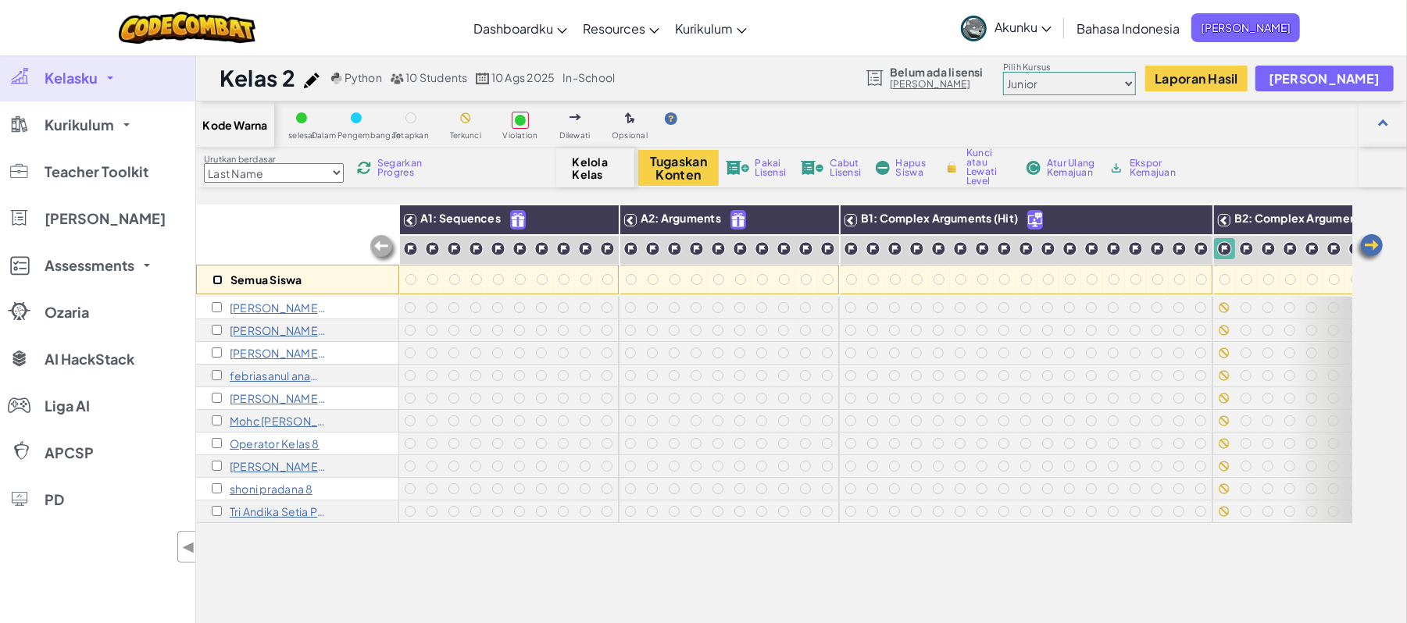
click at [212, 275] on input "checkbox" at bounding box center [217, 280] width 10 height 10
checkbox input "true"
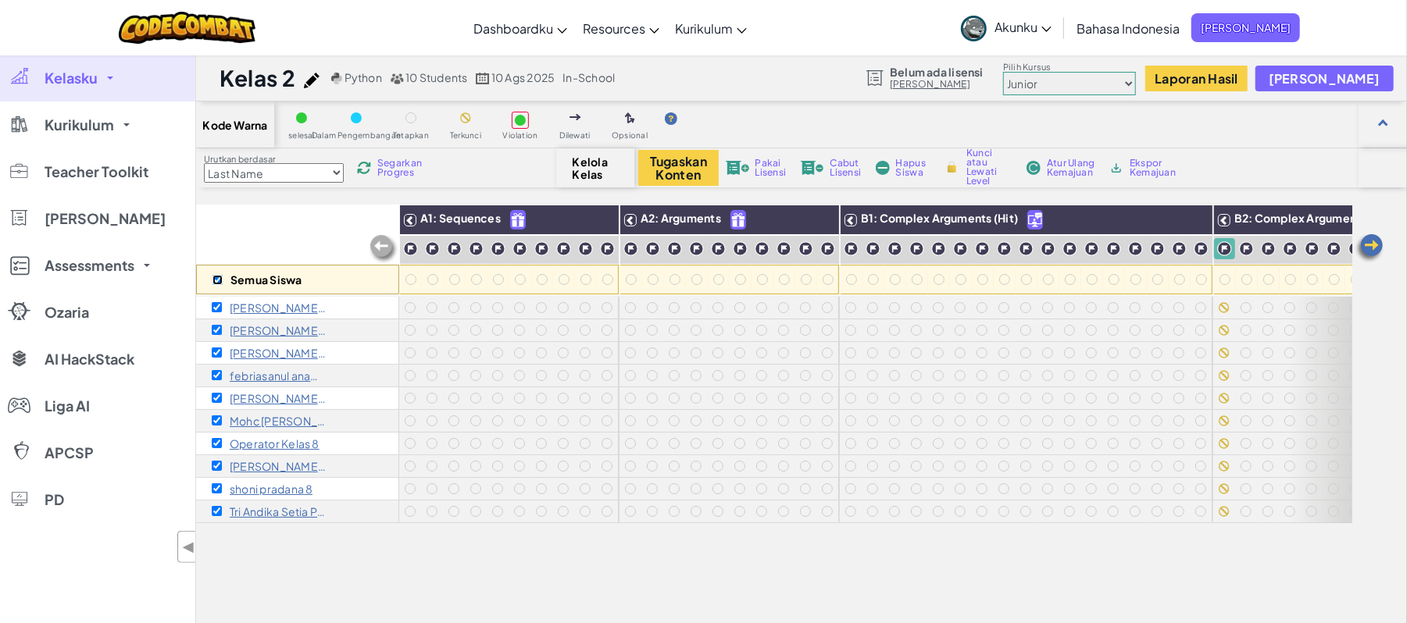
checkbox input "true"
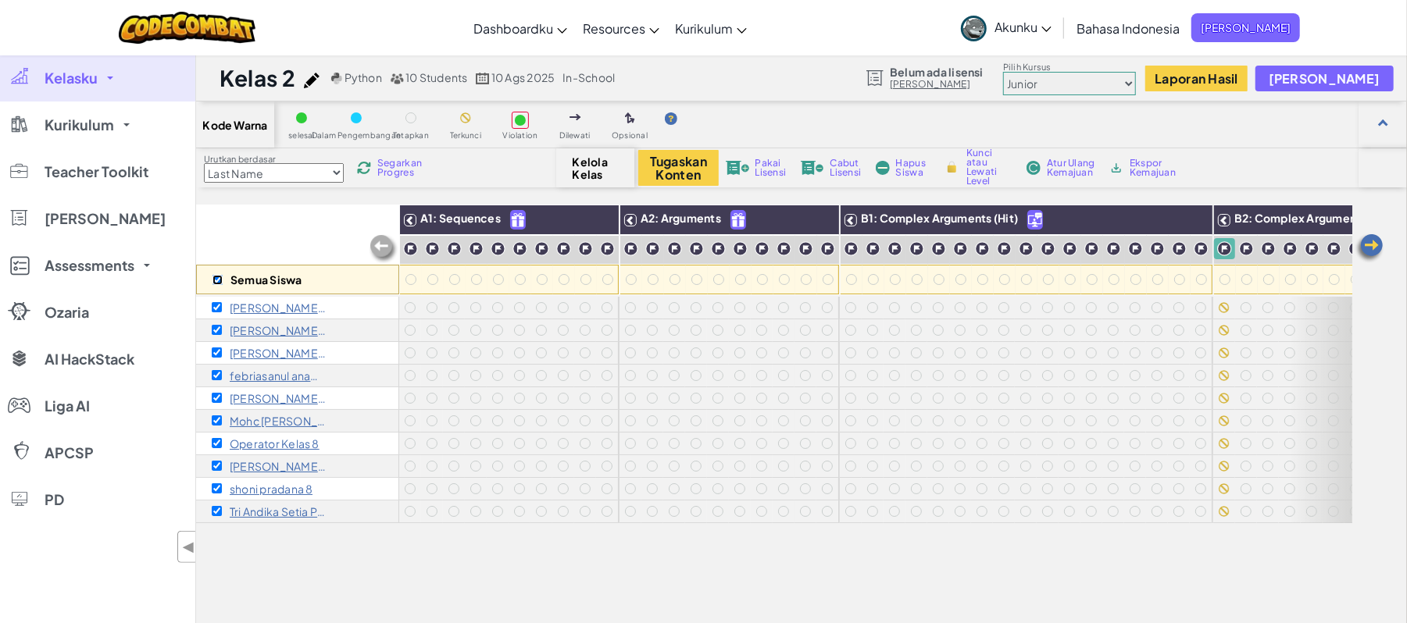
checkbox input "true"
click at [964, 164] on div "Kunci atau Lewati Level" at bounding box center [977, 167] width 75 height 11
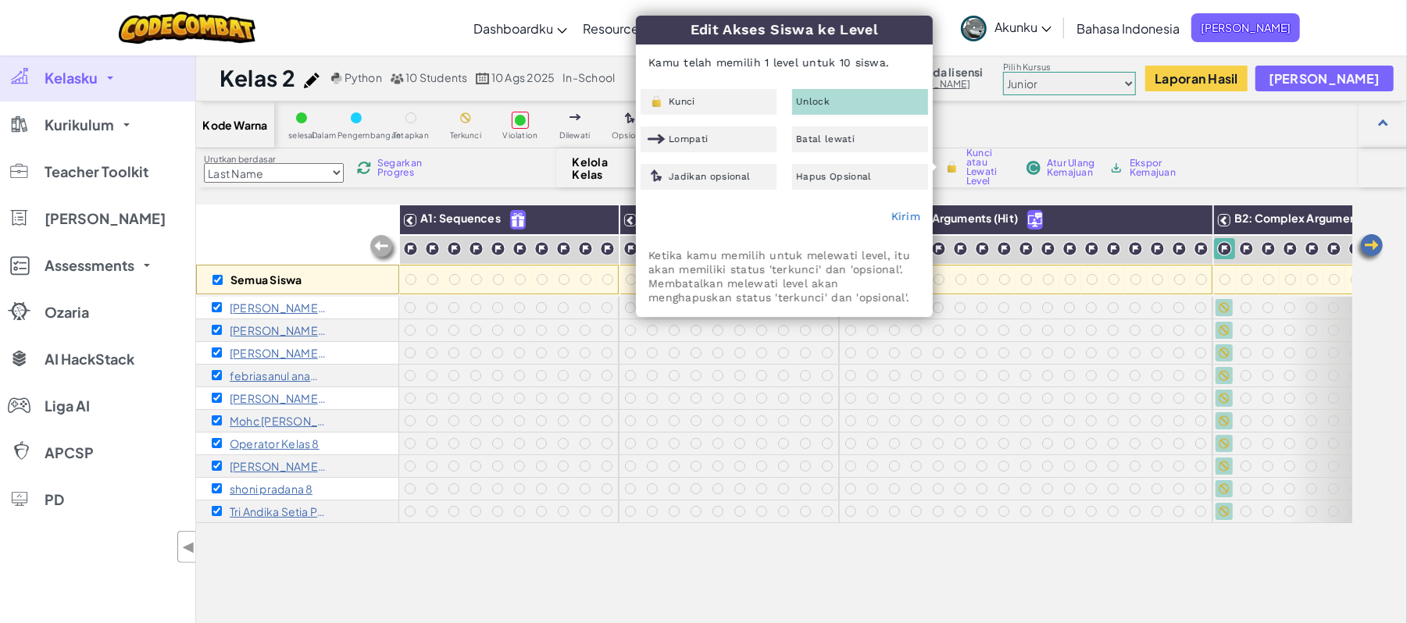
click at [869, 101] on div "Unlock" at bounding box center [860, 102] width 136 height 26
click at [819, 106] on span "Unlock" at bounding box center [813, 101] width 34 height 9
click at [815, 104] on span "Unlock" at bounding box center [813, 101] width 34 height 9
click at [1124, 344] on div at bounding box center [1135, 353] width 22 height 22
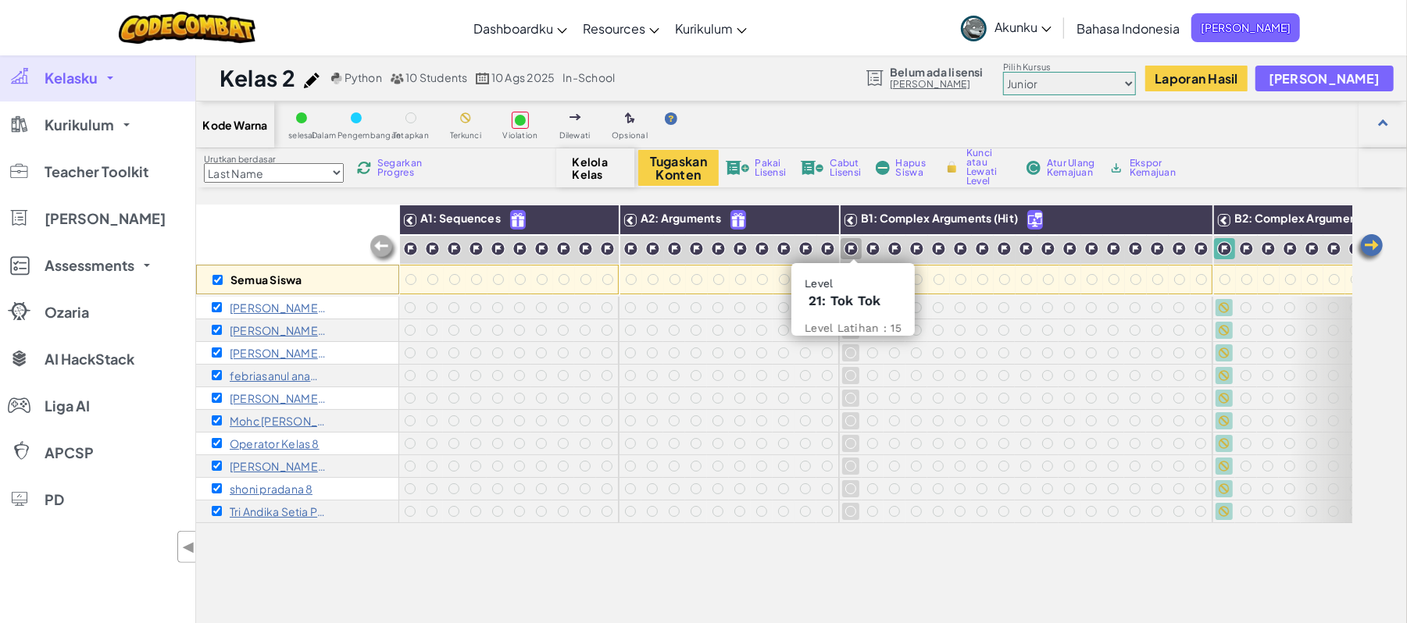
click at [851, 239] on div at bounding box center [850, 248] width 21 height 21
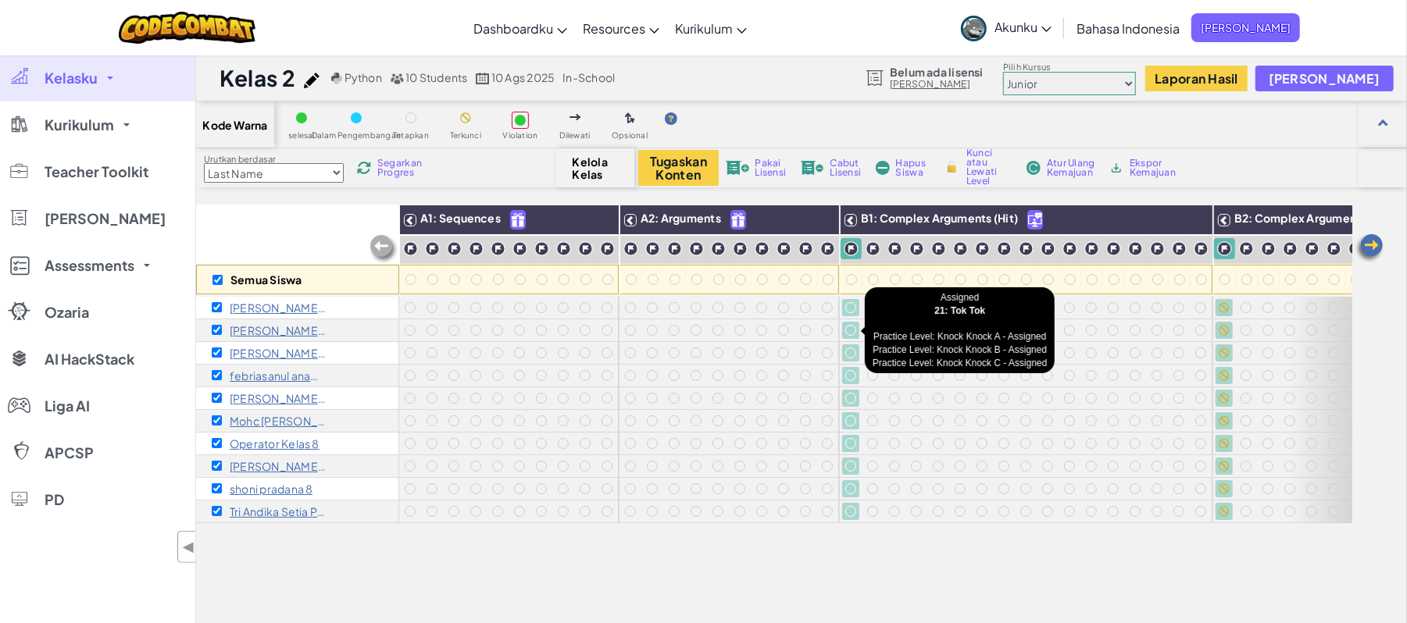
drag, startPoint x: 848, startPoint y: 319, endPoint x: 405, endPoint y: 245, distance: 449.8
click at [405, 245] on img at bounding box center [410, 248] width 15 height 15
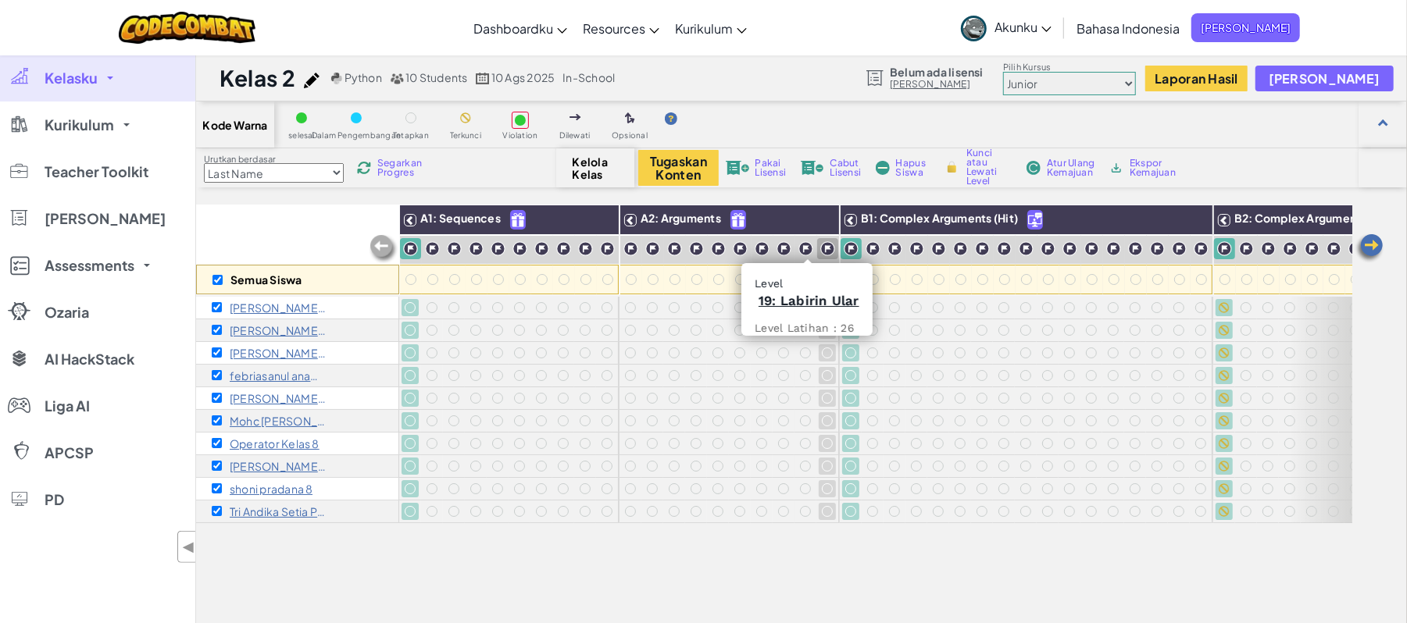
click at [825, 245] on img at bounding box center [827, 248] width 15 height 15
click at [805, 248] on img at bounding box center [805, 248] width 15 height 15
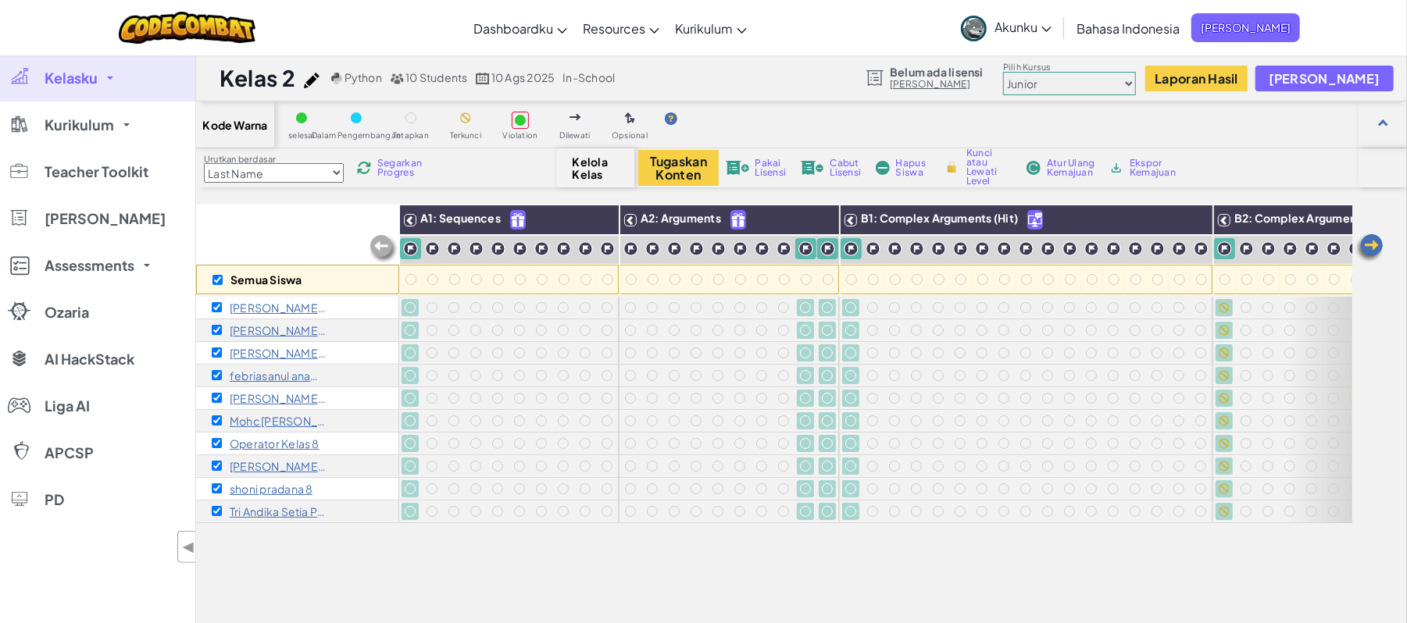
click at [781, 248] on img at bounding box center [783, 248] width 15 height 15
click at [755, 245] on img at bounding box center [762, 248] width 15 height 15
click at [742, 247] on img at bounding box center [740, 248] width 15 height 15
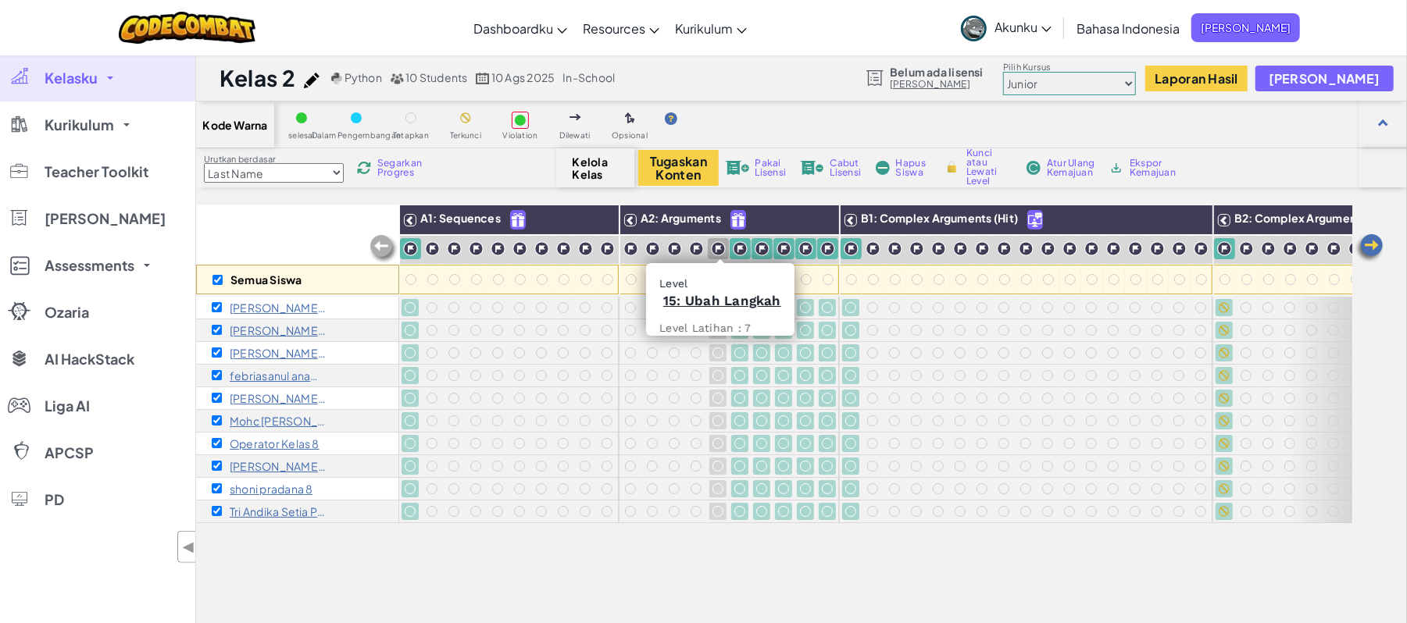
click at [723, 245] on img at bounding box center [718, 248] width 15 height 15
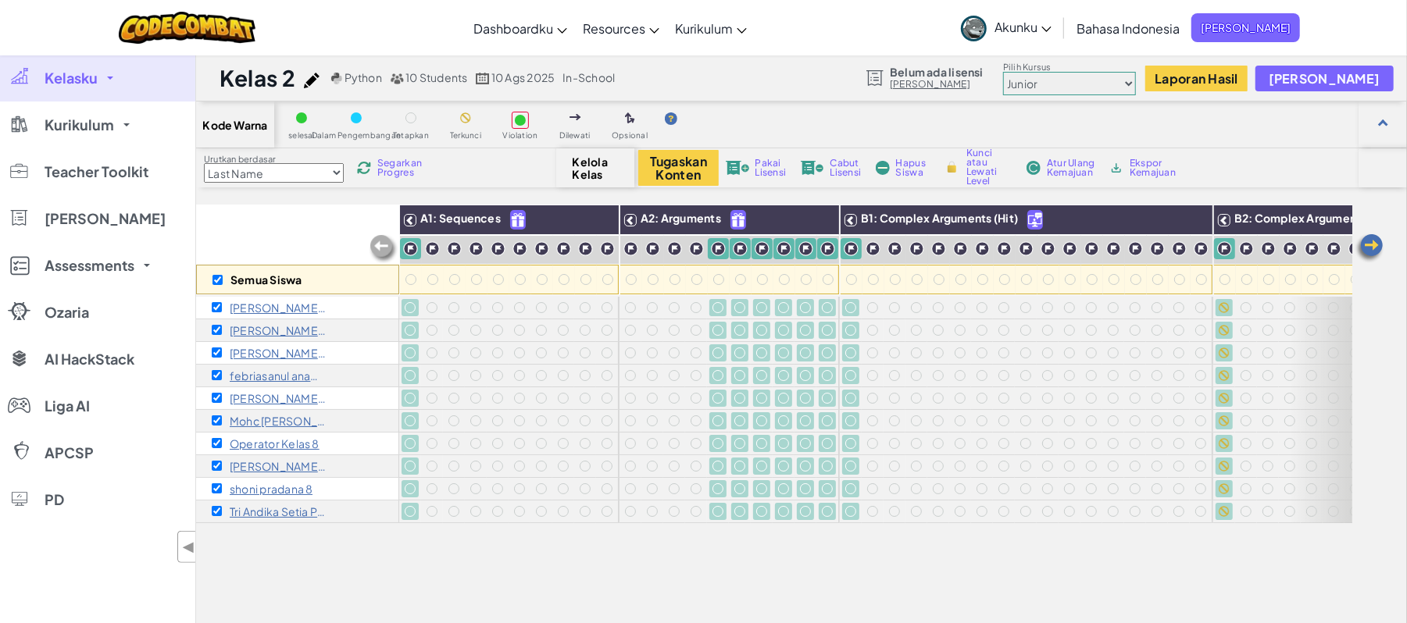
click at [691, 244] on img at bounding box center [696, 248] width 15 height 15
click at [664, 239] on div at bounding box center [675, 248] width 22 height 21
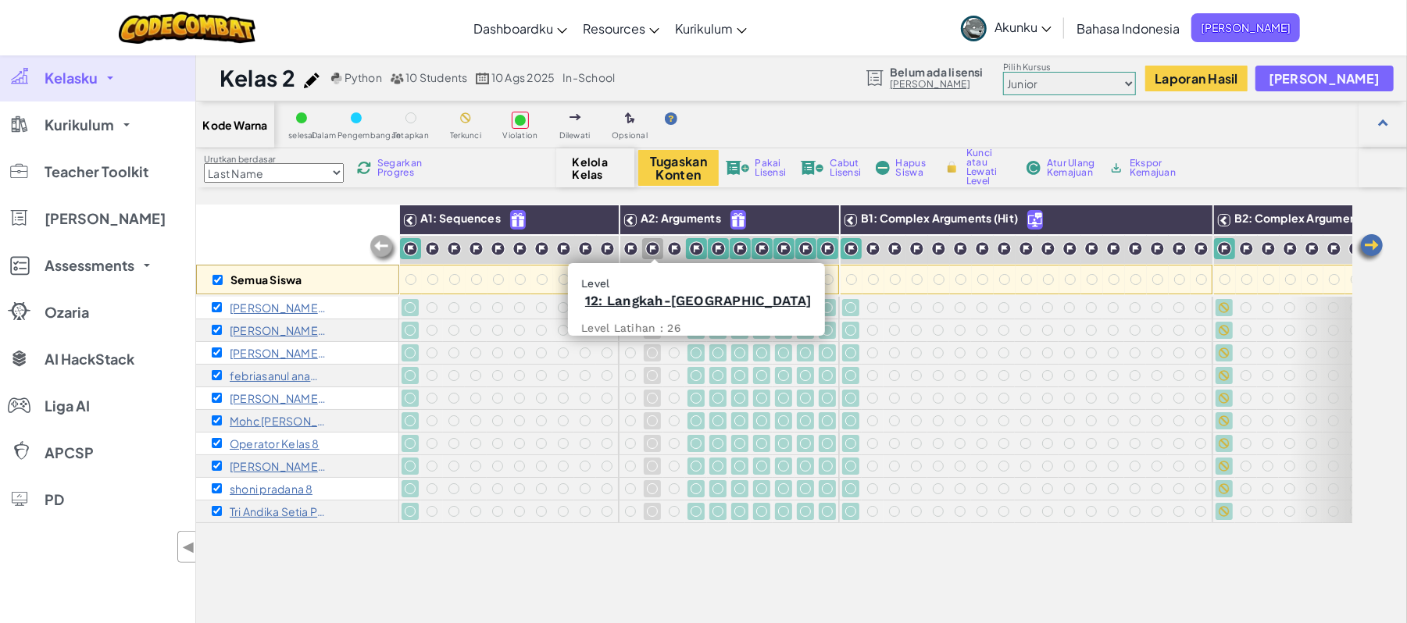
click at [647, 241] on img at bounding box center [652, 248] width 15 height 15
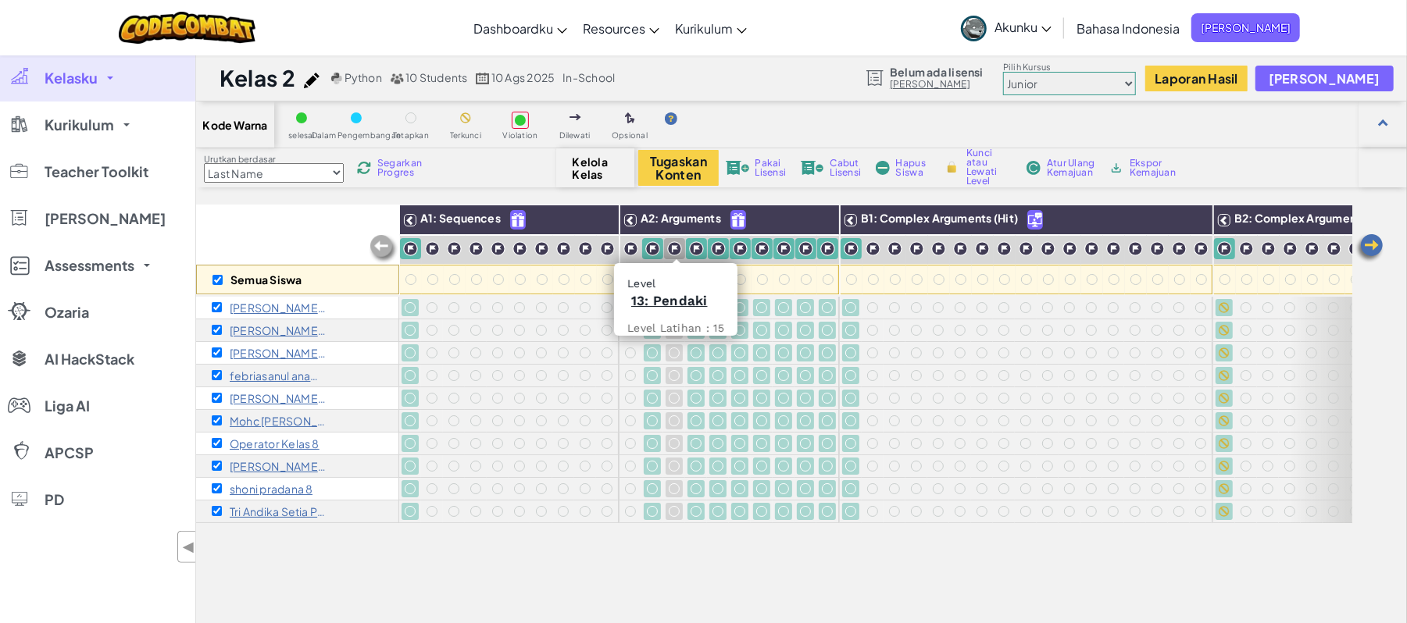
click at [673, 244] on img at bounding box center [674, 248] width 15 height 15
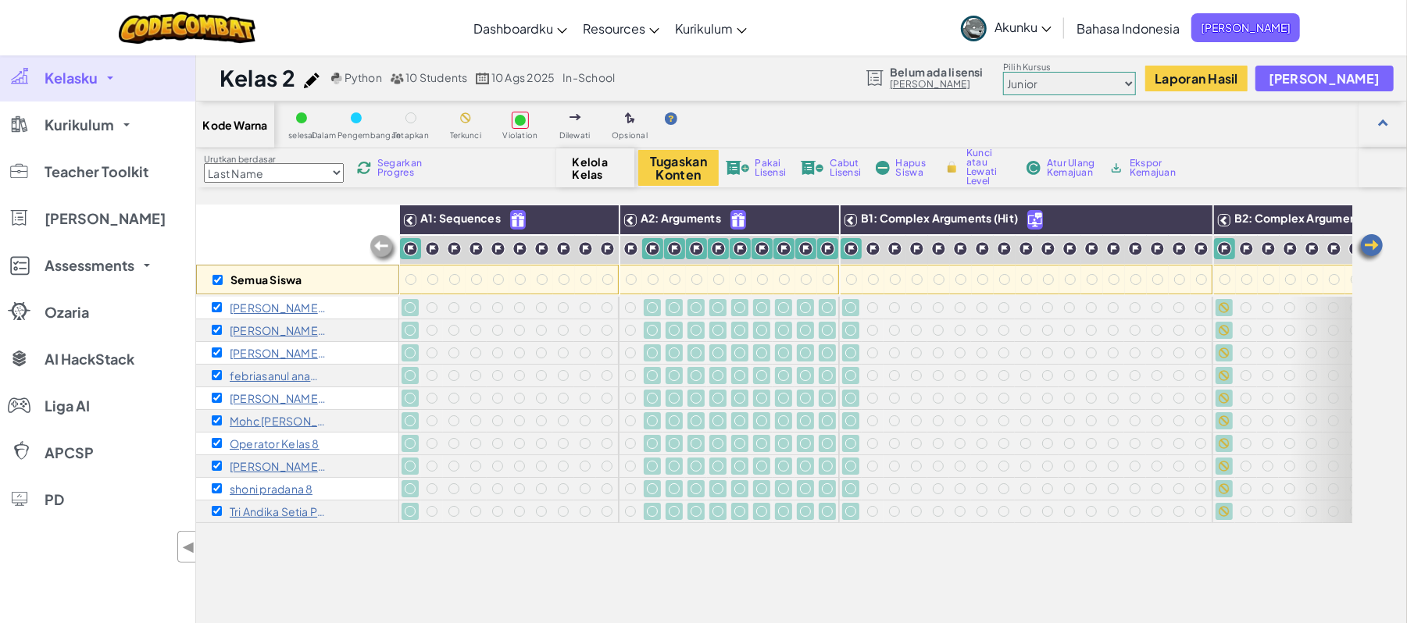
click at [633, 245] on img at bounding box center [630, 248] width 15 height 15
click at [598, 247] on div at bounding box center [607, 248] width 21 height 21
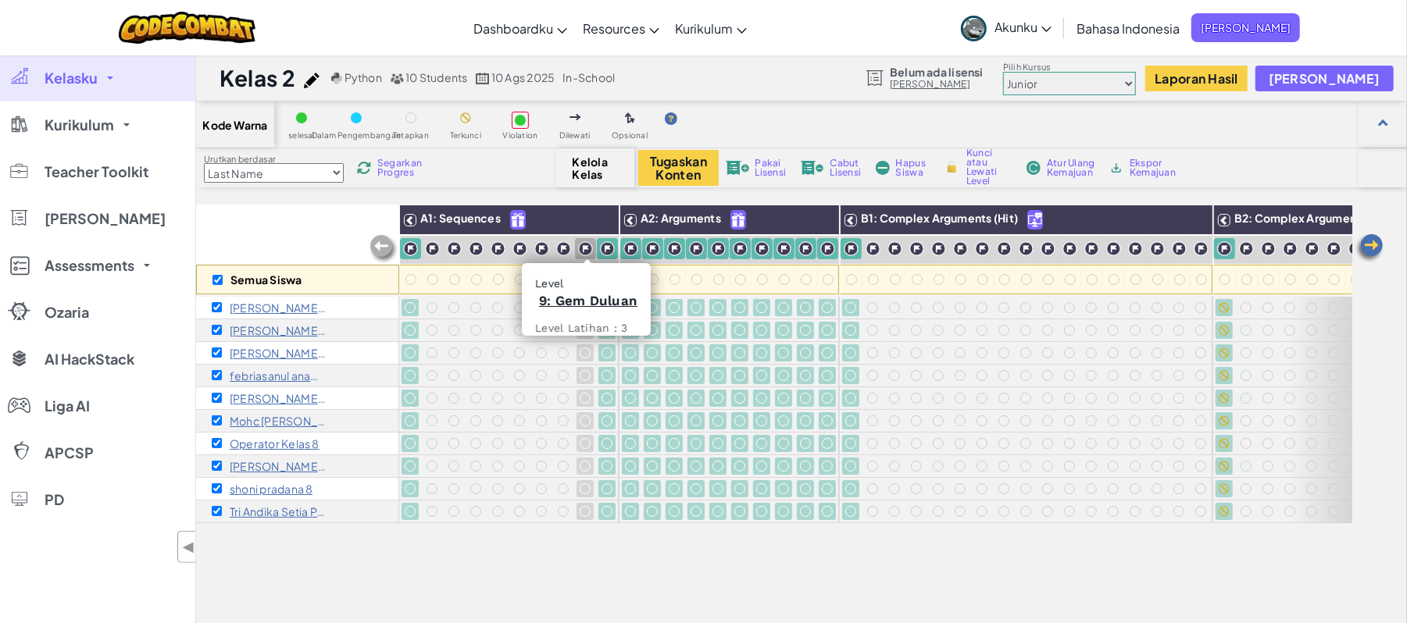
click at [579, 248] on img at bounding box center [585, 248] width 15 height 15
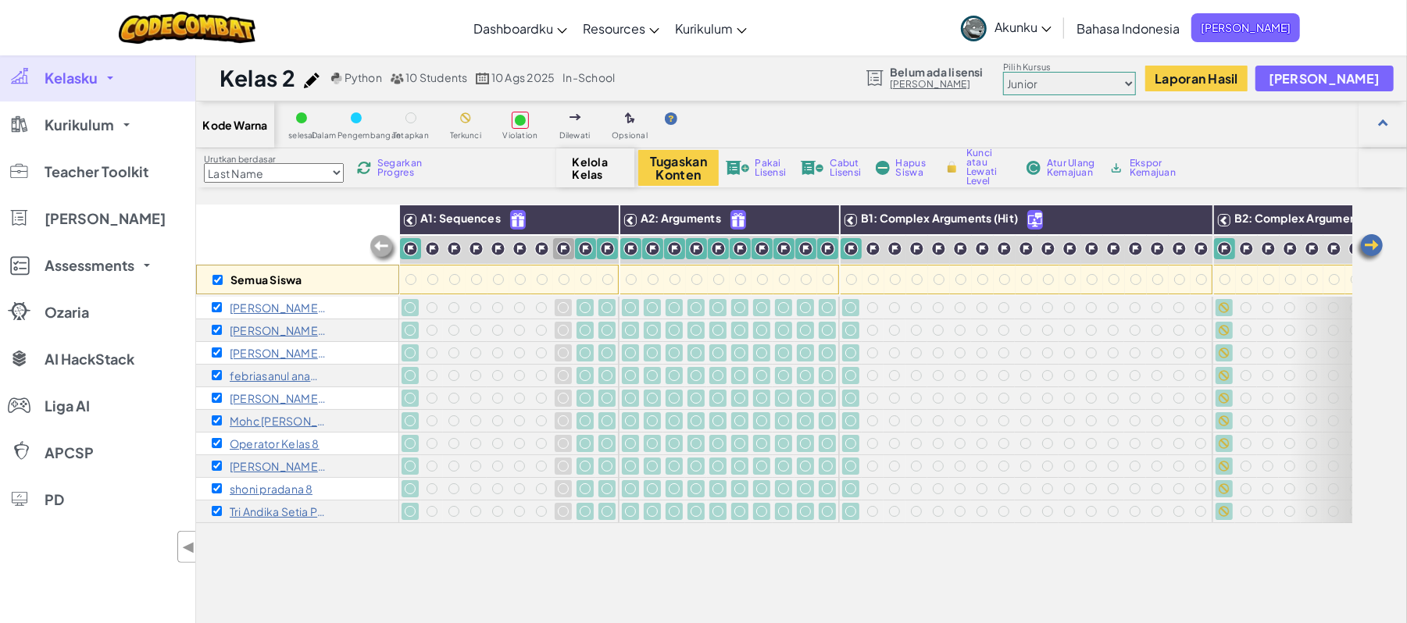
click at [558, 248] on img at bounding box center [563, 248] width 15 height 15
click at [544, 248] on img at bounding box center [541, 248] width 15 height 15
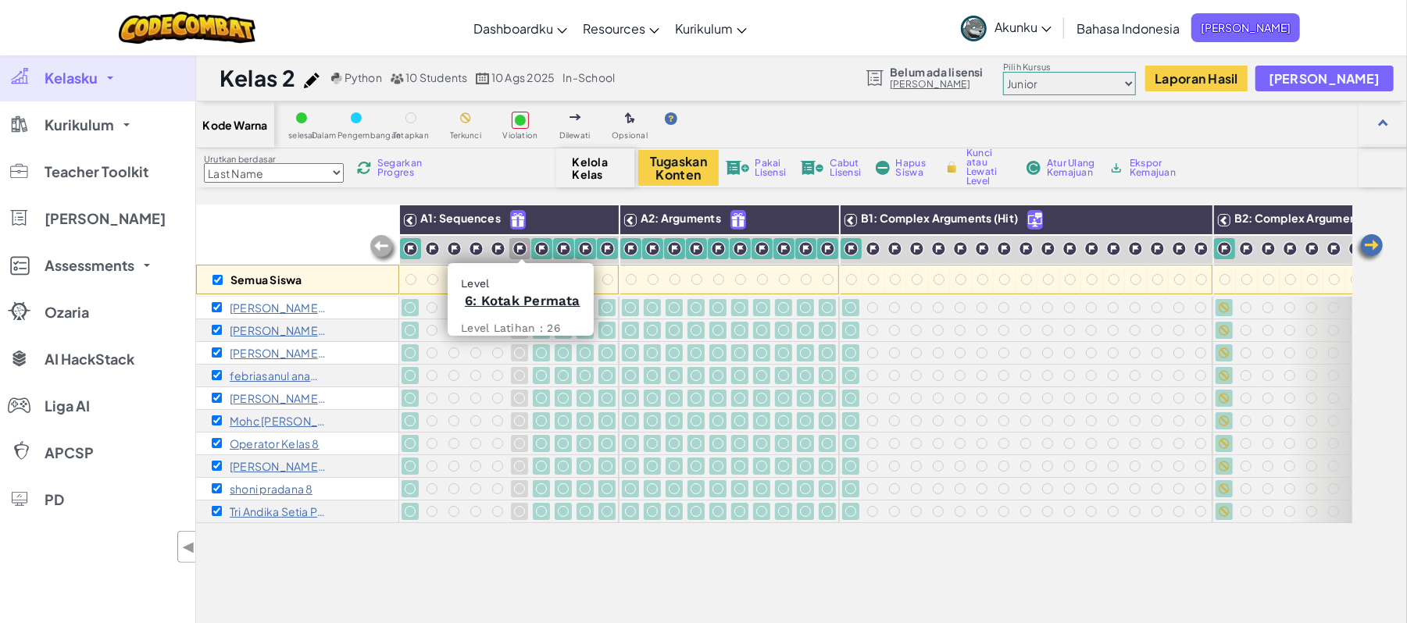
click at [520, 248] on img at bounding box center [519, 248] width 15 height 15
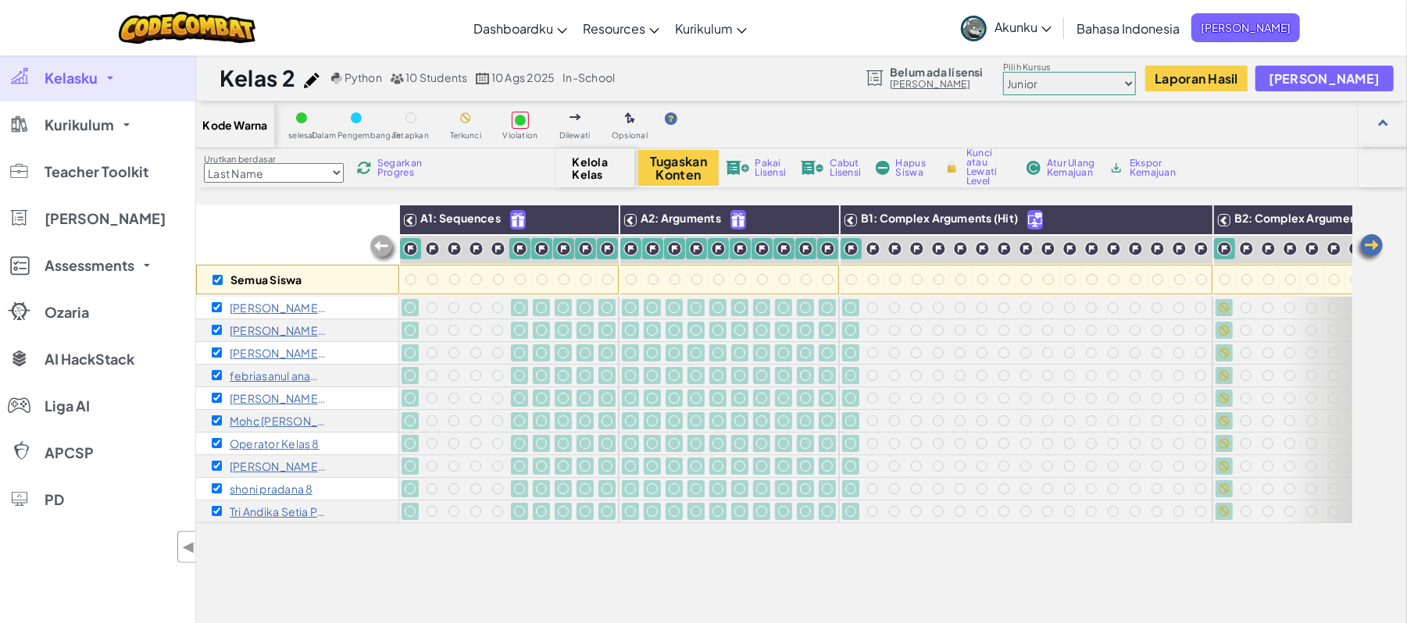
click at [495, 248] on img at bounding box center [498, 248] width 15 height 15
click at [476, 247] on img at bounding box center [476, 248] width 15 height 15
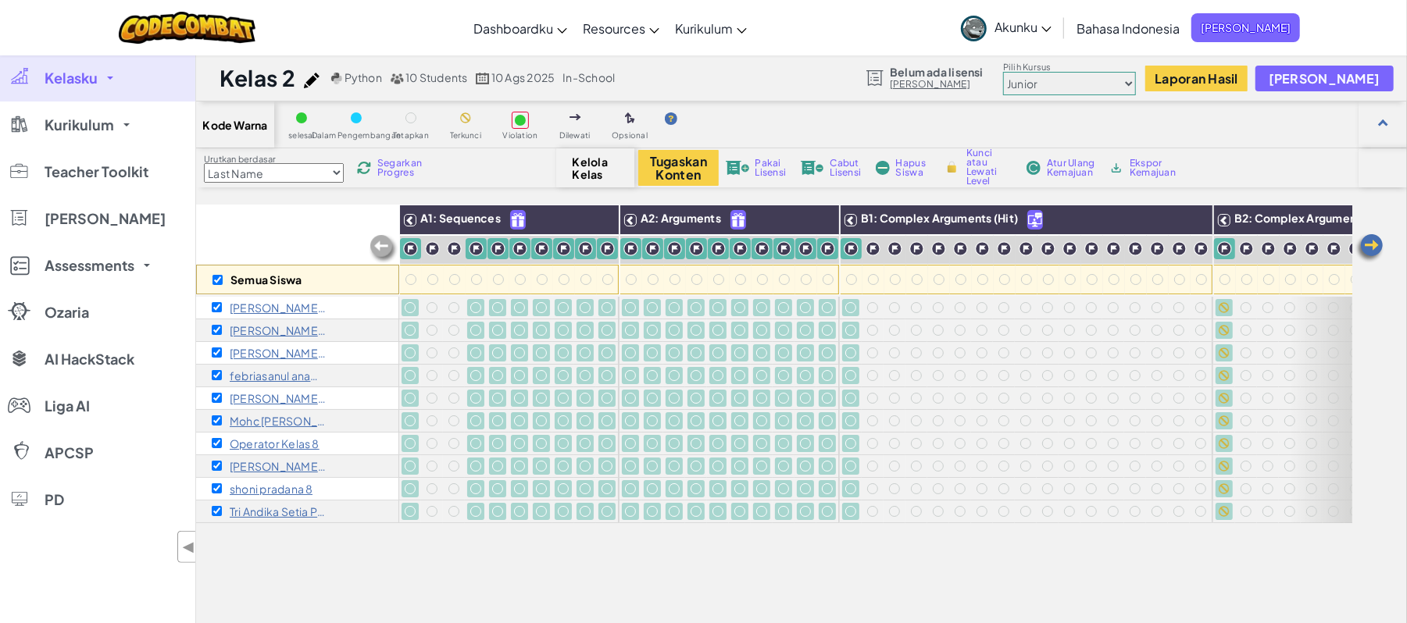
click at [459, 248] on img at bounding box center [454, 248] width 15 height 15
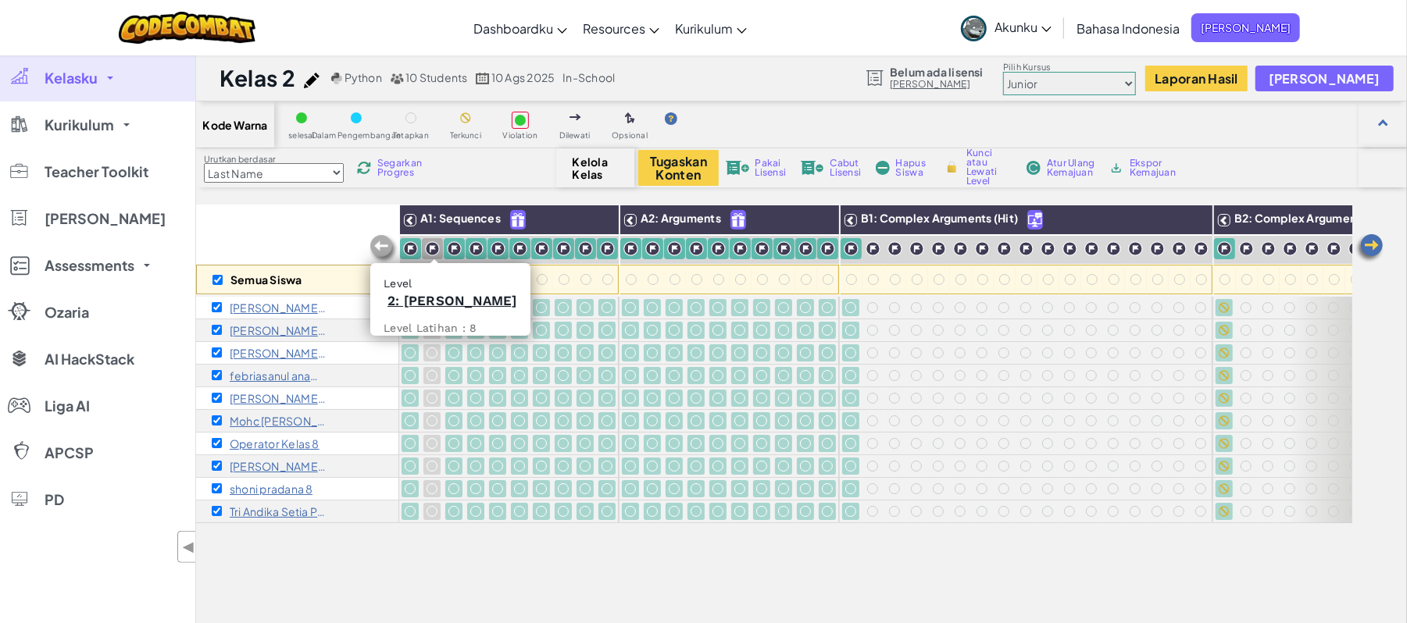
click at [426, 248] on img at bounding box center [432, 248] width 15 height 15
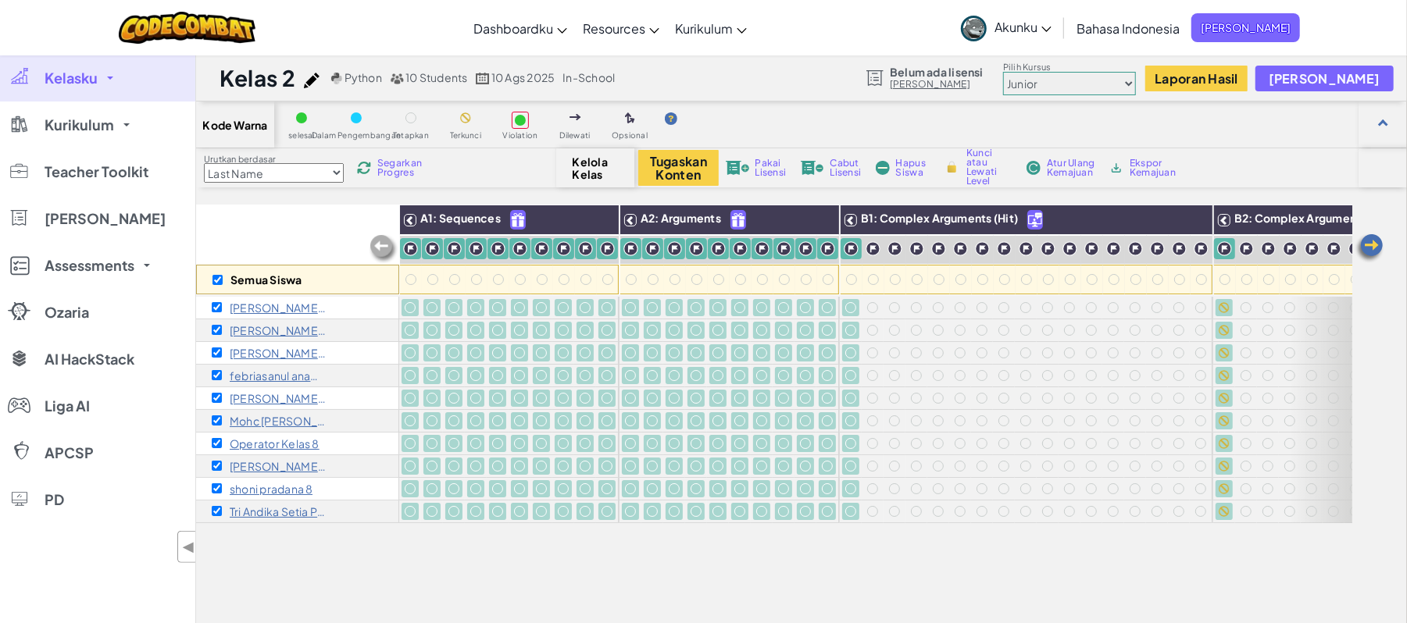
drag, startPoint x: 805, startPoint y: 426, endPoint x: 778, endPoint y: 116, distance: 311.2
click at [778, 116] on div "Kode Warna selesai Dalam Pengembangan Tetapkan Terkunci Violation Dilewati Opsi…" at bounding box center [801, 125] width 1211 height 47
click at [978, 166] on span "Kunci atau Lewati Level" at bounding box center [989, 166] width 46 height 37
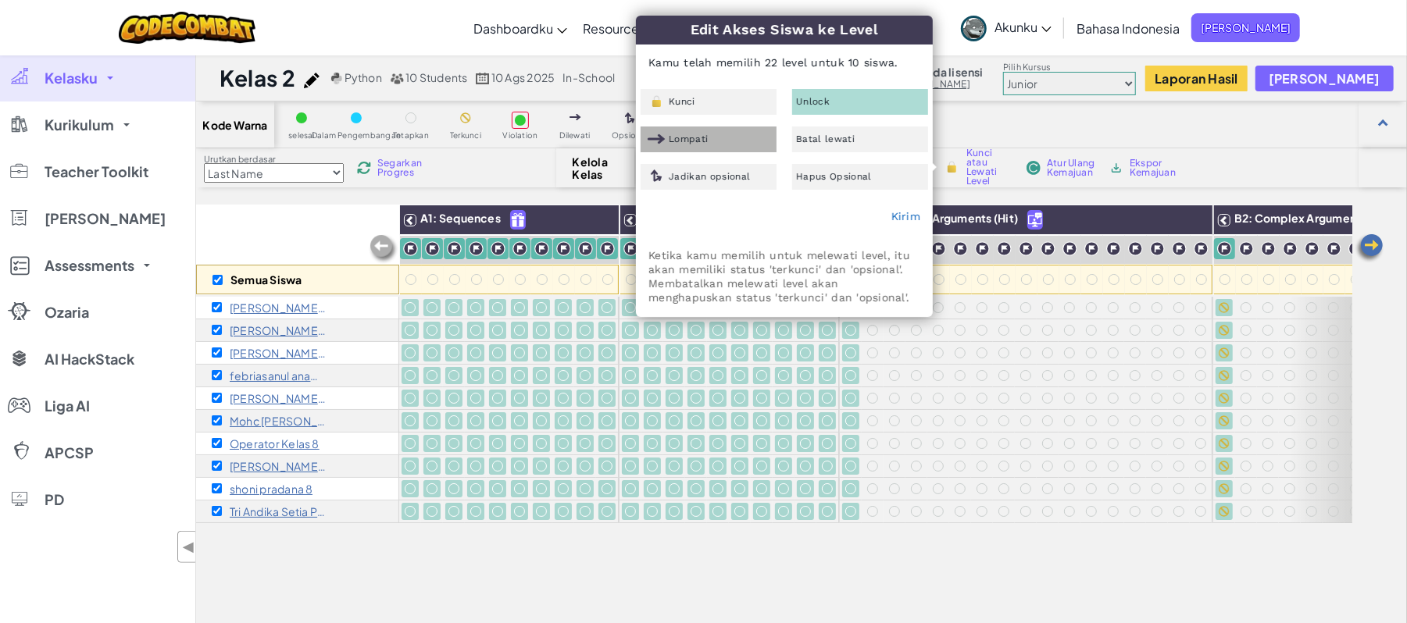
click at [720, 136] on div "Lompati" at bounding box center [709, 140] width 136 height 26
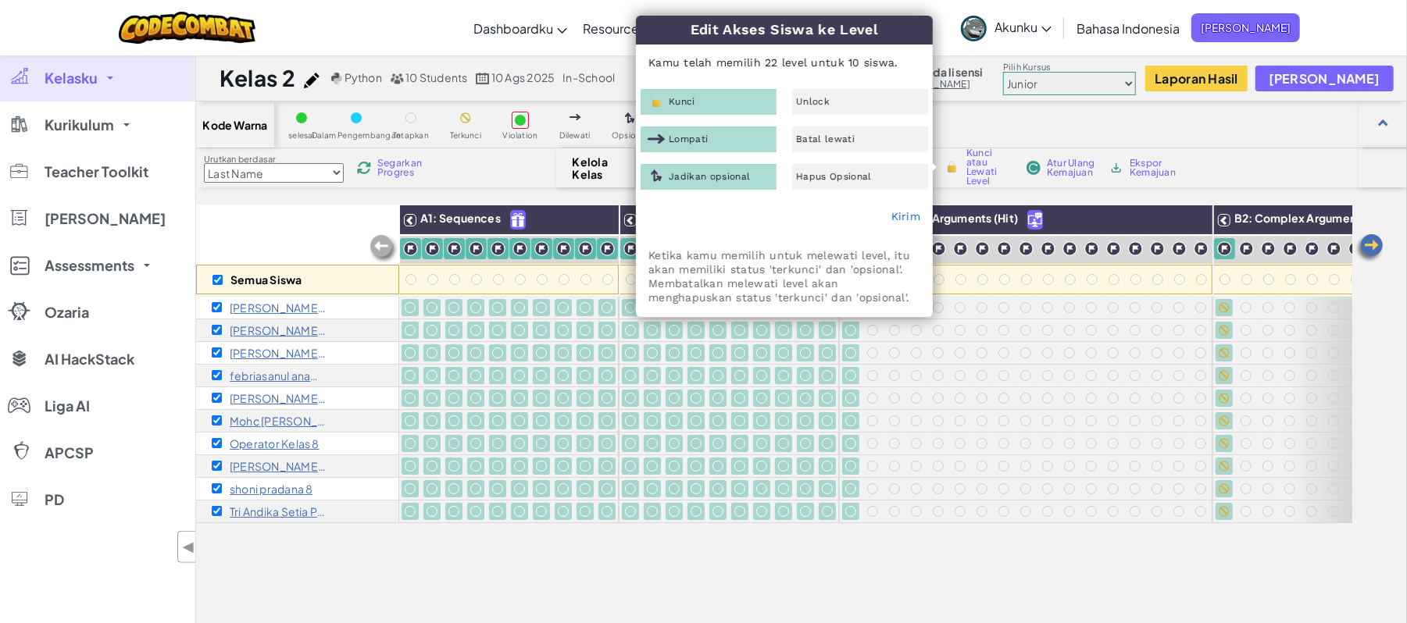
click at [708, 89] on div "Kunci" at bounding box center [709, 102] width 136 height 26
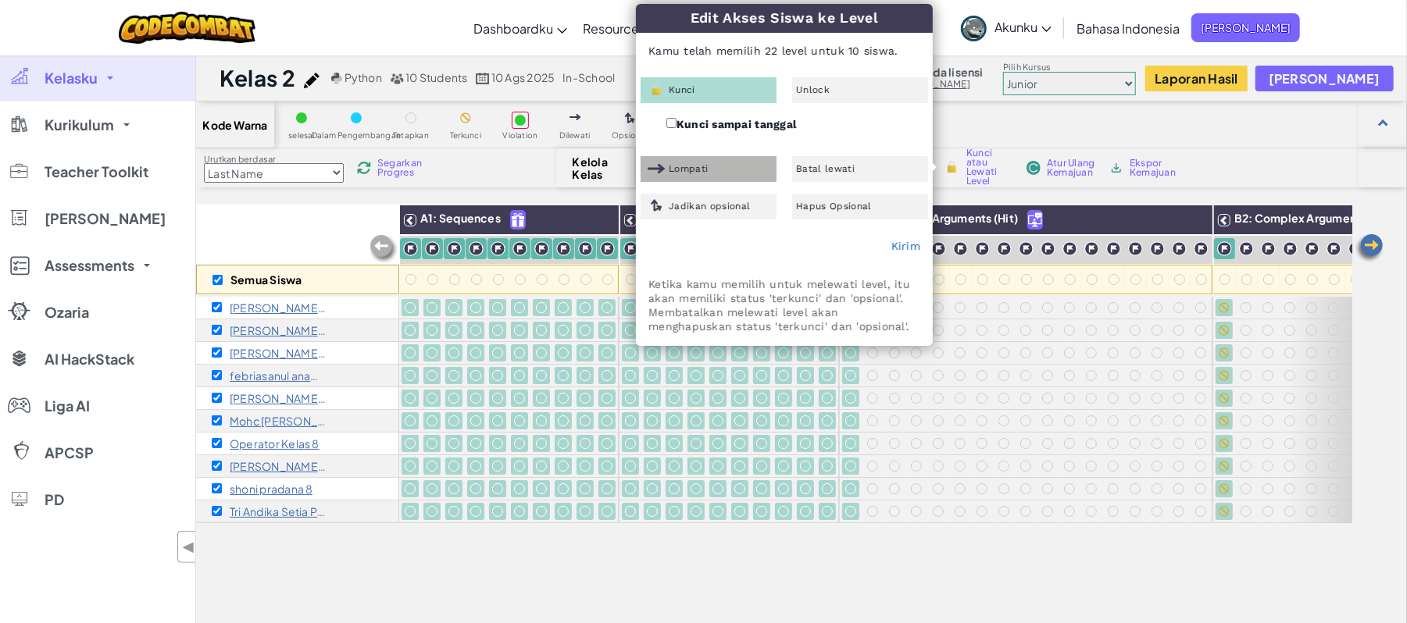
click at [742, 166] on div "Lompati" at bounding box center [709, 169] width 136 height 26
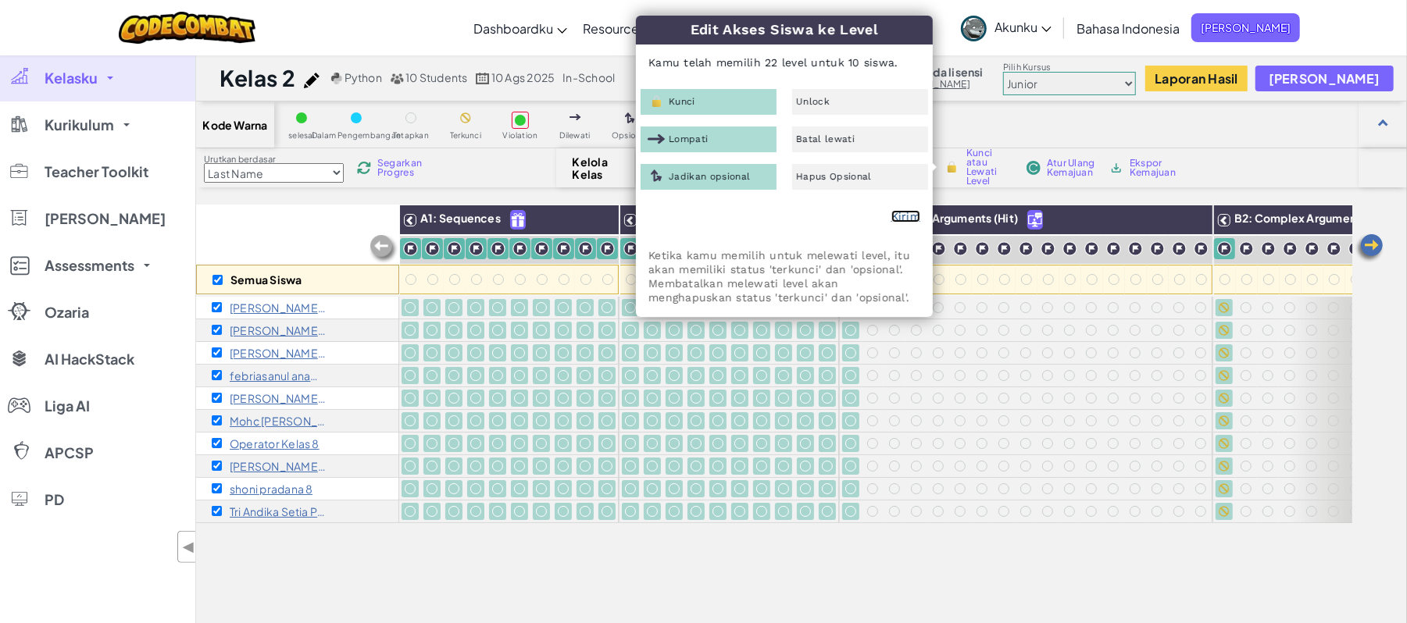
click at [919, 216] on link "Kirim" at bounding box center [905, 216] width 29 height 12
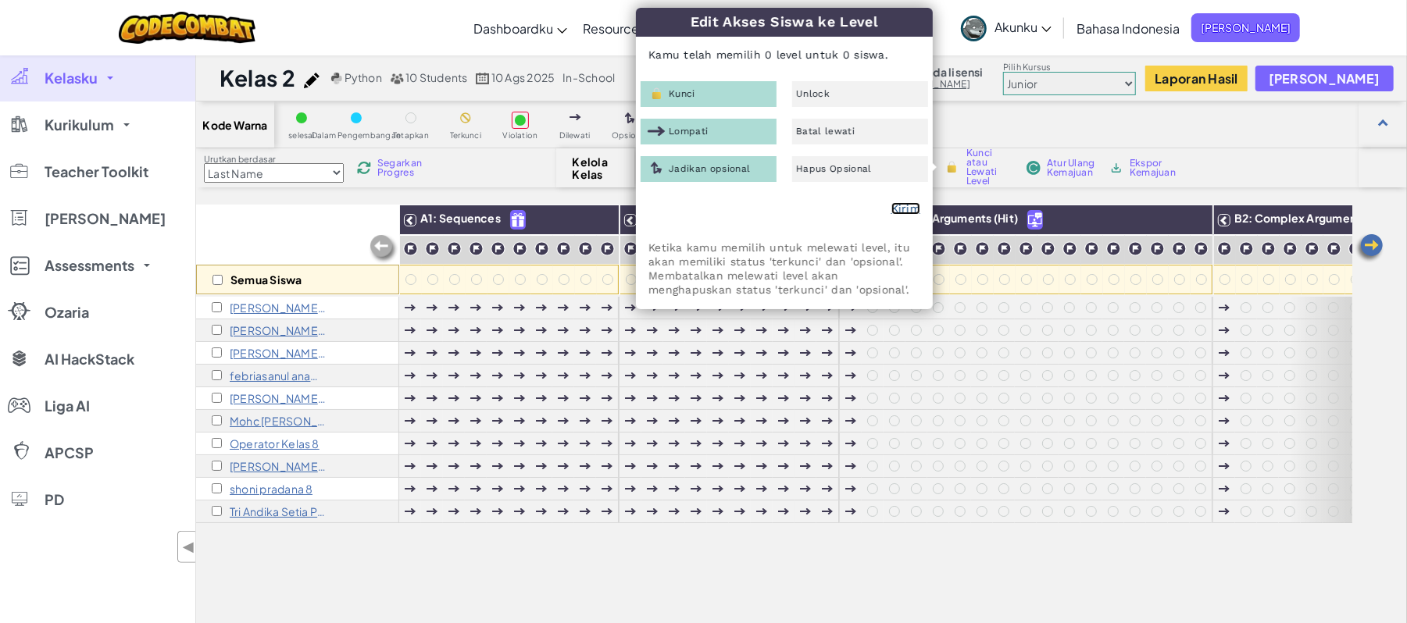
checkbox input "false"
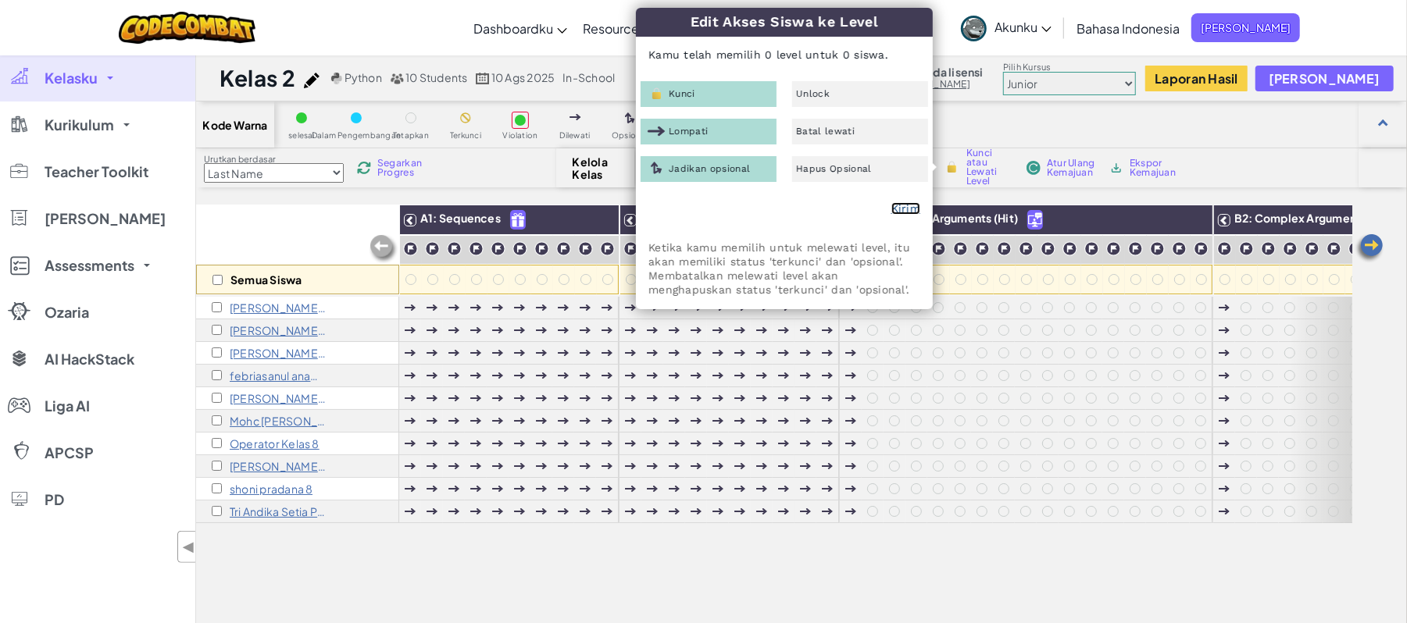
checkbox input "false"
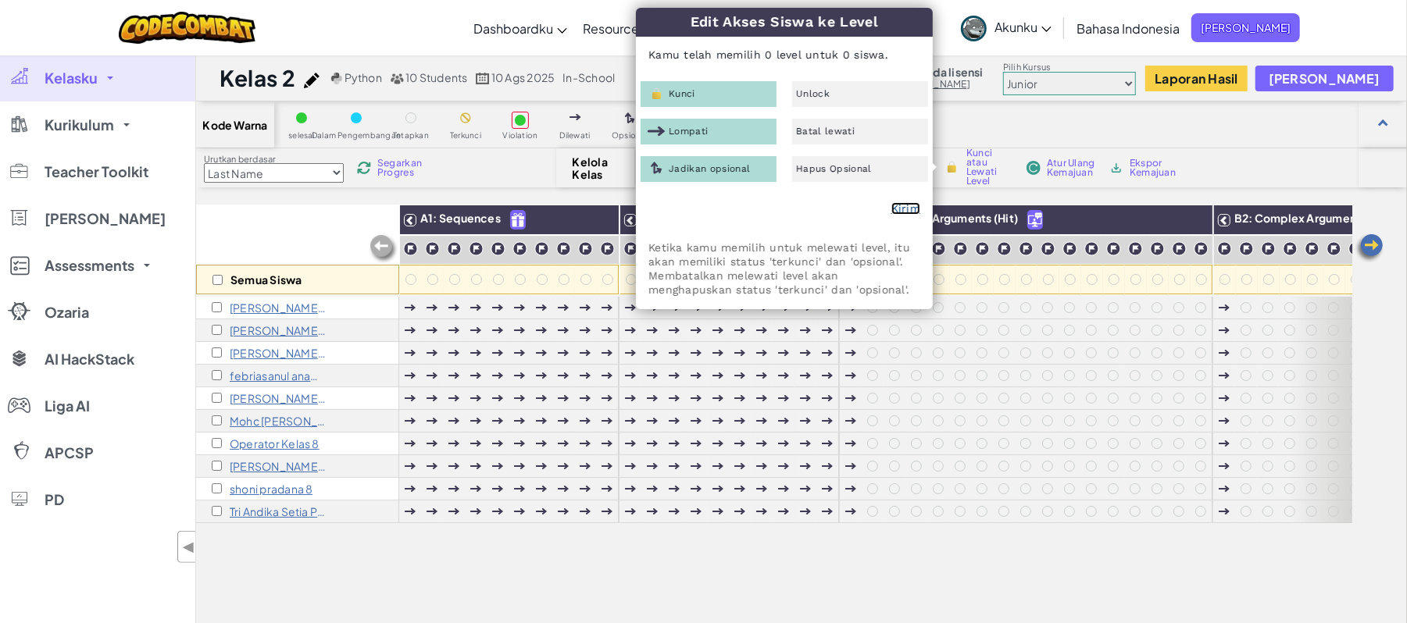
checkbox input "false"
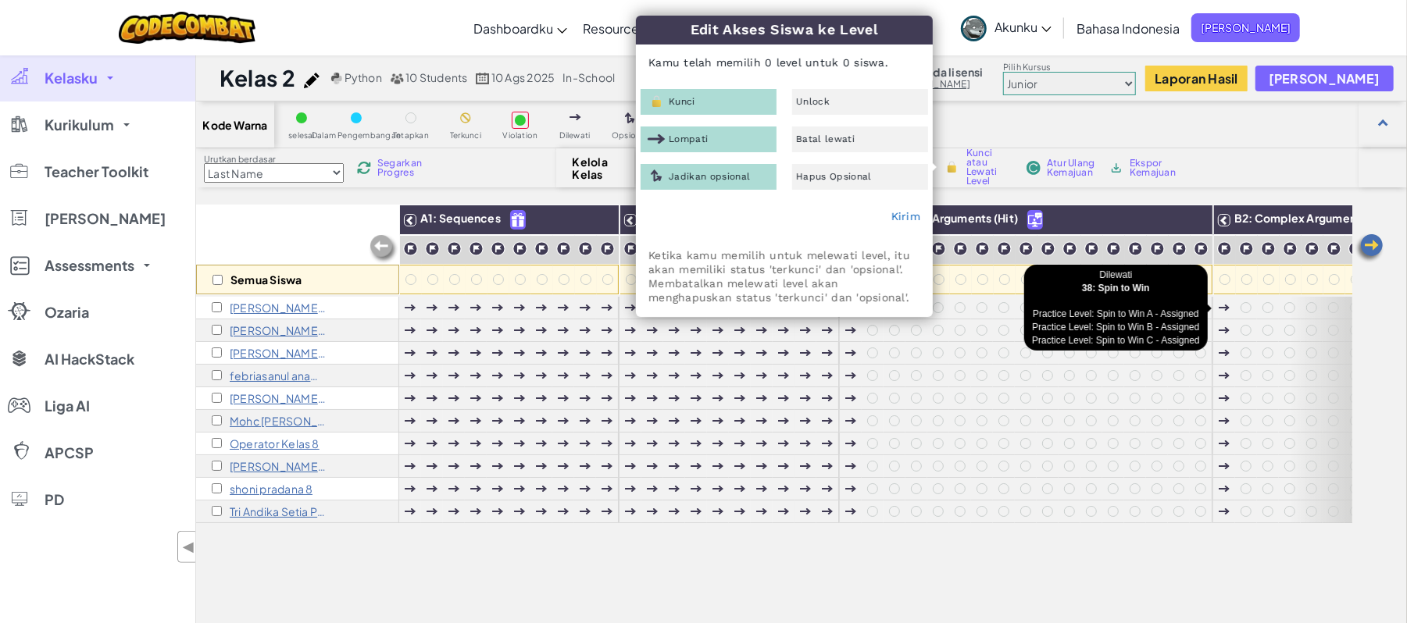
click at [1226, 308] on div at bounding box center [1224, 307] width 11 height 11
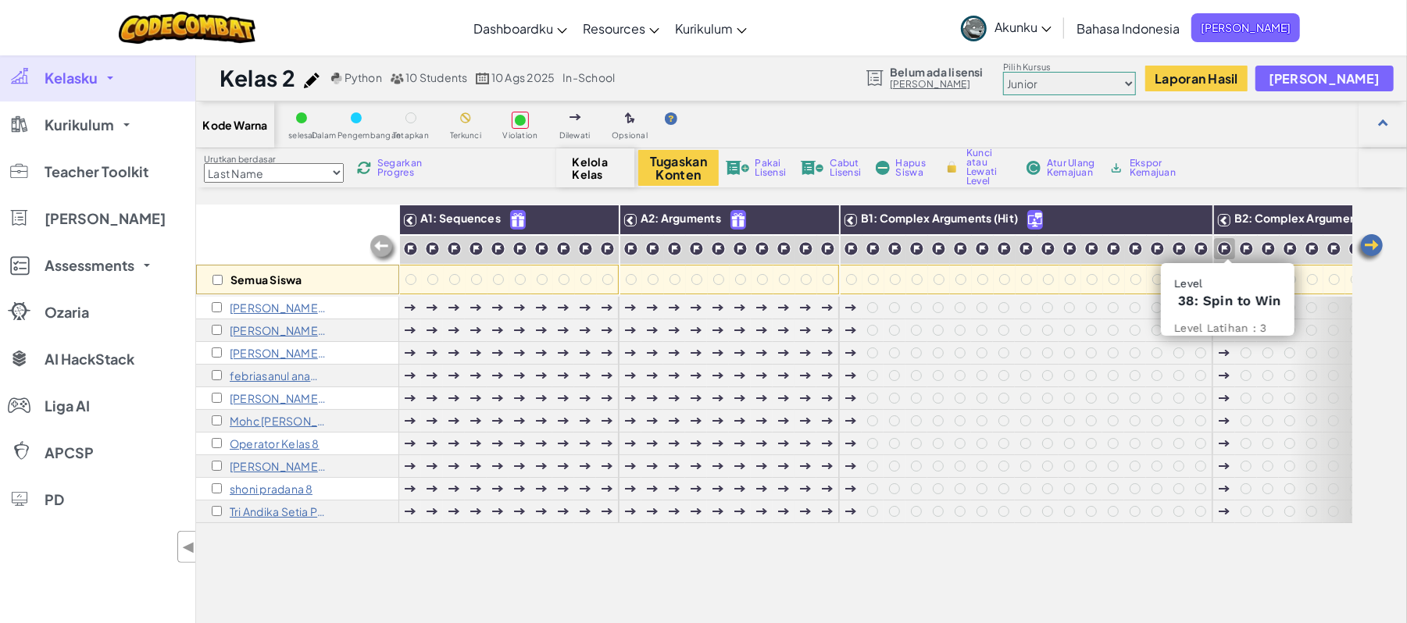
click at [1228, 254] on img at bounding box center [1224, 248] width 15 height 15
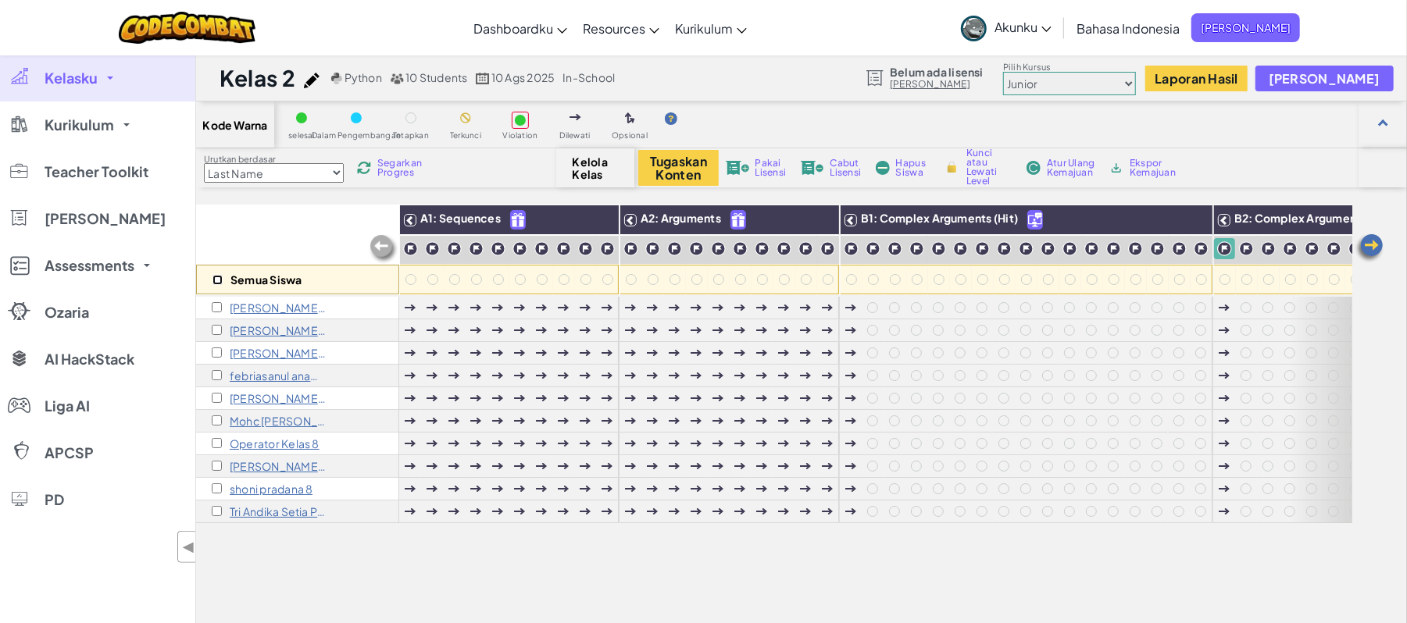
click at [216, 275] on input "checkbox" at bounding box center [217, 280] width 10 height 10
checkbox input "true"
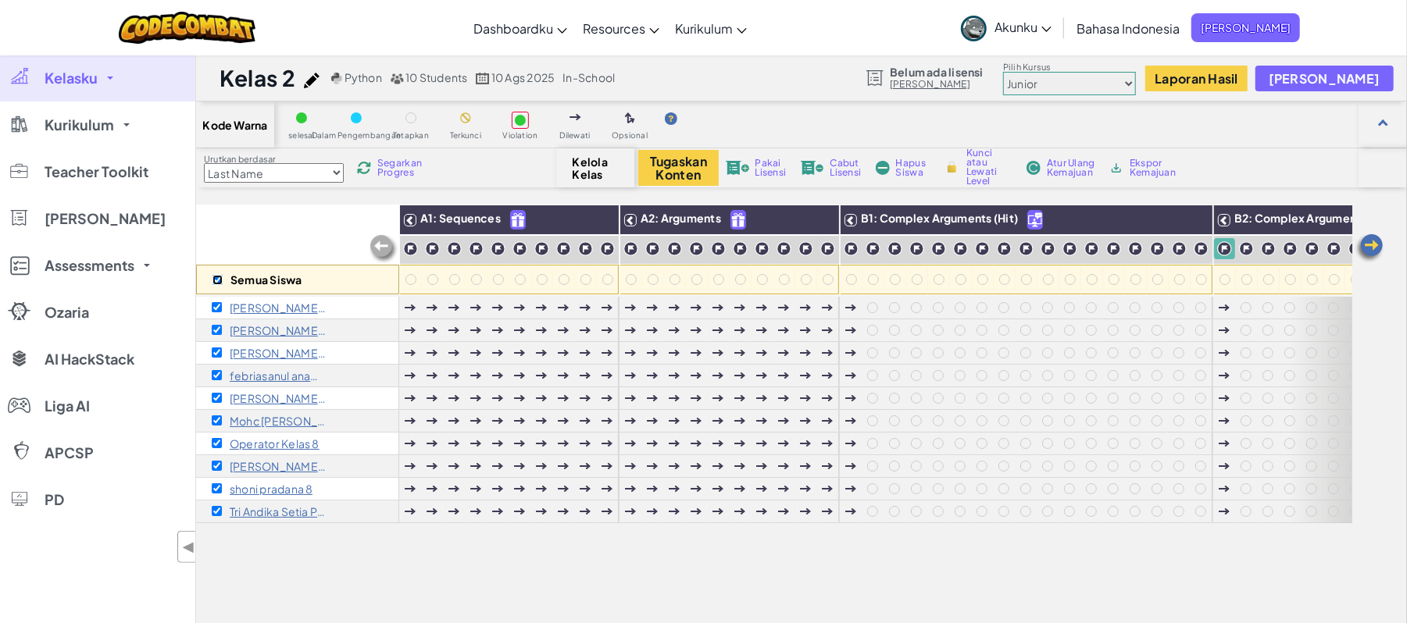
checkbox input "true"
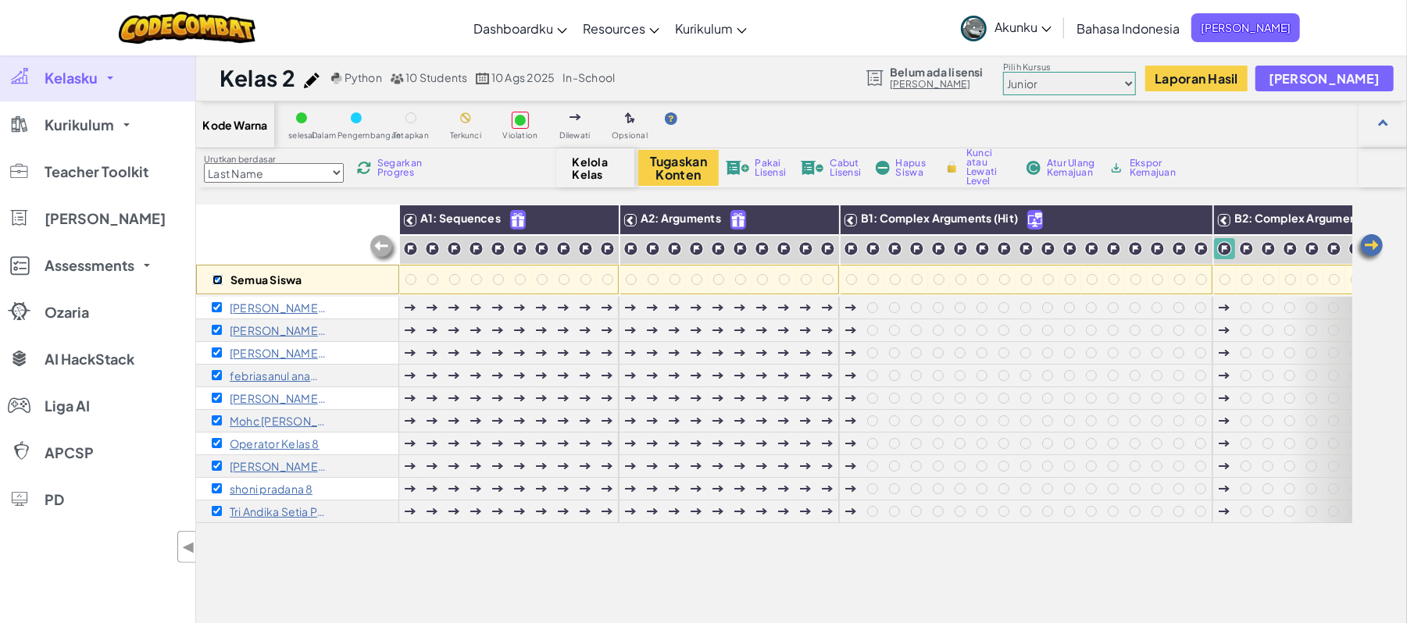
checkbox input "true"
click at [981, 169] on span "Kunci atau Lewati Level" at bounding box center [989, 166] width 46 height 37
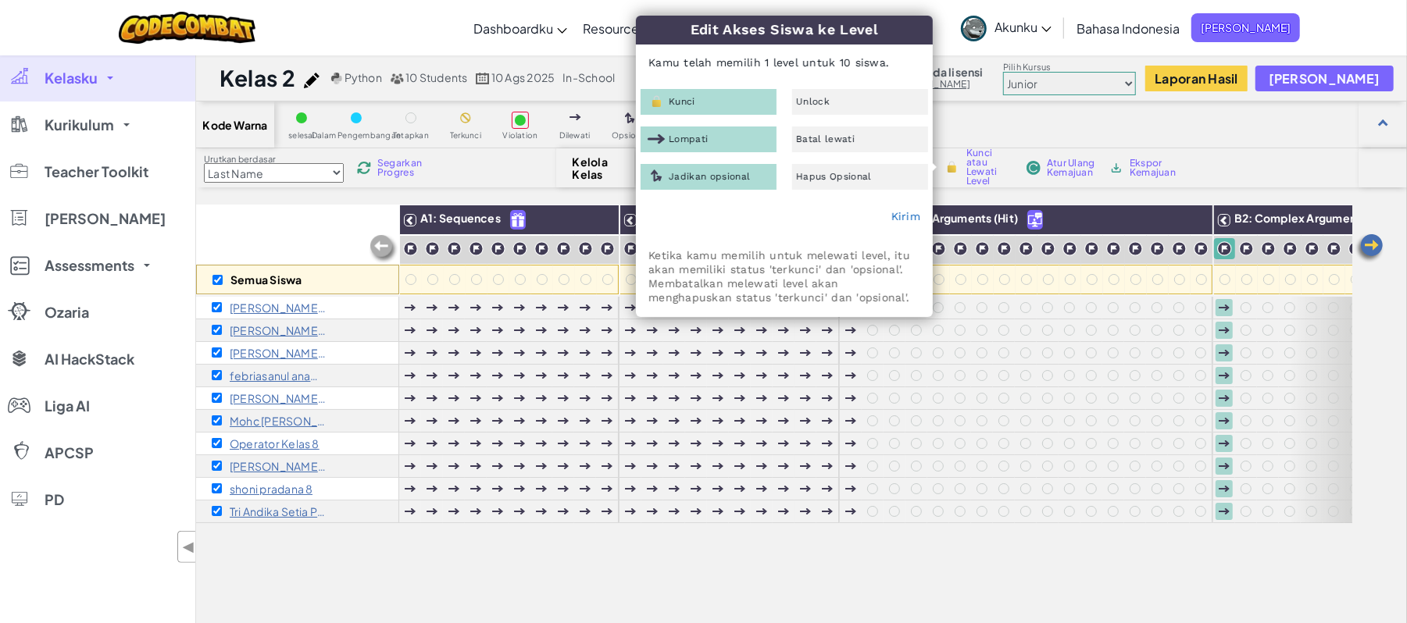
click at [757, 111] on div "Kunci" at bounding box center [709, 102] width 136 height 26
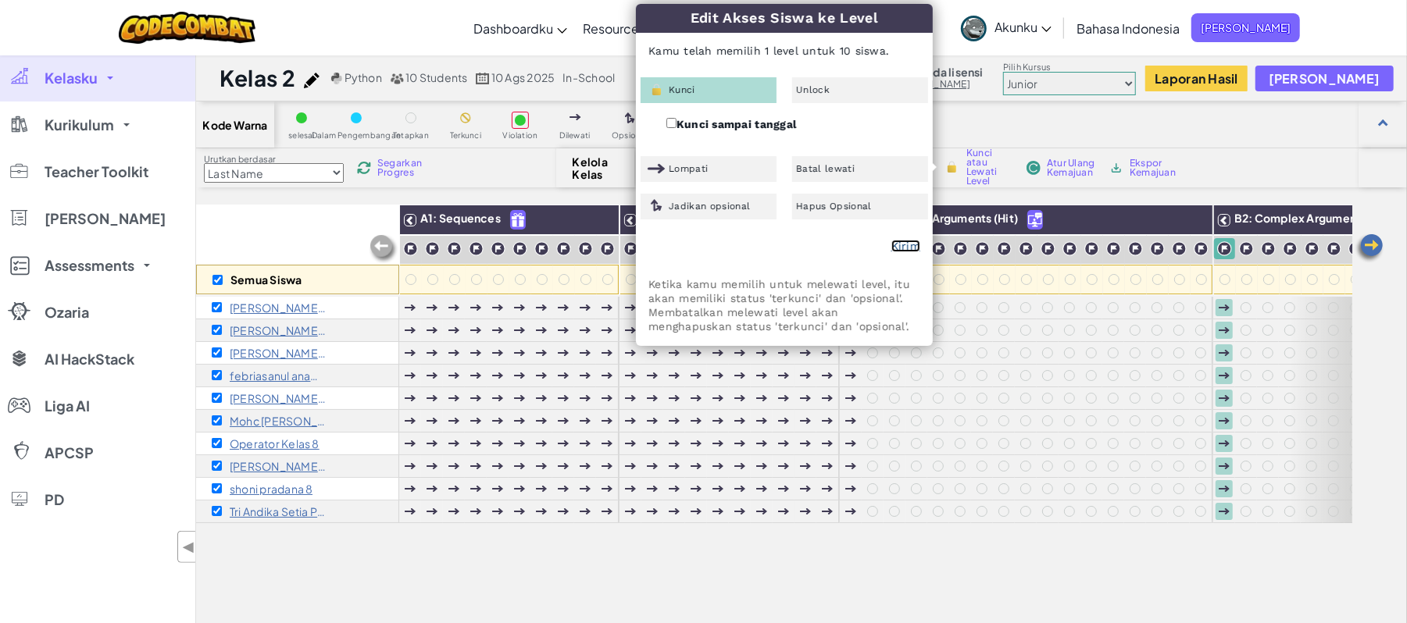
click at [901, 244] on link "Kirim" at bounding box center [905, 246] width 29 height 12
checkbox input "false"
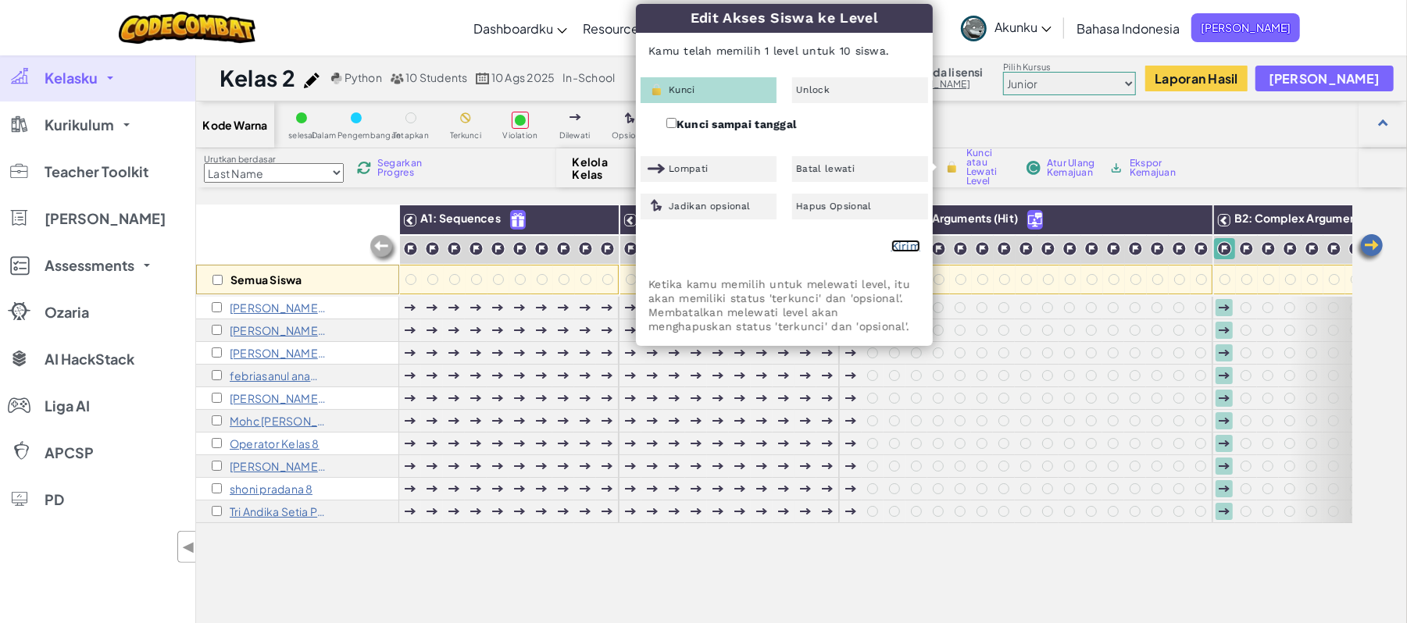
checkbox input "false"
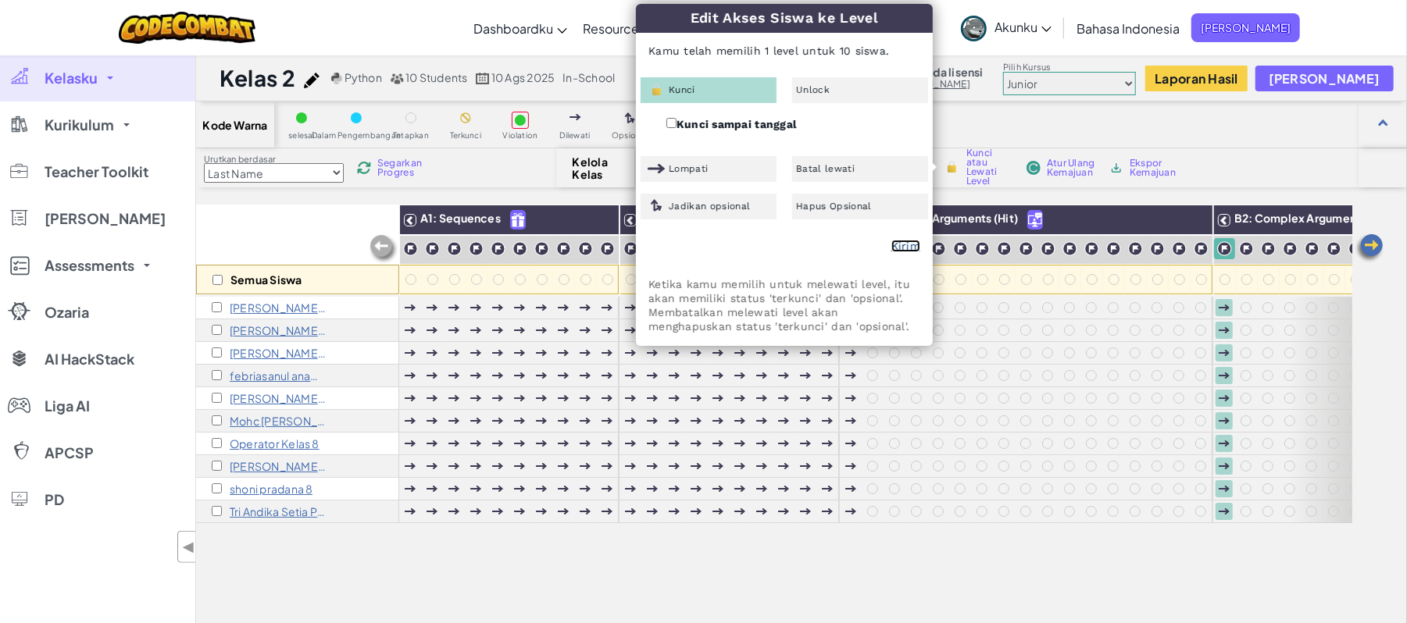
checkbox input "false"
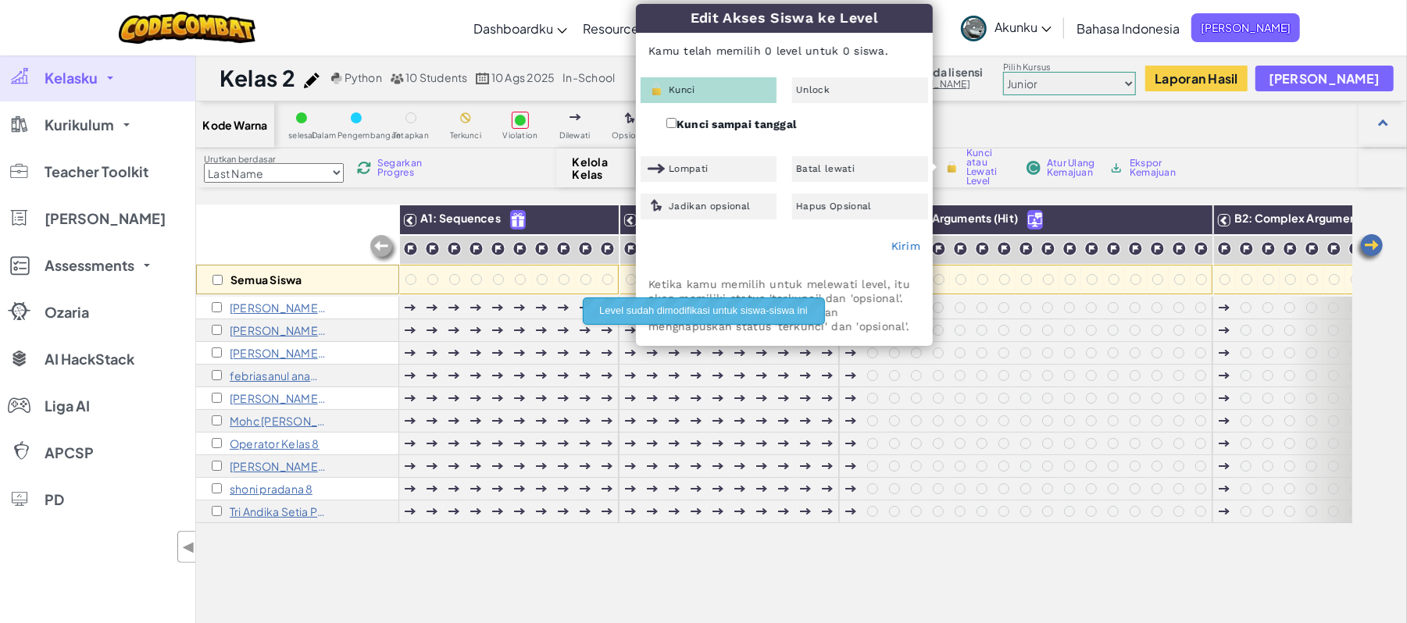
click at [1060, 192] on div "Kode Warna selesai Dalam Pengembangan Tetapkan Terkunci Violation Dilewati Opsi…" at bounding box center [801, 435] width 1211 height 666
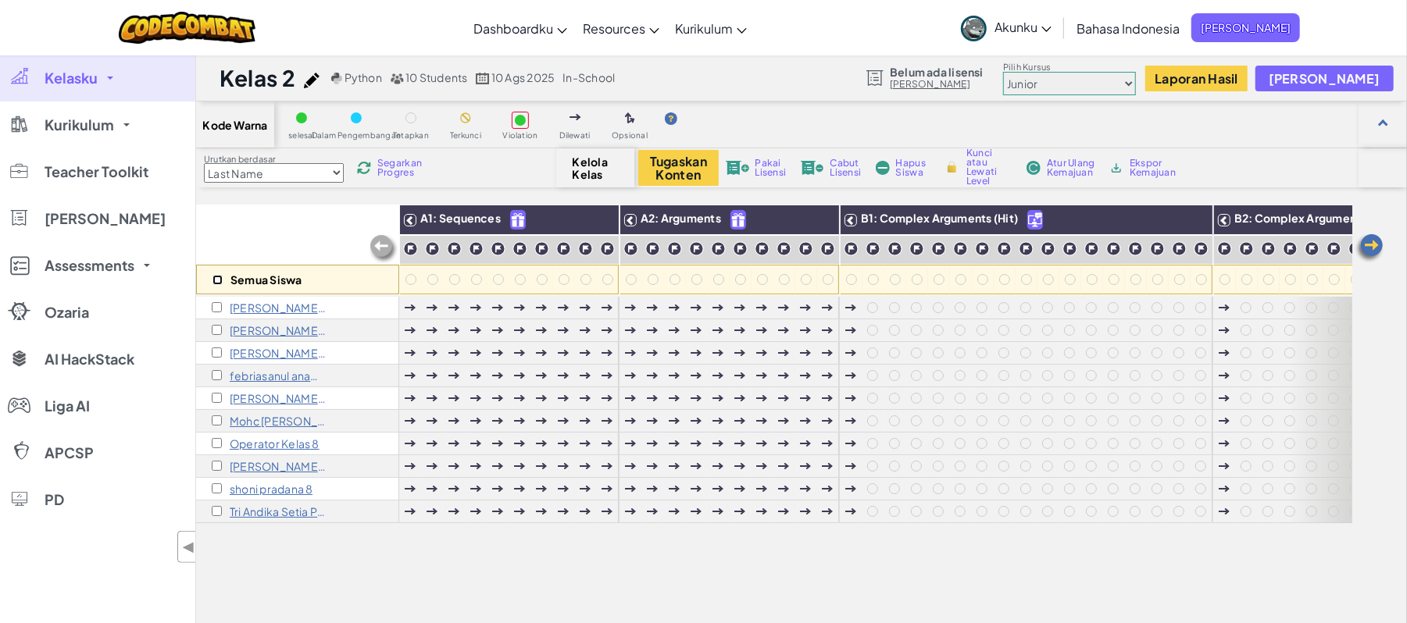
click at [219, 284] on input "checkbox" at bounding box center [217, 280] width 10 height 10
checkbox input "true"
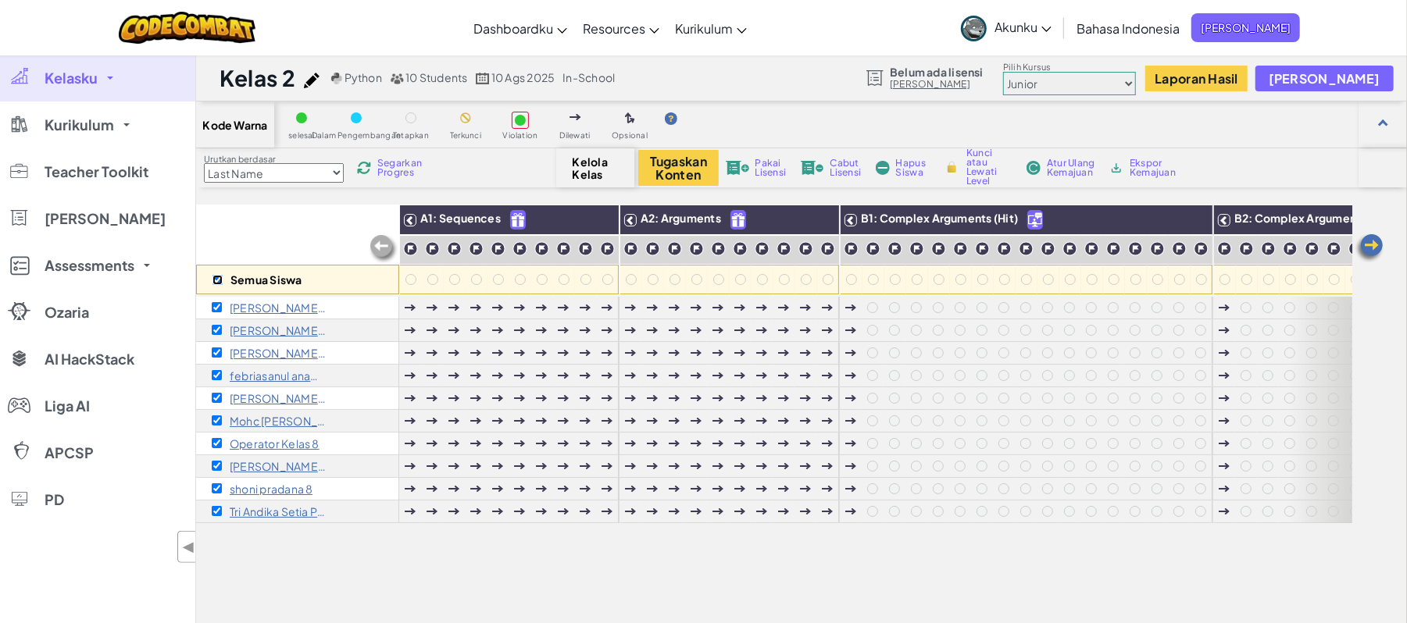
checkbox input "true"
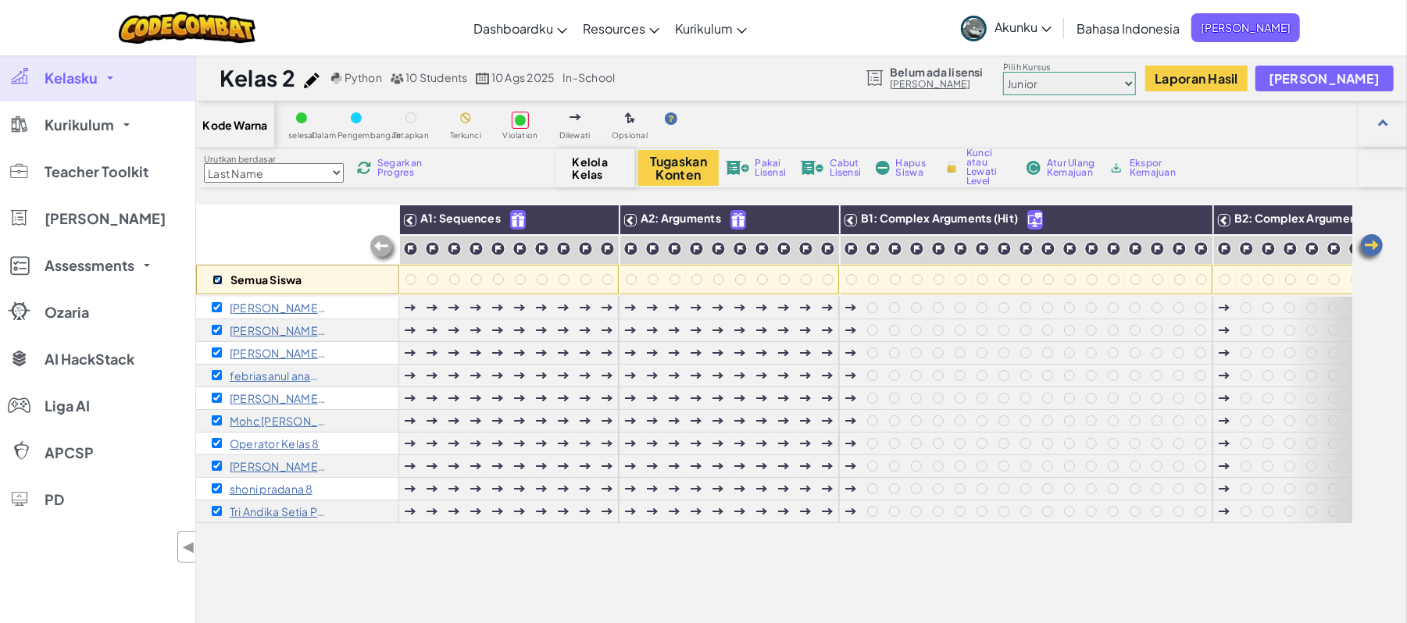
checkbox input "true"
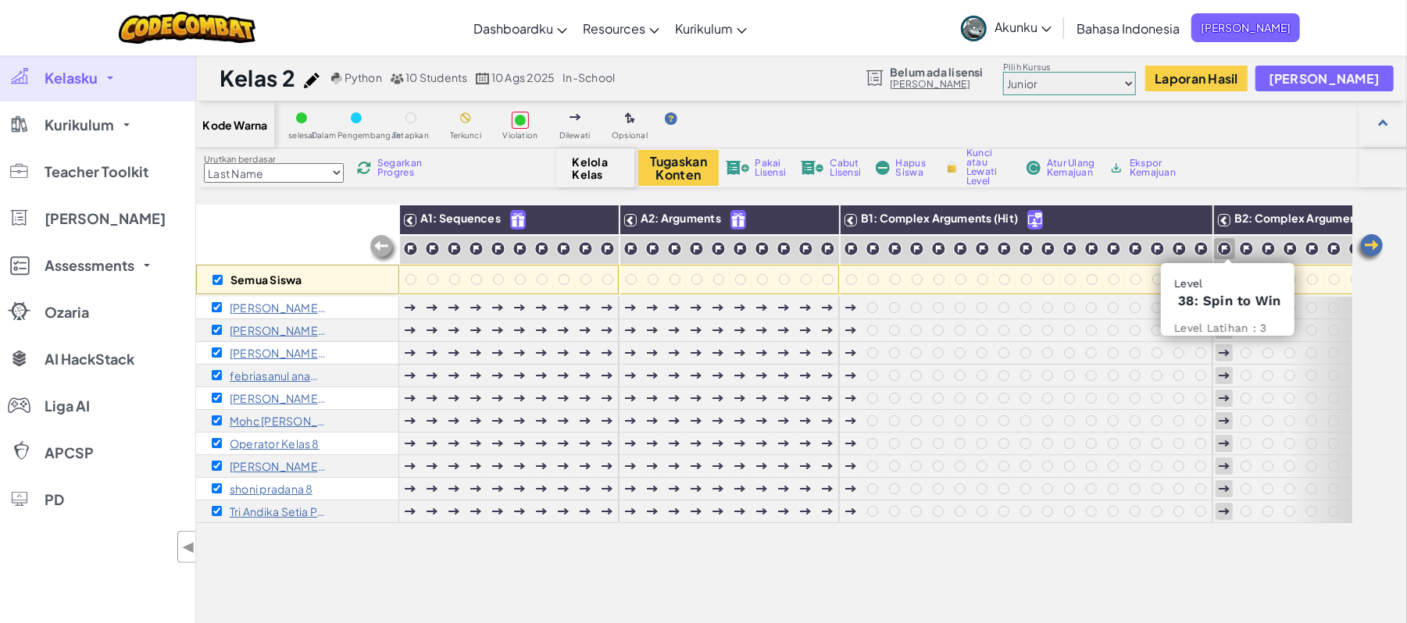
click at [1229, 248] on img at bounding box center [1224, 248] width 15 height 15
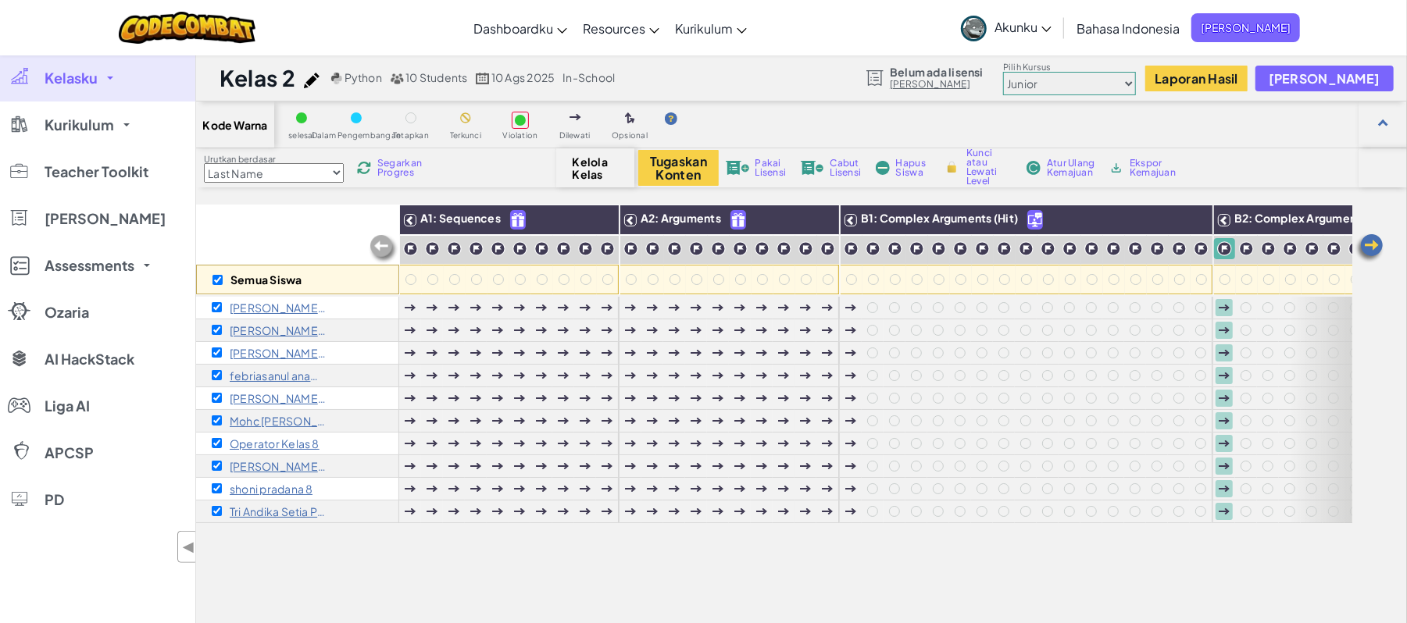
click at [945, 162] on img at bounding box center [952, 167] width 16 height 14
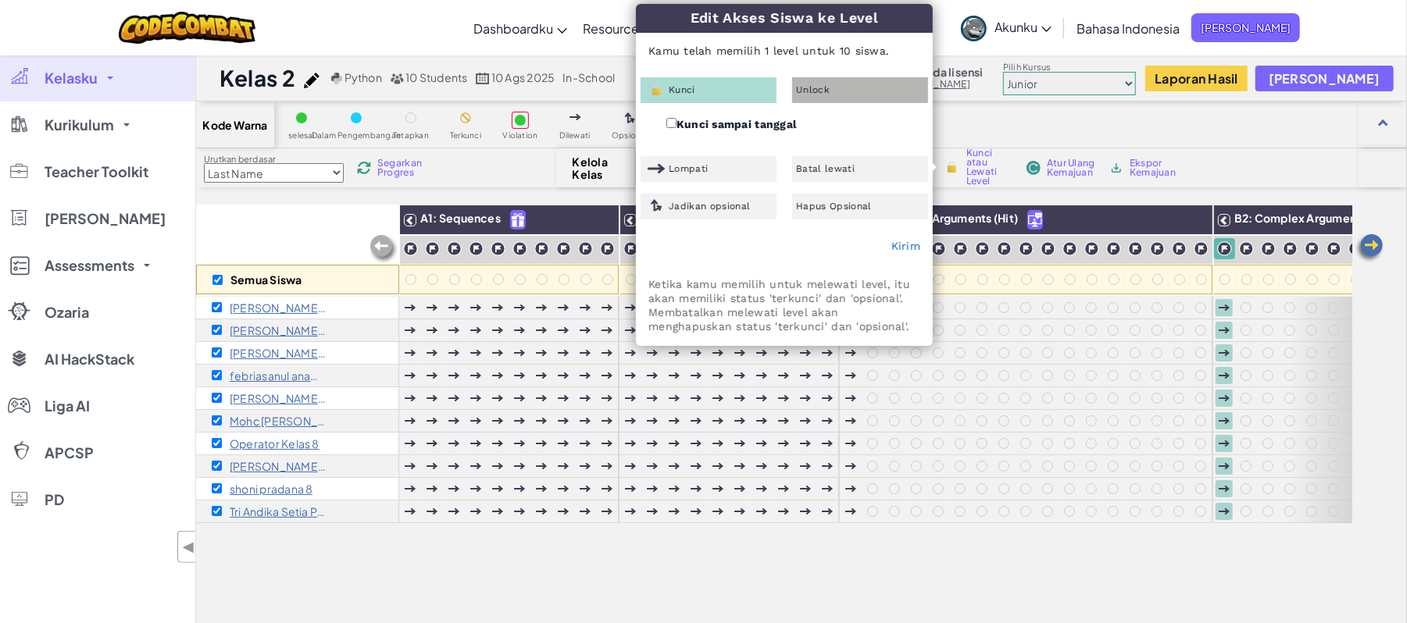
click at [856, 98] on div "Unlock" at bounding box center [860, 90] width 136 height 26
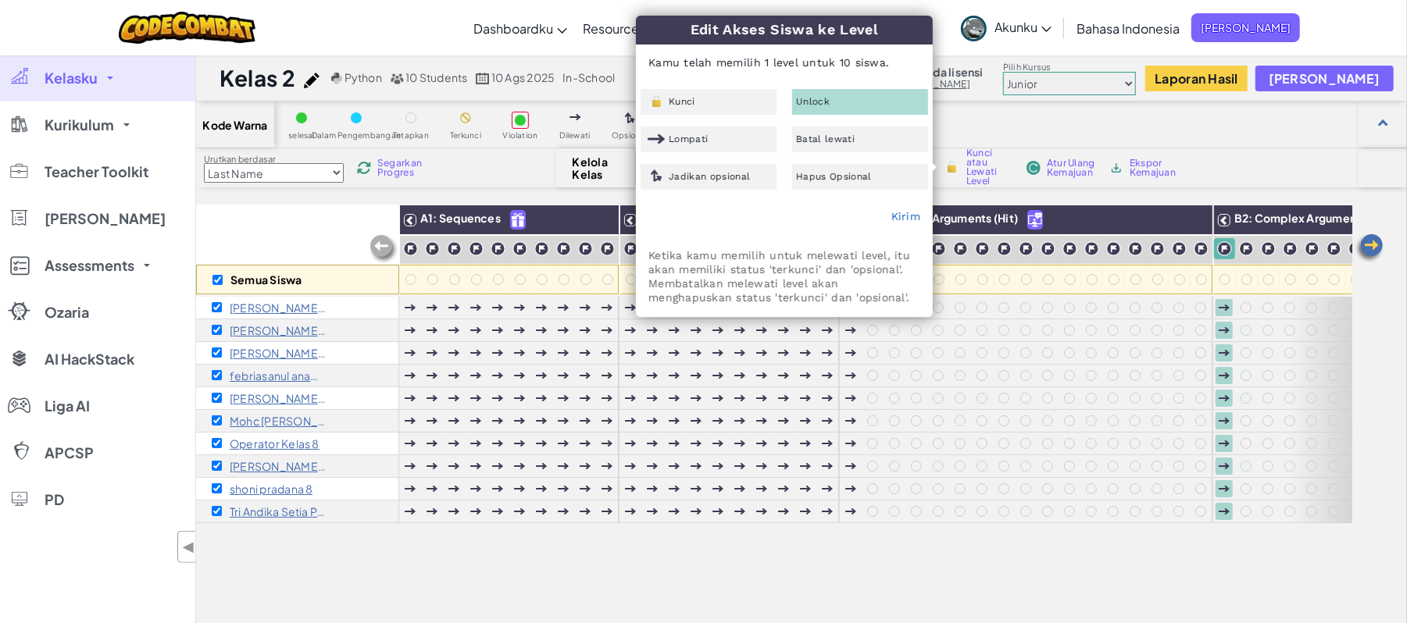
click at [913, 223] on div "Kirim" at bounding box center [784, 217] width 295 height 39
click at [907, 219] on link "Kirim" at bounding box center [905, 216] width 29 height 12
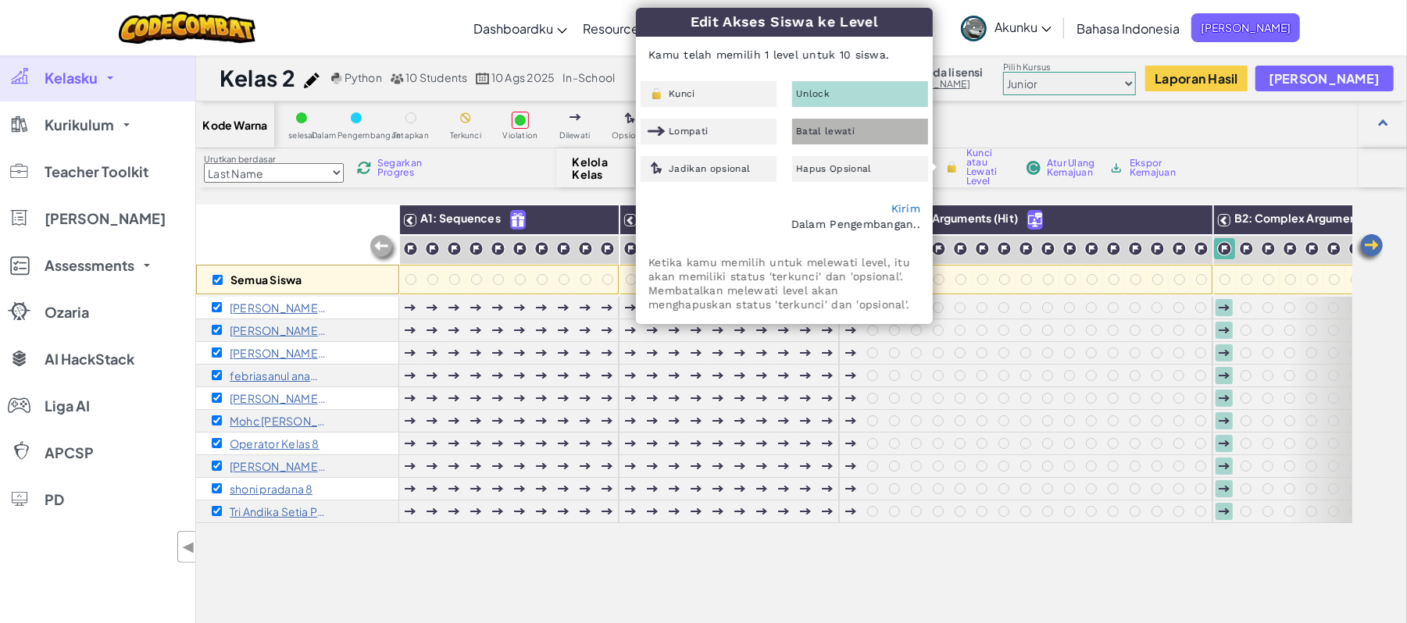
click at [867, 132] on div "Batal lewati" at bounding box center [860, 132] width 136 height 26
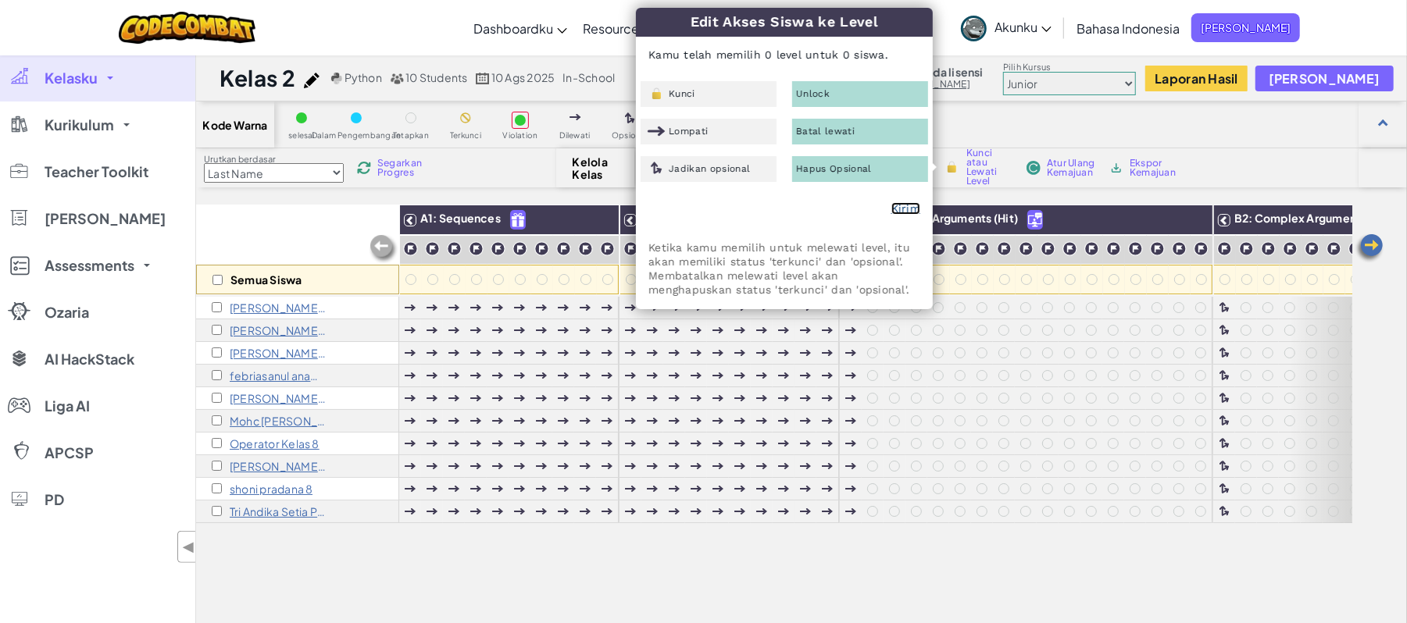
click at [909, 206] on div "Kirim" at bounding box center [784, 209] width 295 height 39
checkbox input "false"
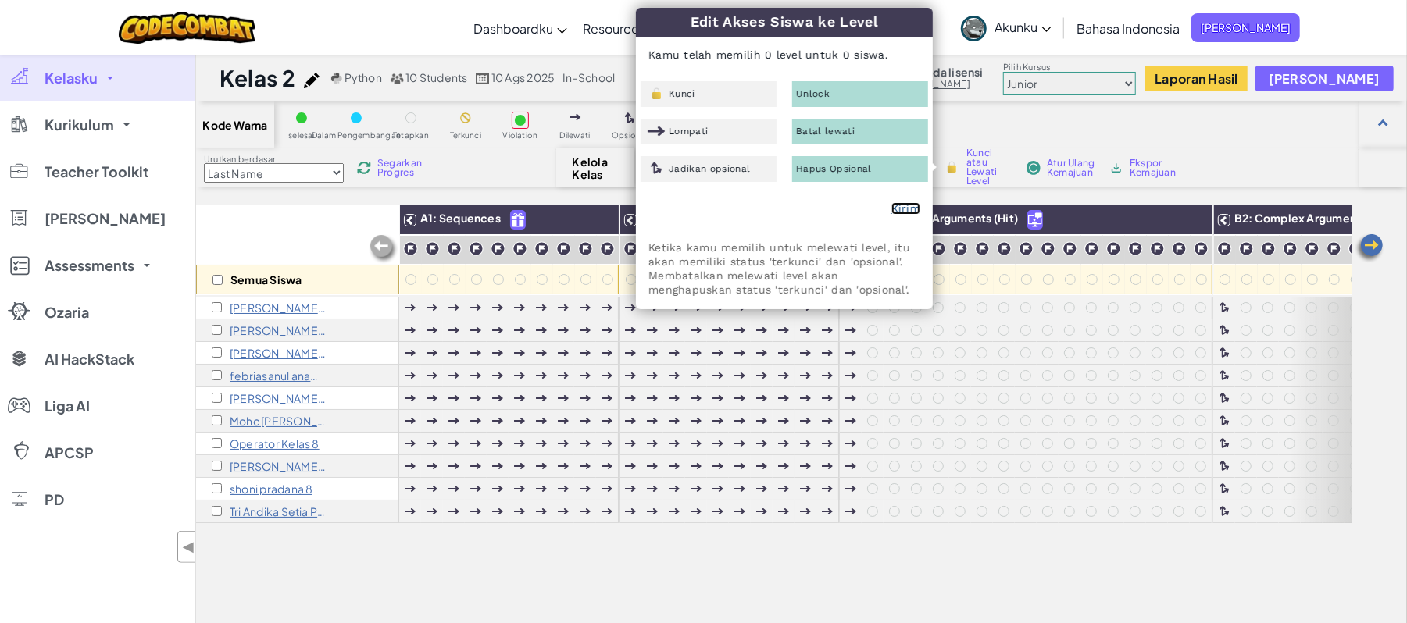
checkbox input "false"
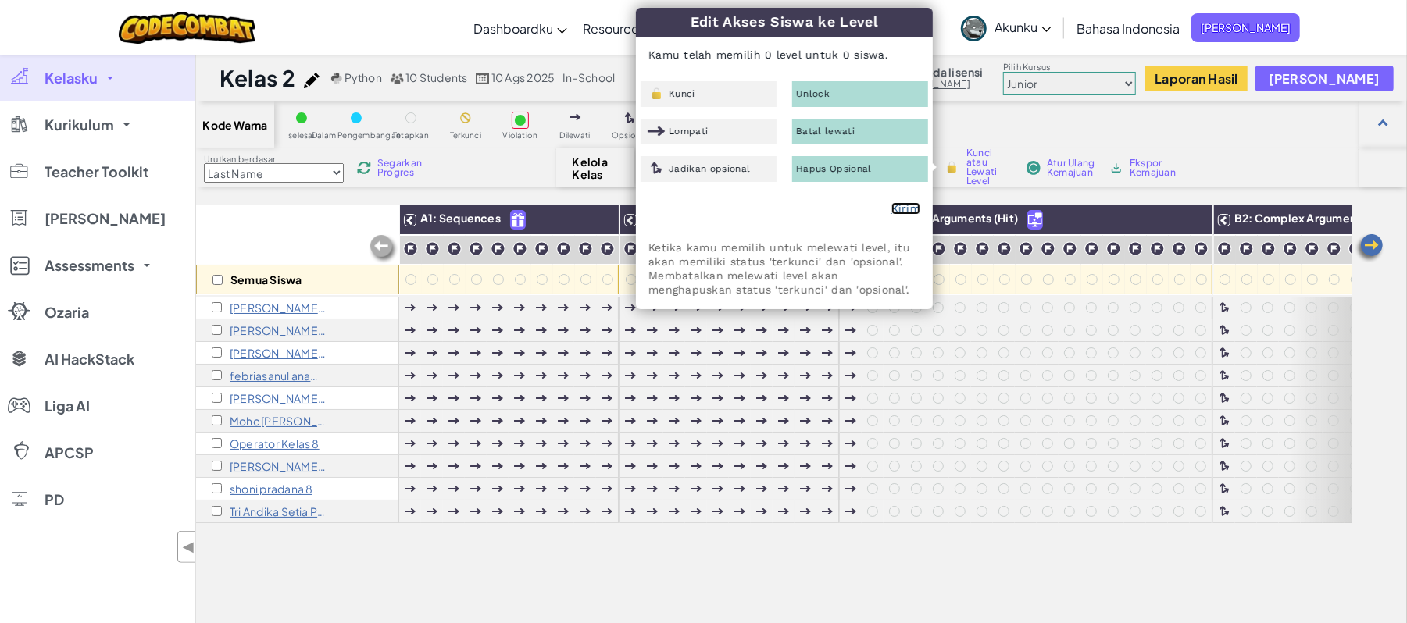
checkbox input "false"
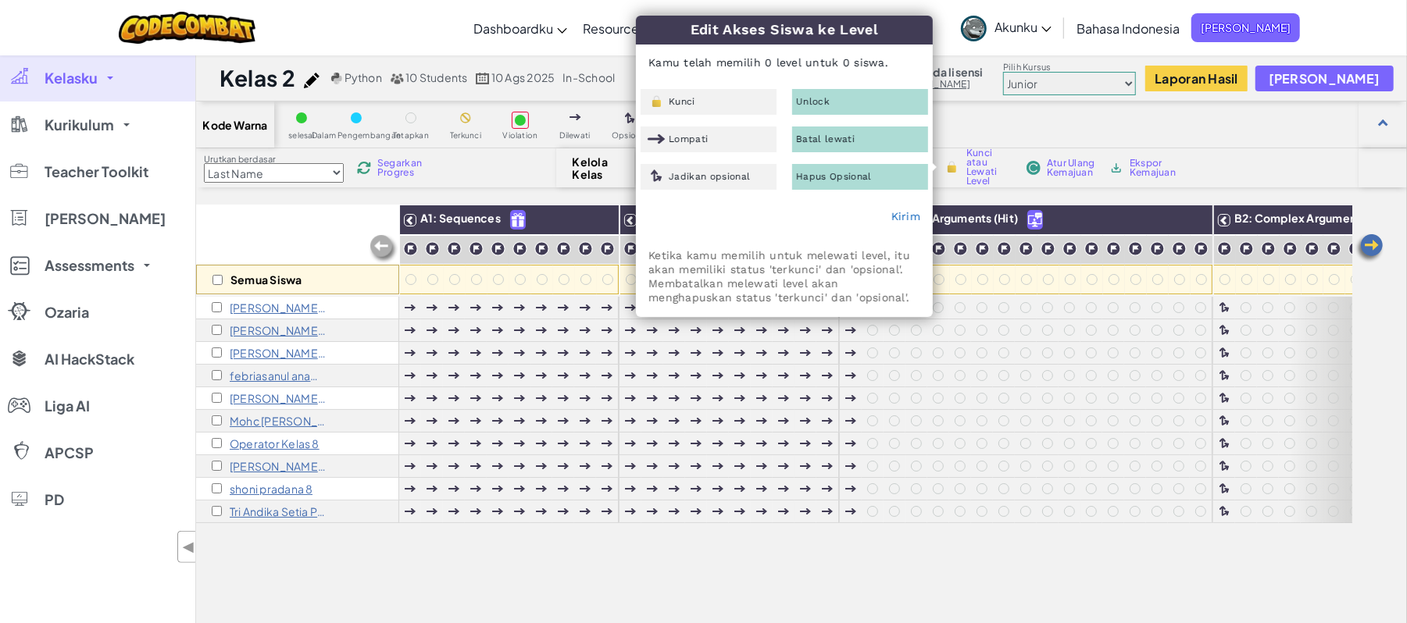
click at [223, 275] on div "Semua Siswa" at bounding box center [297, 280] width 203 height 30
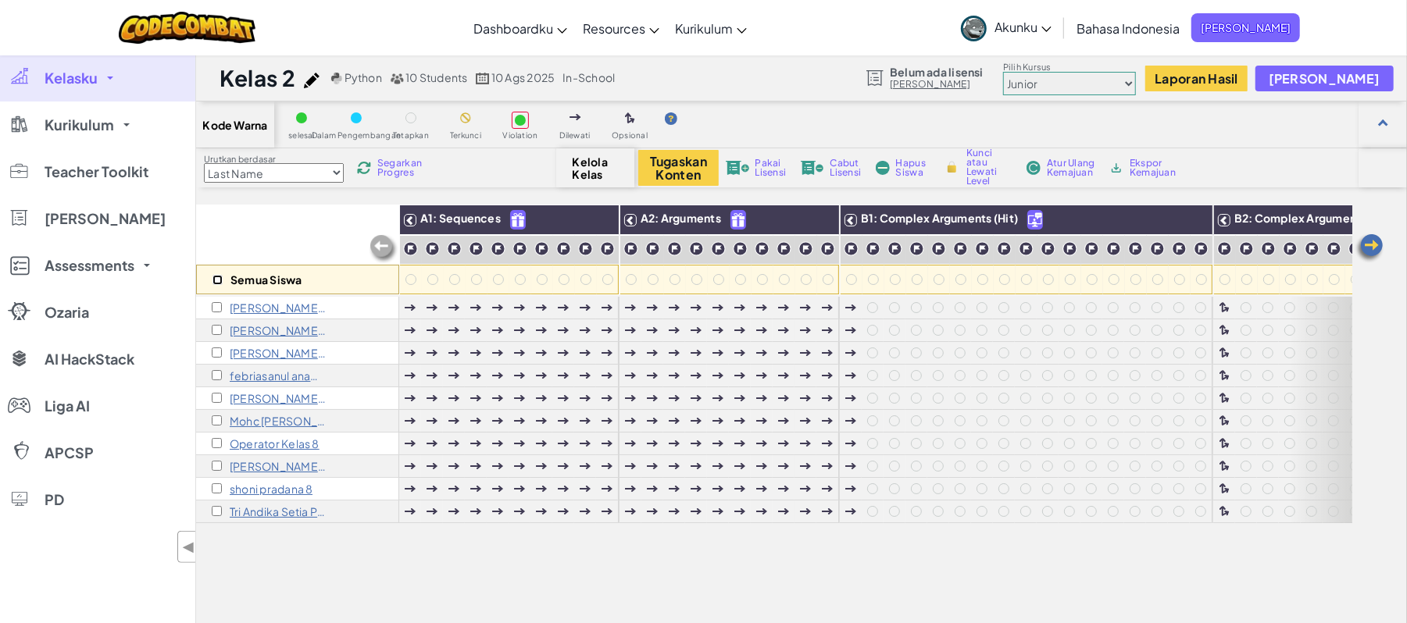
click at [219, 281] on input "checkbox" at bounding box center [217, 280] width 10 height 10
checkbox input "true"
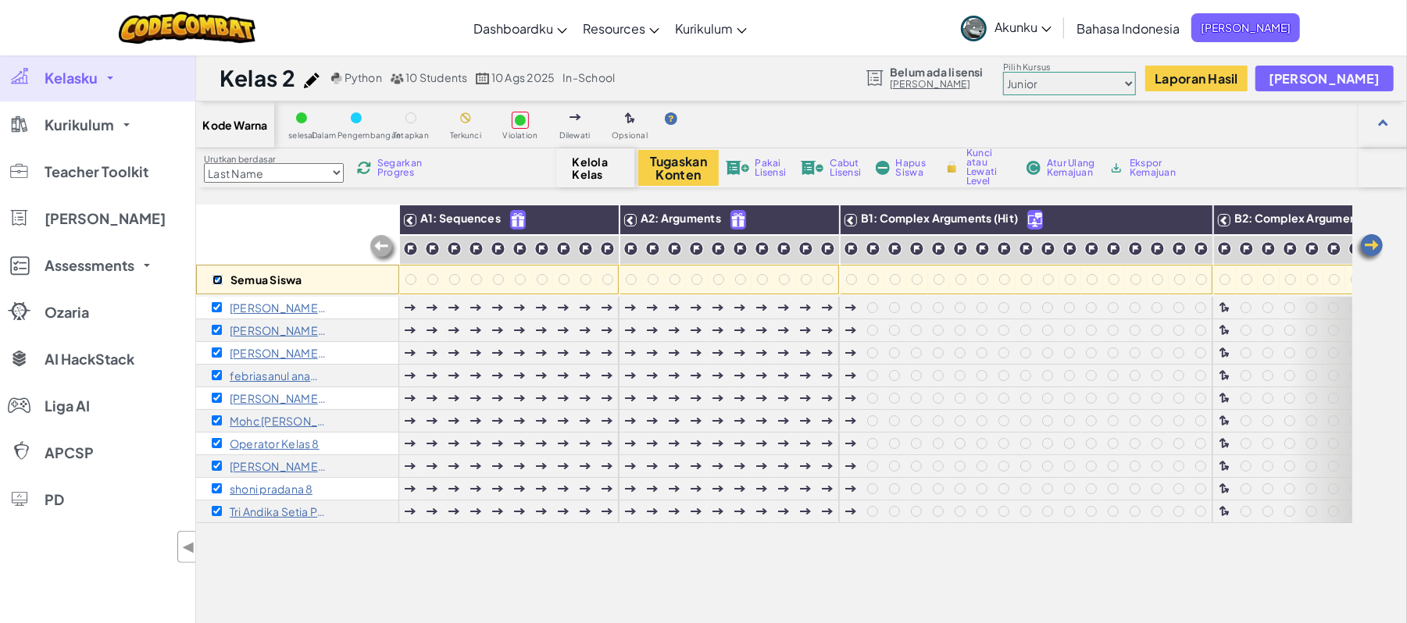
checkbox input "true"
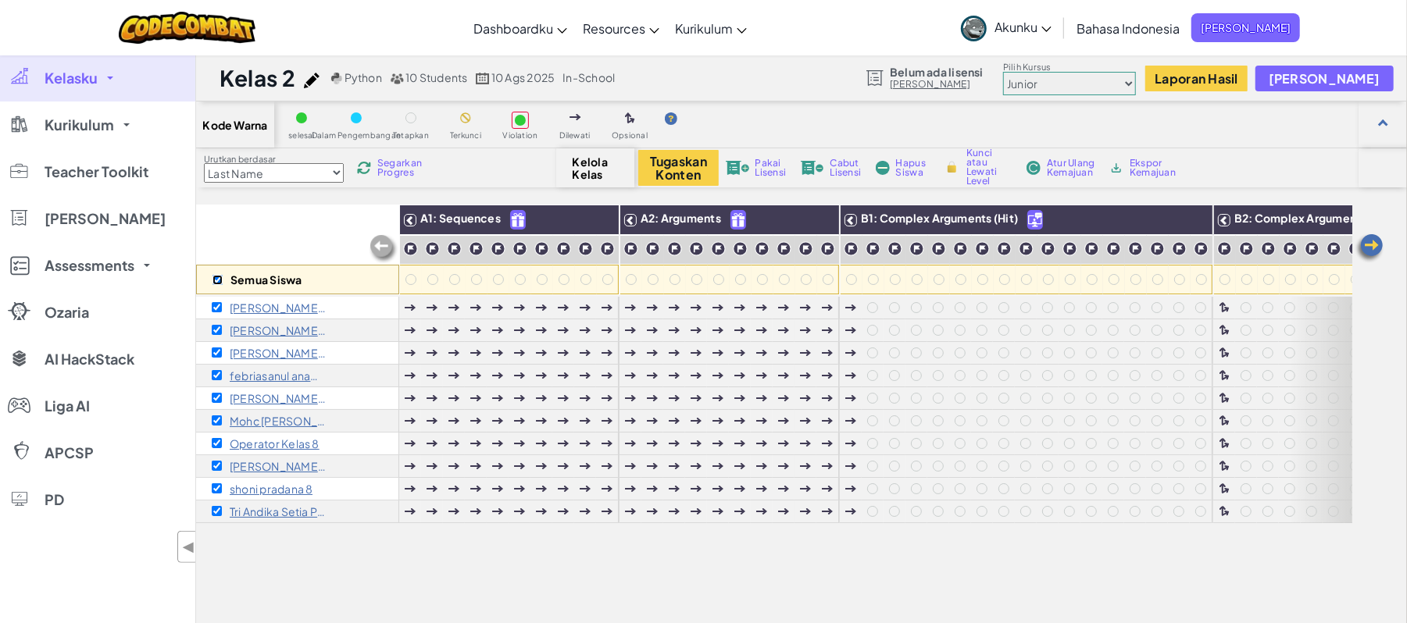
checkbox input "true"
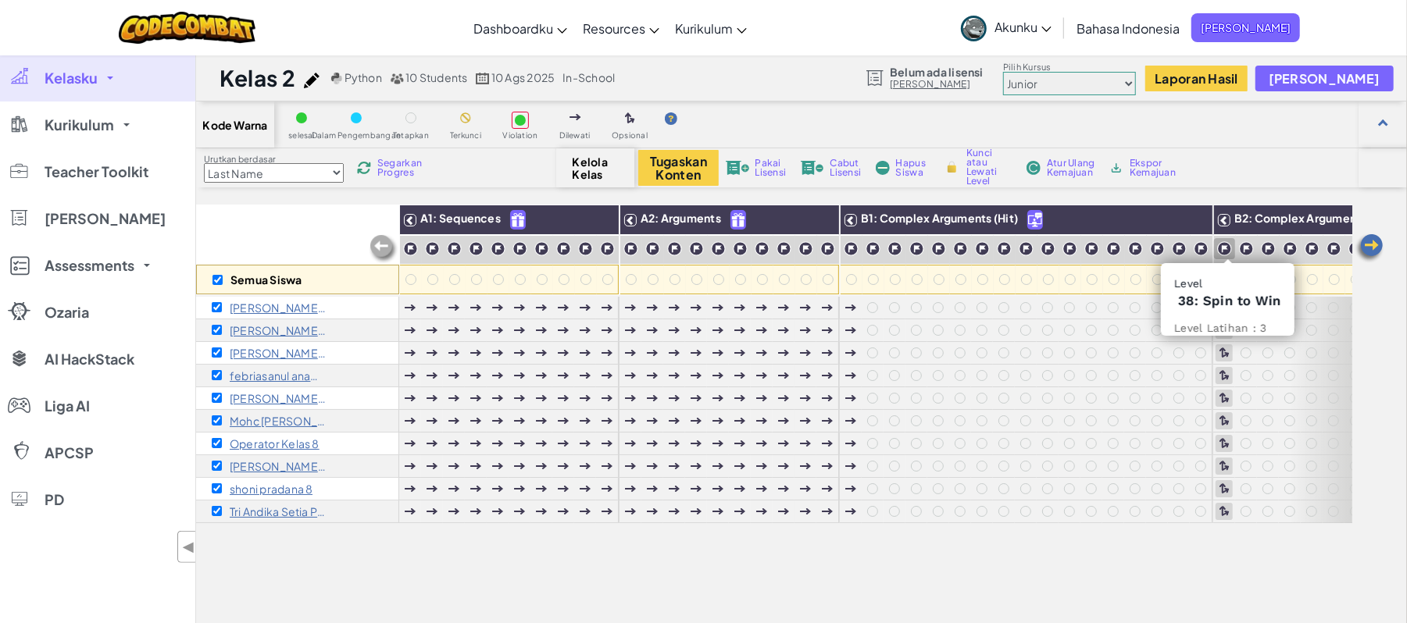
click at [1226, 244] on img at bounding box center [1224, 248] width 15 height 15
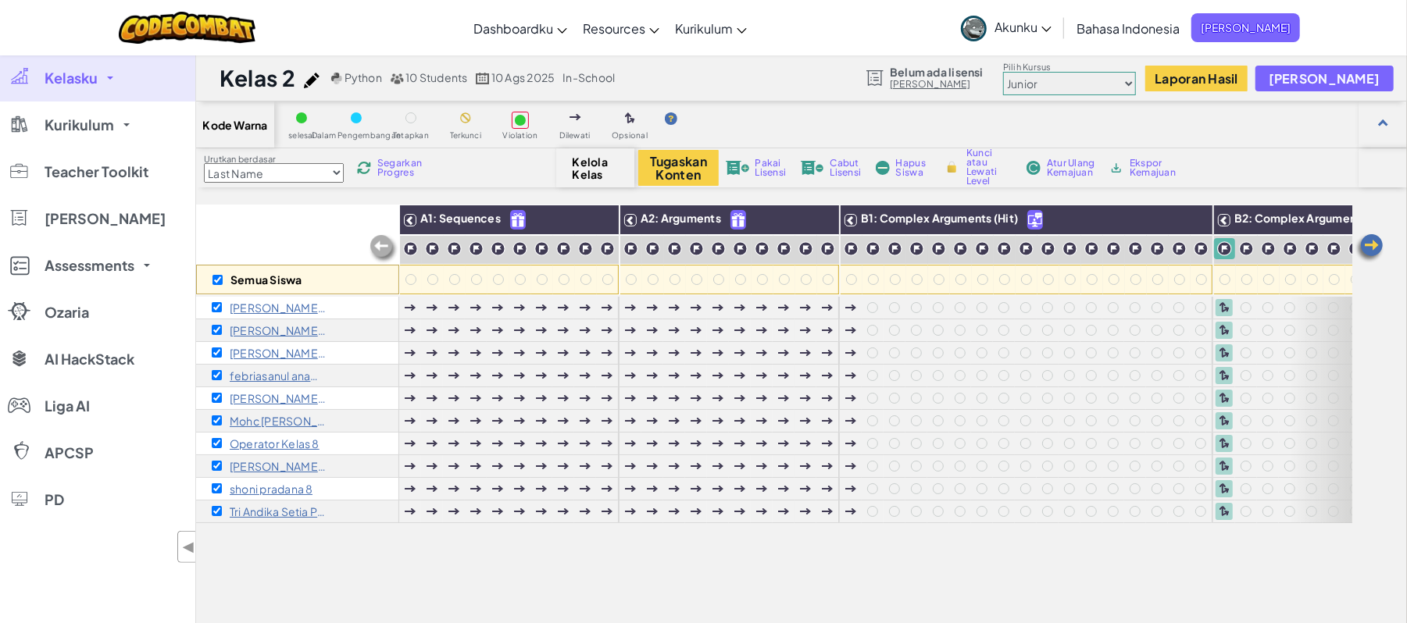
click at [979, 170] on span "Kunci atau Lewati Level" at bounding box center [989, 166] width 46 height 37
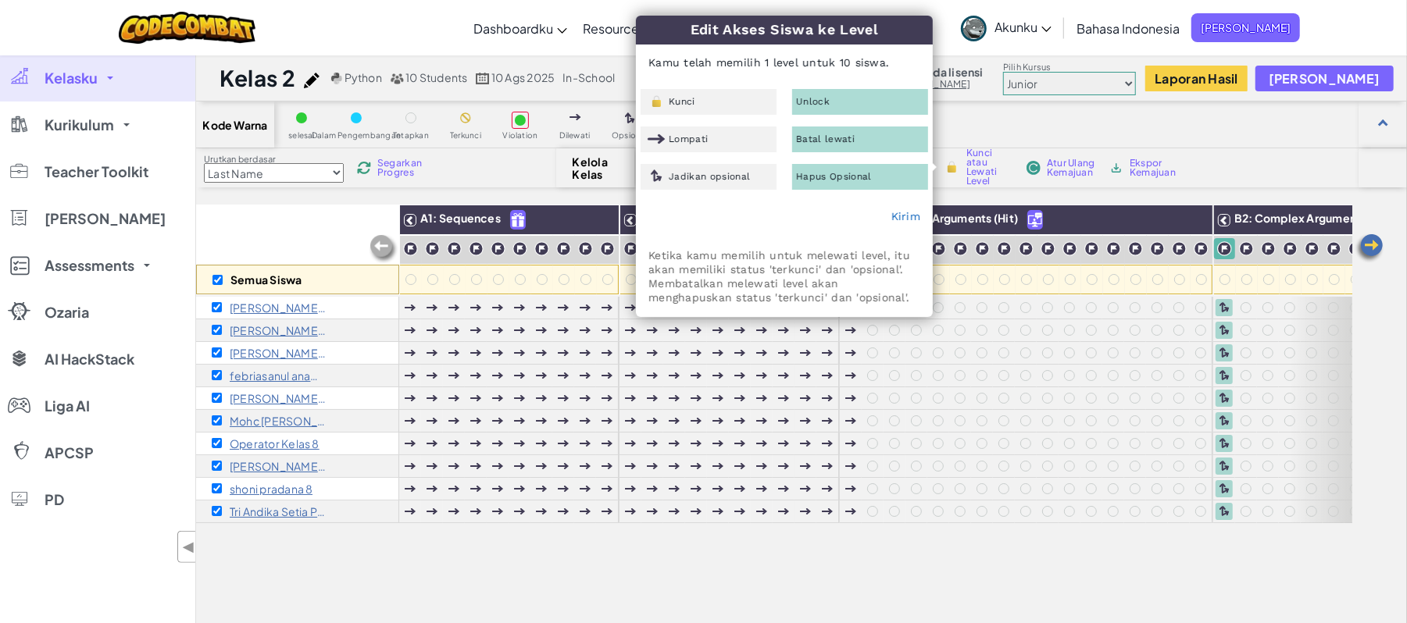
click at [847, 131] on div "Batal lewati" at bounding box center [860, 140] width 136 height 26
click at [844, 100] on div "Unlock" at bounding box center [860, 102] width 136 height 26
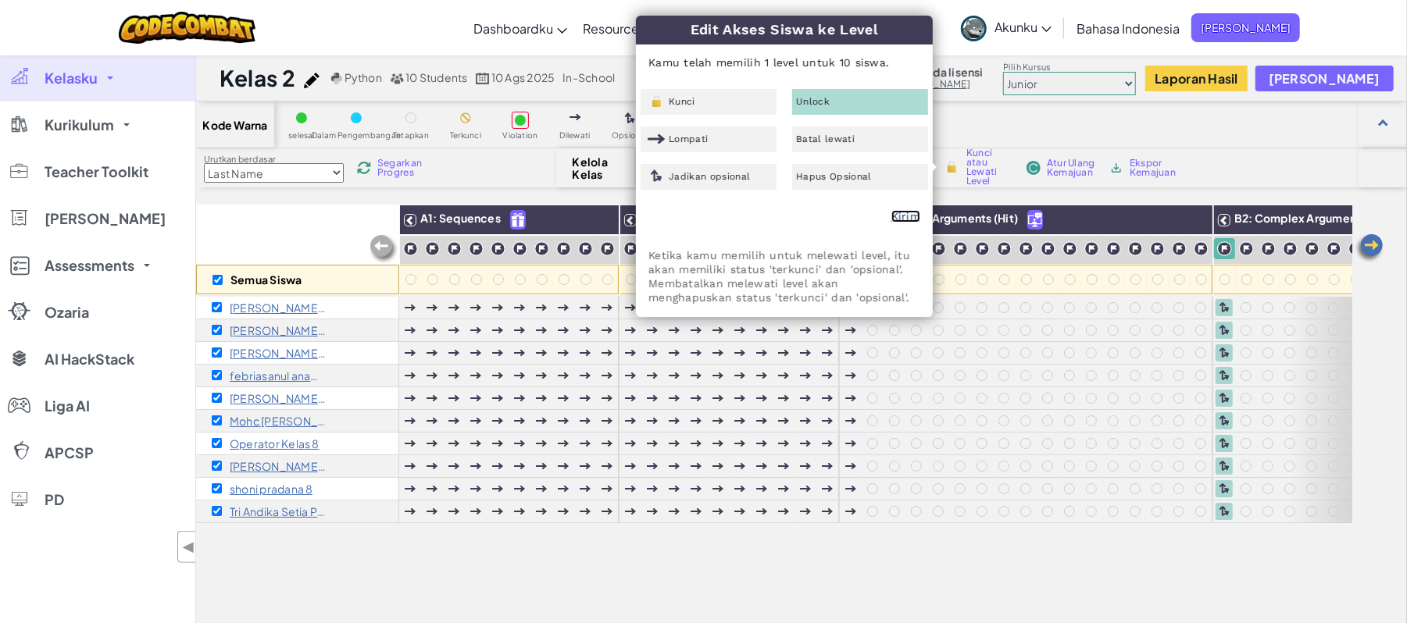
click at [908, 213] on link "Kirim" at bounding box center [905, 216] width 29 height 12
checkbox input "false"
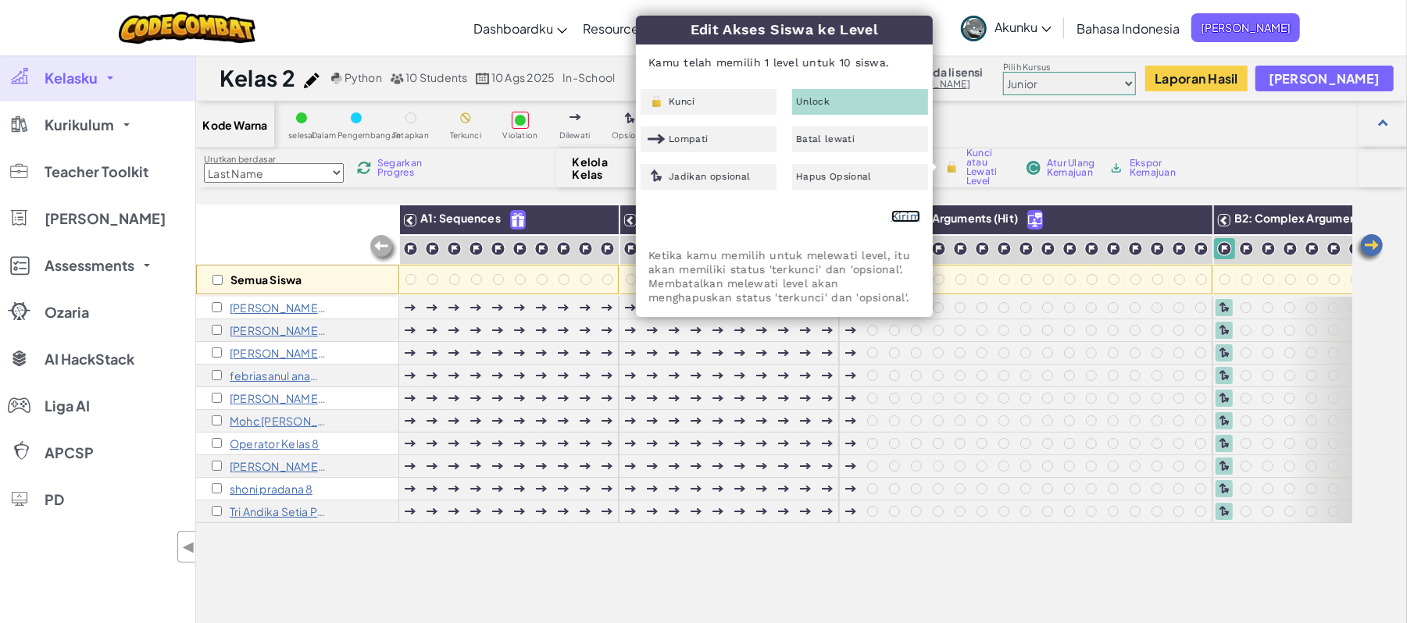
checkbox input "false"
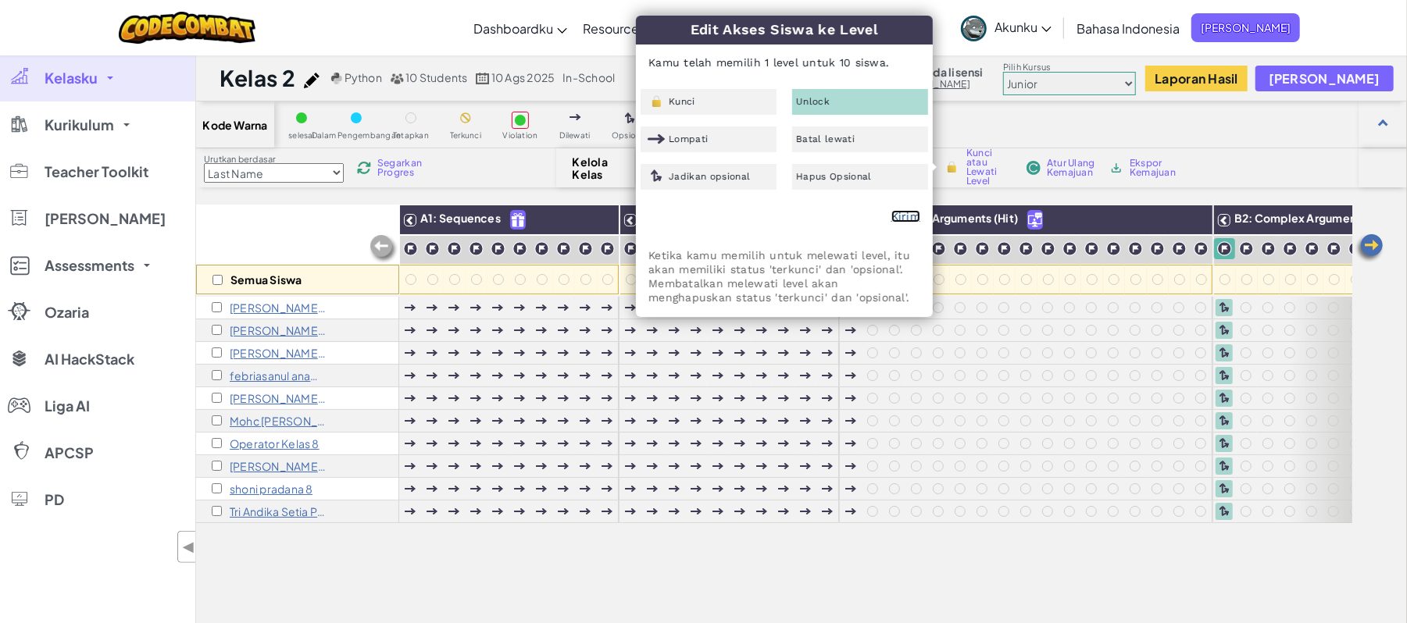
checkbox input "false"
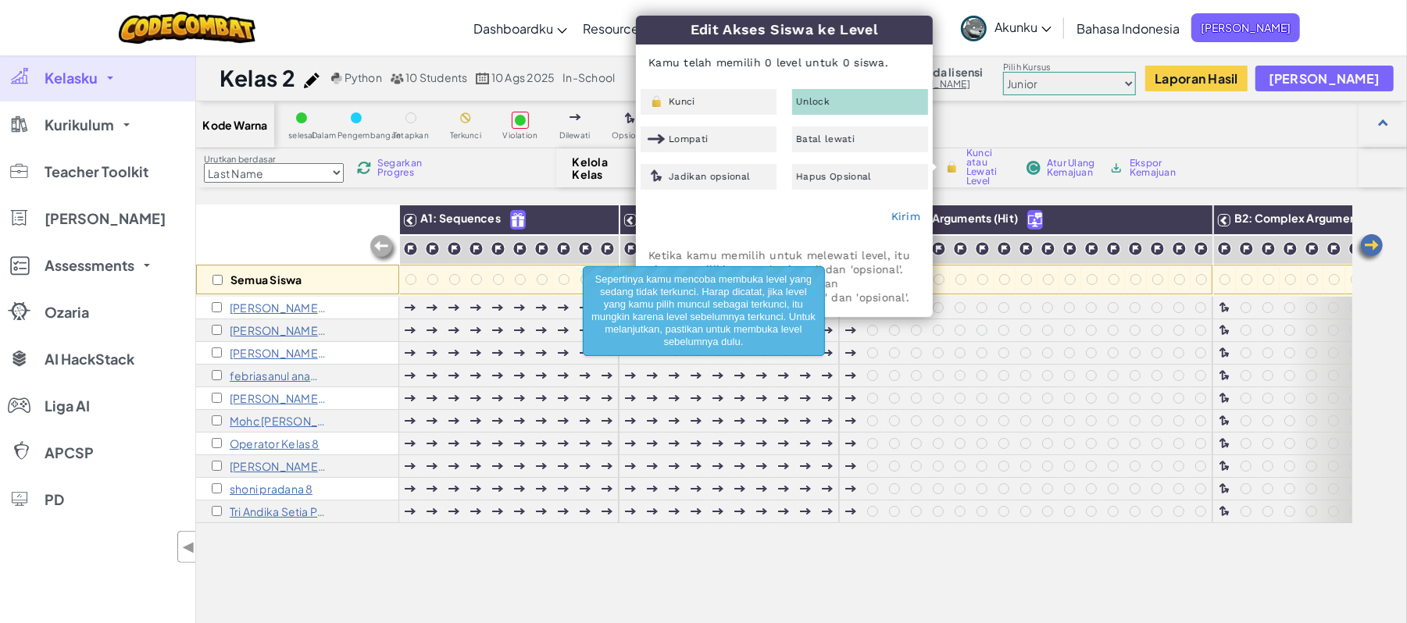
click at [223, 277] on div "Semua Siswa" at bounding box center [297, 280] width 203 height 30
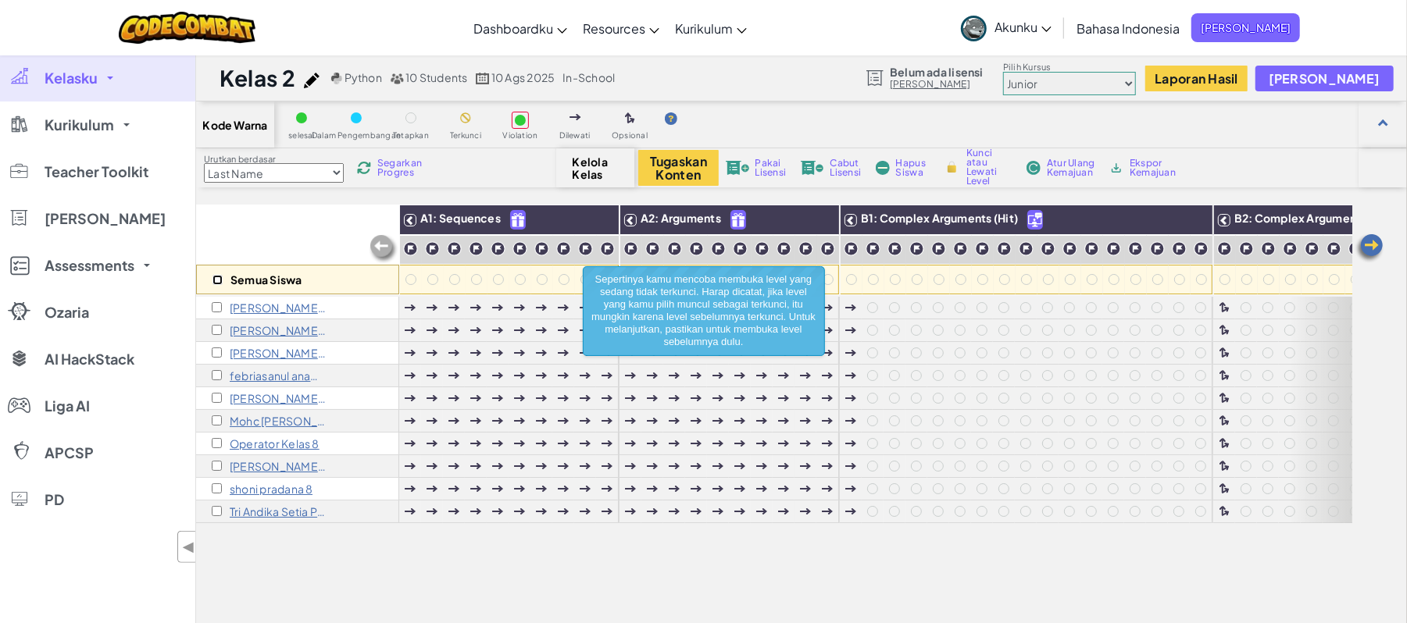
click at [217, 276] on input "checkbox" at bounding box center [217, 280] width 10 height 10
checkbox input "true"
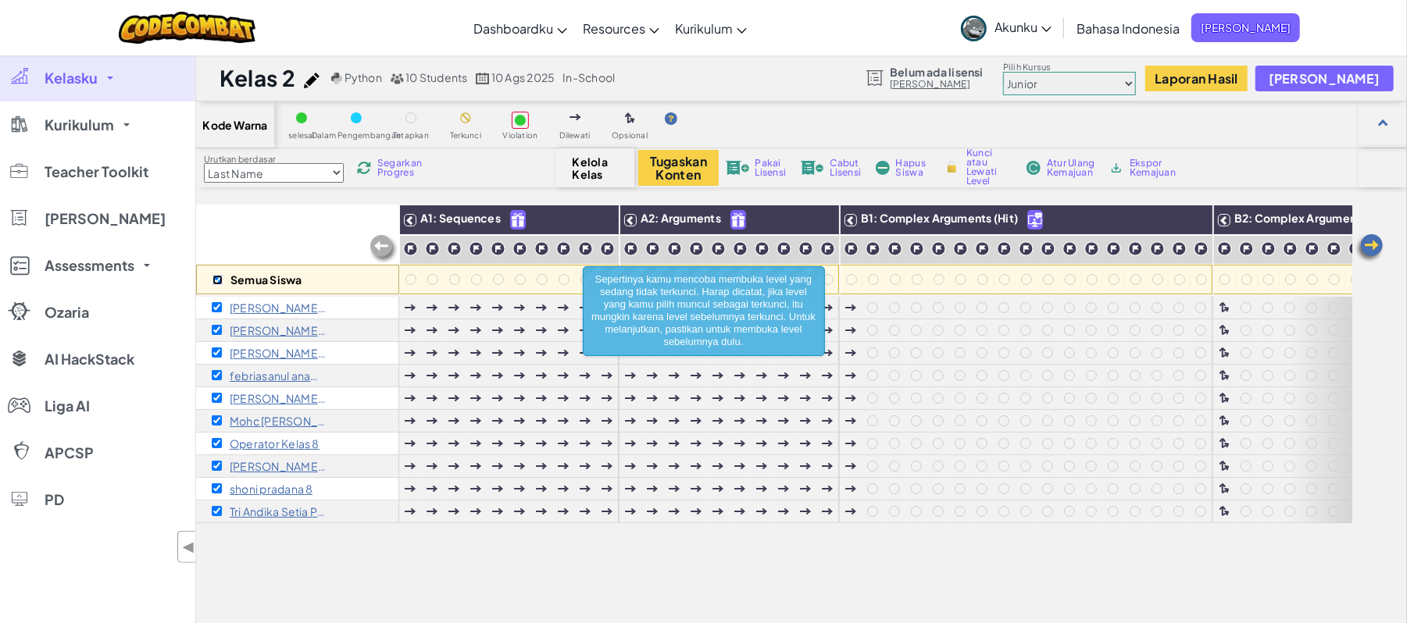
checkbox input "true"
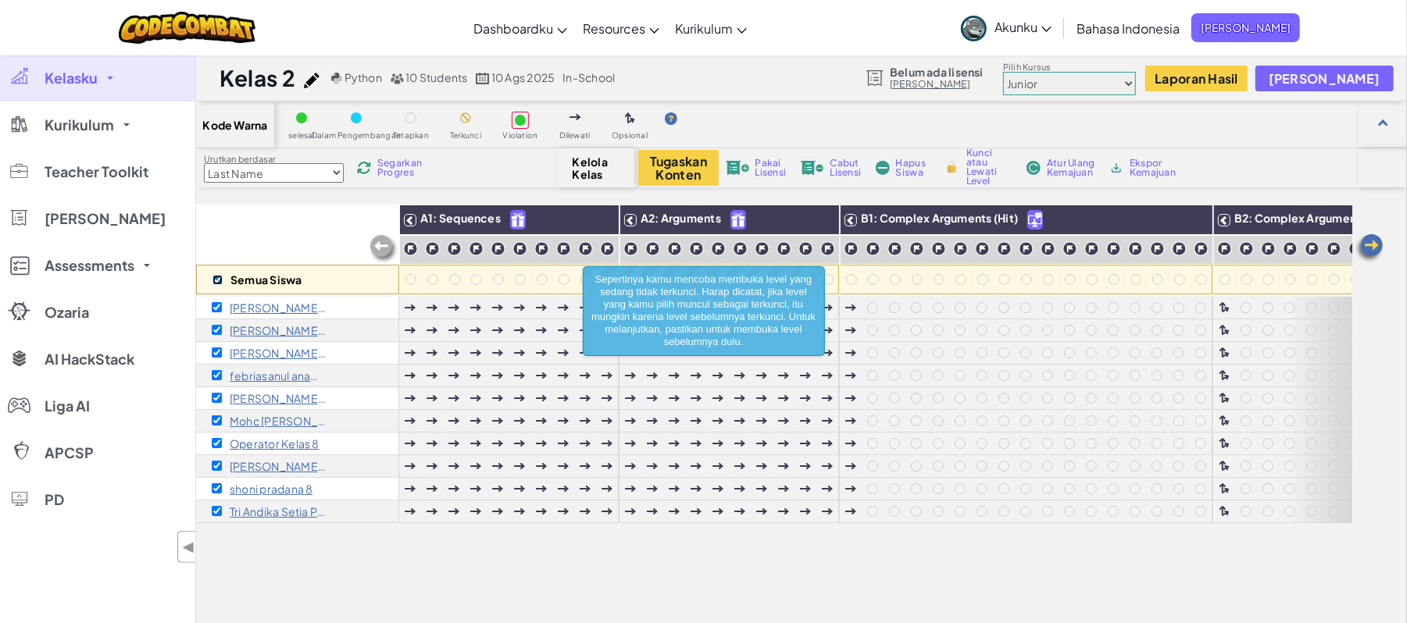
checkbox input "true"
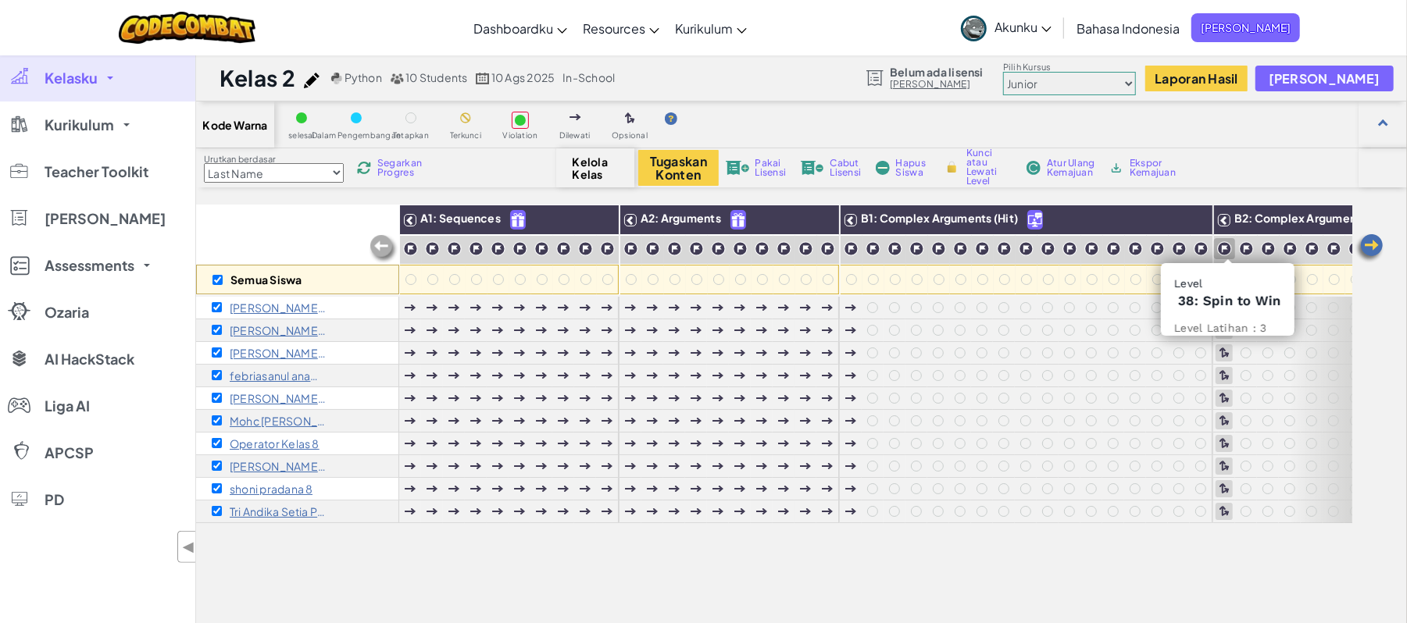
click at [1229, 244] on img at bounding box center [1224, 248] width 15 height 15
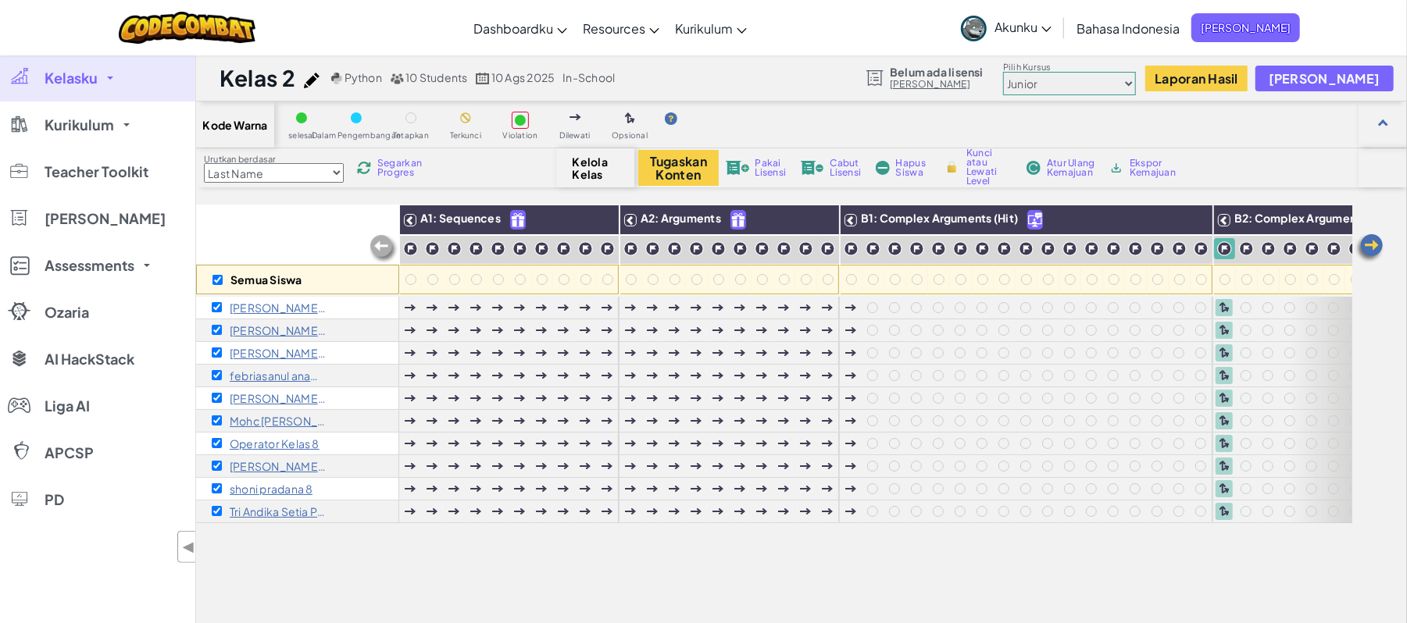
drag, startPoint x: 1229, startPoint y: 244, endPoint x: 972, endPoint y: 167, distance: 268.1
click at [972, 167] on span "Kunci atau Lewati Level" at bounding box center [989, 166] width 46 height 37
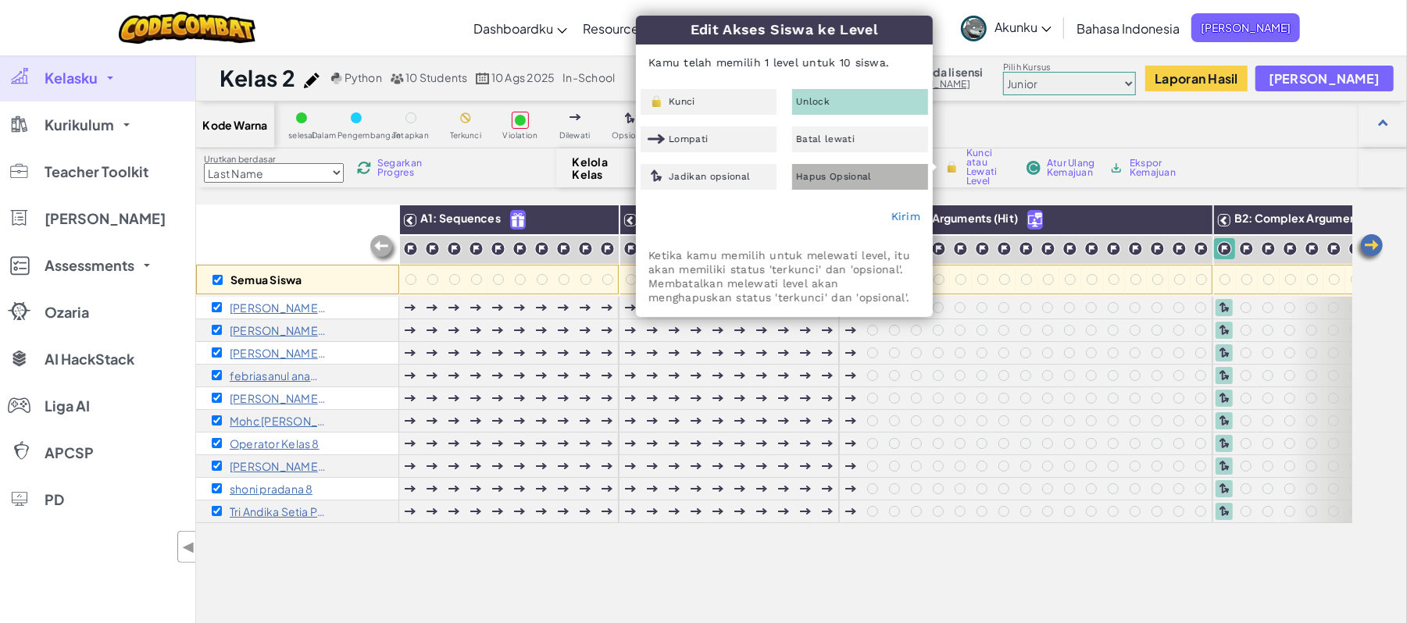
click at [822, 176] on span "Hapus Opsional" at bounding box center [834, 176] width 76 height 9
click at [914, 219] on link "Kirim" at bounding box center [905, 216] width 29 height 12
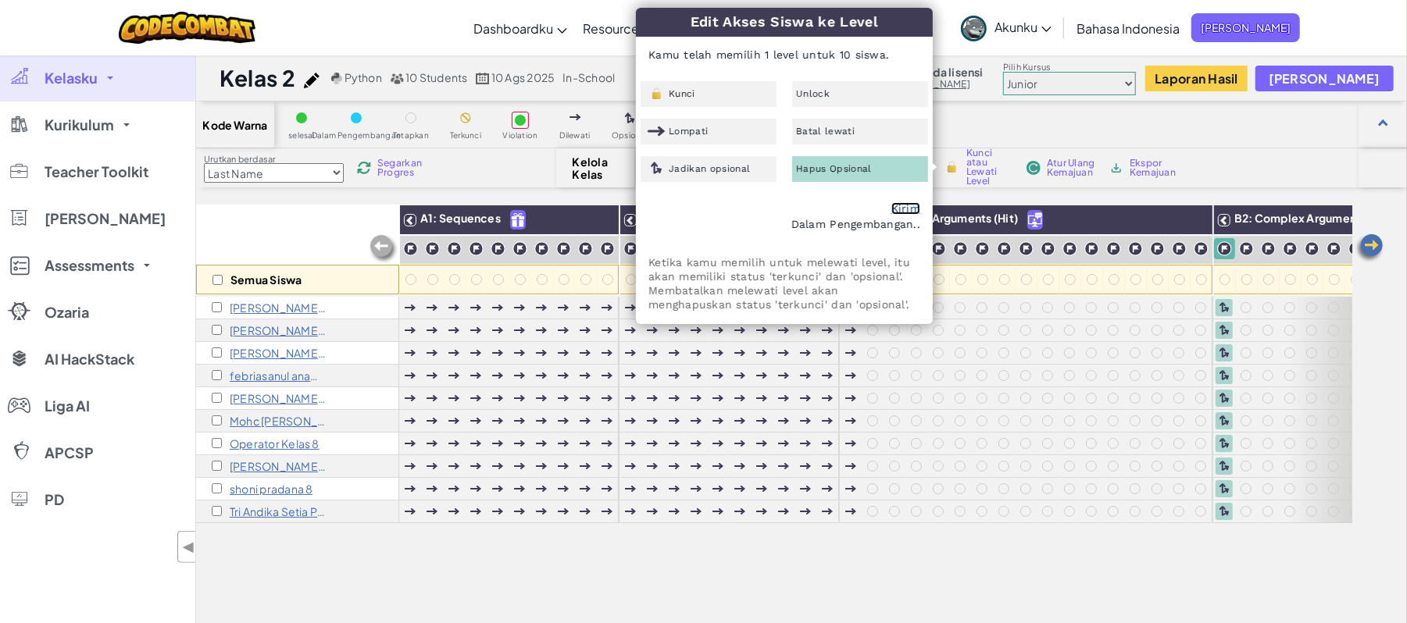
checkbox input "false"
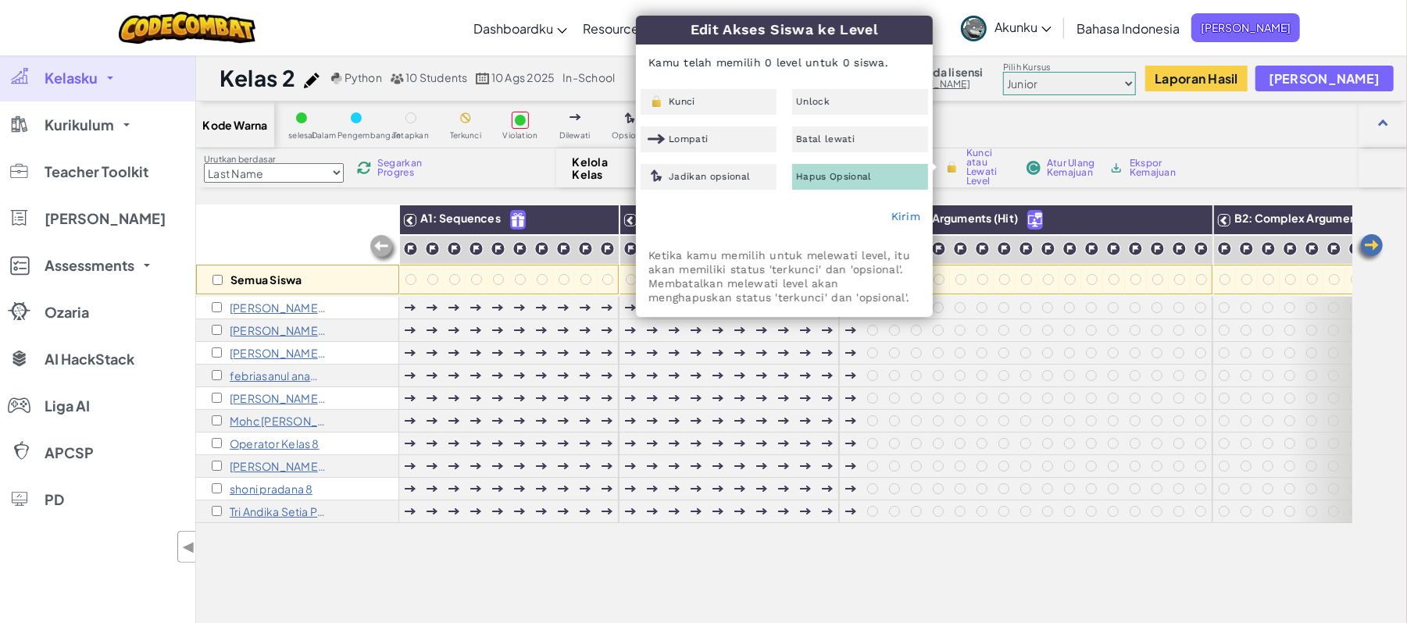
click at [1225, 141] on div "Kode Warna selesai Dalam Pengembangan Tetapkan Terkunci Violation Dilewati Opsi…" at bounding box center [801, 125] width 1211 height 47
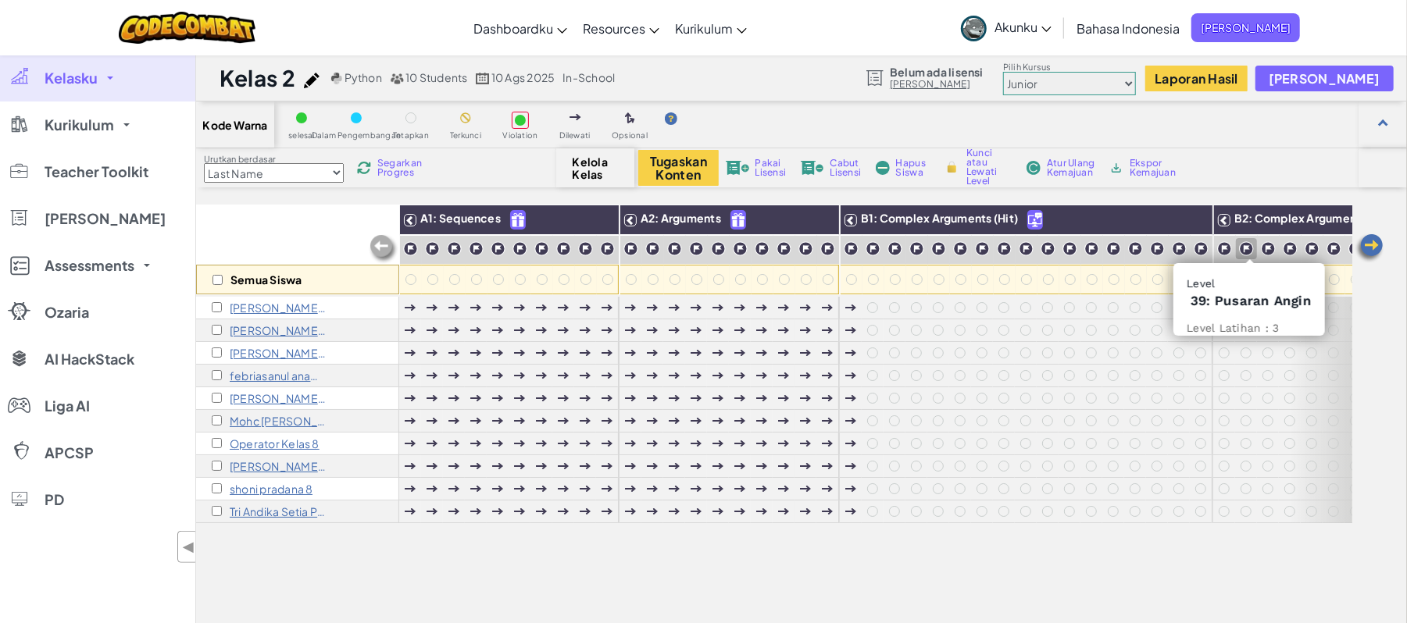
click at [1244, 255] on img at bounding box center [1246, 248] width 15 height 15
drag, startPoint x: 1247, startPoint y: 248, endPoint x: 1247, endPoint y: 206, distance: 41.4
click at [1247, 206] on div "B2: Complex Arguments (Spin)" at bounding box center [1334, 220] width 241 height 30
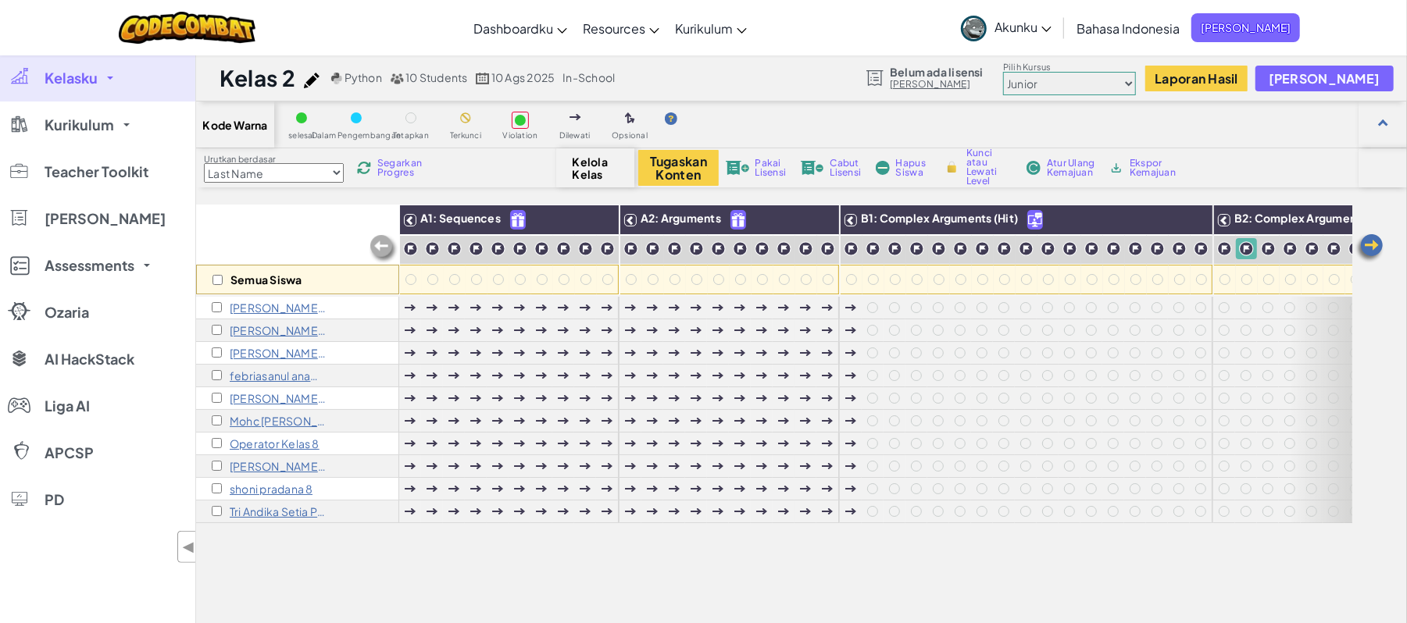
click at [216, 272] on div "Semua Siswa" at bounding box center [297, 280] width 203 height 30
click at [216, 282] on input "checkbox" at bounding box center [217, 280] width 10 height 10
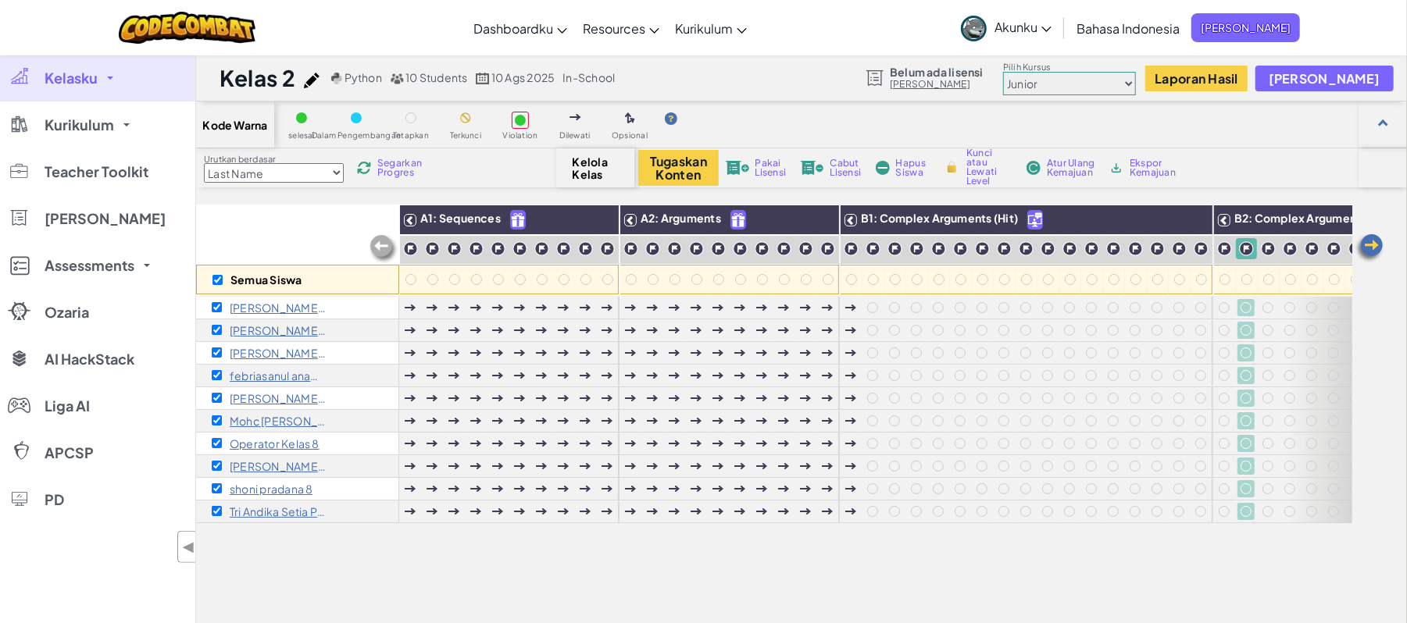
click at [982, 175] on span "Kunci atau Lewati Level" at bounding box center [989, 166] width 46 height 37
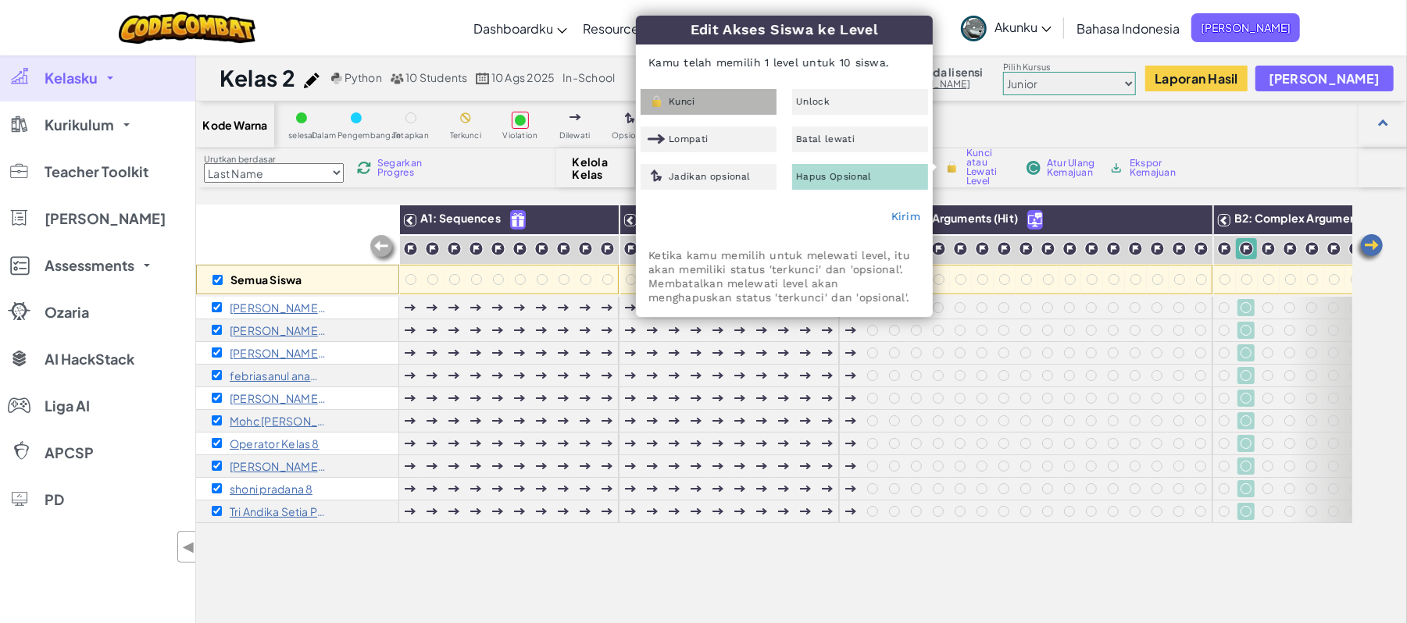
click at [759, 108] on div "Kunci" at bounding box center [709, 102] width 136 height 26
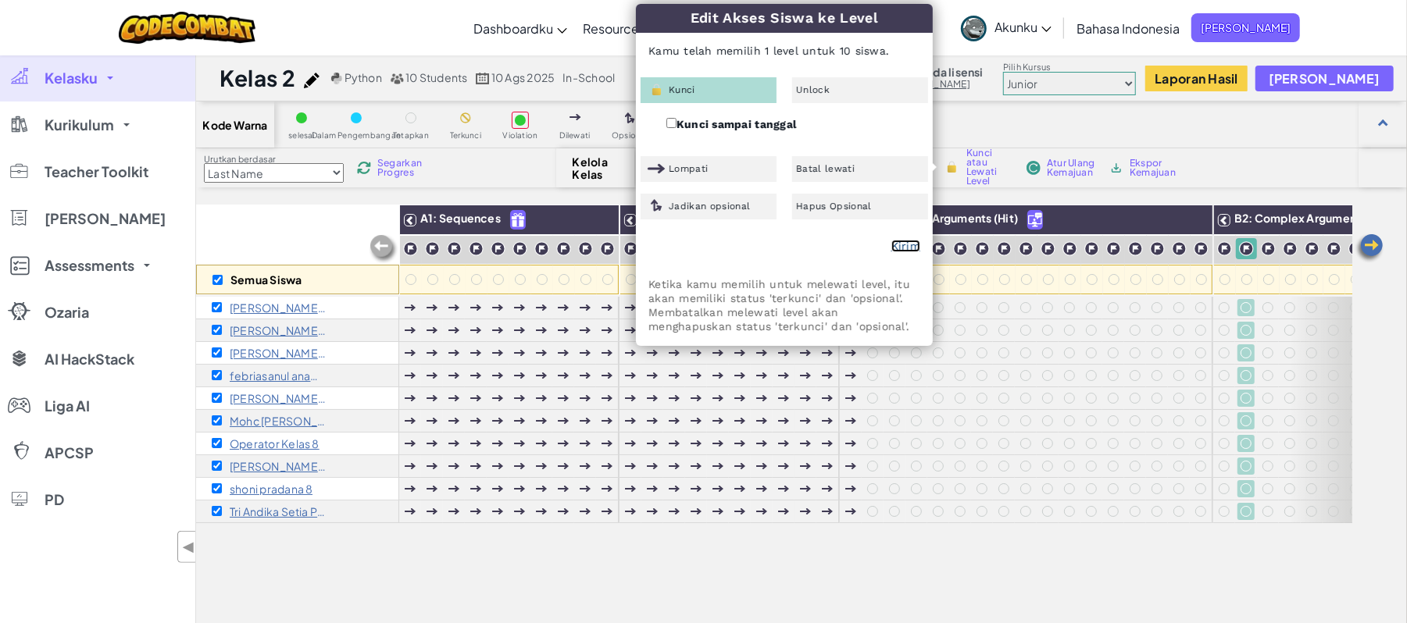
click at [895, 244] on link "Kirim" at bounding box center [905, 246] width 29 height 12
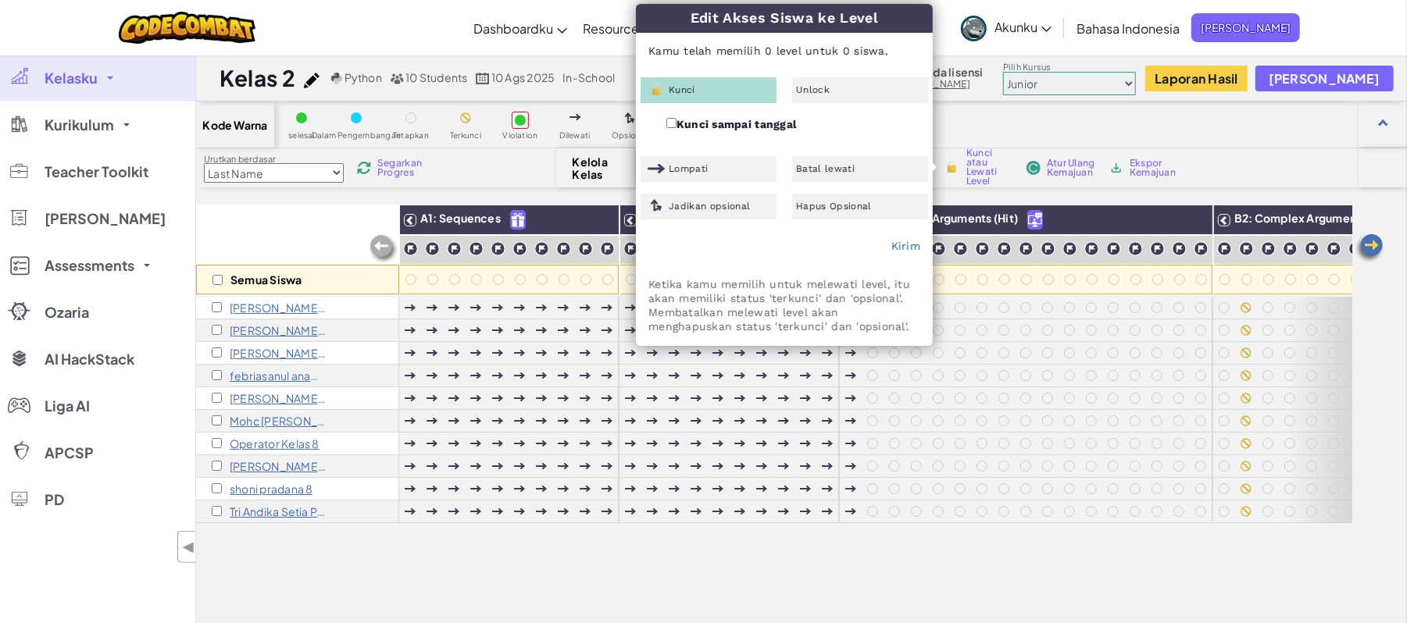
click at [1301, 128] on div "Kode Warna selesai Dalam Pengembangan Tetapkan Terkunci Violation Dilewati Opsi…" at bounding box center [801, 125] width 1211 height 47
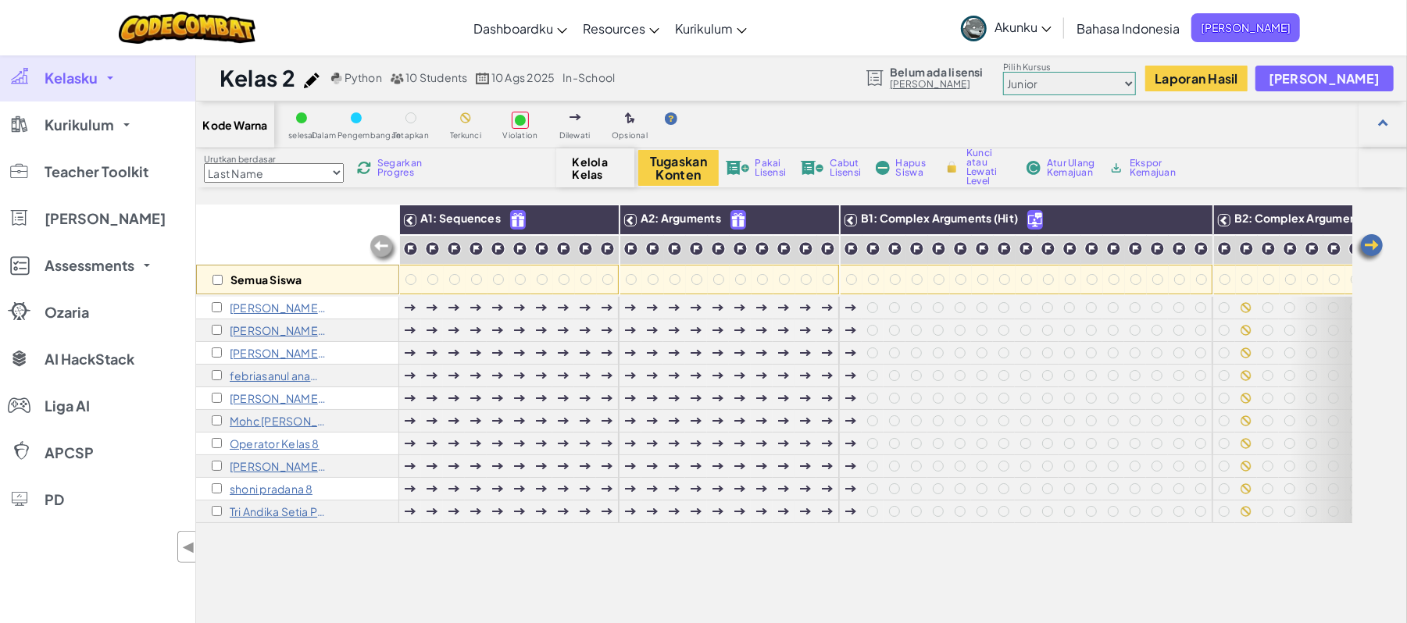
click at [107, 81] on link "Kelasku" at bounding box center [97, 78] width 195 height 47
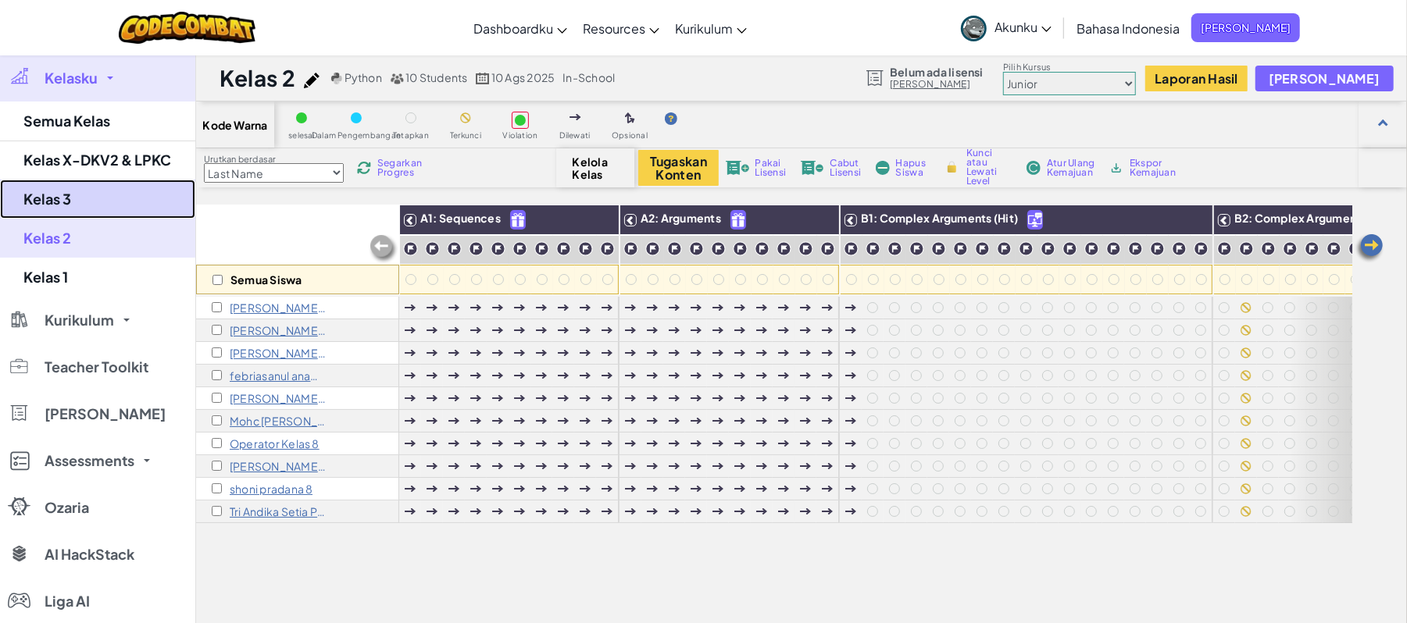
click at [72, 189] on link "Kelas 3" at bounding box center [97, 199] width 195 height 39
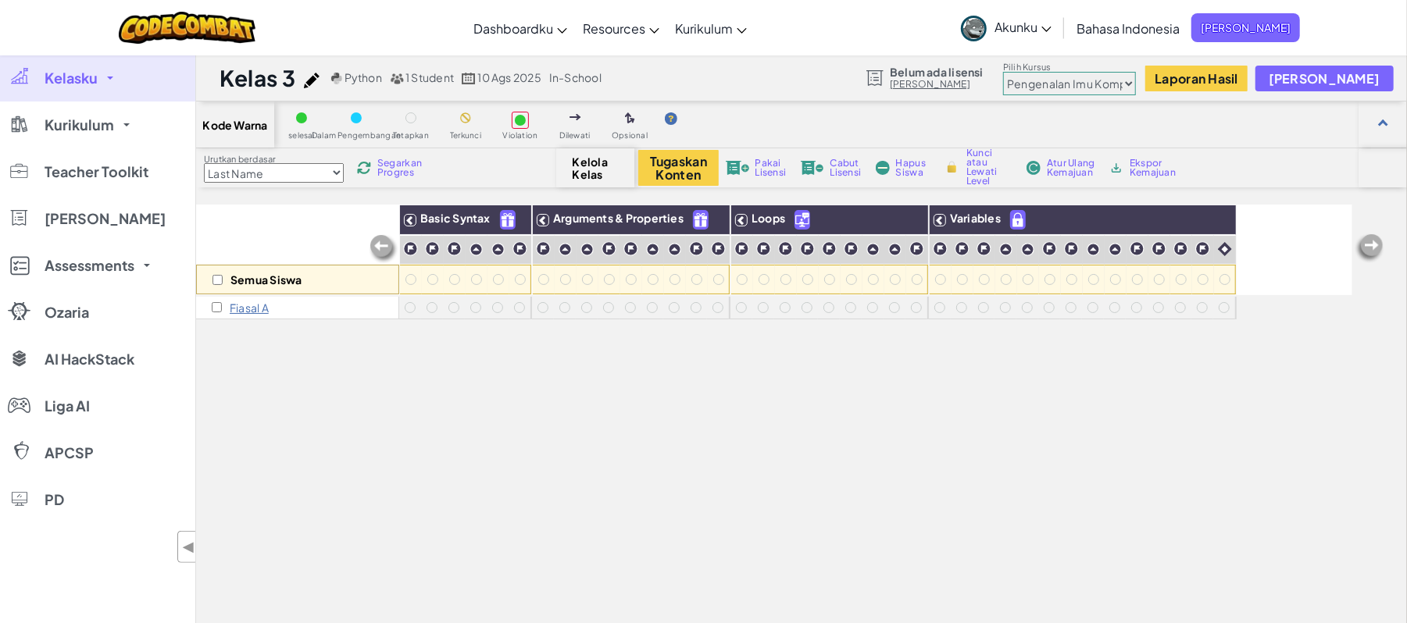
click at [100, 78] on link "Kelasku" at bounding box center [97, 78] width 195 height 47
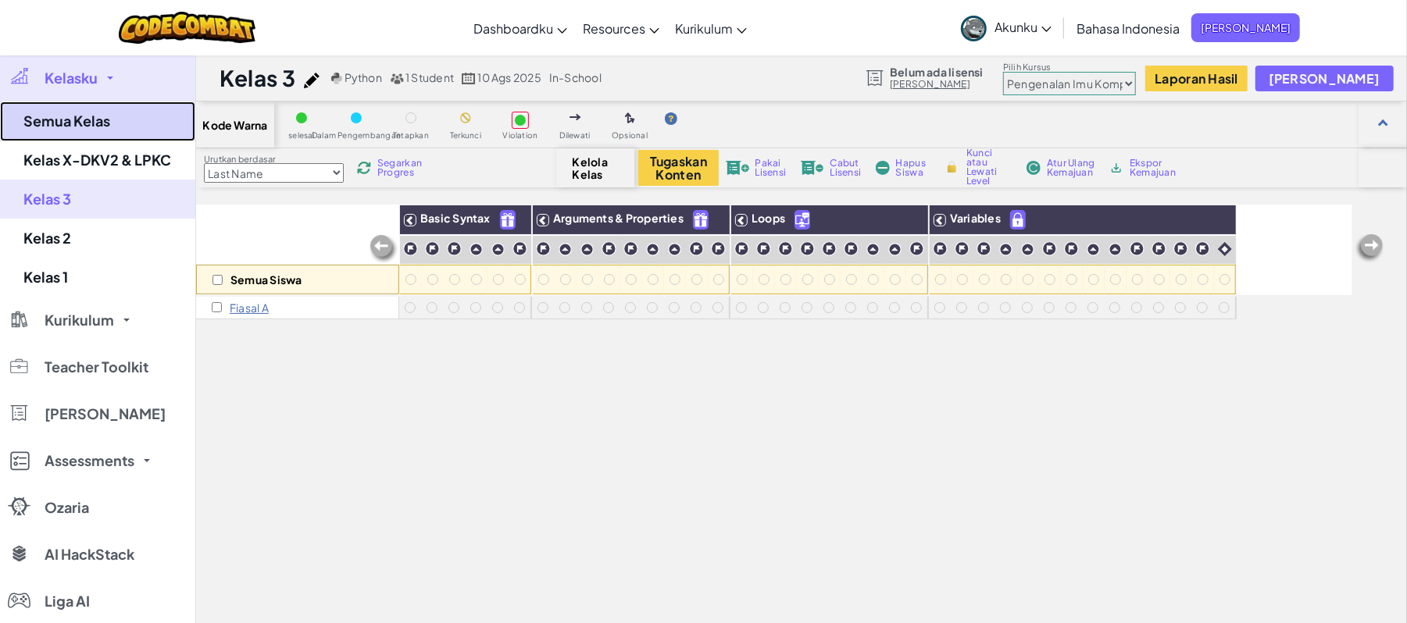
click at [83, 119] on link "Semua Kelas" at bounding box center [97, 122] width 195 height 40
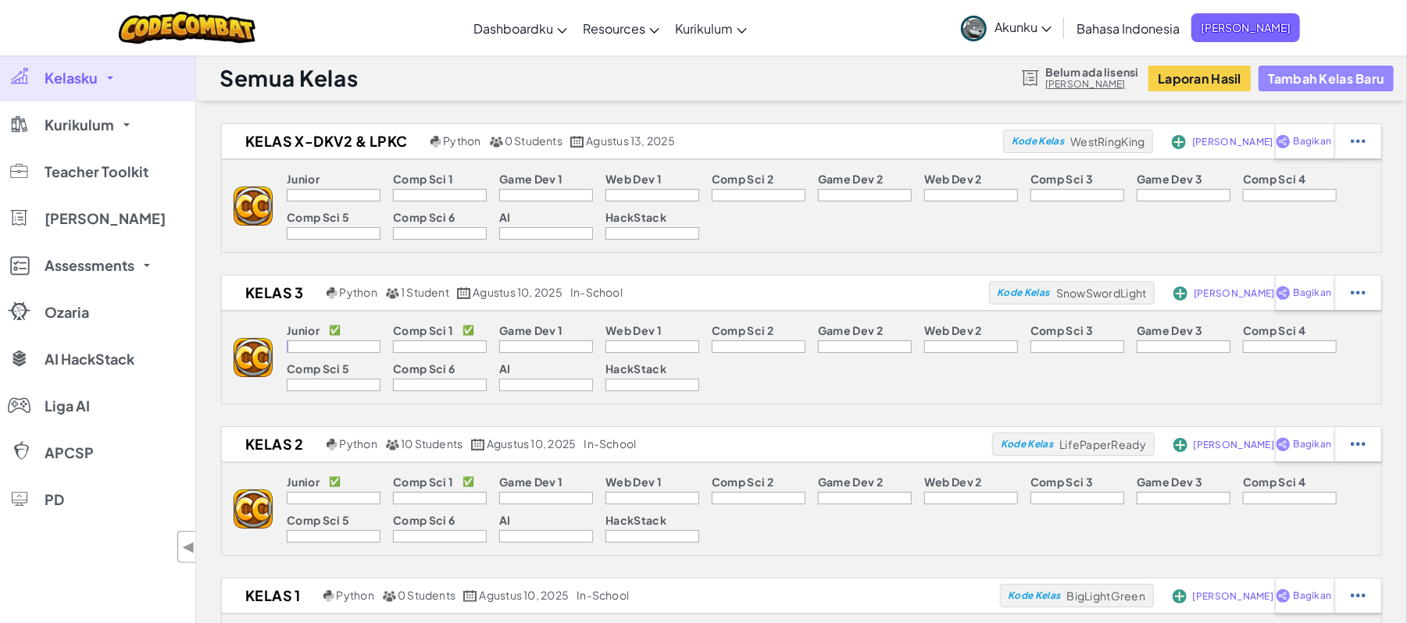
click at [1340, 84] on button "Tambah Kelas Baru" at bounding box center [1325, 79] width 135 height 26
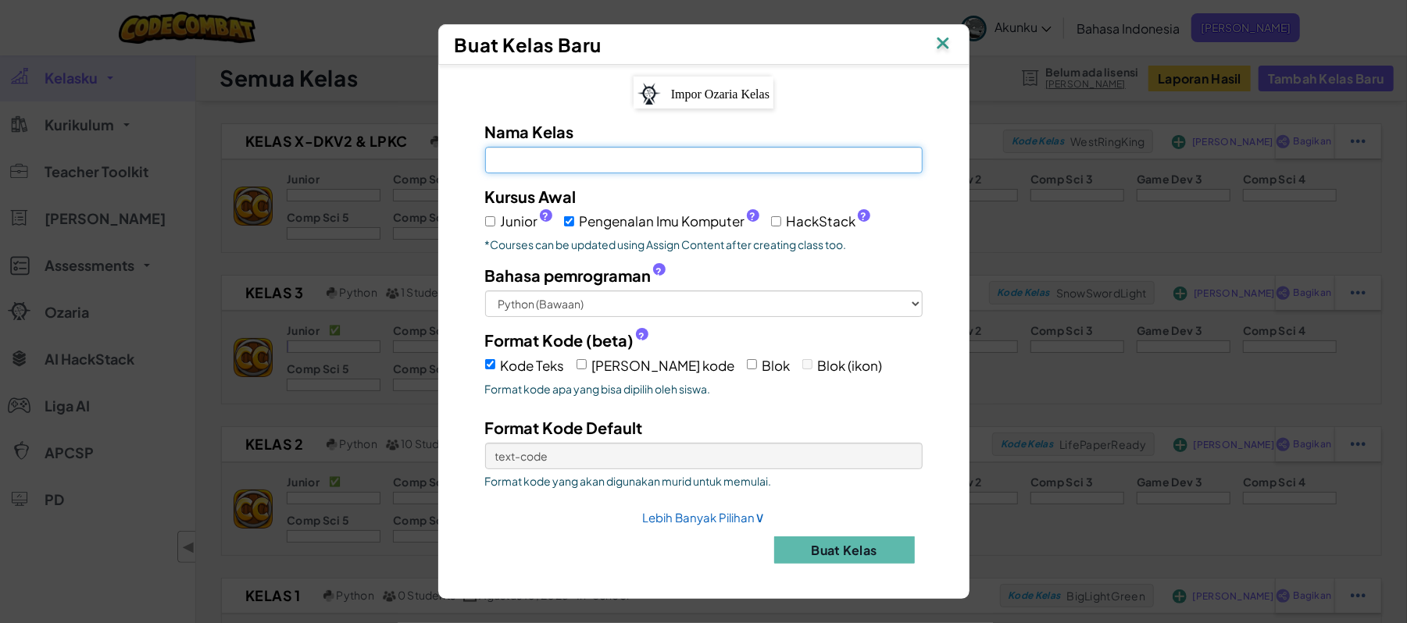
click at [631, 156] on input "Nama Kelas Kolom ini wajib diisi" at bounding box center [703, 160] width 437 height 27
click at [684, 219] on span "Pengenalan Imu Komputer ?" at bounding box center [670, 221] width 180 height 23
click at [574, 219] on input "Pengenalan Imu Komputer ?" at bounding box center [569, 221] width 10 height 10
click at [512, 214] on span "Junior ?" at bounding box center [527, 221] width 52 height 23
click at [495, 216] on input "Junior ?" at bounding box center [490, 221] width 10 height 10
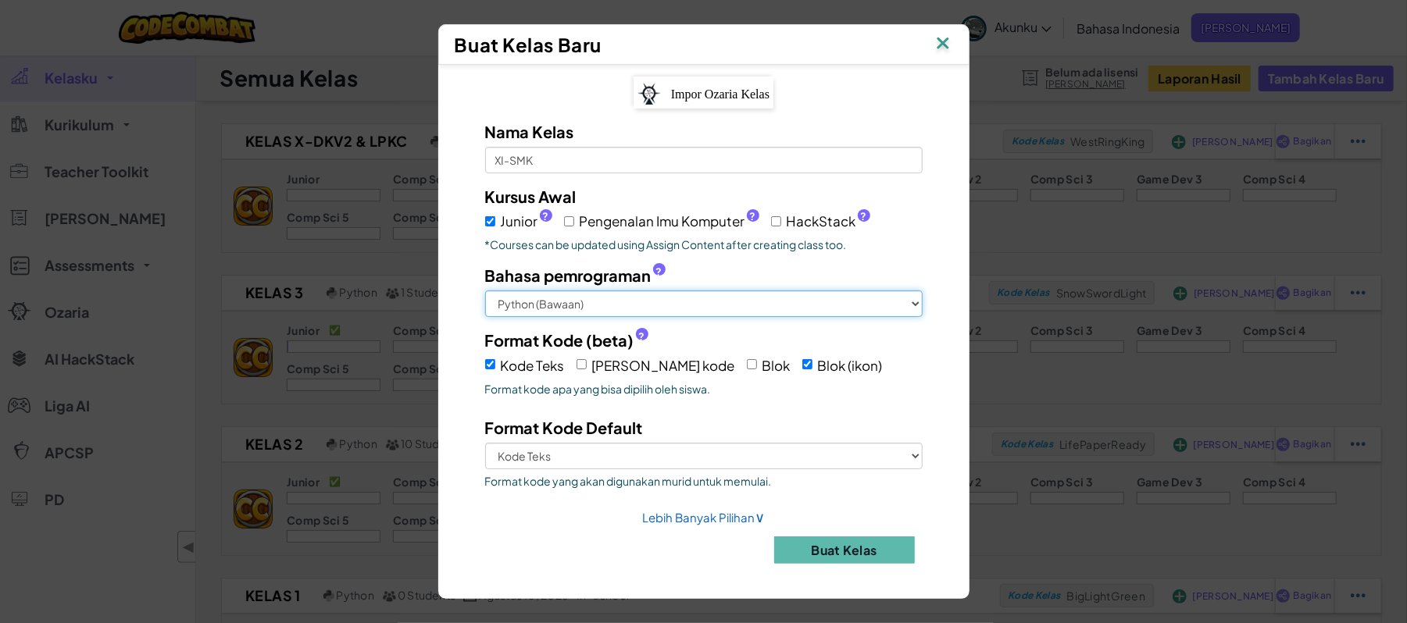
click at [666, 292] on select "Python (Bawaan) JavaScript C++ Java (Eksperimental)" at bounding box center [703, 304] width 437 height 27
click at [667, 267] on label "Bahasa pemrograman ?" at bounding box center [703, 275] width 437 height 23
click at [667, 291] on select "Python (Bawaan) JavaScript C++ Java (Eksperimental)" at bounding box center [703, 304] width 437 height 27
click at [488, 361] on input "Kode Teks" at bounding box center [490, 364] width 10 height 10
click at [839, 548] on button "Buat Kelas" at bounding box center [844, 550] width 141 height 27
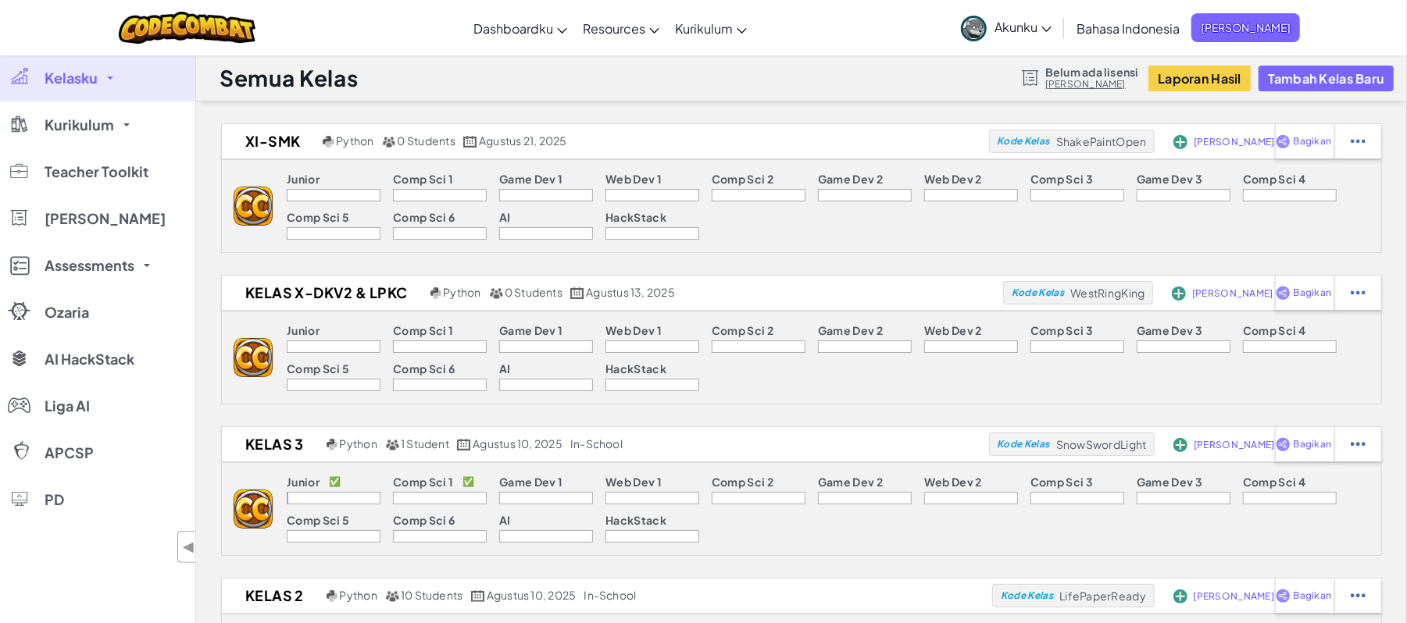
click at [497, 354] on label "Kode Teks" at bounding box center [525, 357] width 80 height 24
click at [495, 354] on input "Kode Teks" at bounding box center [490, 357] width 10 height 10
click at [1351, 144] on img at bounding box center [1358, 141] width 15 height 14
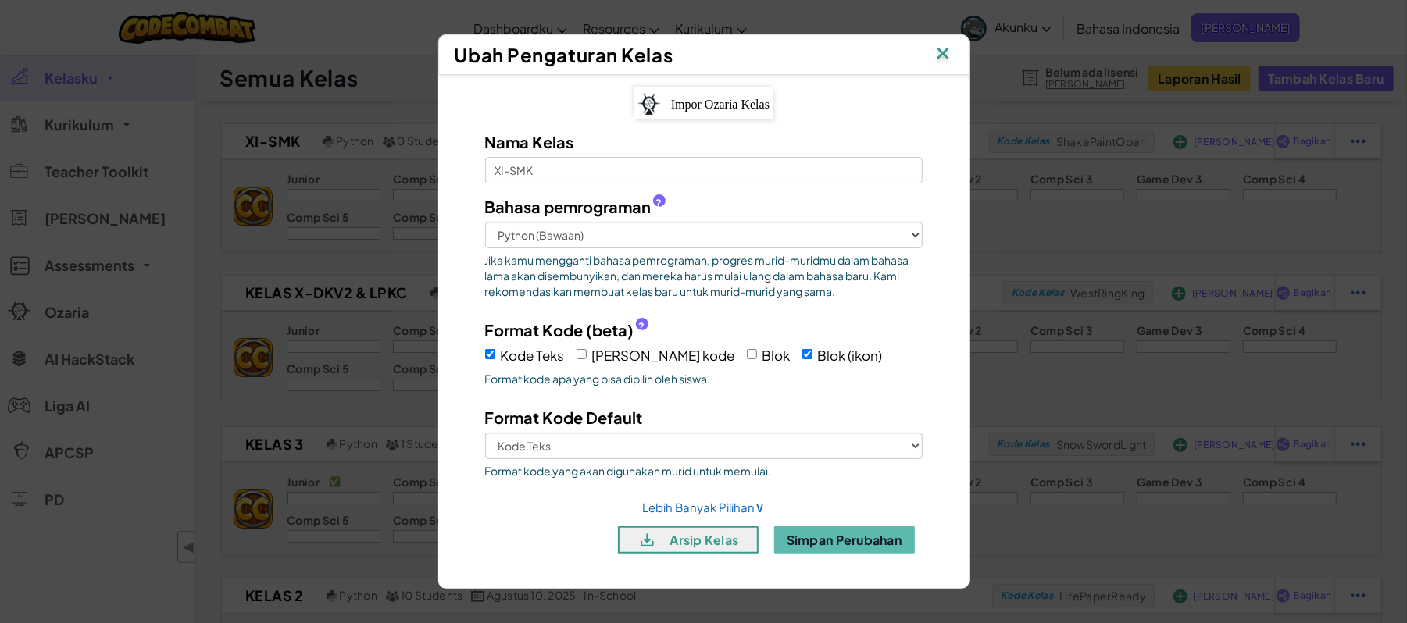
click at [537, 360] on span "Kode Teks" at bounding box center [533, 355] width 64 height 17
click at [495, 359] on input "Kode Teks" at bounding box center [490, 354] width 10 height 10
click at [881, 547] on button "Simpan Perubahan" at bounding box center [844, 539] width 141 height 27
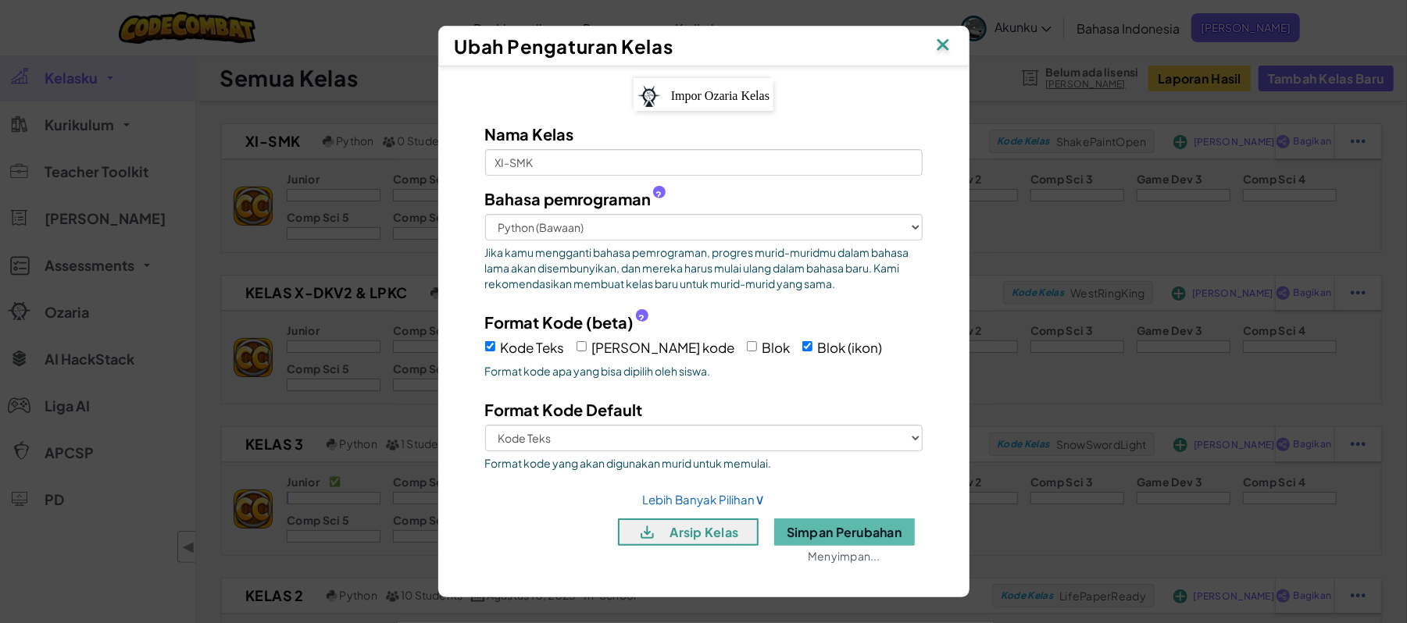
click at [762, 350] on span "Blok" at bounding box center [776, 347] width 28 height 17
click at [747, 350] on input "Blok" at bounding box center [752, 346] width 10 height 10
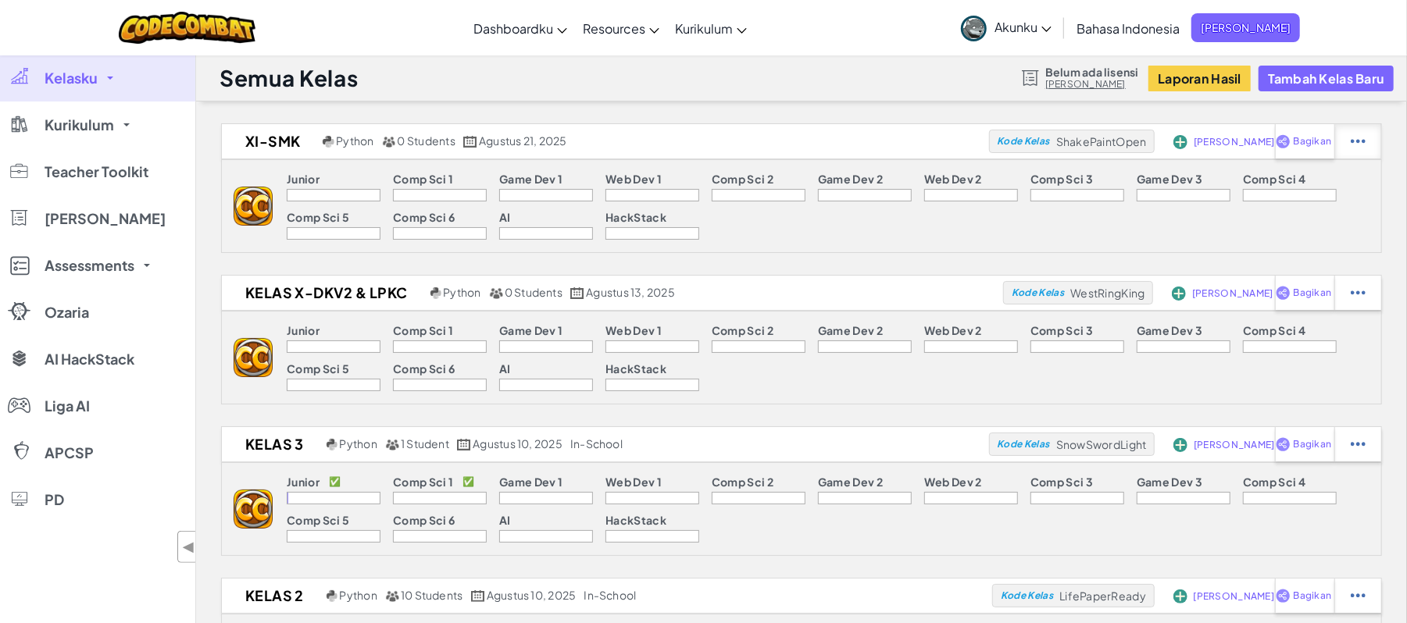
click at [1379, 141] on div at bounding box center [1357, 141] width 47 height 34
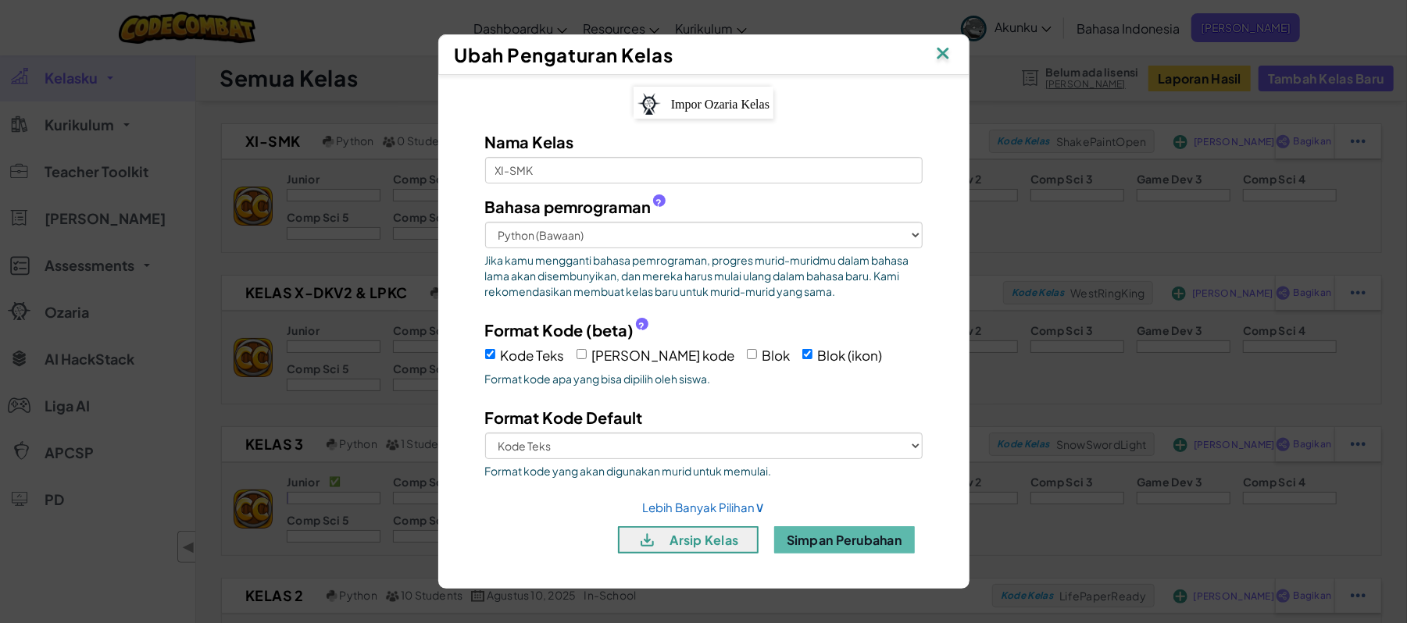
click at [555, 356] on span "Kode Teks" at bounding box center [533, 355] width 64 height 17
click at [495, 356] on input "Kode Teks" at bounding box center [490, 354] width 10 height 10
click at [691, 353] on div "Kode Teks Blok dan kode Blok Blok (ikon)" at bounding box center [703, 354] width 437 height 26
click at [747, 355] on input "Blok" at bounding box center [752, 354] width 10 height 10
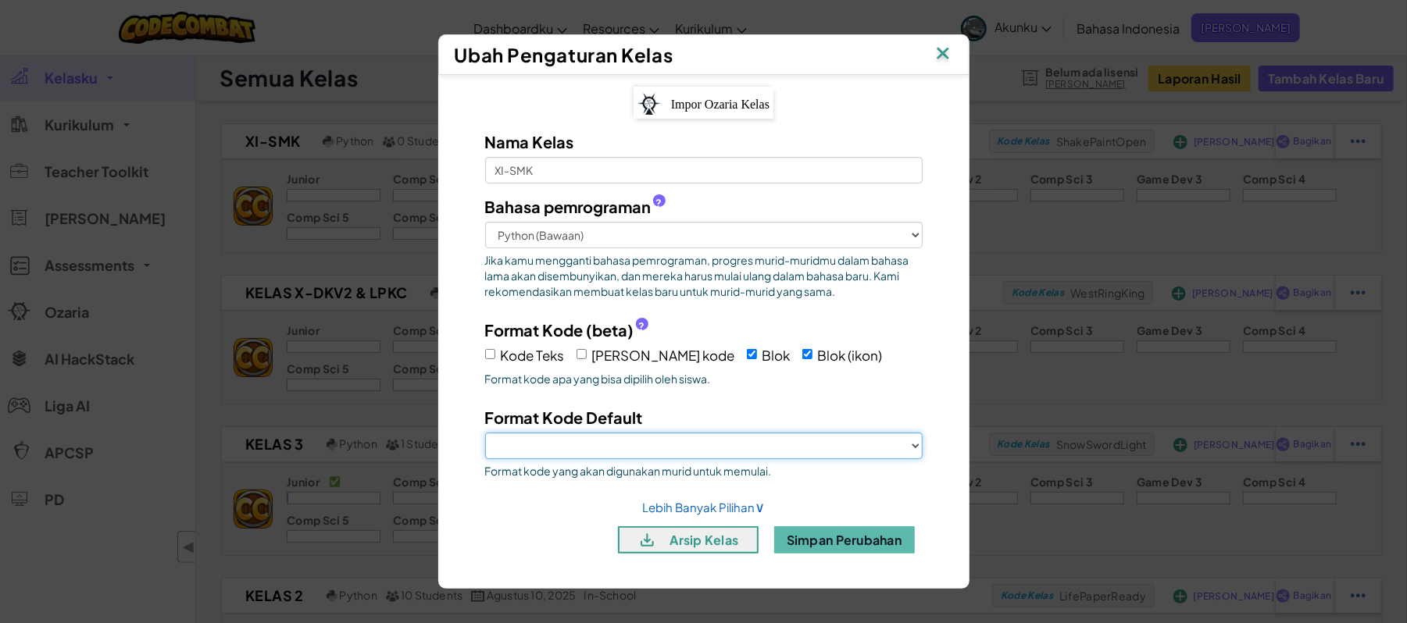
click at [659, 453] on select "Blok Blok (ikon)" at bounding box center [703, 446] width 437 height 27
click at [485, 433] on select "Blok Blok (ikon)" at bounding box center [703, 446] width 437 height 27
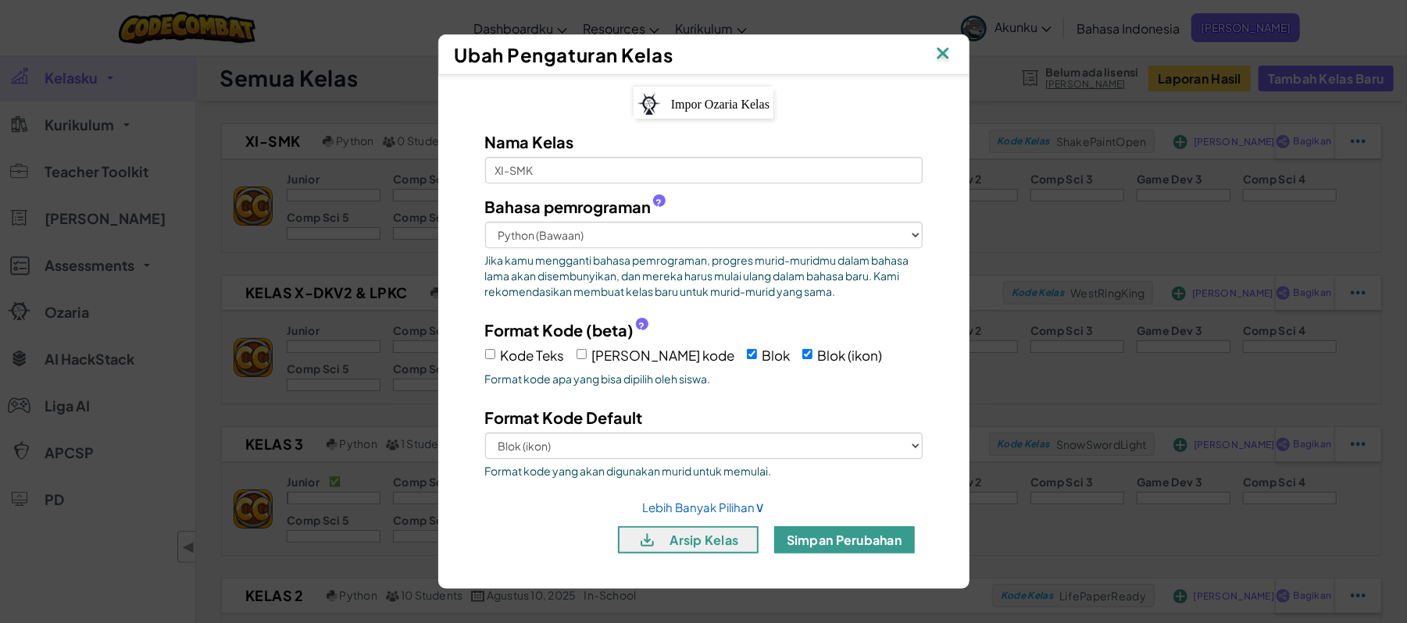
click at [820, 534] on button "Simpan Perubahan" at bounding box center [844, 539] width 141 height 27
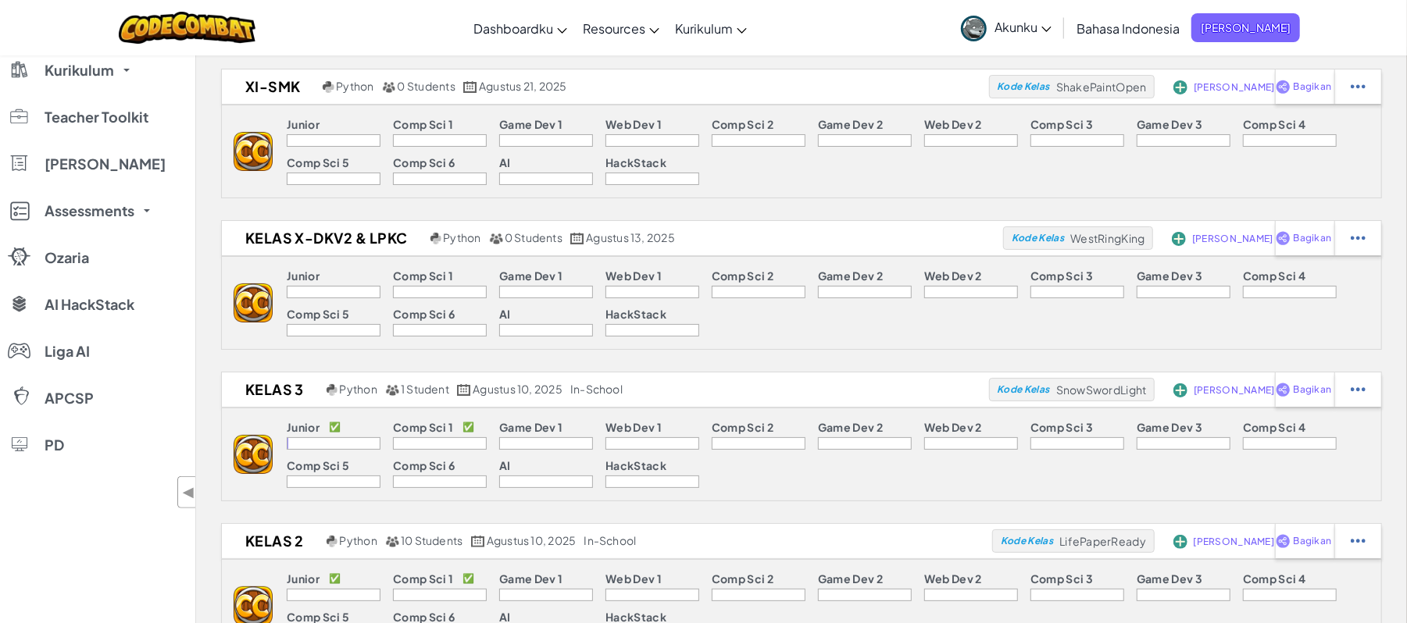
scroll to position [38, 0]
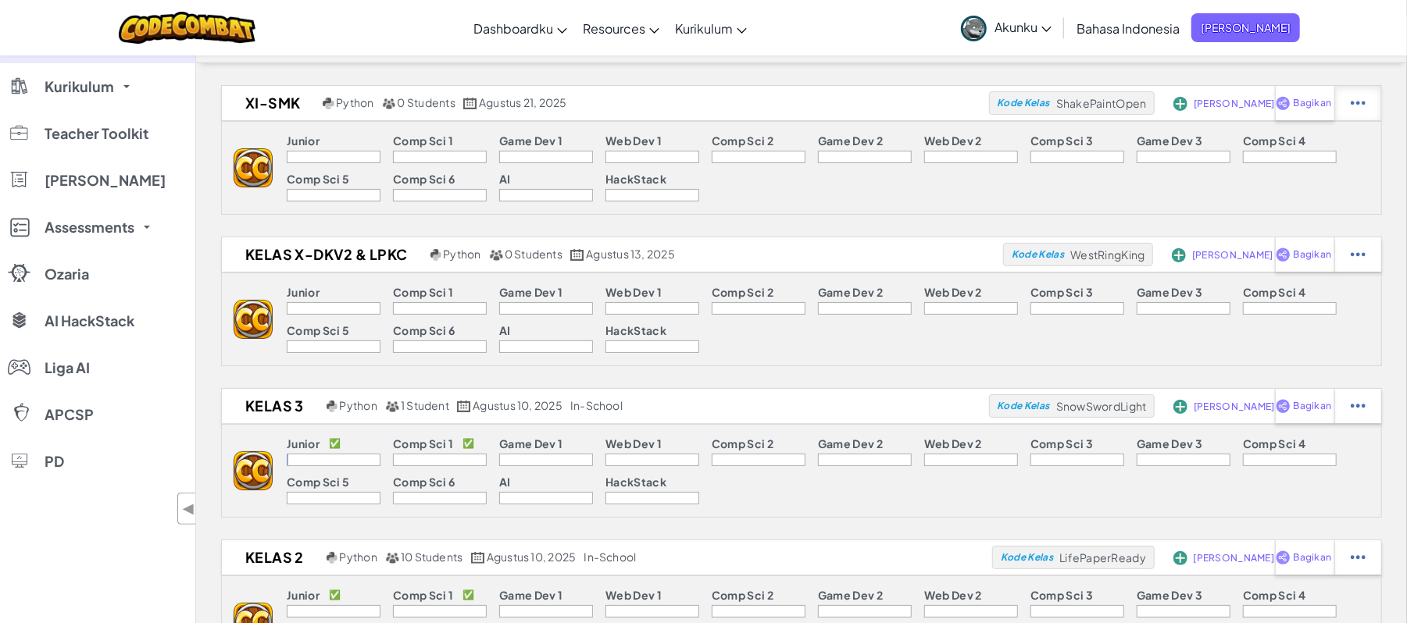
click at [1347, 105] on div at bounding box center [1357, 103] width 47 height 34
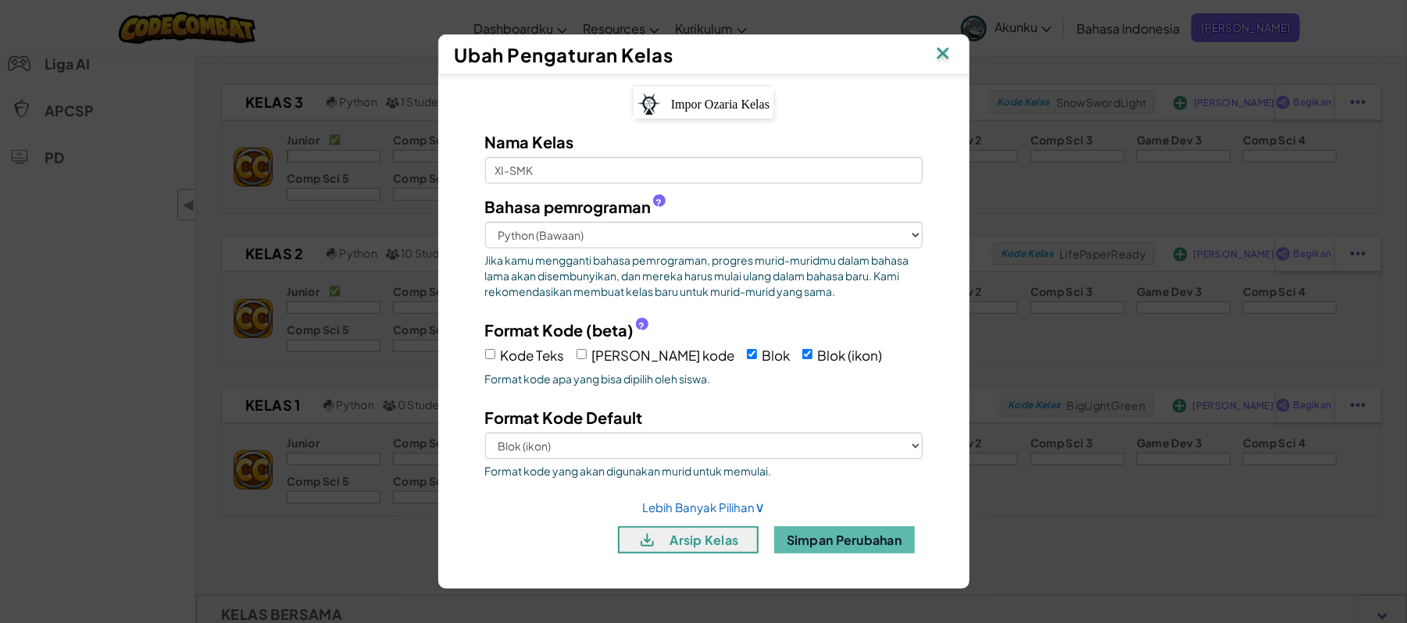
scroll to position [344, 0]
click at [685, 509] on link "Lebih Banyak Pilihan ∨" at bounding box center [703, 507] width 123 height 15
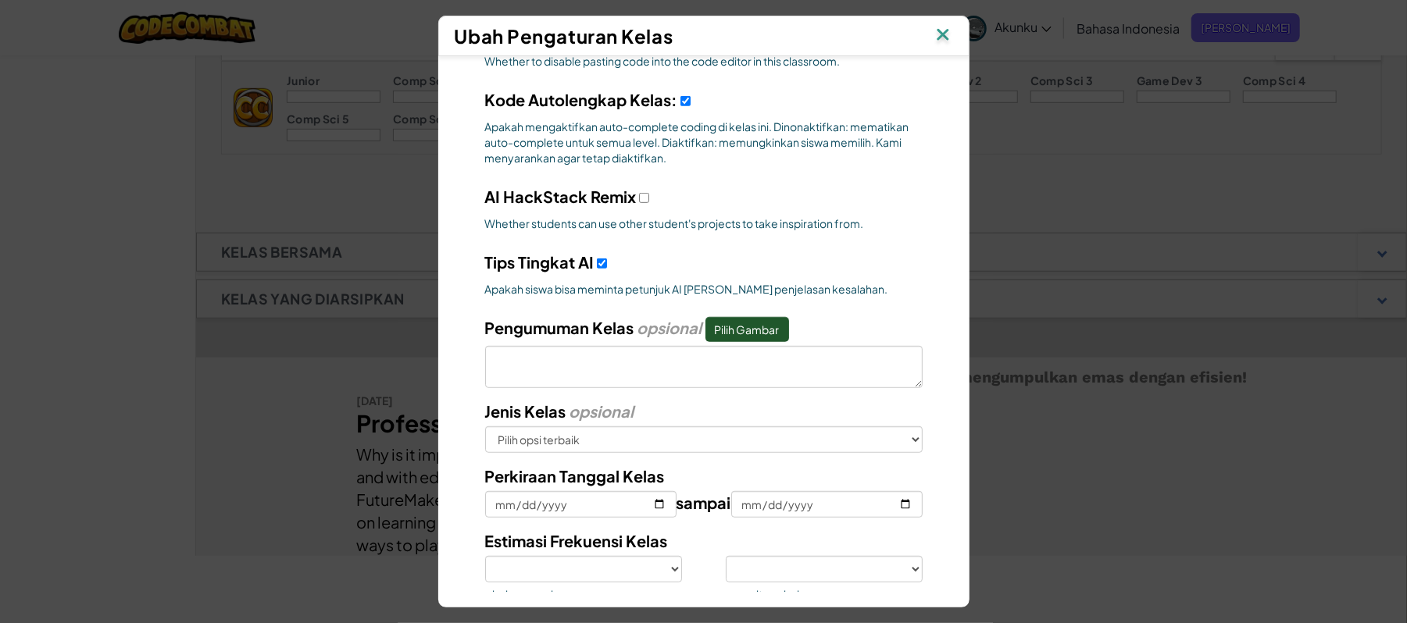
scroll to position [542, 0]
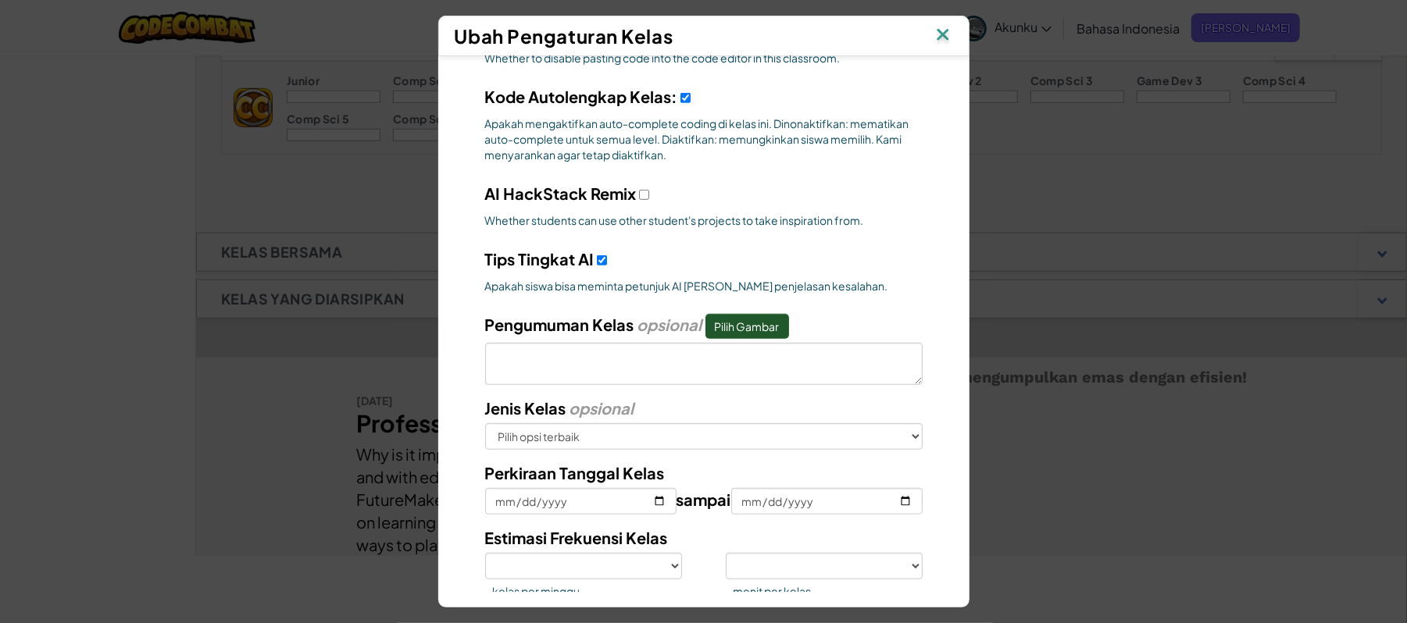
click at [944, 41] on img at bounding box center [943, 35] width 20 height 23
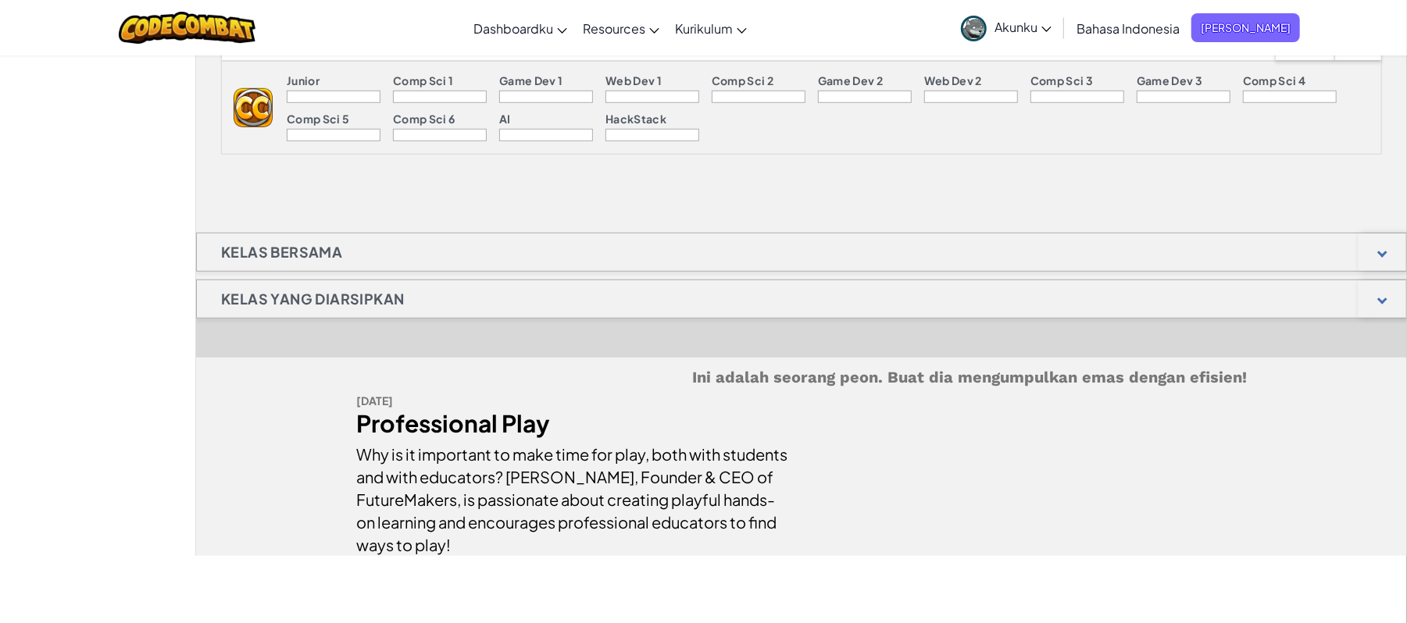
scroll to position [0, 0]
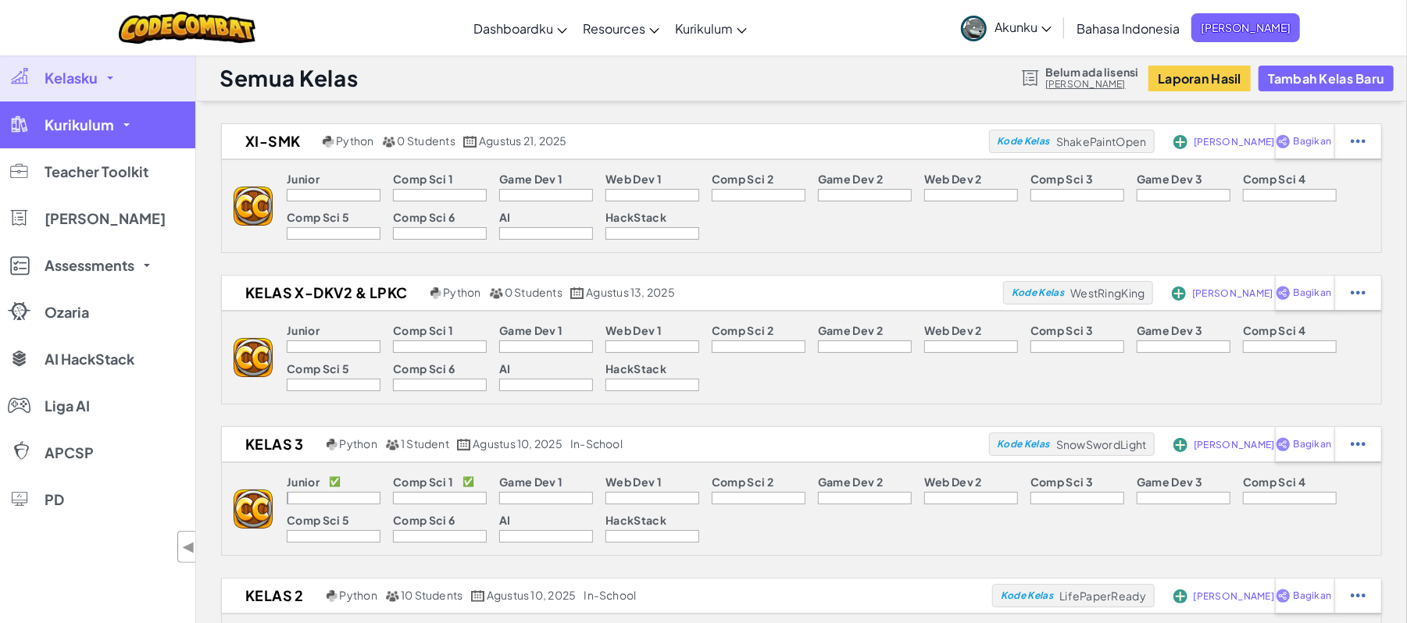
click at [119, 127] on link "Kurikulum" at bounding box center [97, 125] width 195 height 47
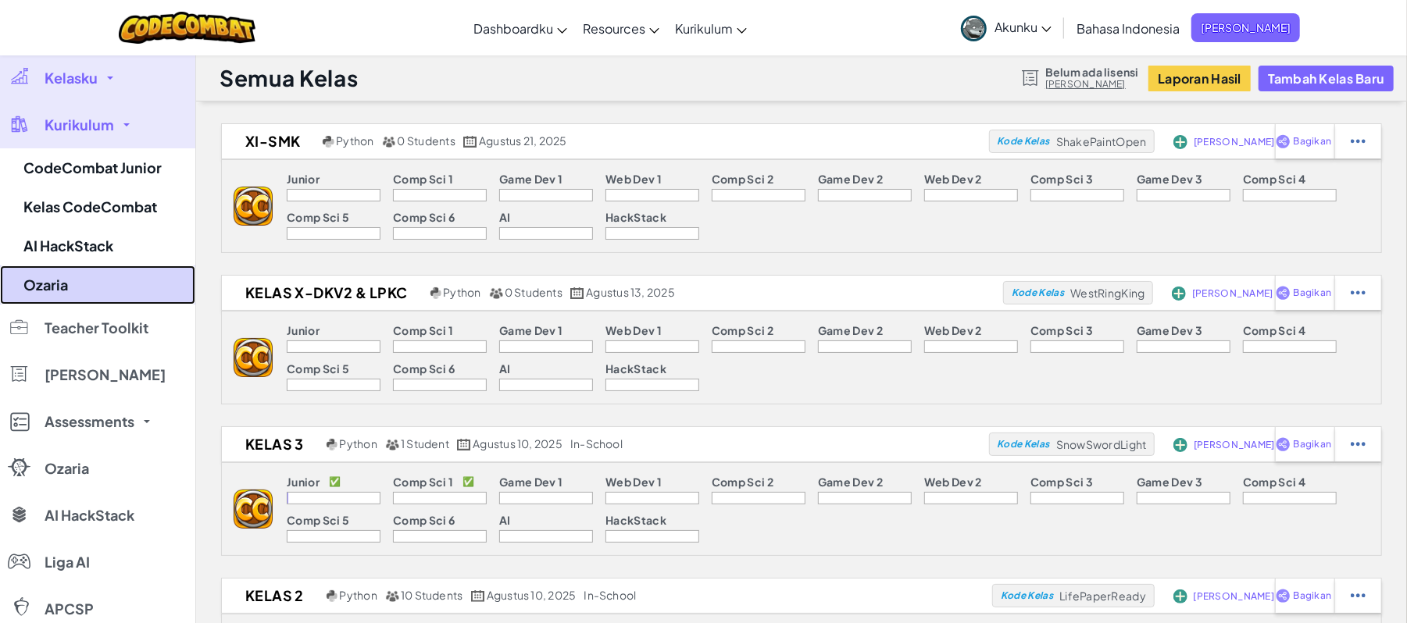
click at [66, 285] on link "Ozaria" at bounding box center [97, 285] width 195 height 39
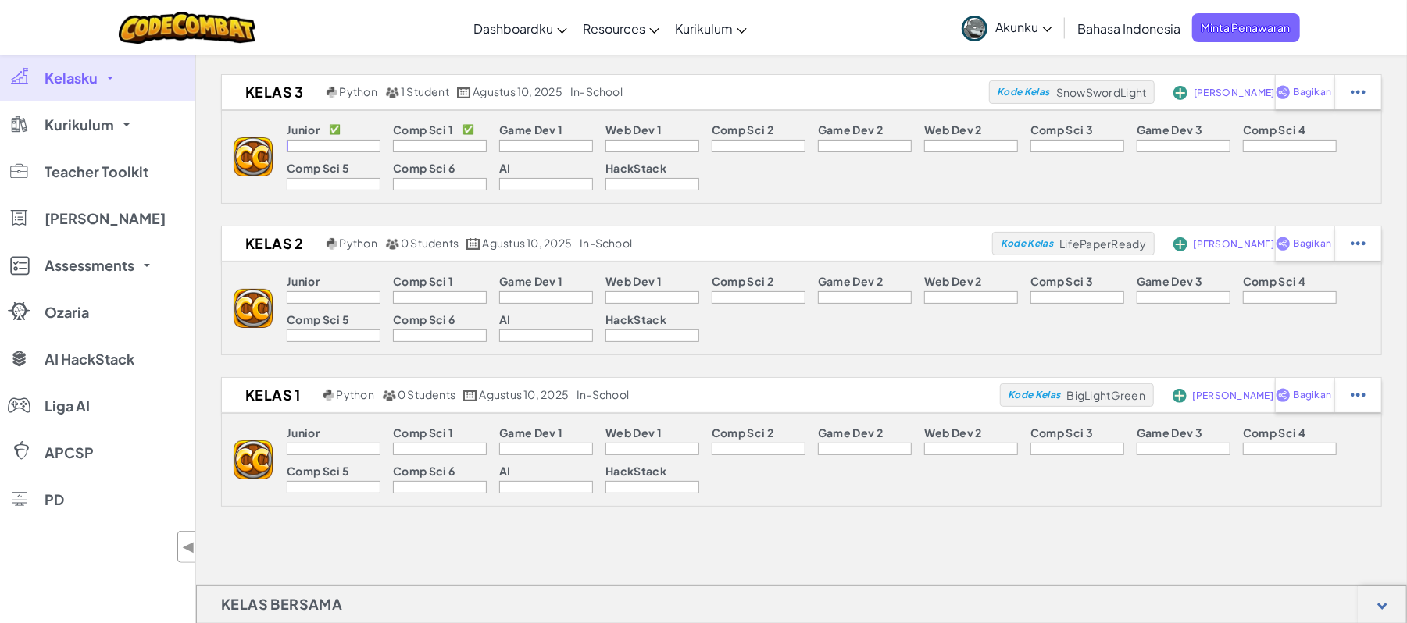
scroll to position [200, 0]
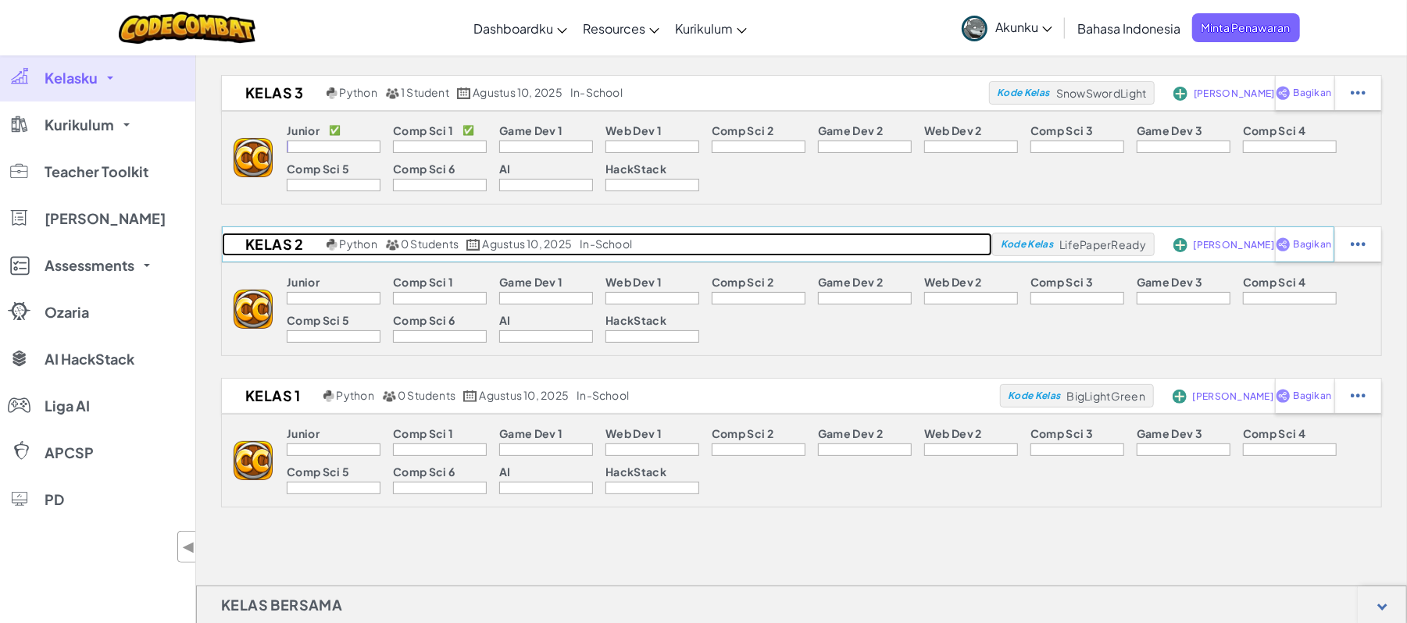
click at [258, 251] on h2 "Kelas 2" at bounding box center [272, 244] width 101 height 23
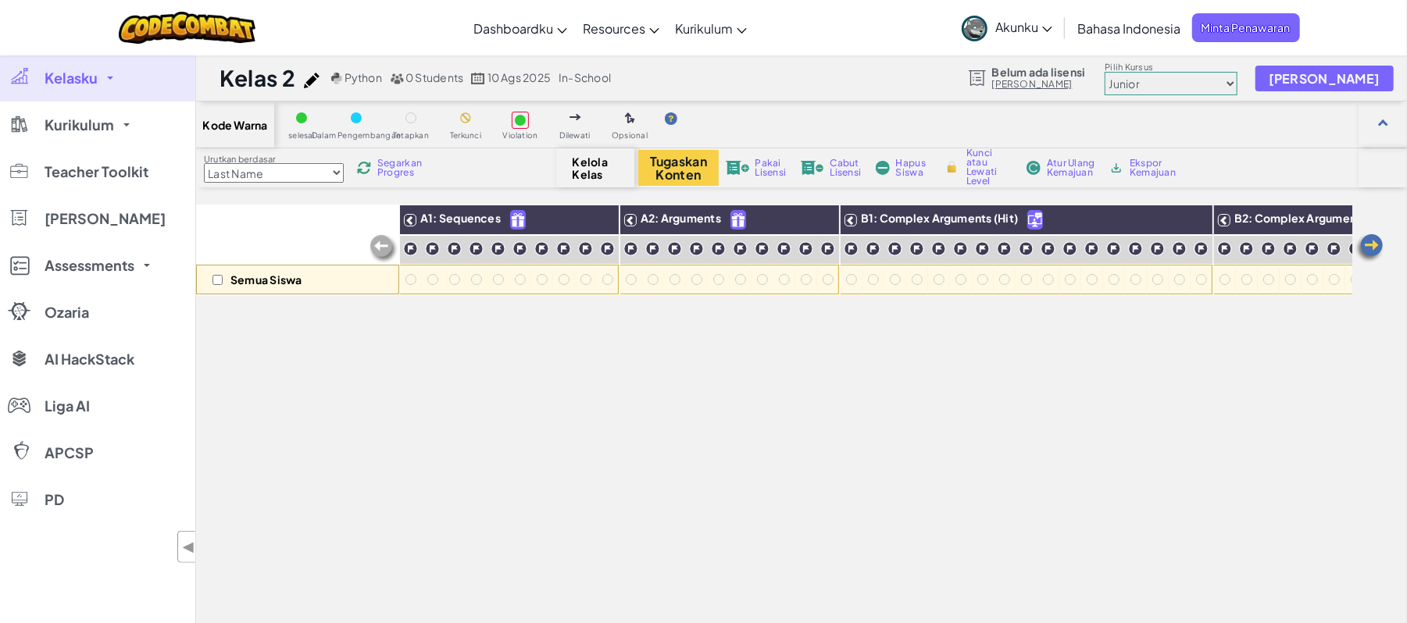
click at [371, 170] on img at bounding box center [364, 168] width 14 height 14
click at [101, 82] on link "Kelasku" at bounding box center [97, 78] width 195 height 47
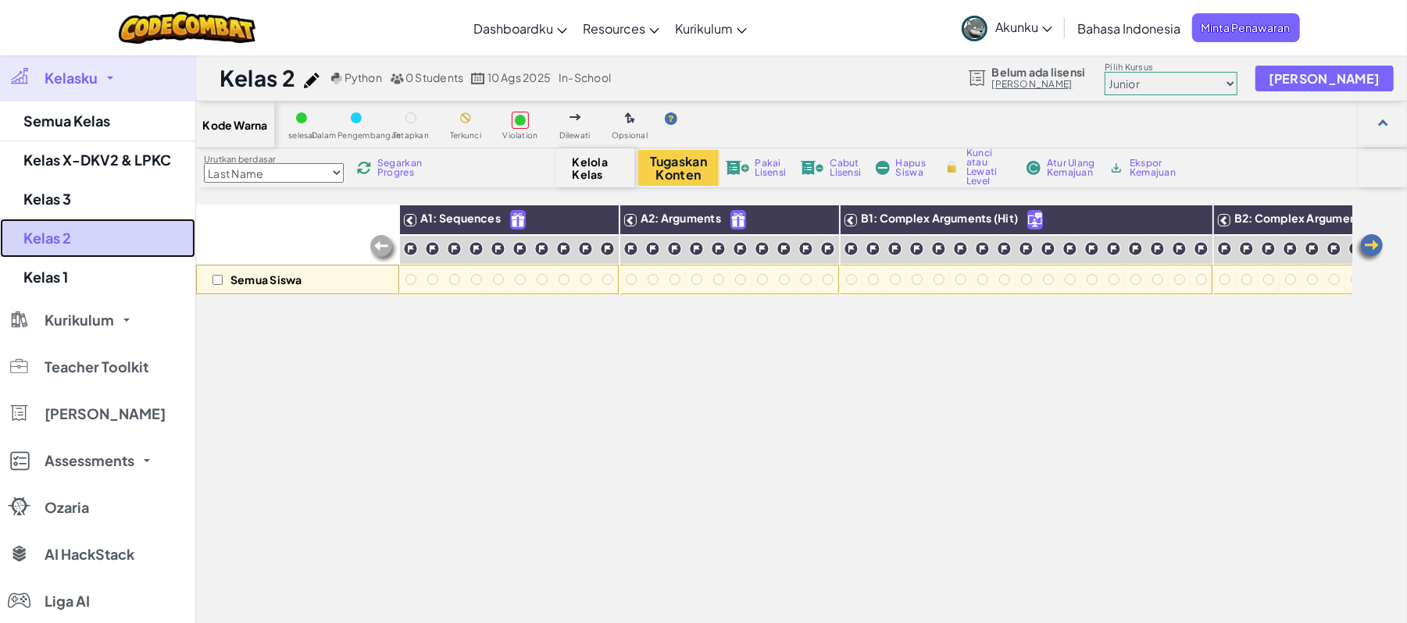
click at [103, 236] on link "Kelas 2" at bounding box center [97, 238] width 195 height 39
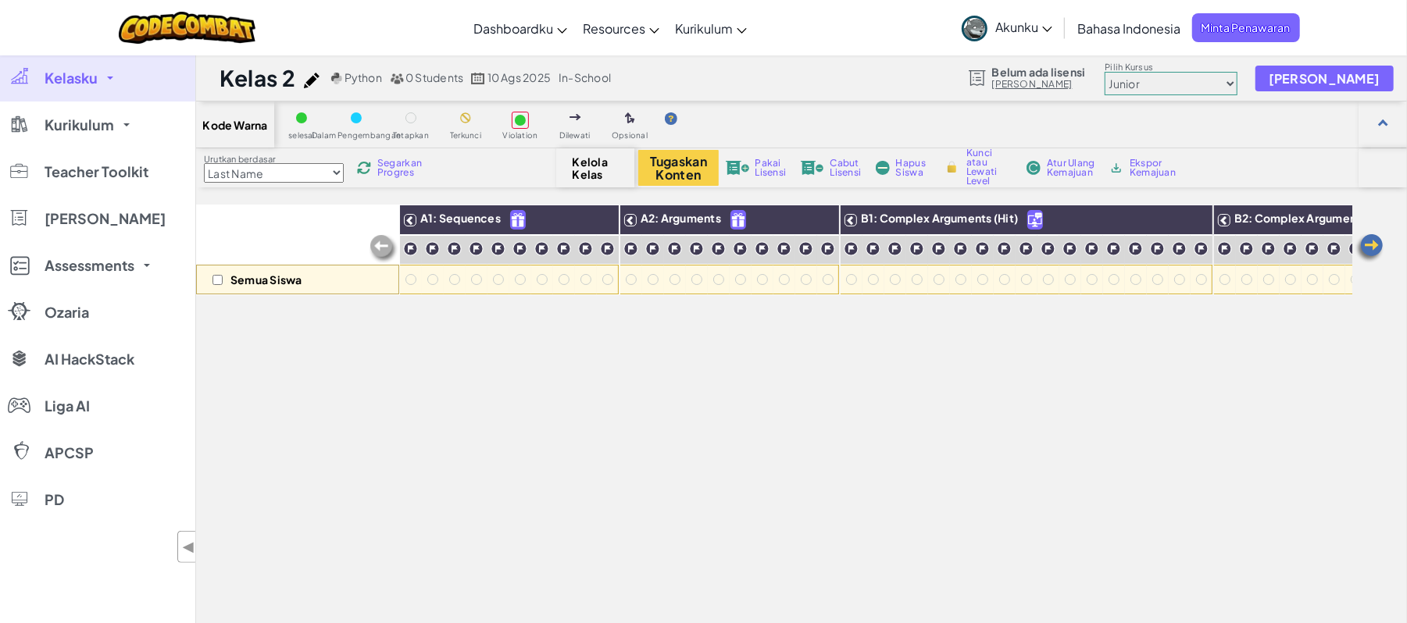
click at [82, 88] on link "Kelasku" at bounding box center [97, 78] width 195 height 47
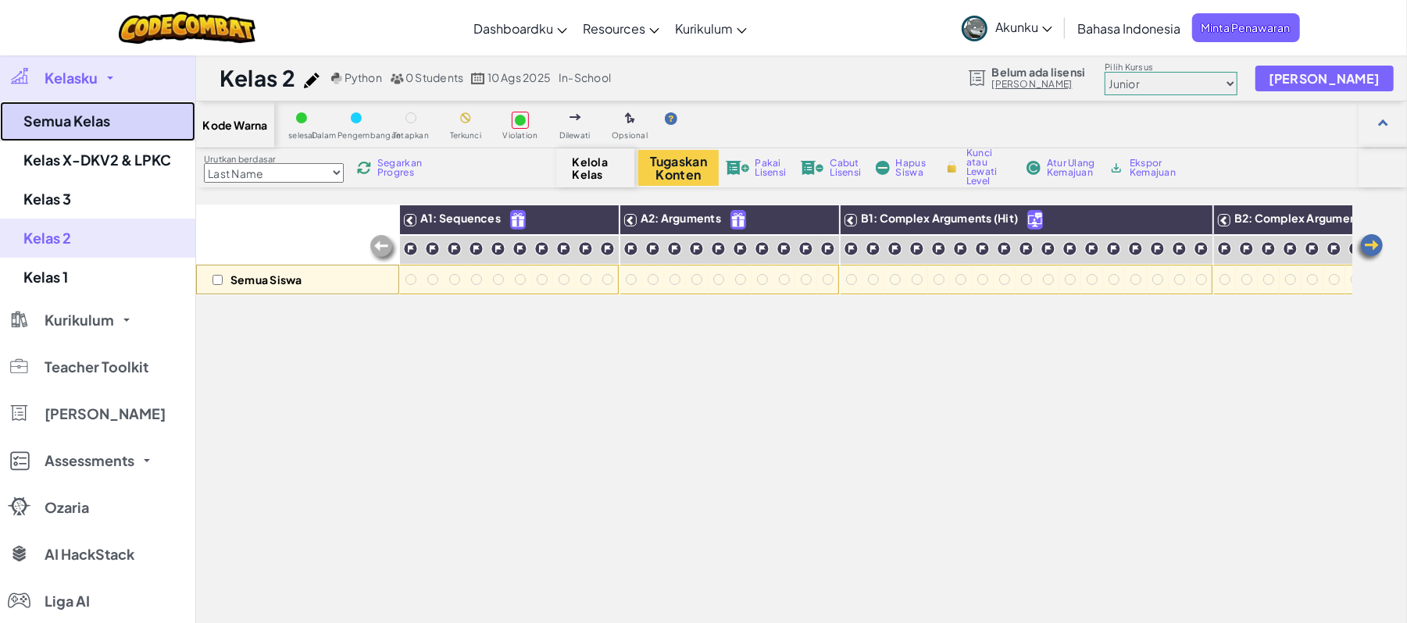
click at [73, 125] on link "Semua Kelas" at bounding box center [97, 122] width 195 height 40
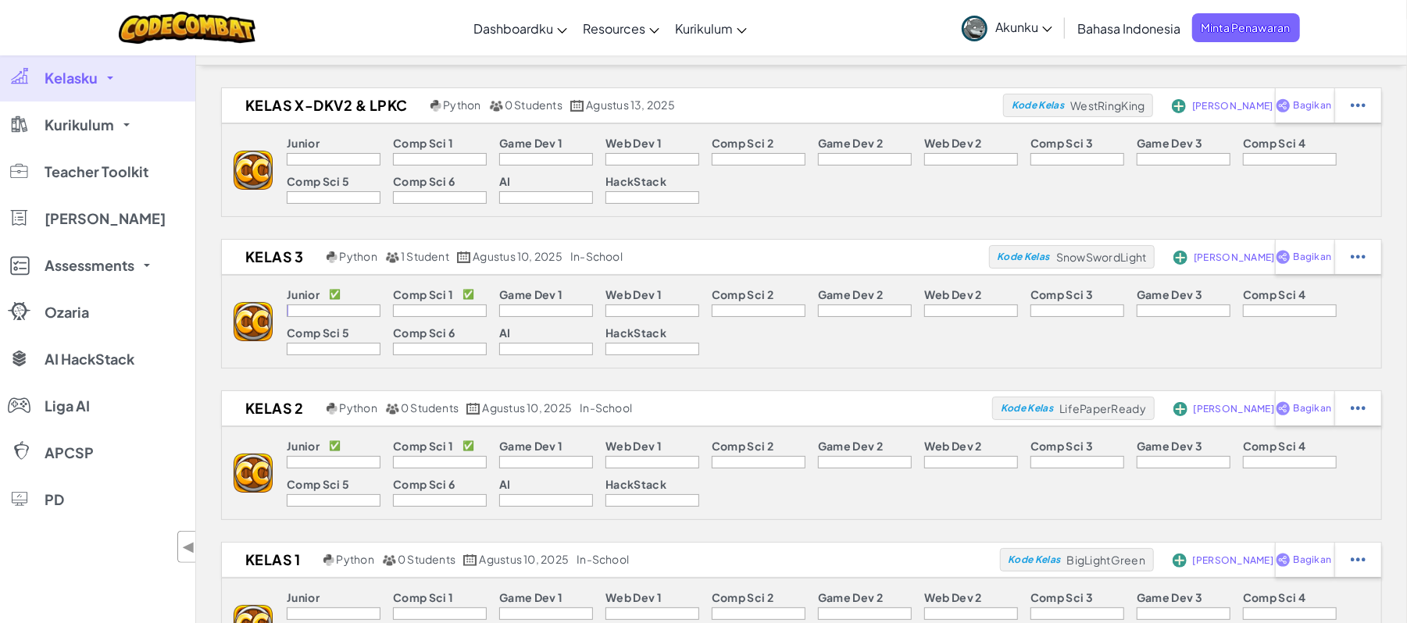
scroll to position [37, 0]
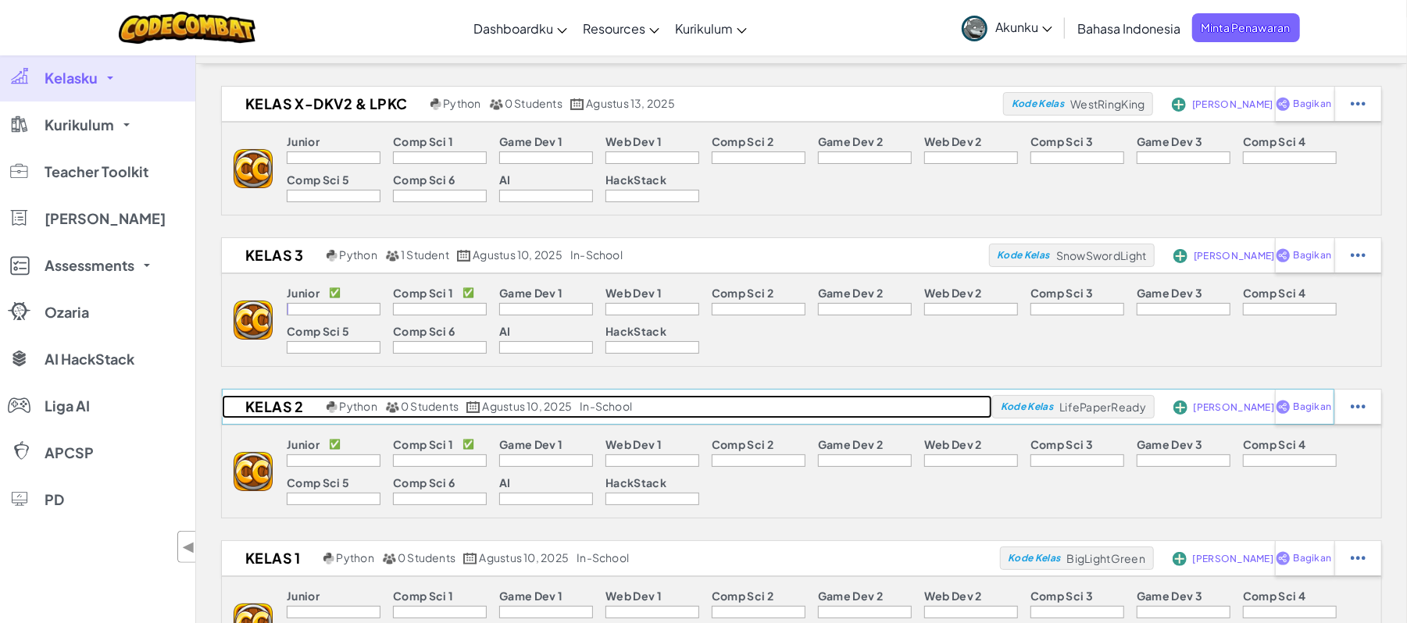
click at [283, 404] on h2 "Kelas 2" at bounding box center [272, 406] width 101 height 23
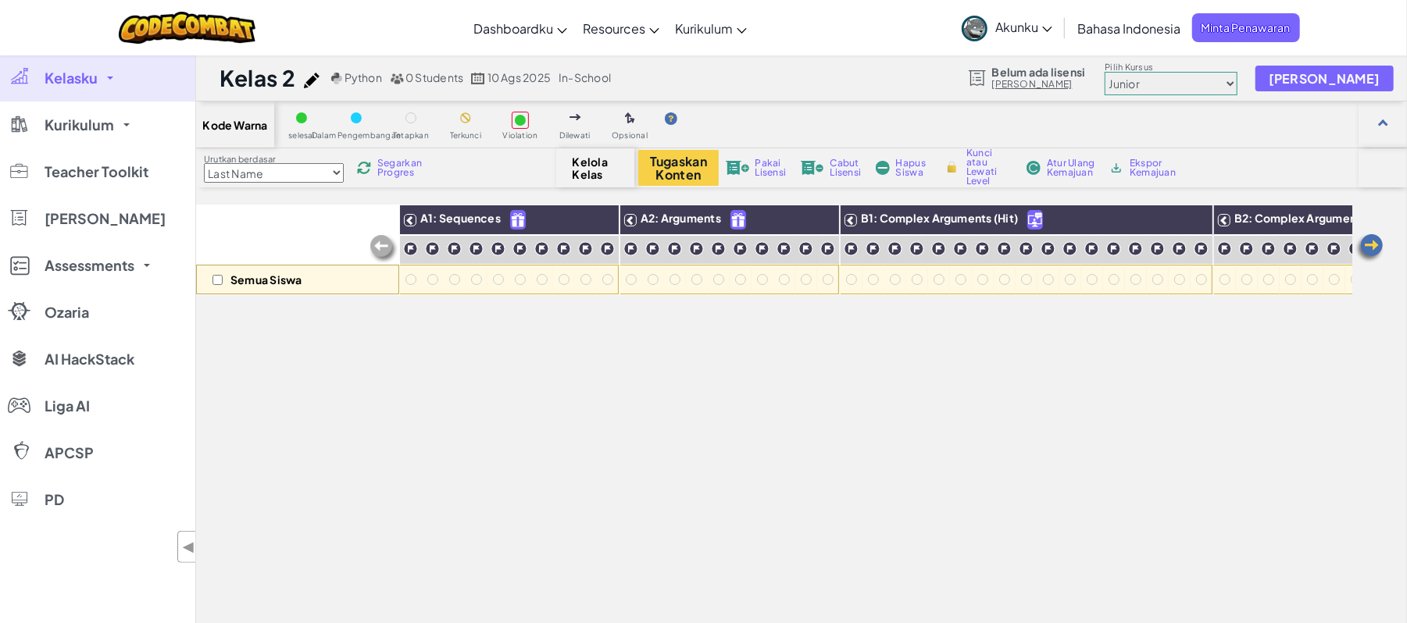
click at [416, 159] on span "Segarkan Progres" at bounding box center [401, 168] width 48 height 19
click at [1201, 70] on label "Pilih Kursus" at bounding box center [1171, 67] width 133 height 12
click at [1200, 80] on select "Junior Pengenalan Imu Komputer Mengembangkan Game 1 Pengembangan Web 1 Ilmu Kom…" at bounding box center [1171, 83] width 133 height 23
click at [1129, 73] on select "Junior Pengenalan Imu Komputer Mengembangkan Game 1 Pengembangan Web 1 Ilmu Kom…" at bounding box center [1171, 83] width 133 height 23
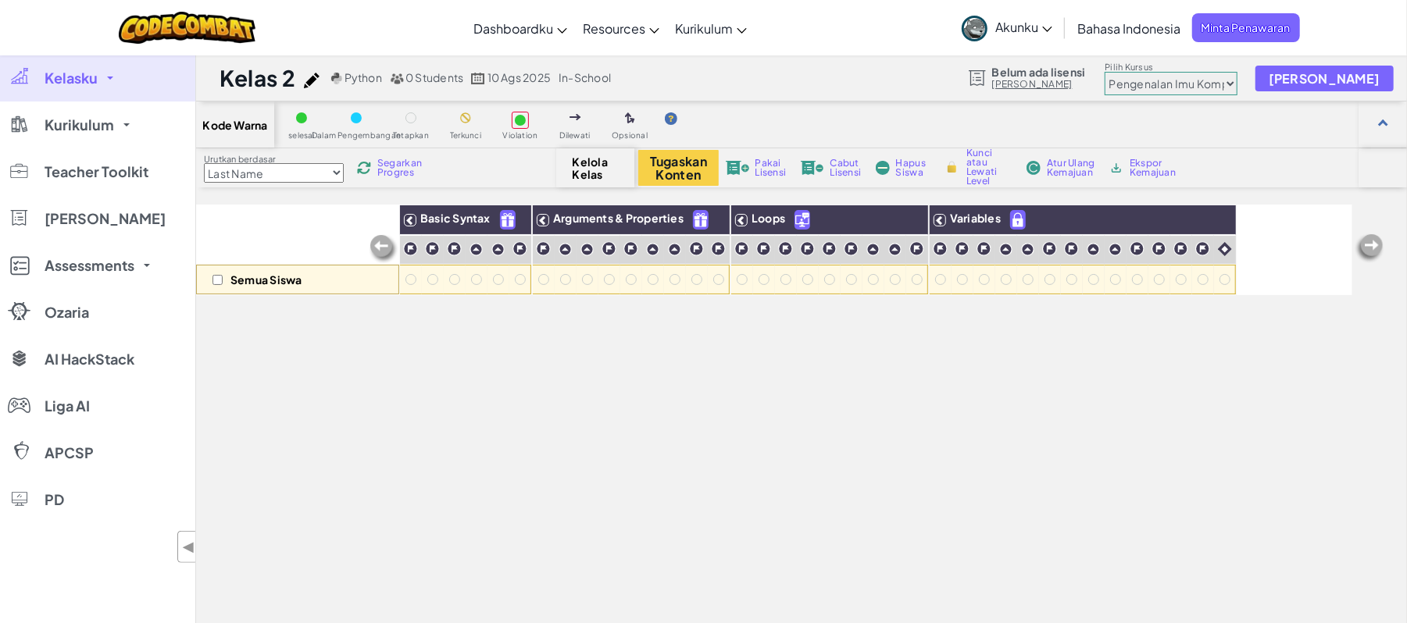
click at [1183, 83] on select "Junior Pengenalan Imu Komputer Mengembangkan Game 1 Pengembangan Web 1 Ilmu Kom…" at bounding box center [1171, 83] width 133 height 23
select select "65f32b6c87c07dbeb5ba1936"
click at [1129, 73] on select "Junior Pengenalan Imu Komputer Mengembangkan Game 1 Pengembangan Web 1 Ilmu Kom…" at bounding box center [1171, 83] width 133 height 23
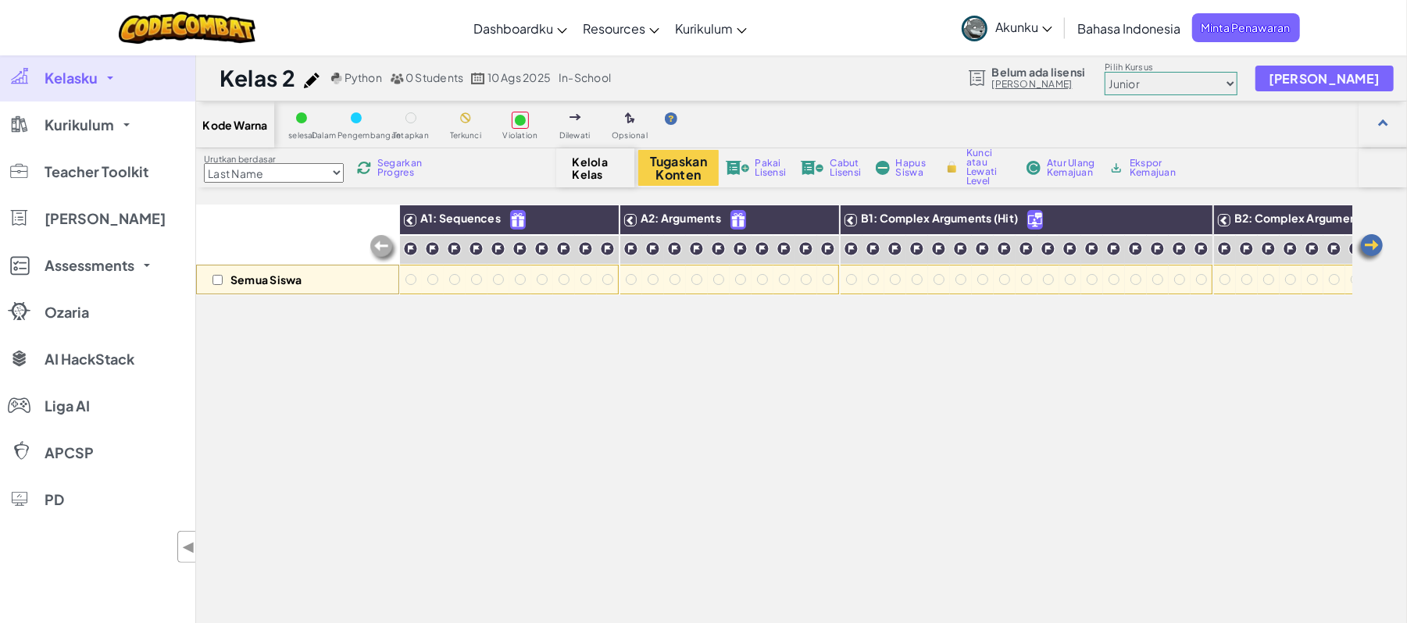
click at [379, 157] on div "Urutkan berdasar Last Name first Name Progress (High to Low) Progress (Low to H…" at bounding box center [376, 168] width 360 height 30
click at [404, 166] on span "Segarkan Progres" at bounding box center [401, 168] width 48 height 19
click at [447, 73] on span "0 Students" at bounding box center [434, 77] width 58 height 14
